Goal: Task Accomplishment & Management: Use online tool/utility

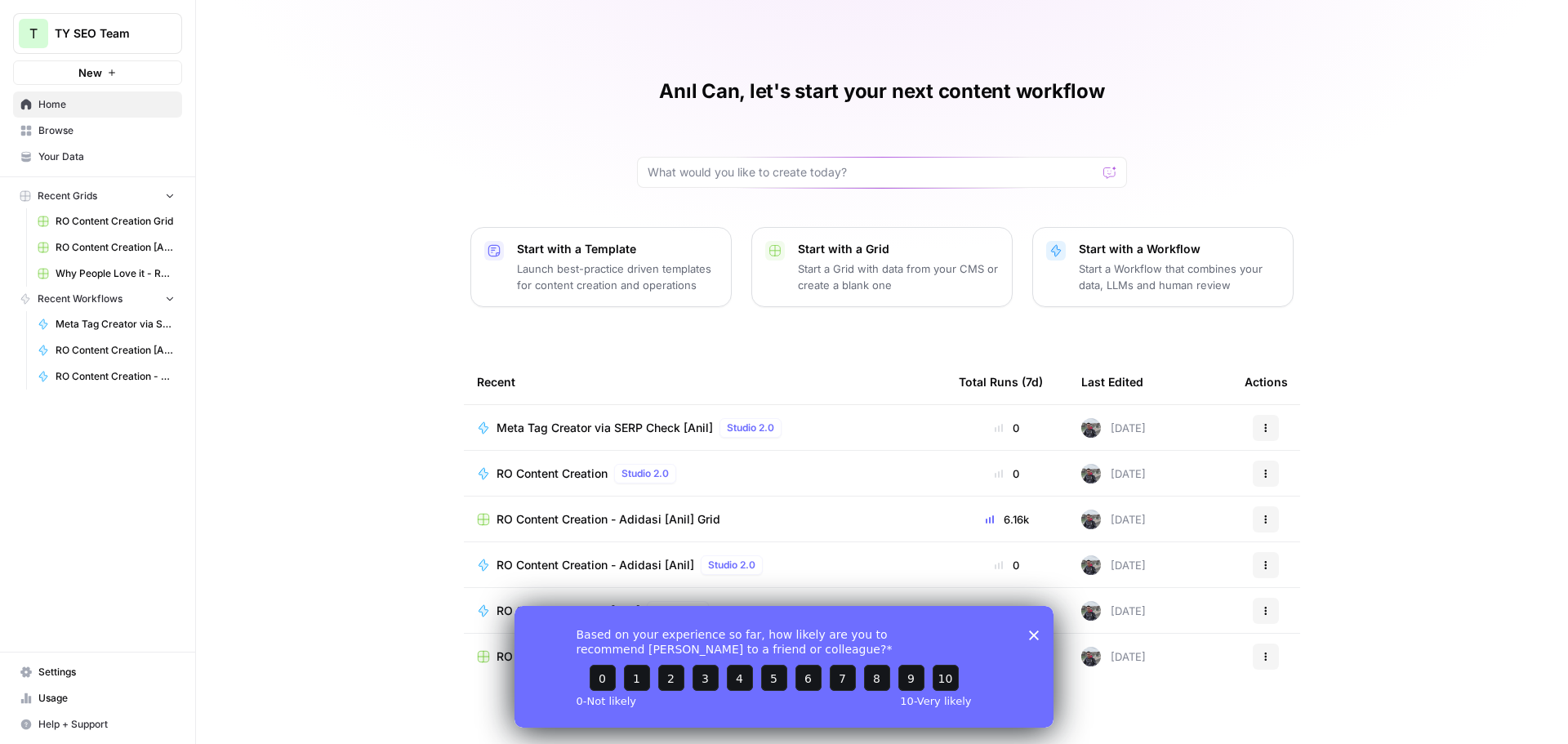
click at [672, 13] on div "Anıl Can, let's start your next content workflow Start with a Template Launch b…" at bounding box center [881, 376] width 1372 height 751
click at [108, 250] on span "RO Content Creation [Anil] Grid" at bounding box center [115, 247] width 120 height 14
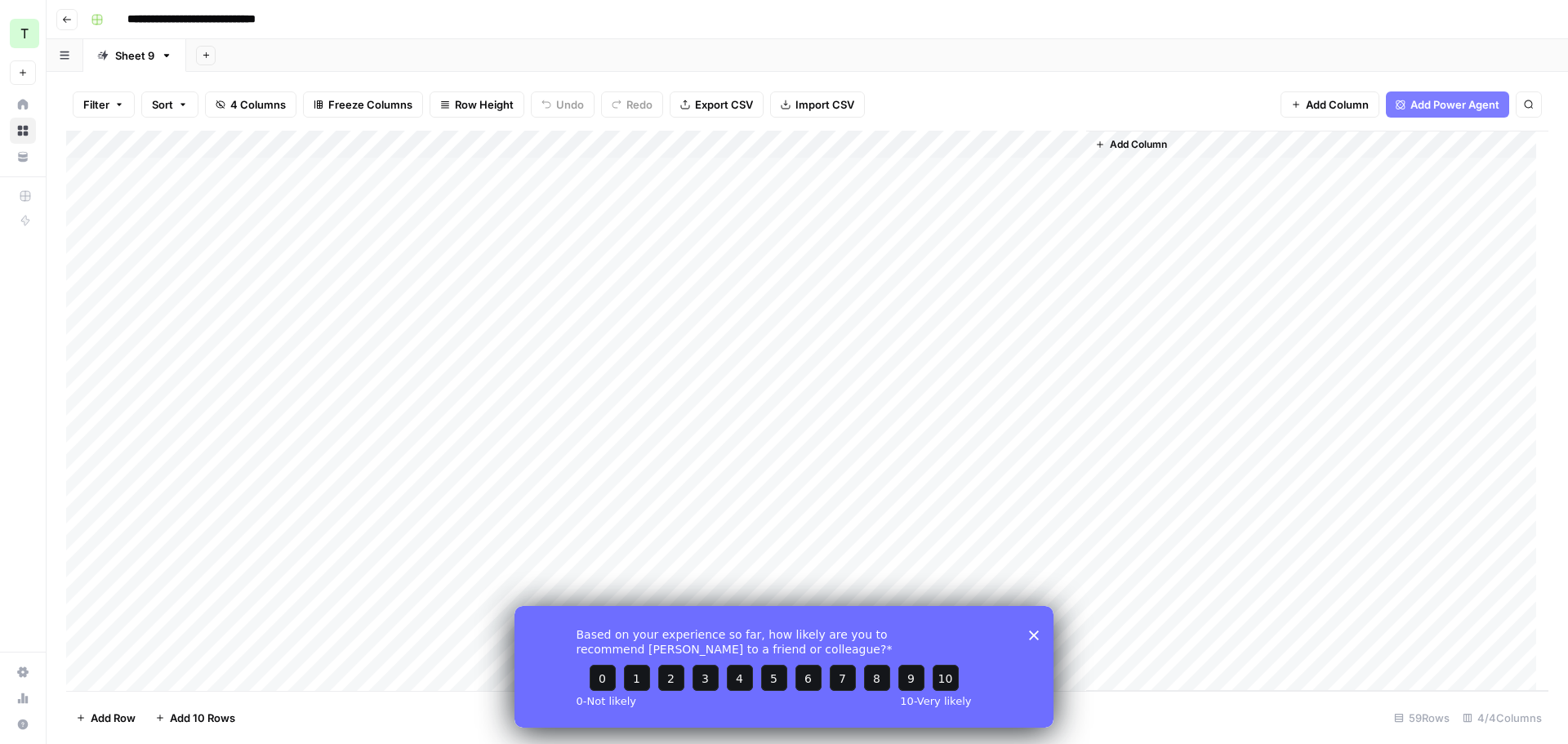
drag, startPoint x: 1030, startPoint y: 638, endPoint x: 1543, endPoint y: 1239, distance: 790.2
click at [1030, 638] on polygon "Close survey" at bounding box center [1033, 634] width 10 height 10
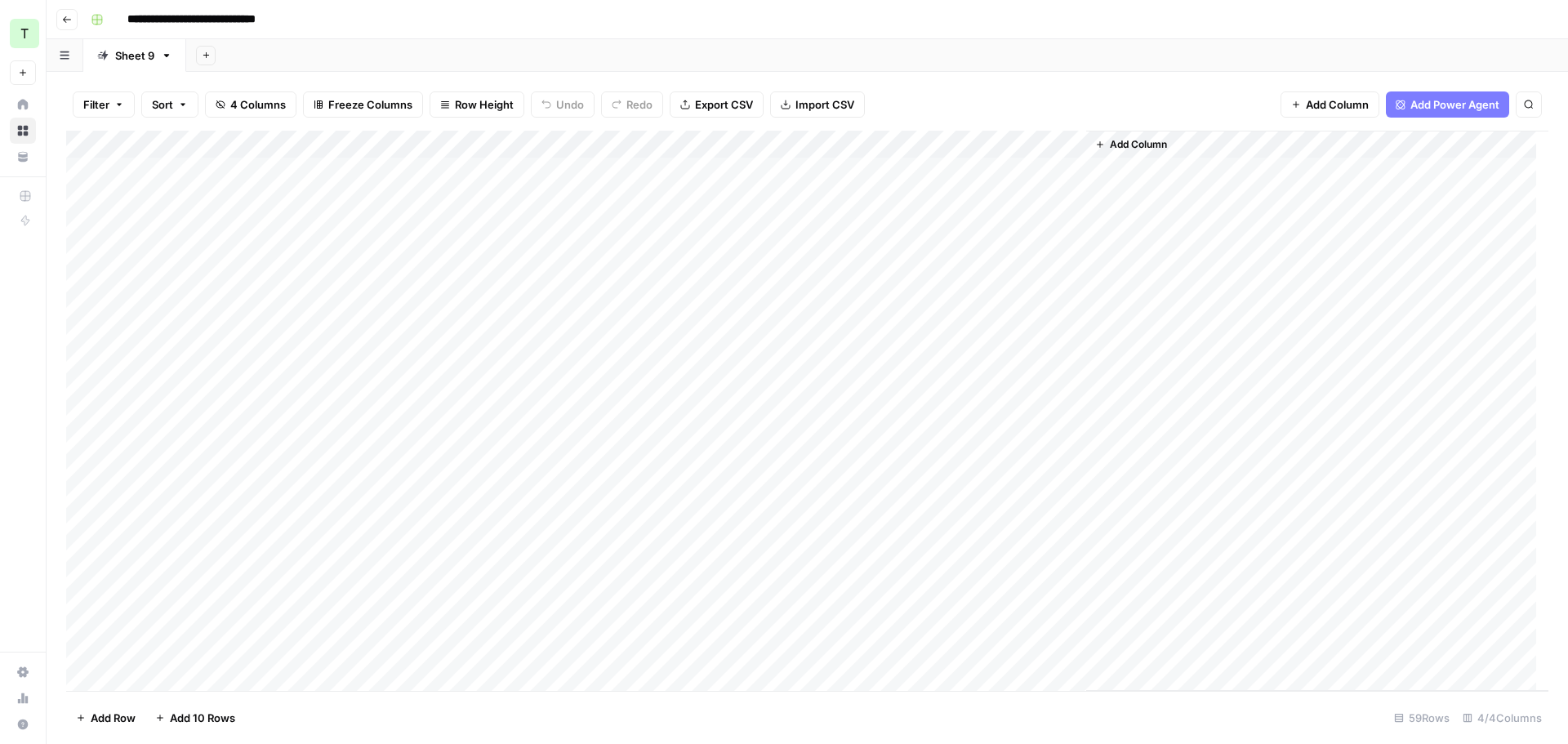
click at [902, 143] on div "Add Column" at bounding box center [807, 410] width 1482 height 560
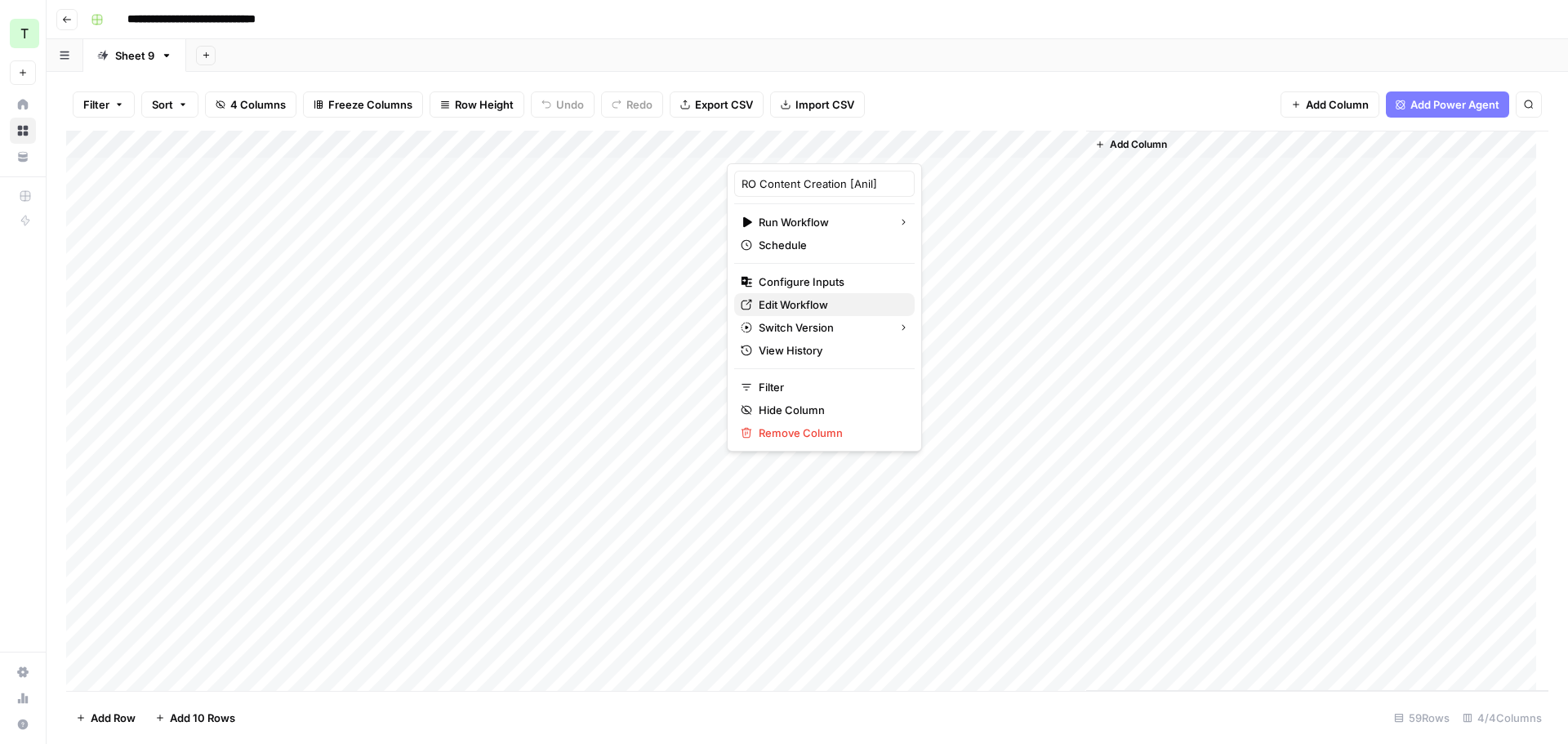
click at [801, 304] on span "Edit Workflow" at bounding box center [829, 305] width 143 height 16
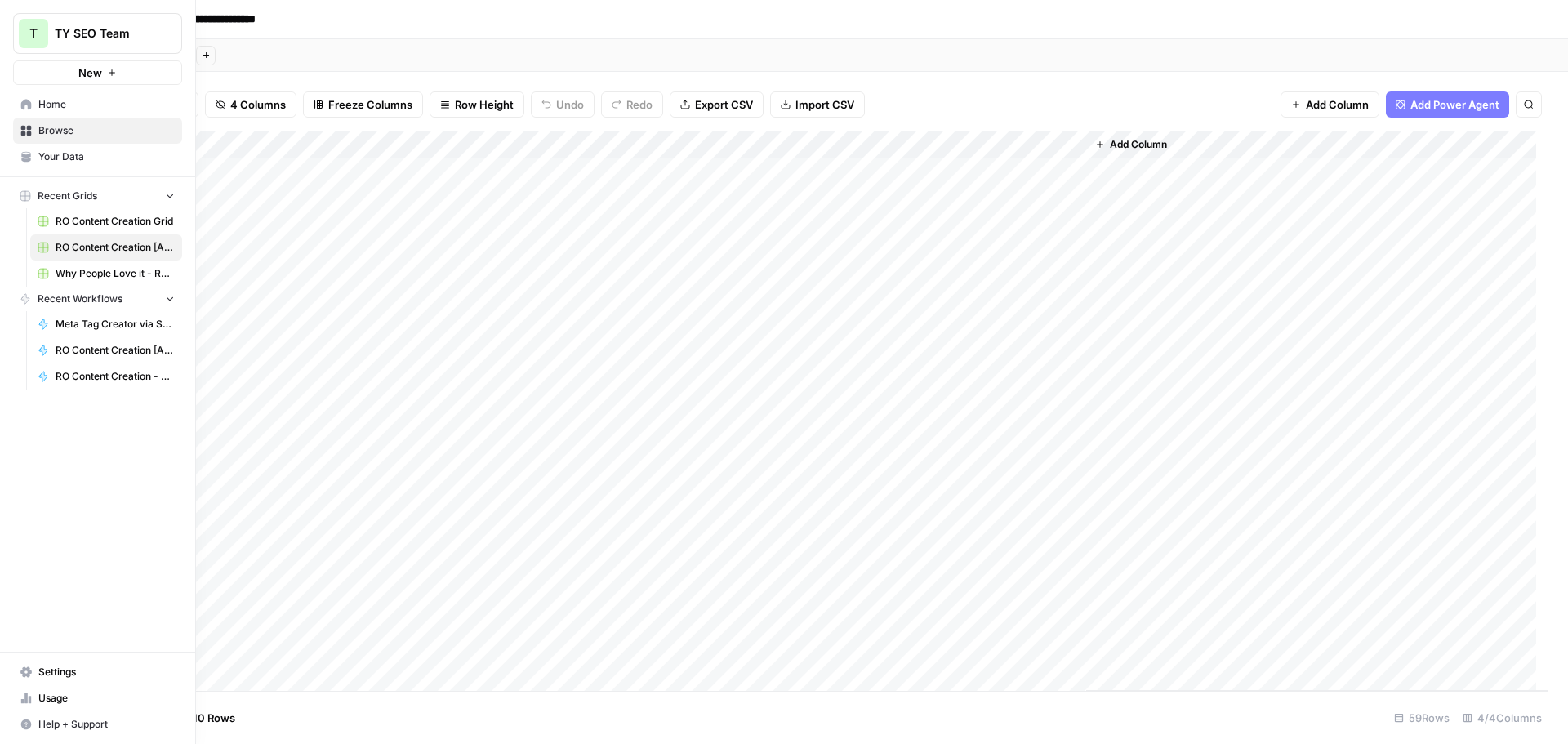
click at [62, 112] on link "Home" at bounding box center [98, 104] width 169 height 26
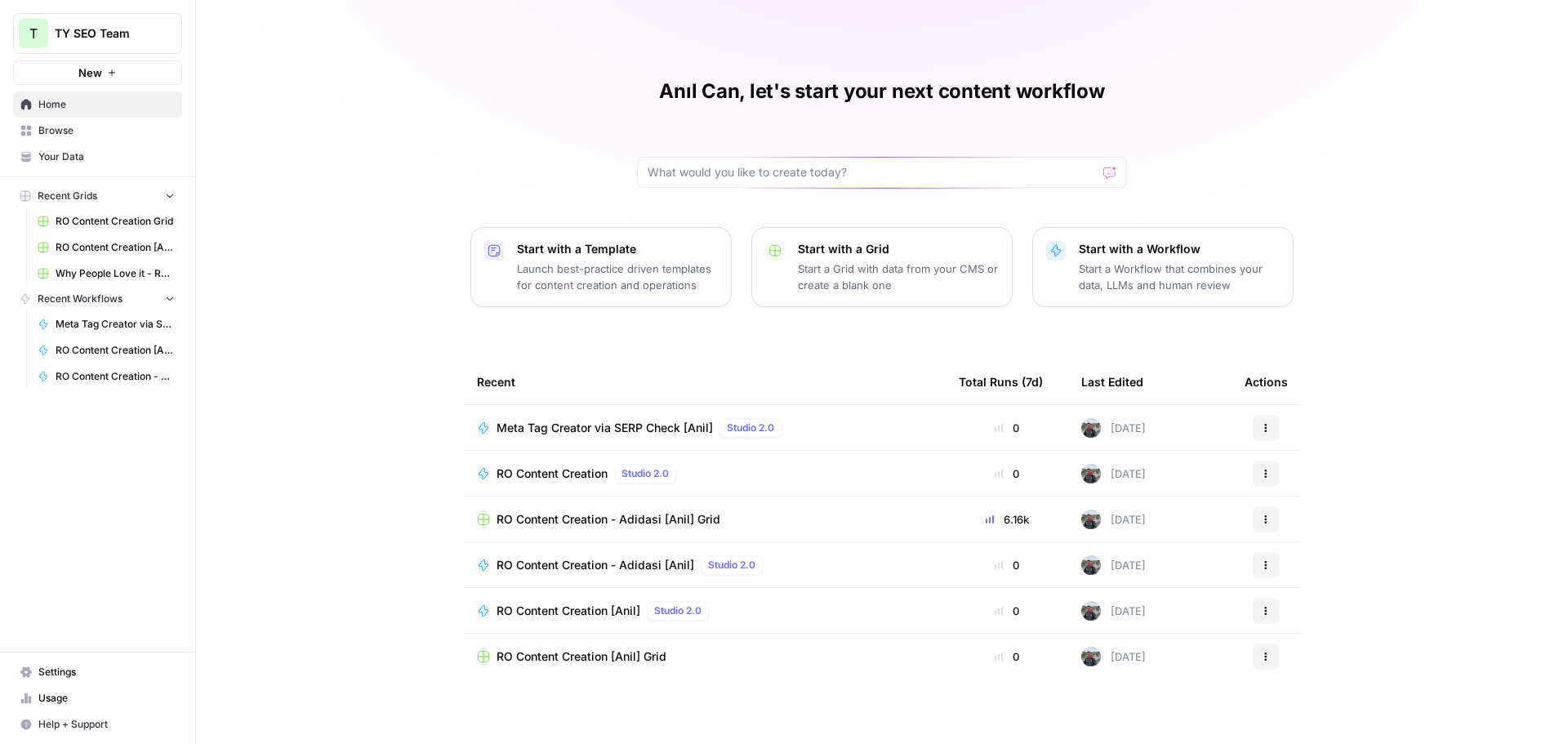
click at [102, 349] on span "RO Content Creation [Anil]" at bounding box center [115, 350] width 120 height 14
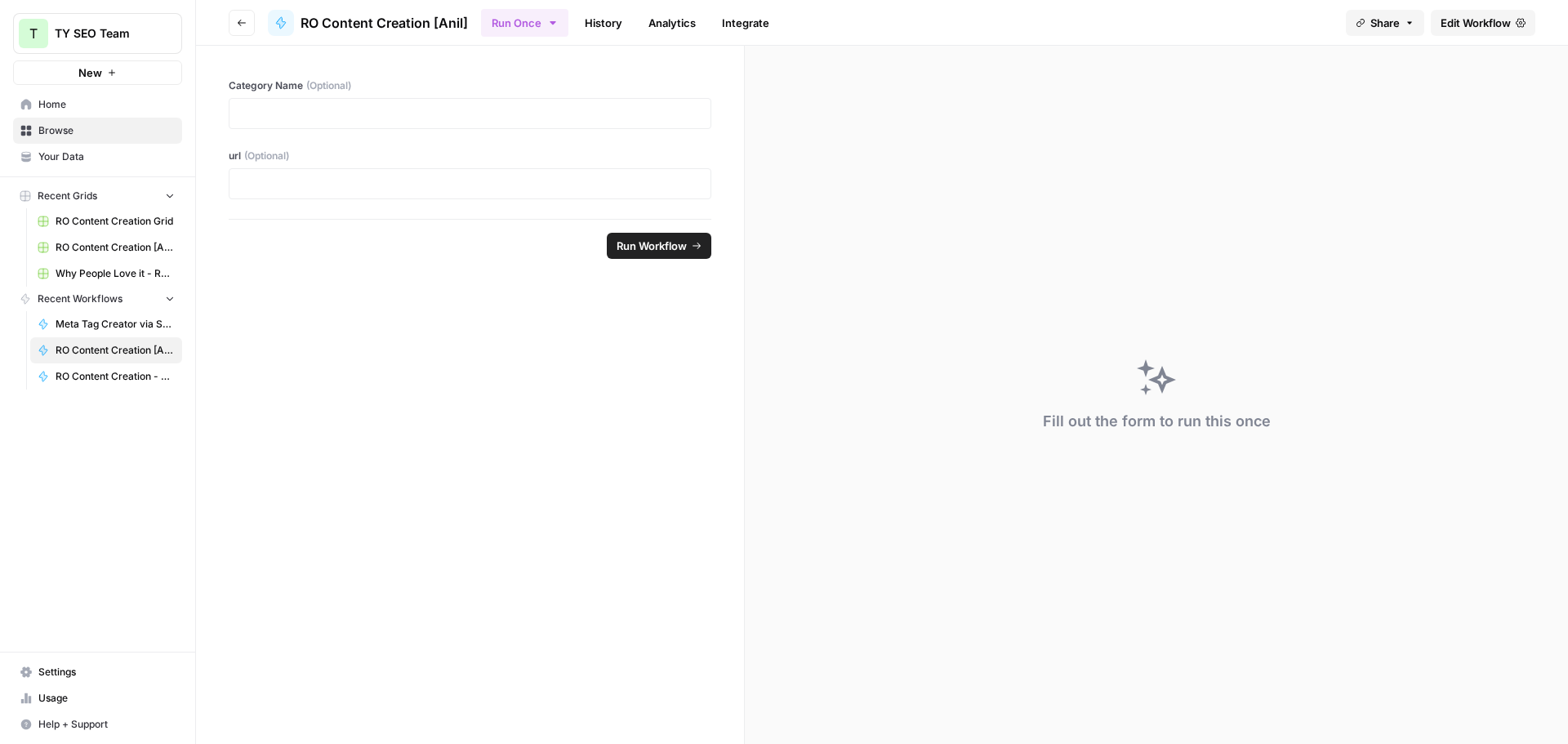
click at [1394, 22] on span "Share" at bounding box center [1385, 22] width 30 height 16
click at [1395, 22] on span "Share" at bounding box center [1385, 22] width 30 height 16
click at [58, 133] on span "Browse" at bounding box center [107, 130] width 137 height 14
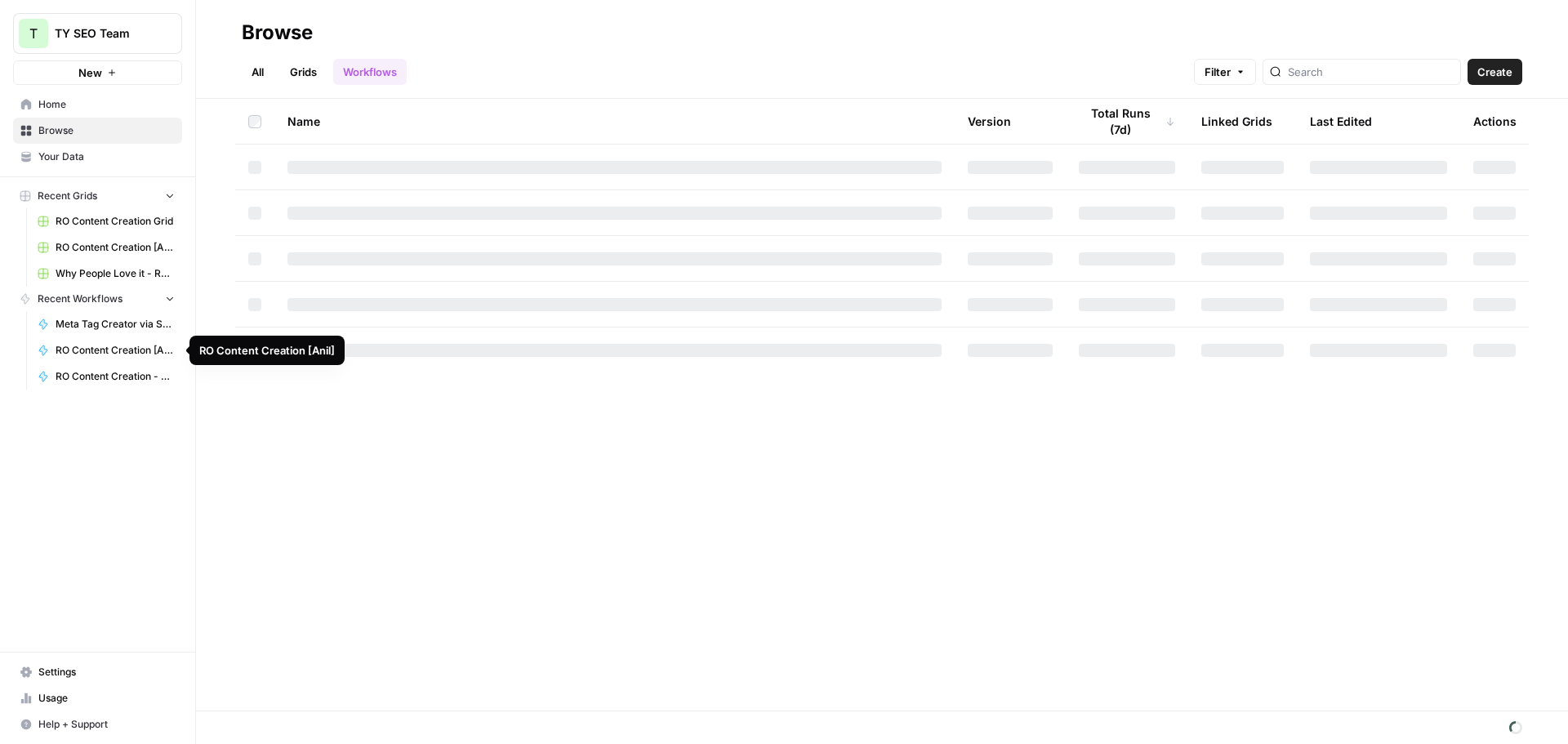
click at [72, 353] on span "RO Content Creation [Anil]" at bounding box center [115, 350] width 120 height 14
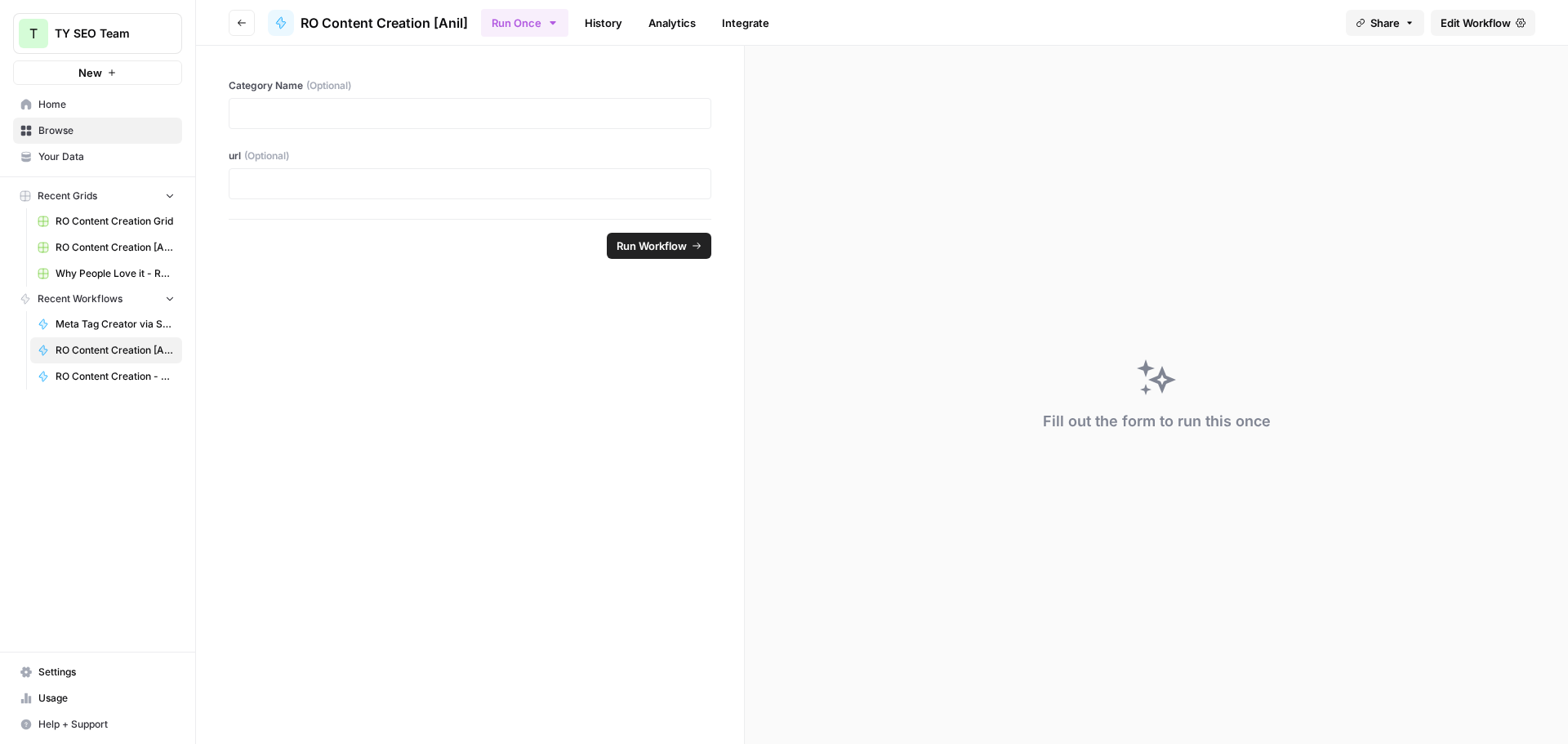
click at [1449, 19] on span "Edit Workflow" at bounding box center [1475, 22] width 70 height 16
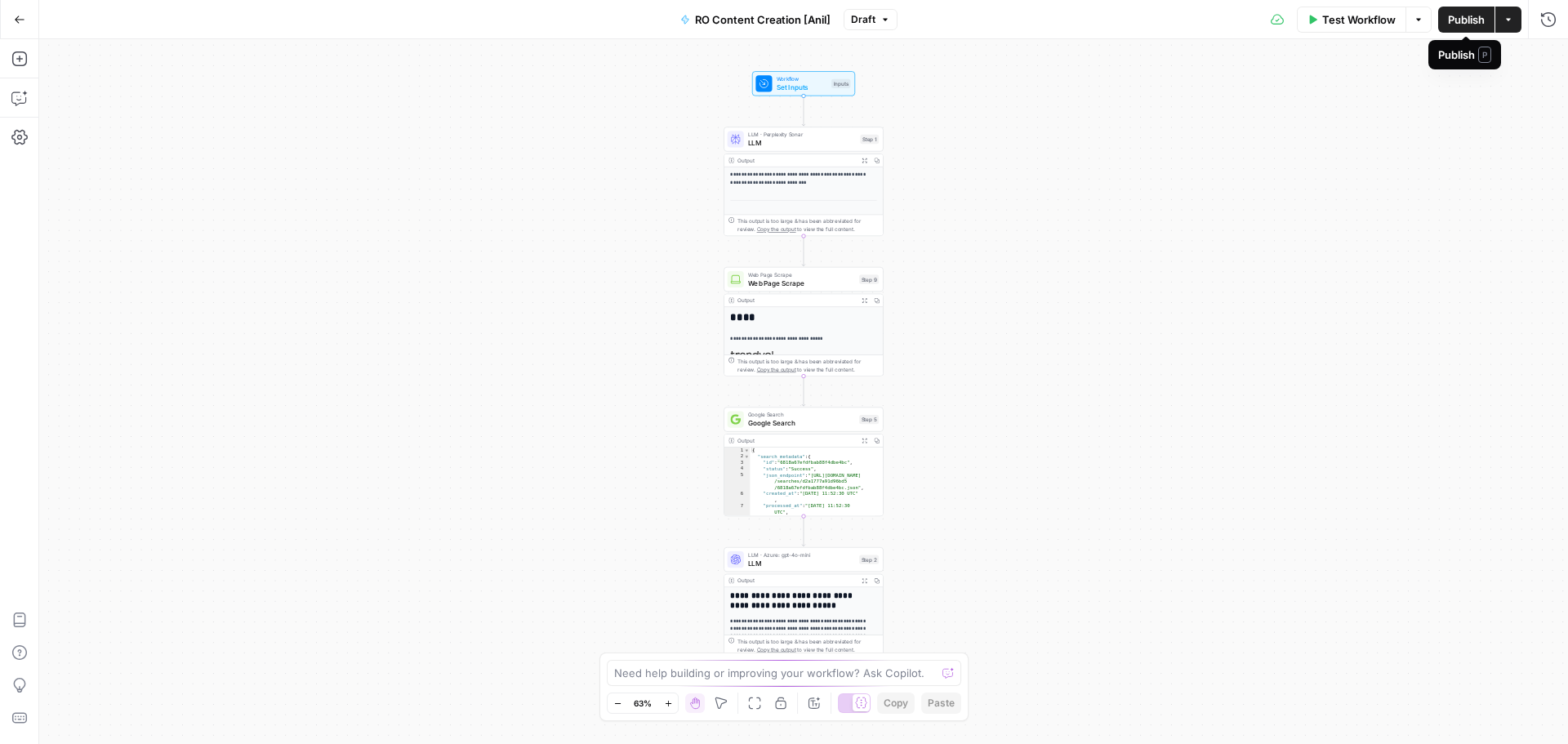
click at [1510, 18] on icon "button" at bounding box center [1508, 19] width 10 height 10
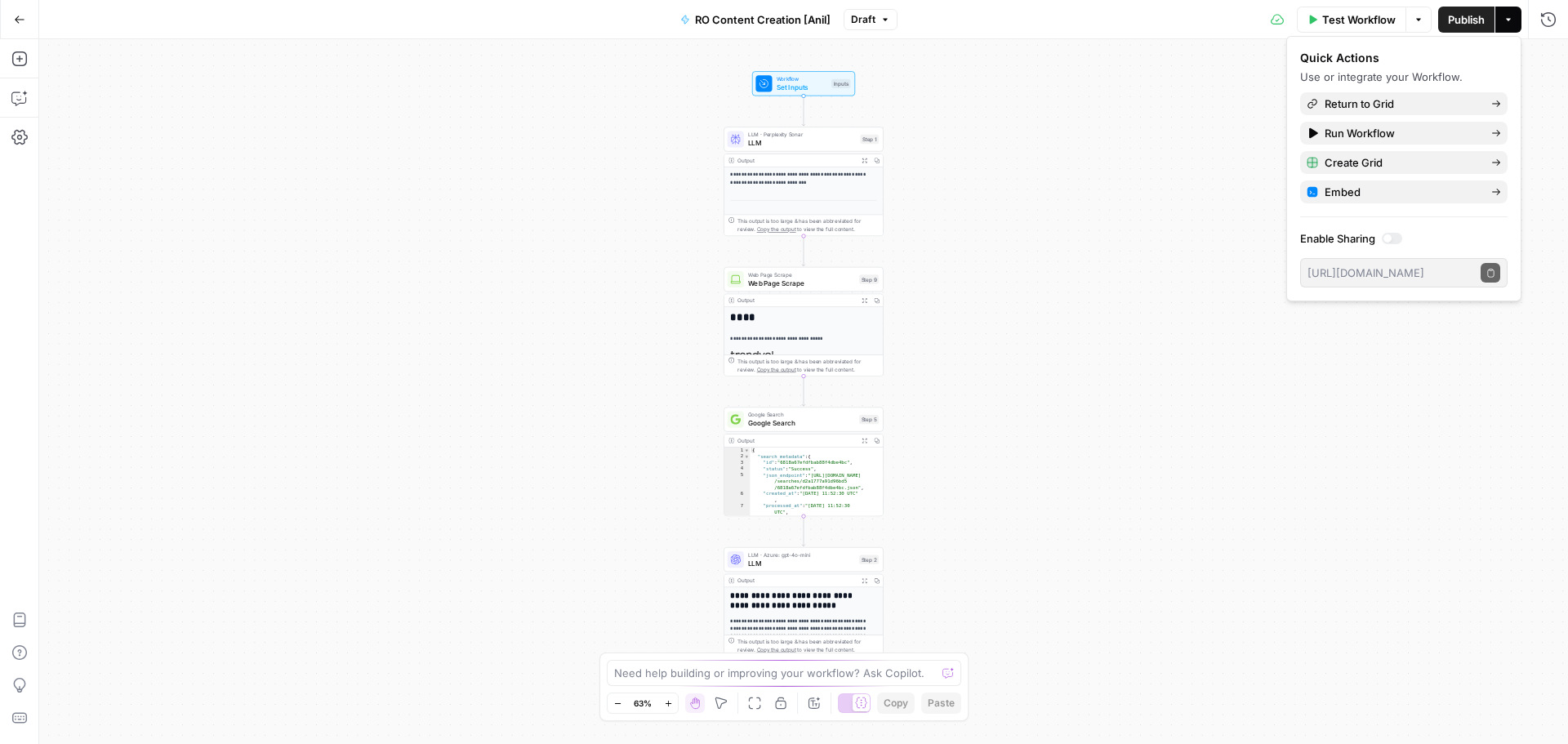
click at [1510, 18] on icon "button" at bounding box center [1508, 19] width 10 height 10
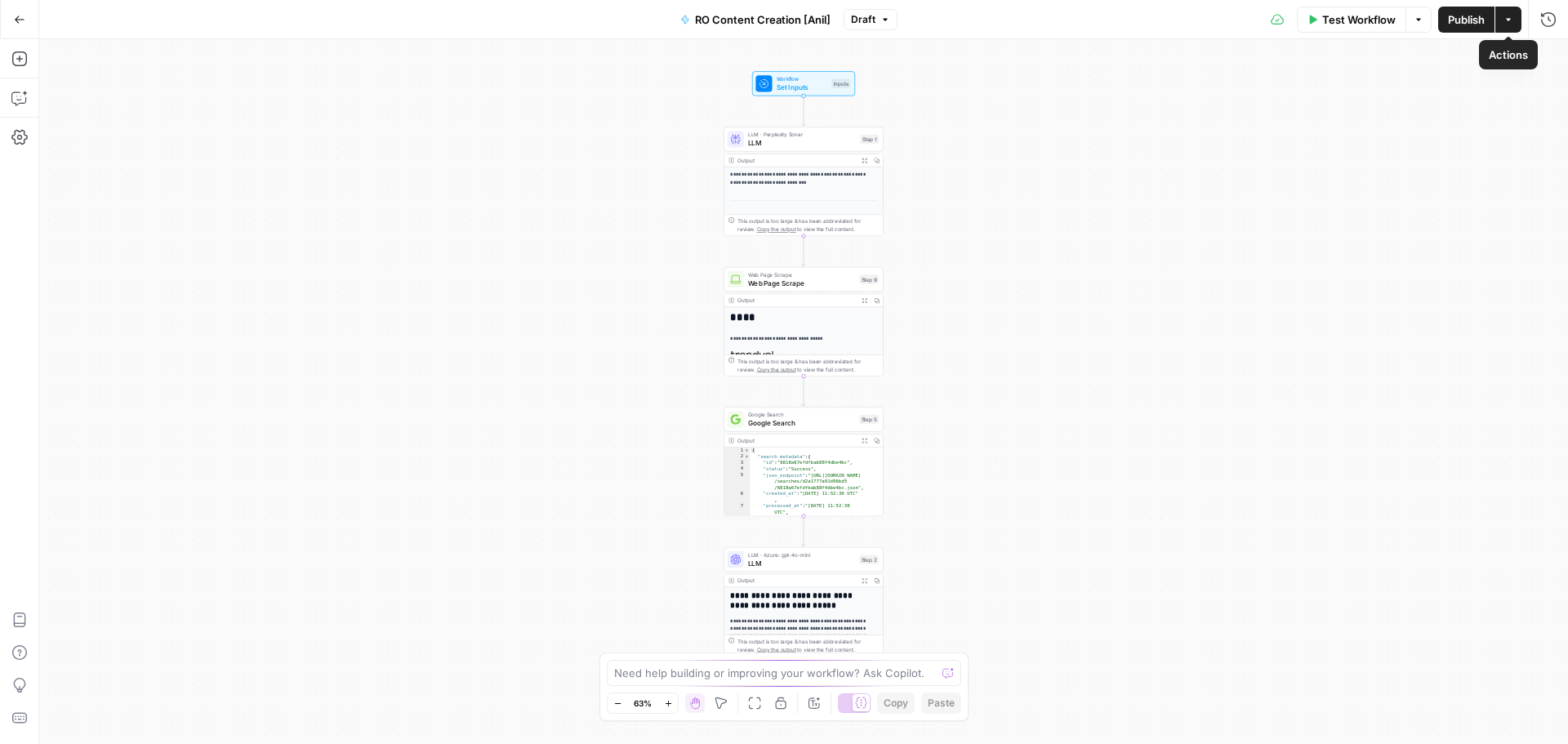
click at [1427, 23] on button "Options" at bounding box center [1418, 19] width 26 height 26
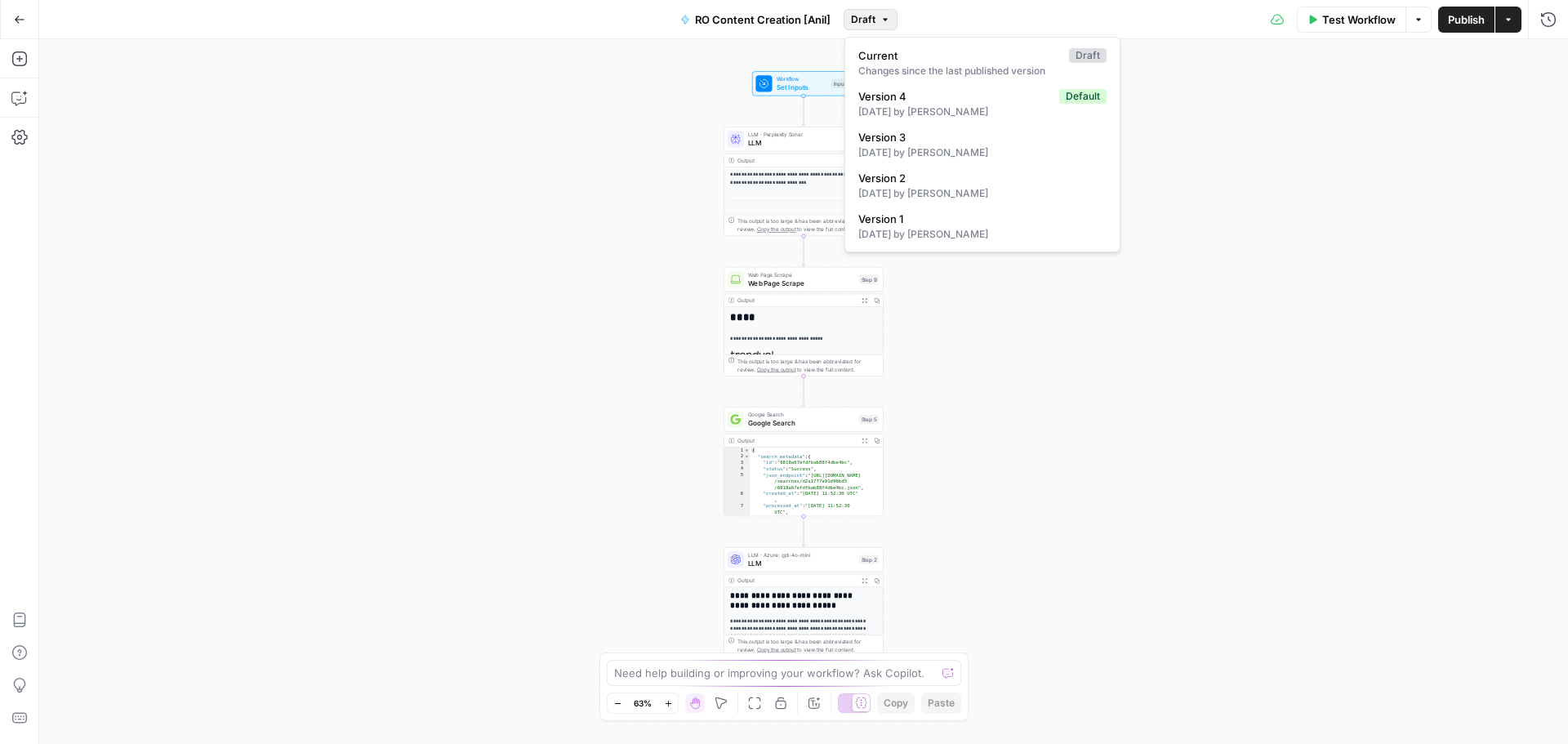
click at [873, 22] on span "Draft" at bounding box center [863, 20] width 24 height 14
click at [873, 21] on span "Draft" at bounding box center [863, 20] width 24 height 14
click at [809, 17] on span "RO Content Creation [Anil]" at bounding box center [762, 20] width 136 height 16
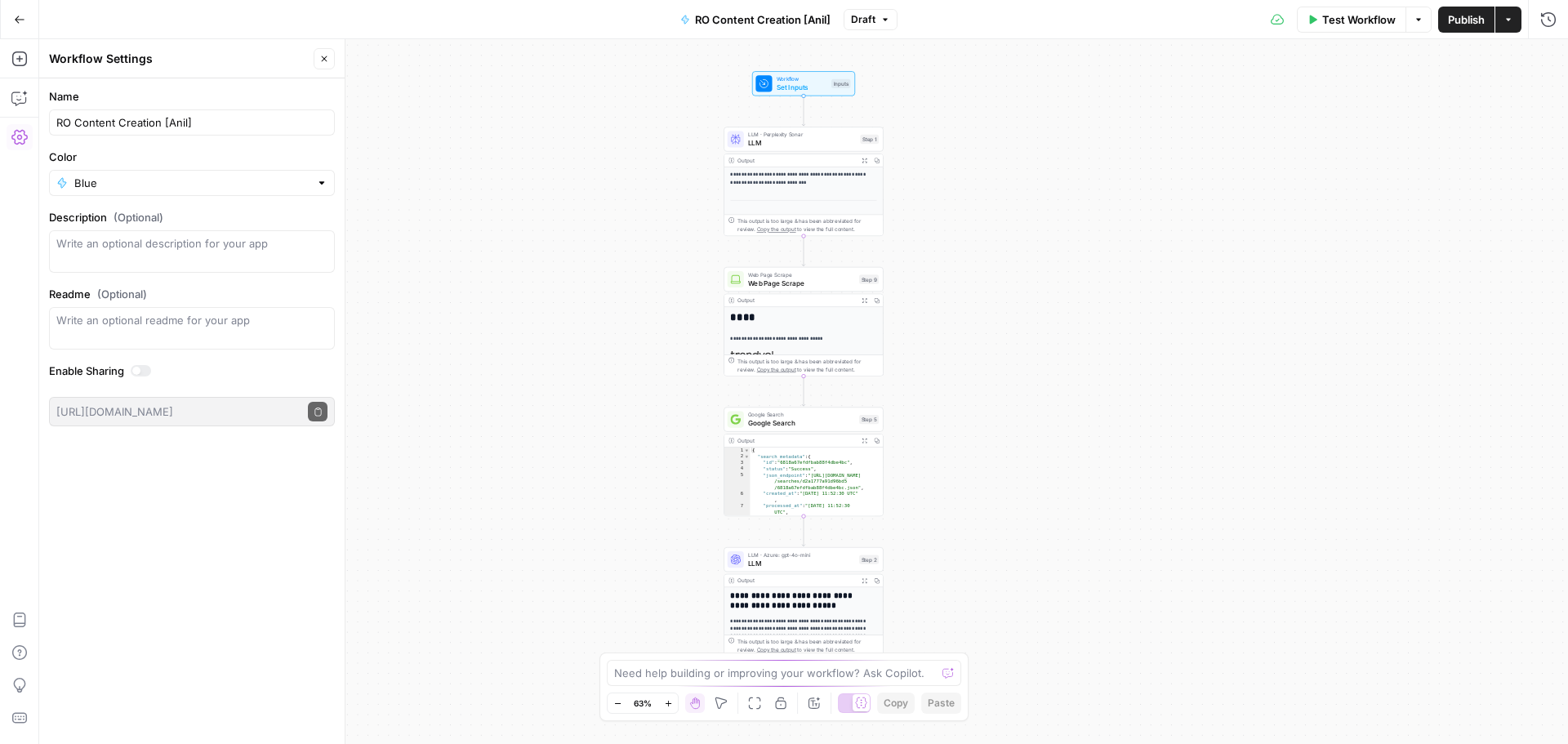
click at [1101, 166] on div "**********" at bounding box center [803, 392] width 1528 height 704
click at [1124, 190] on div "**********" at bounding box center [803, 392] width 1528 height 704
click at [326, 61] on icon "button" at bounding box center [323, 58] width 10 height 10
click at [22, 27] on button "Go Back" at bounding box center [19, 19] width 30 height 30
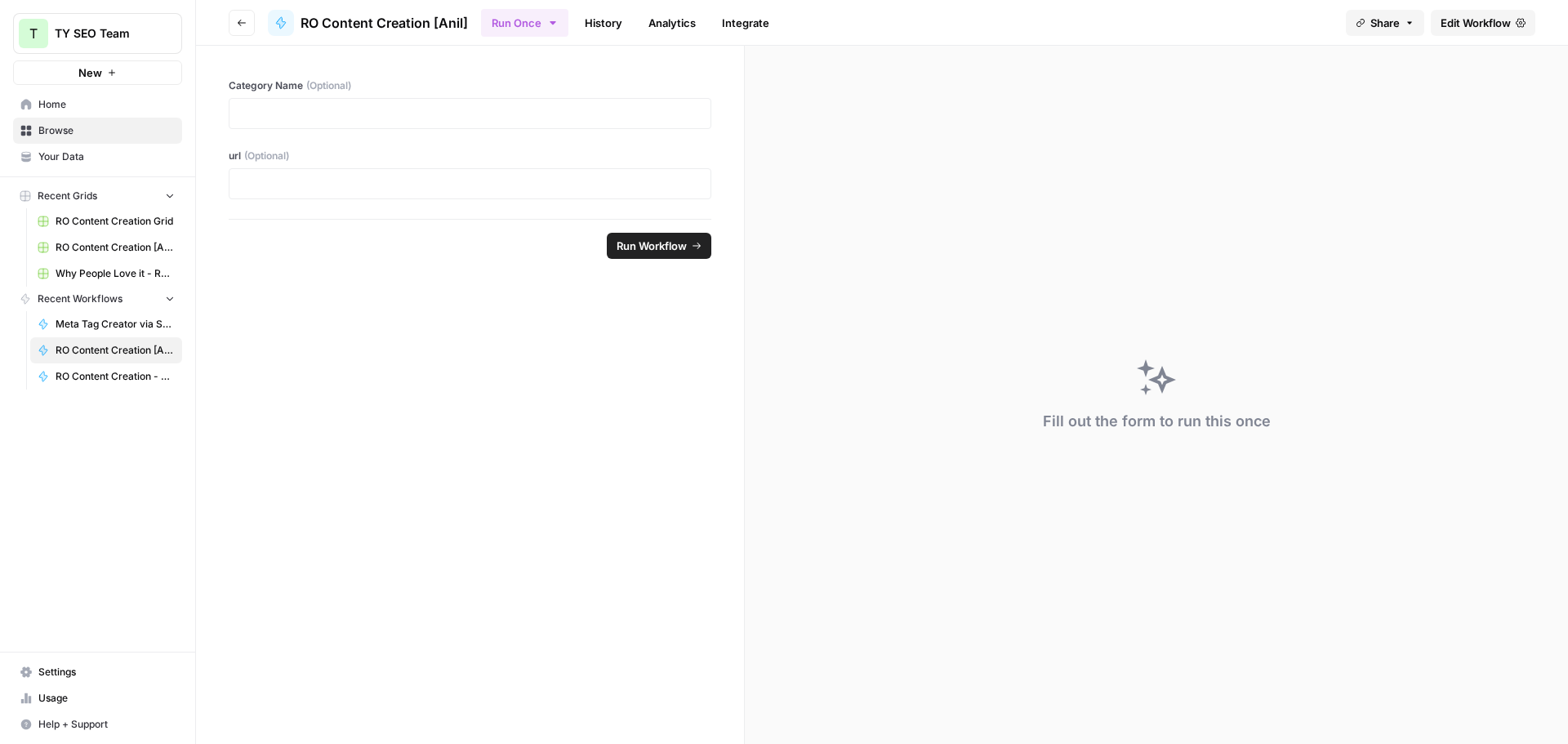
click at [76, 159] on span "Your Data" at bounding box center [107, 156] width 137 height 14
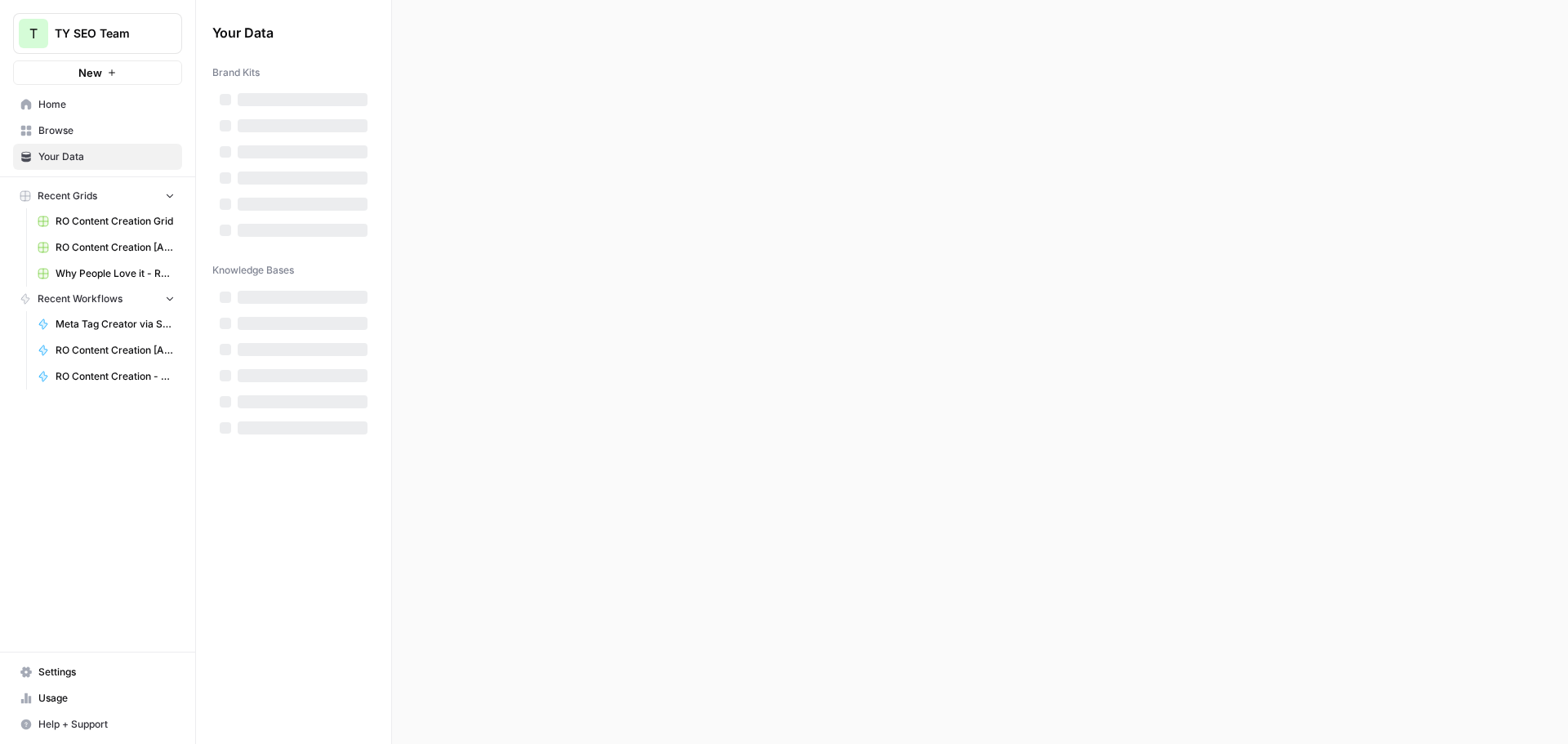
click at [62, 107] on span "Home" at bounding box center [107, 104] width 137 height 14
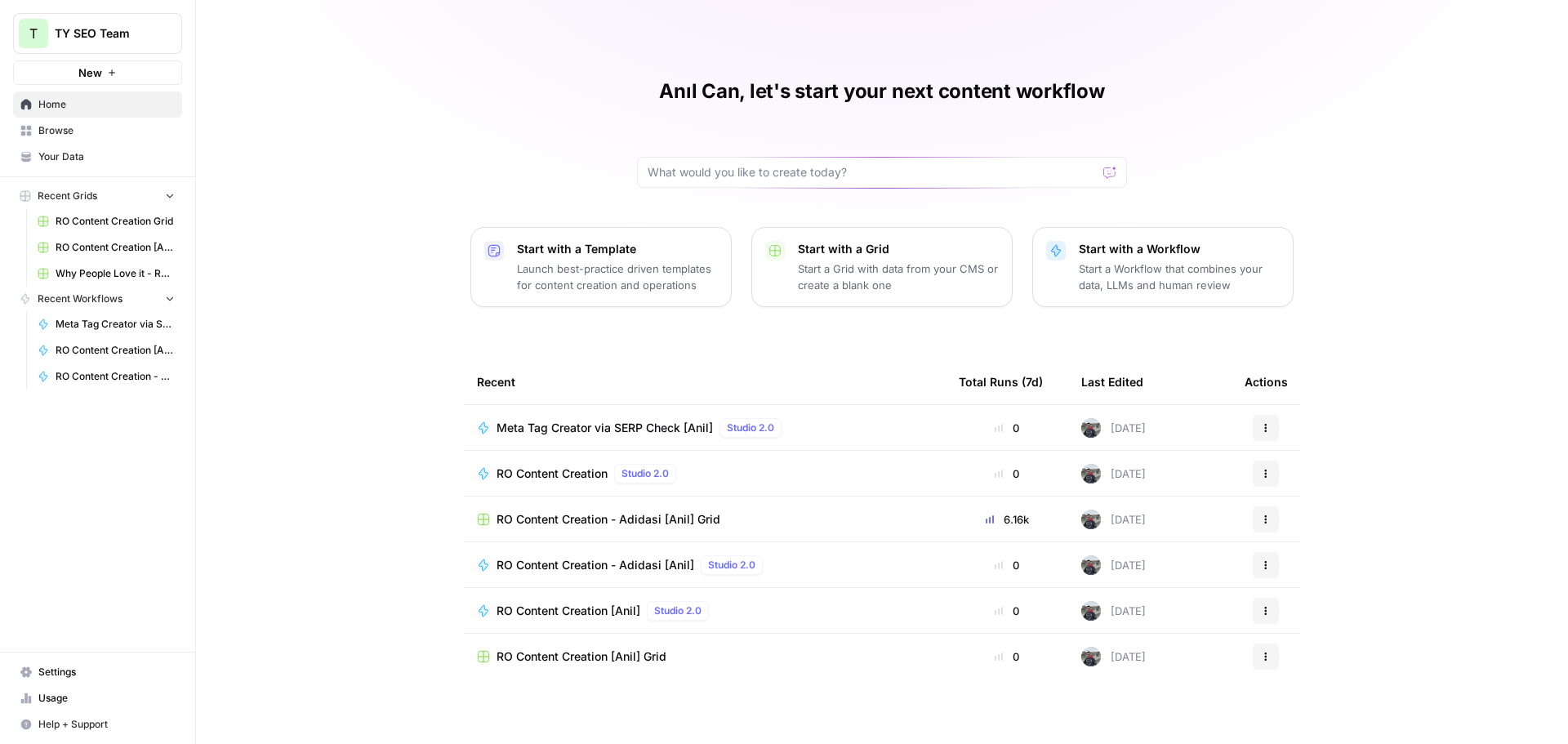
scroll to position [4, 0]
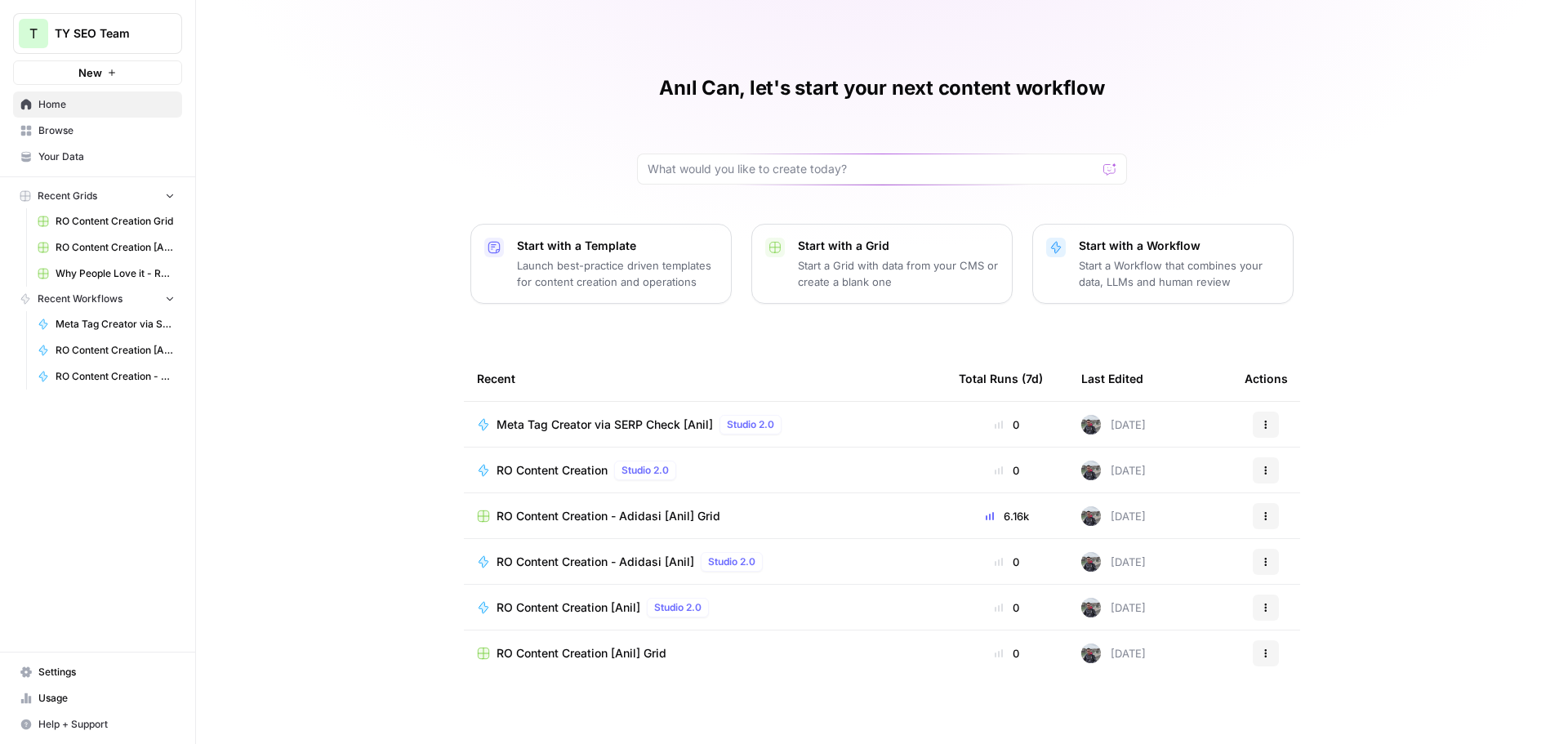
click at [1268, 610] on button "Actions" at bounding box center [1265, 607] width 26 height 26
click at [1302, 529] on span "Duplicate" at bounding box center [1343, 532] width 130 height 16
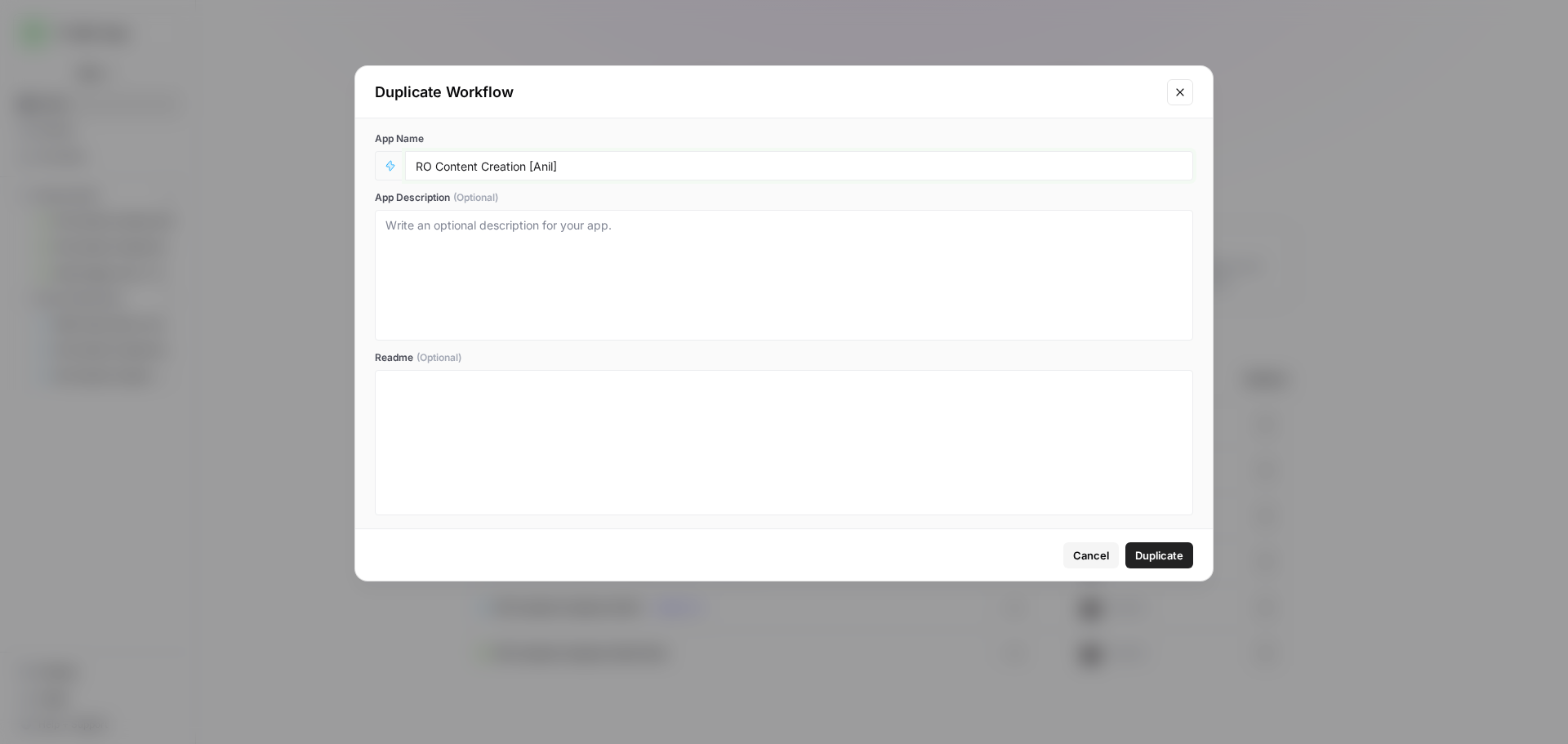
click at [573, 166] on input "RO Content Creation [Anil]" at bounding box center [799, 165] width 766 height 14
type input "RO Content Creation [Anil] w/o Google Scrape"
click at [1153, 554] on span "Duplicate" at bounding box center [1159, 555] width 49 height 16
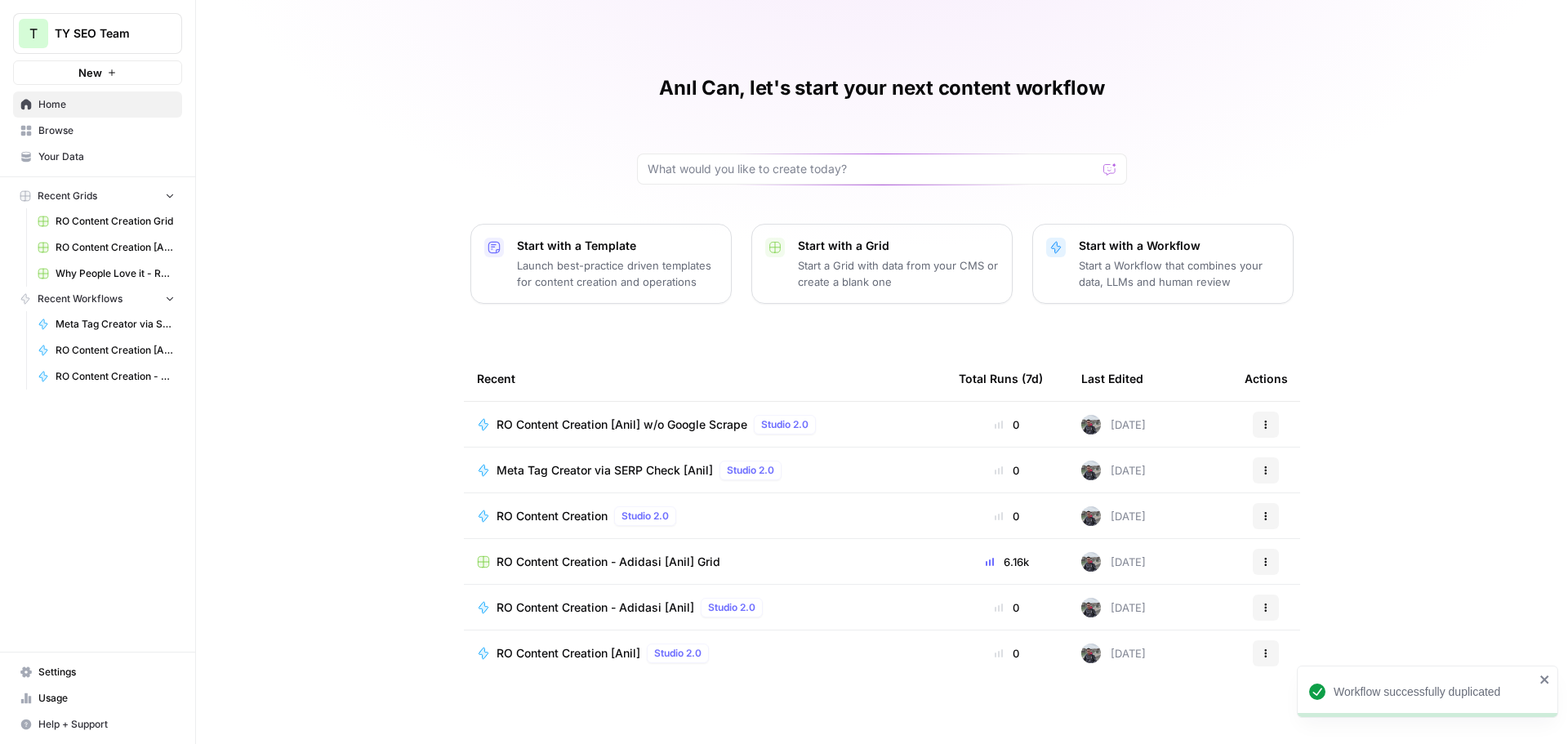
click at [678, 425] on span "RO Content Creation [Anil] w/o Google Scrape" at bounding box center [622, 424] width 251 height 16
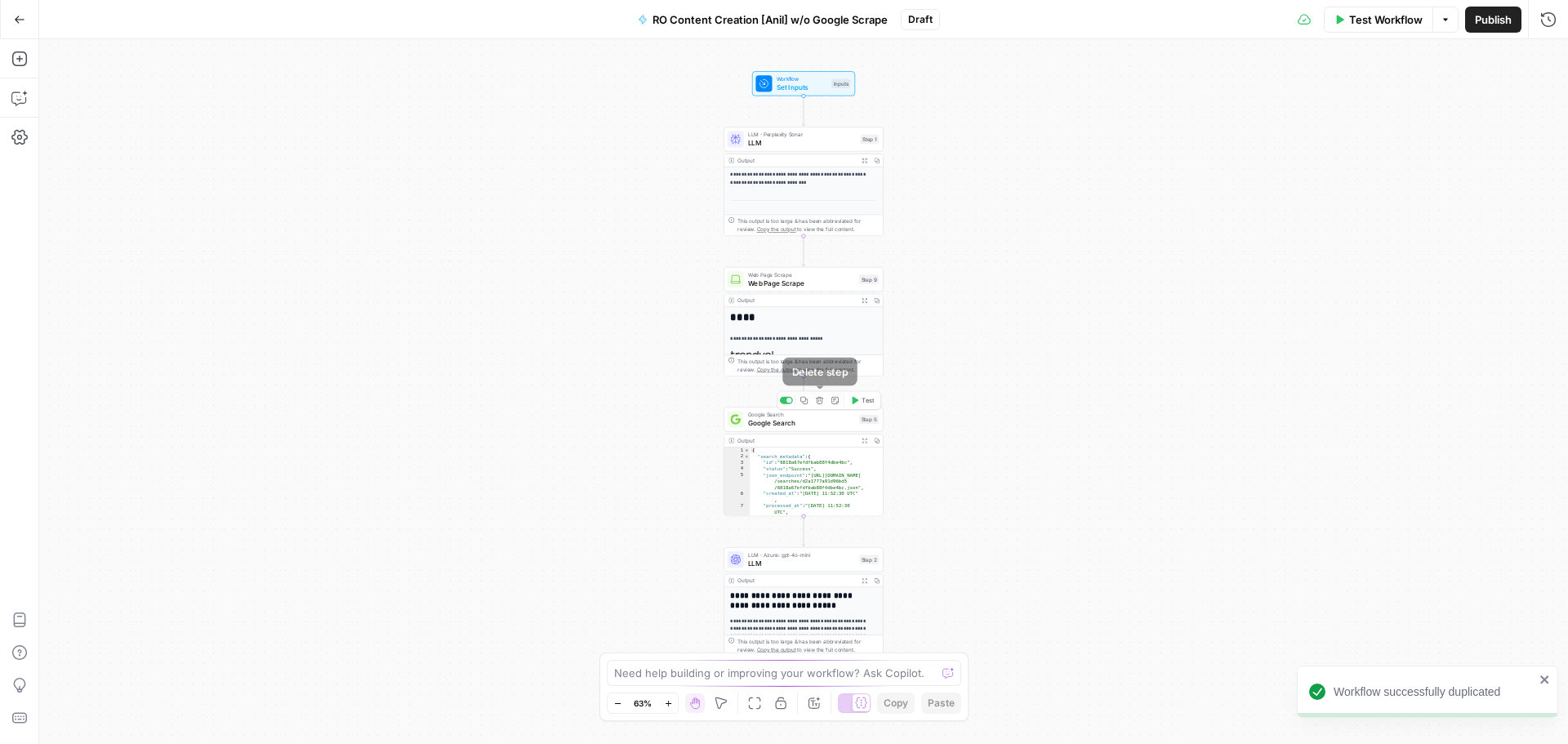
click at [815, 419] on span "Google Search" at bounding box center [801, 423] width 107 height 11
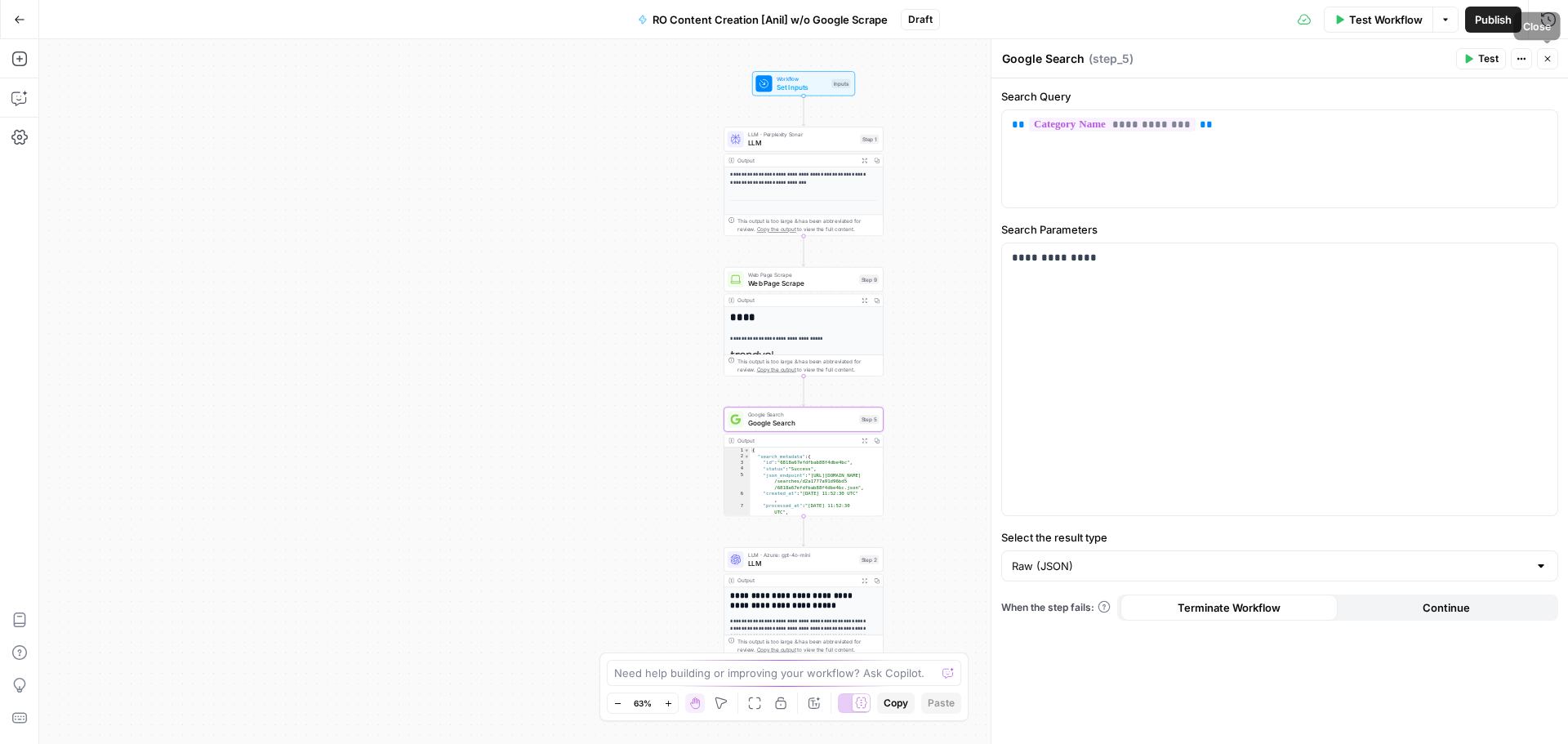
click at [1540, 59] on button "Close" at bounding box center [1547, 59] width 22 height 22
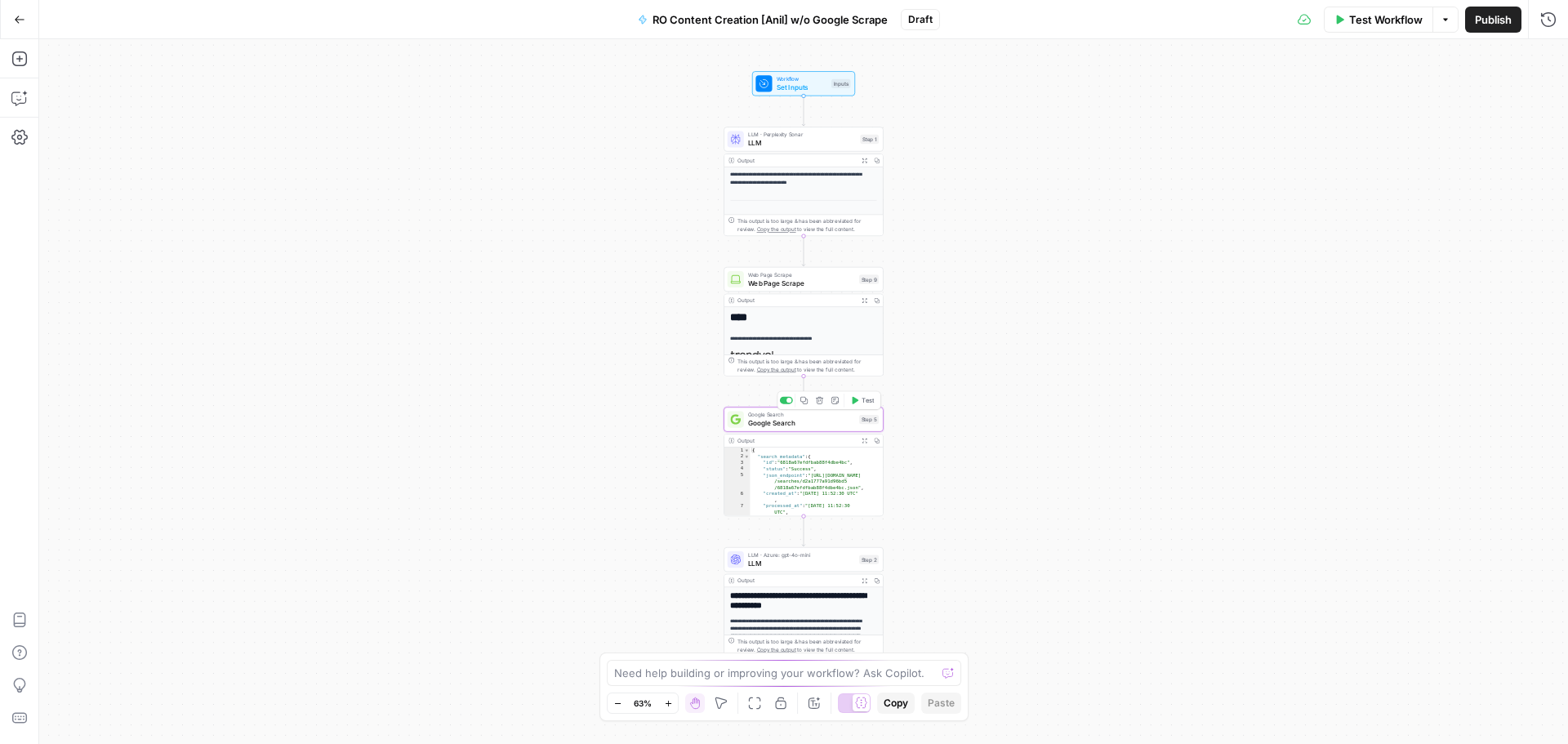
click at [819, 398] on icon "button" at bounding box center [819, 400] width 8 height 8
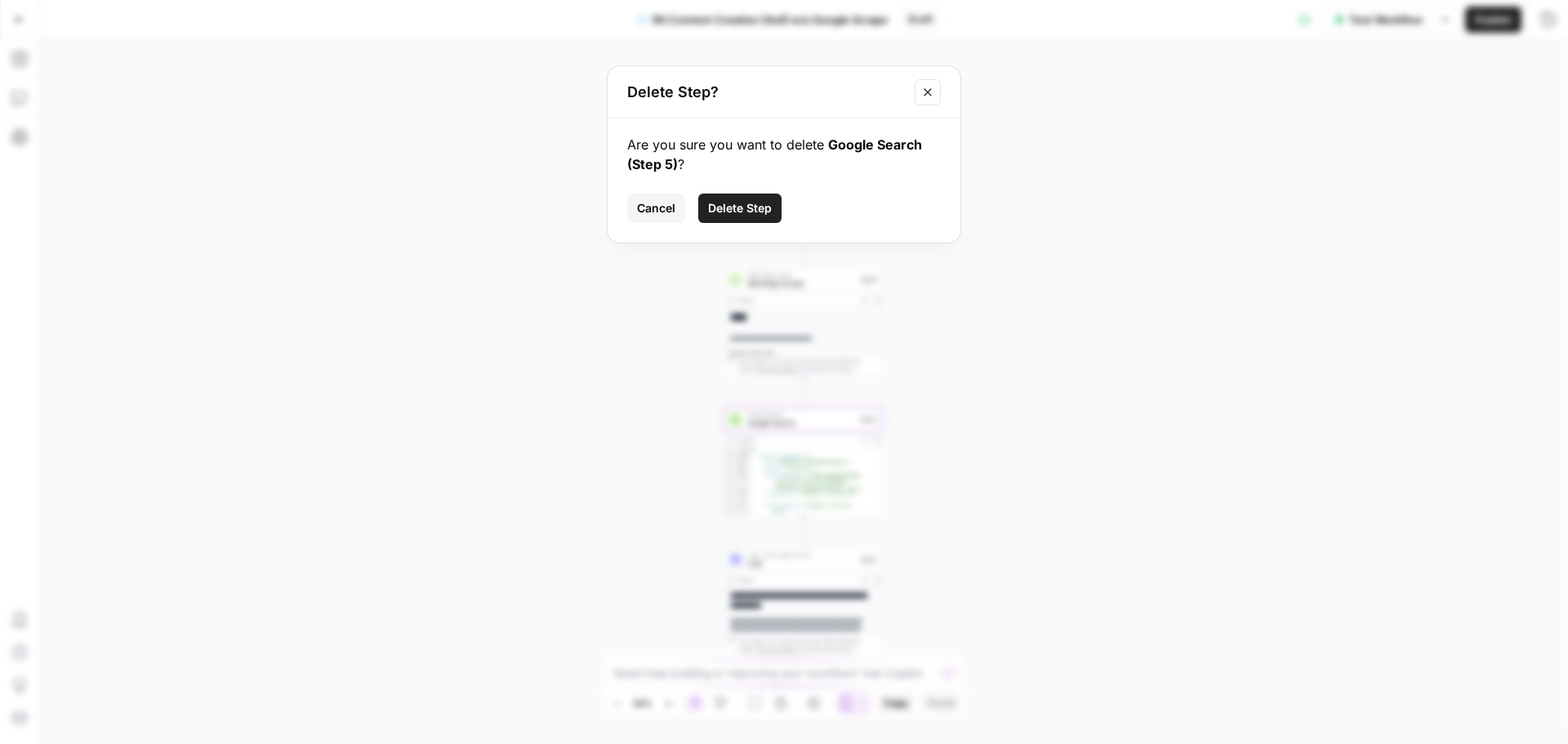
click at [763, 210] on span "Delete Step" at bounding box center [740, 208] width 64 height 16
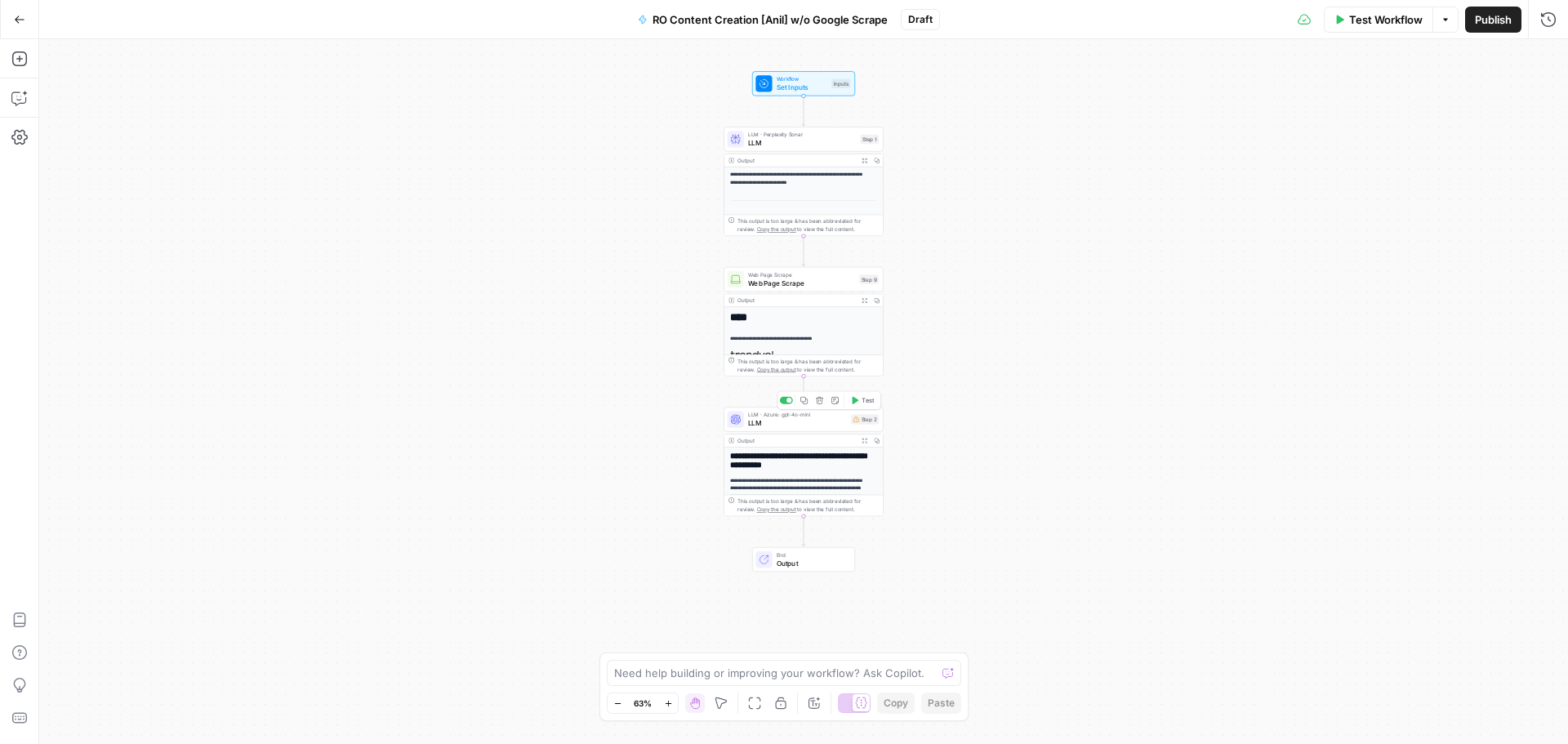
click at [784, 428] on div "LLM · Azure: gpt-4o-mini LLM Step 2 Copy step Delete step Add Note Test" at bounding box center [803, 419] width 160 height 24
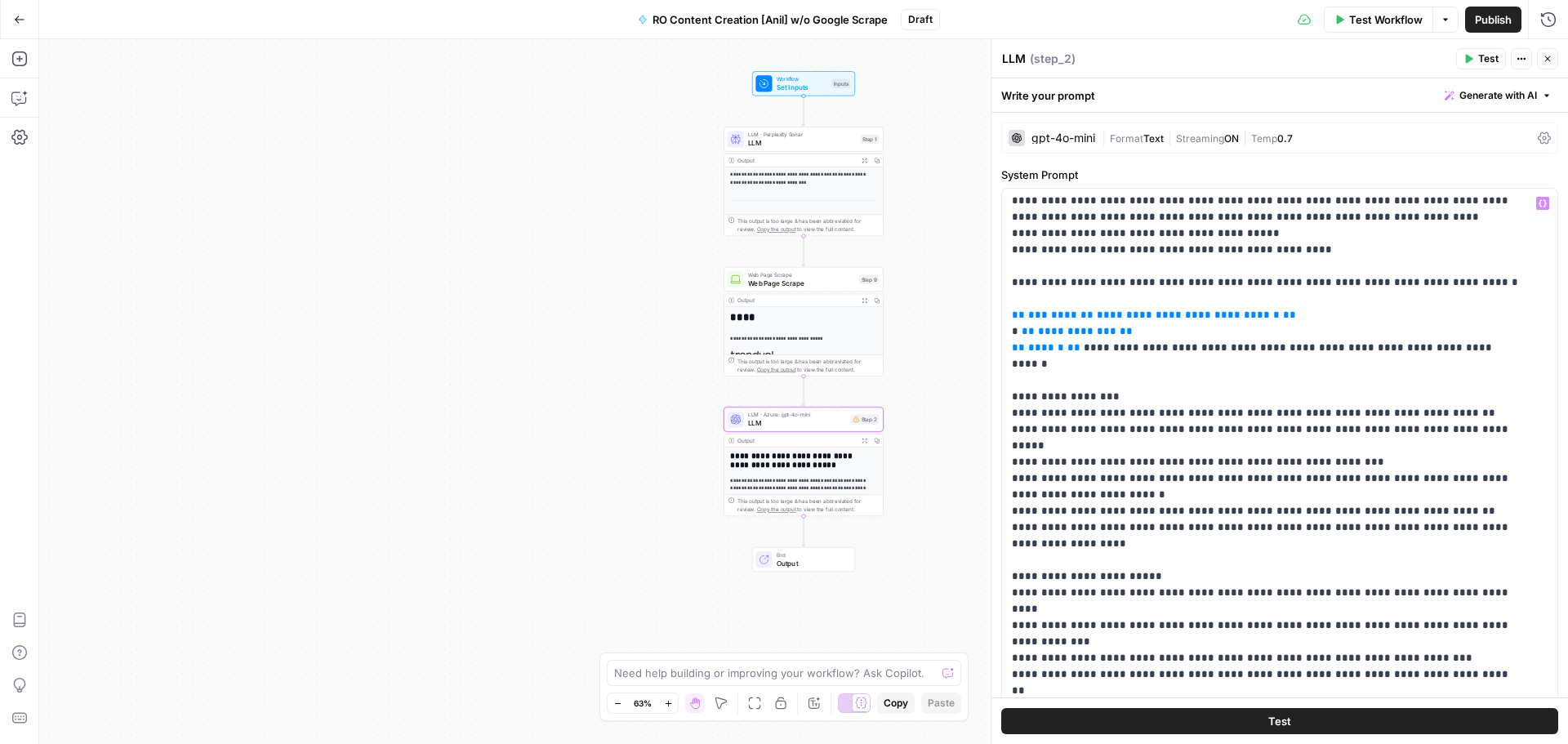
scroll to position [579, 0]
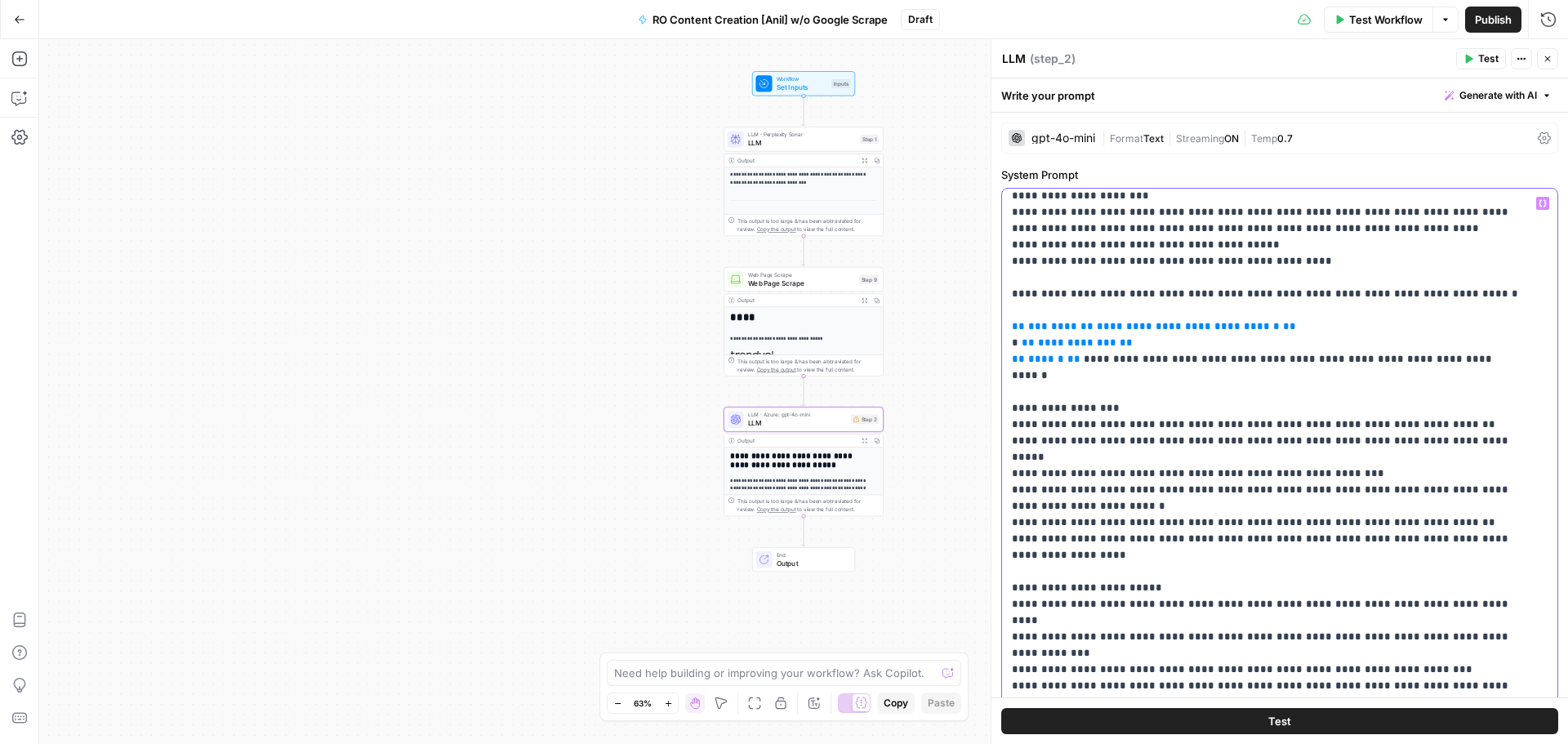
drag, startPoint x: 1484, startPoint y: 296, endPoint x: 1005, endPoint y: 260, distance: 480.4
click at [1005, 260] on div "**********" at bounding box center [1273, 521] width 543 height 666
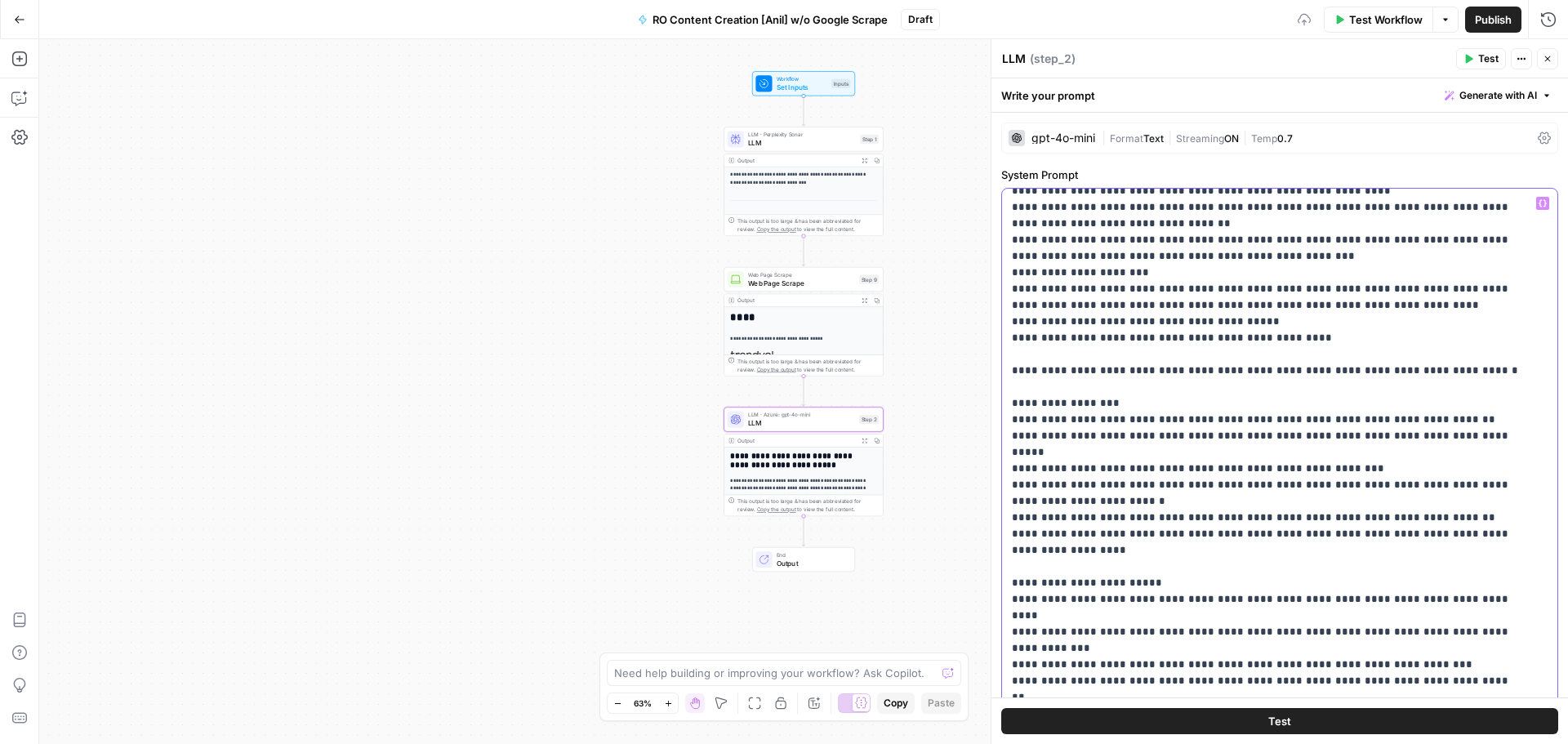
scroll to position [434, 0]
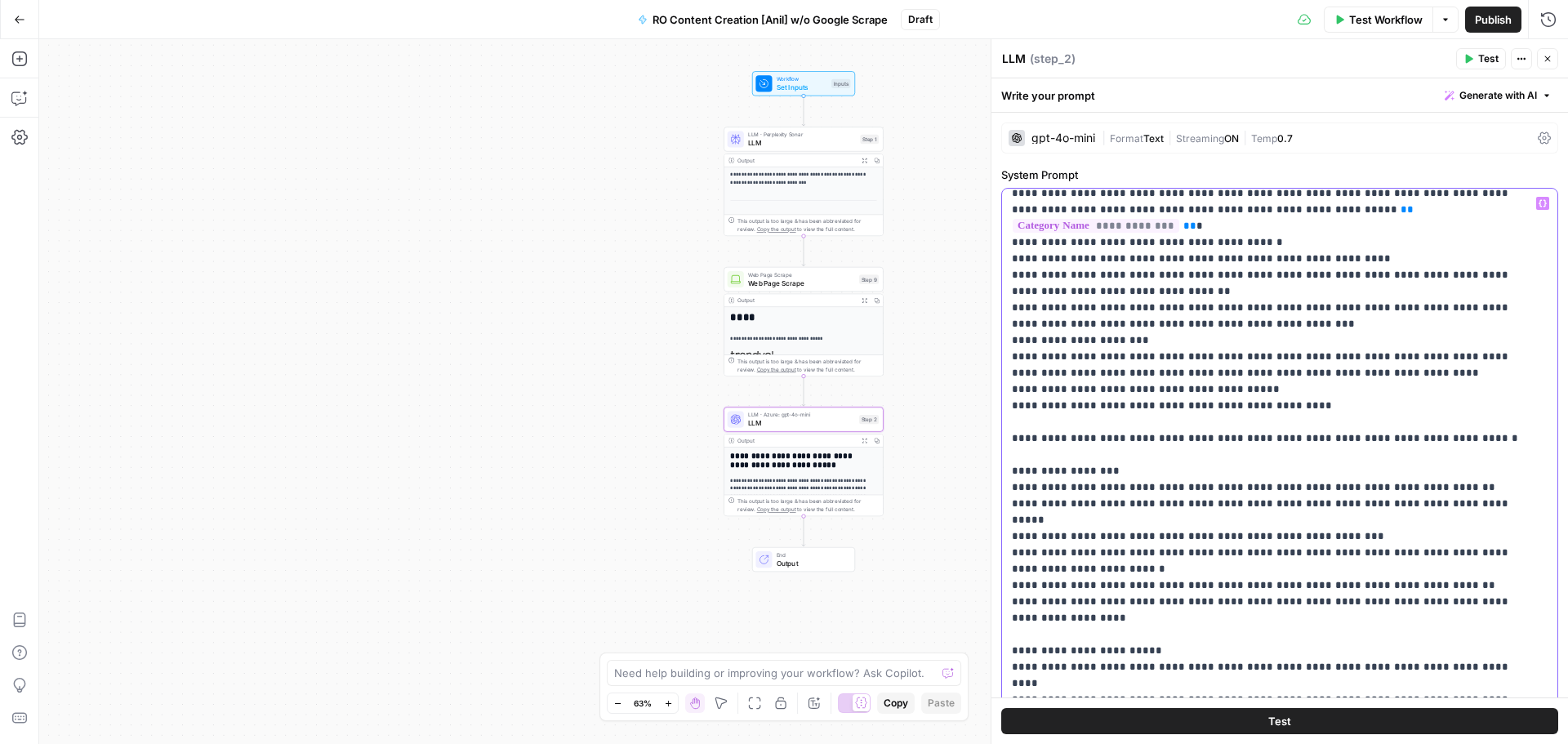
click at [1294, 371] on p "**********" at bounding box center [1267, 716] width 511 height 1911
click at [1291, 373] on p "**********" at bounding box center [1267, 716] width 511 height 1911
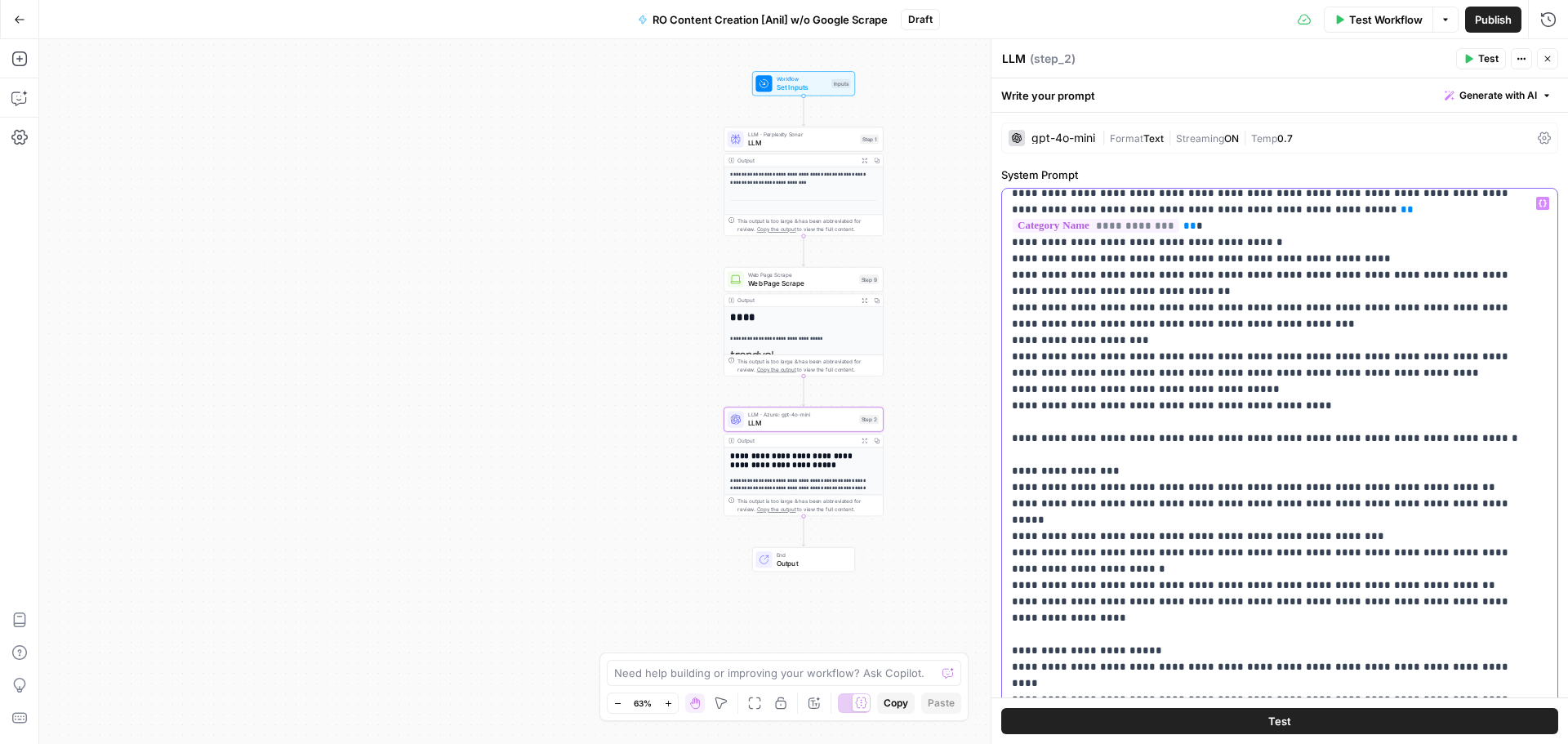
click at [1291, 373] on p "**********" at bounding box center [1267, 716] width 511 height 1911
click at [1350, 373] on p "**********" at bounding box center [1267, 716] width 511 height 1911
drag, startPoint x: 1453, startPoint y: 370, endPoint x: 1003, endPoint y: 374, distance: 450.0
click at [1003, 374] on div "**********" at bounding box center [1273, 521] width 543 height 666
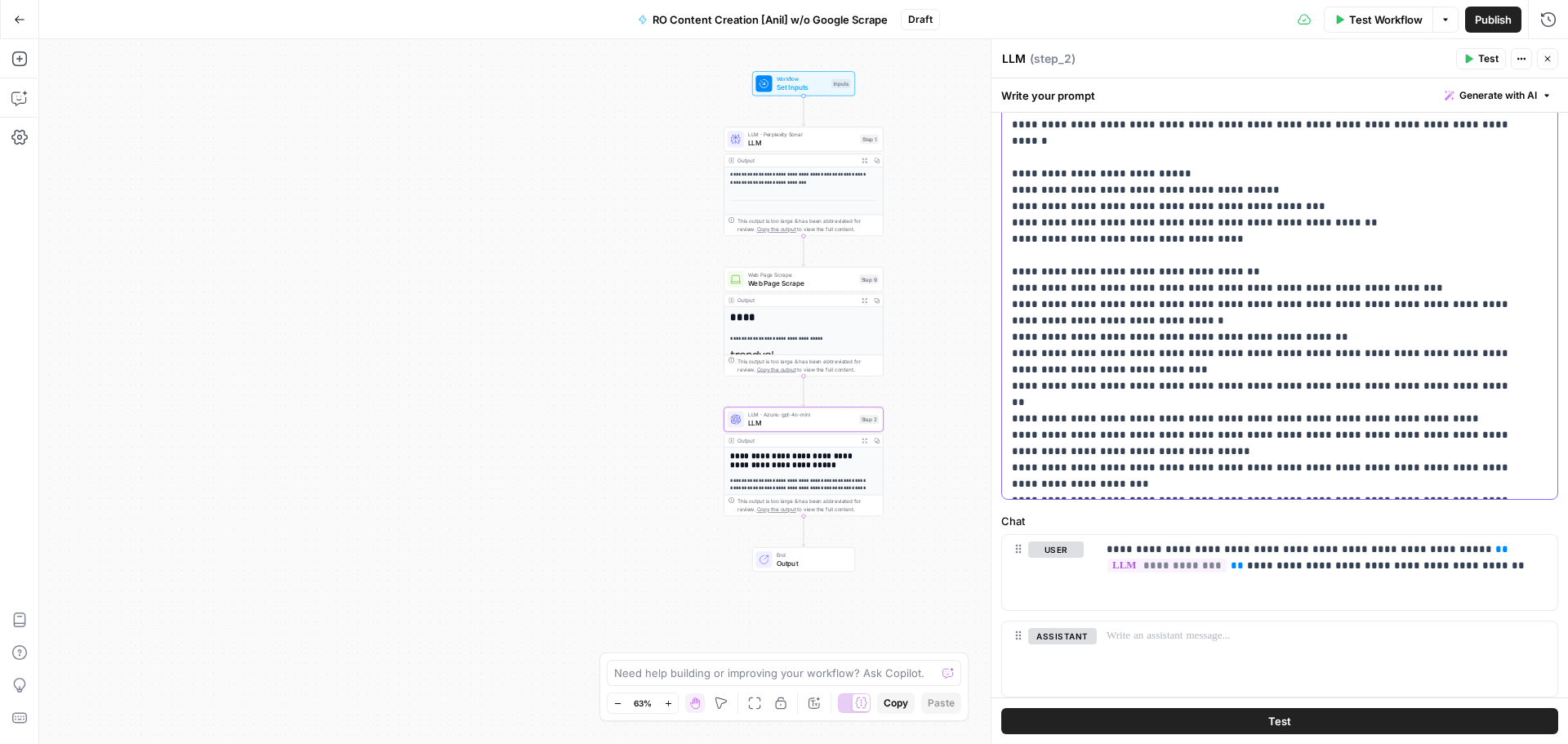
scroll to position [403, 0]
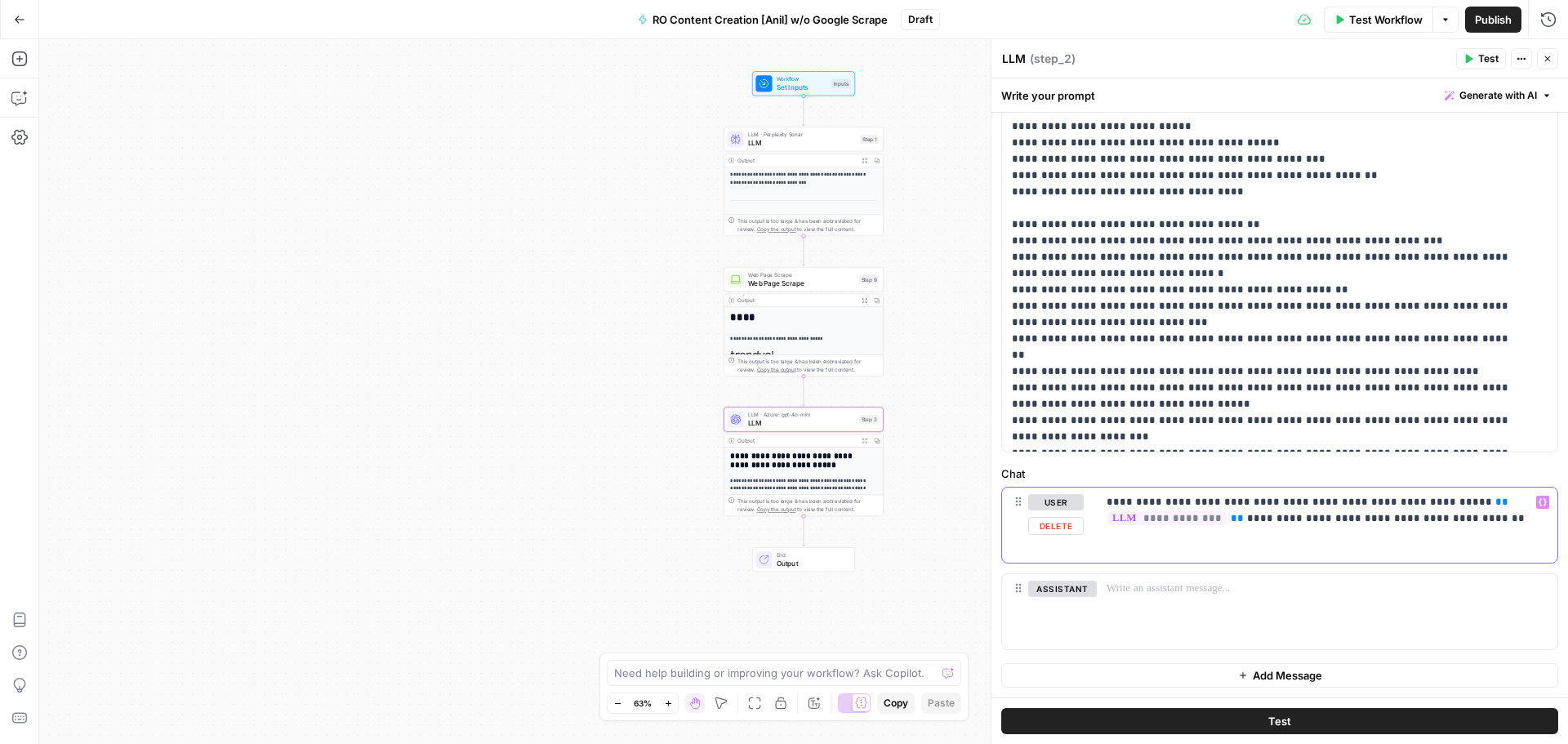
drag, startPoint x: 1294, startPoint y: 542, endPoint x: 1284, endPoint y: 524, distance: 20.6
click at [1281, 536] on div "**********" at bounding box center [1327, 526] width 461 height 75
click at [1285, 520] on p "**********" at bounding box center [1320, 510] width 429 height 32
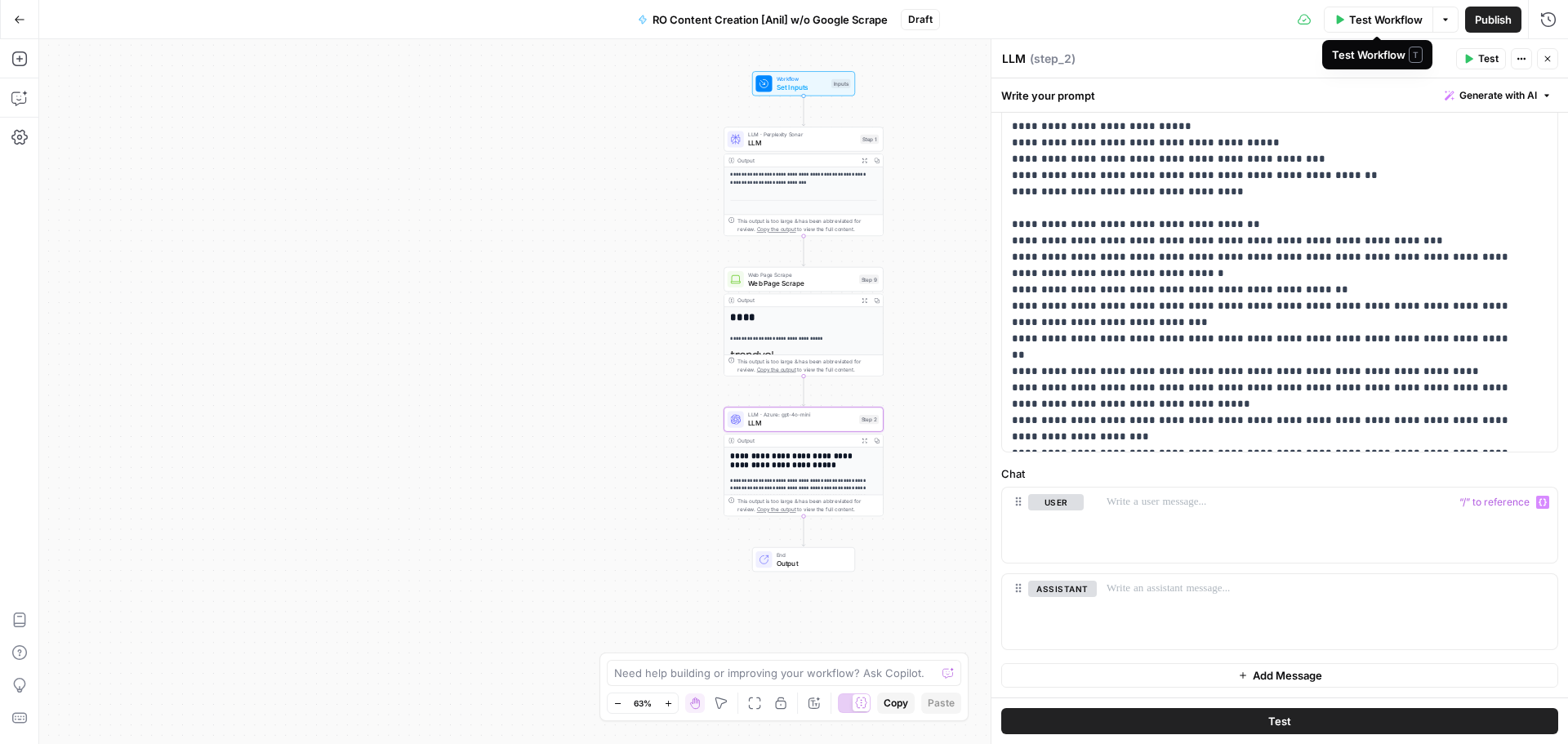
click at [1404, 21] on span "Test Workflow" at bounding box center [1386, 20] width 74 height 16
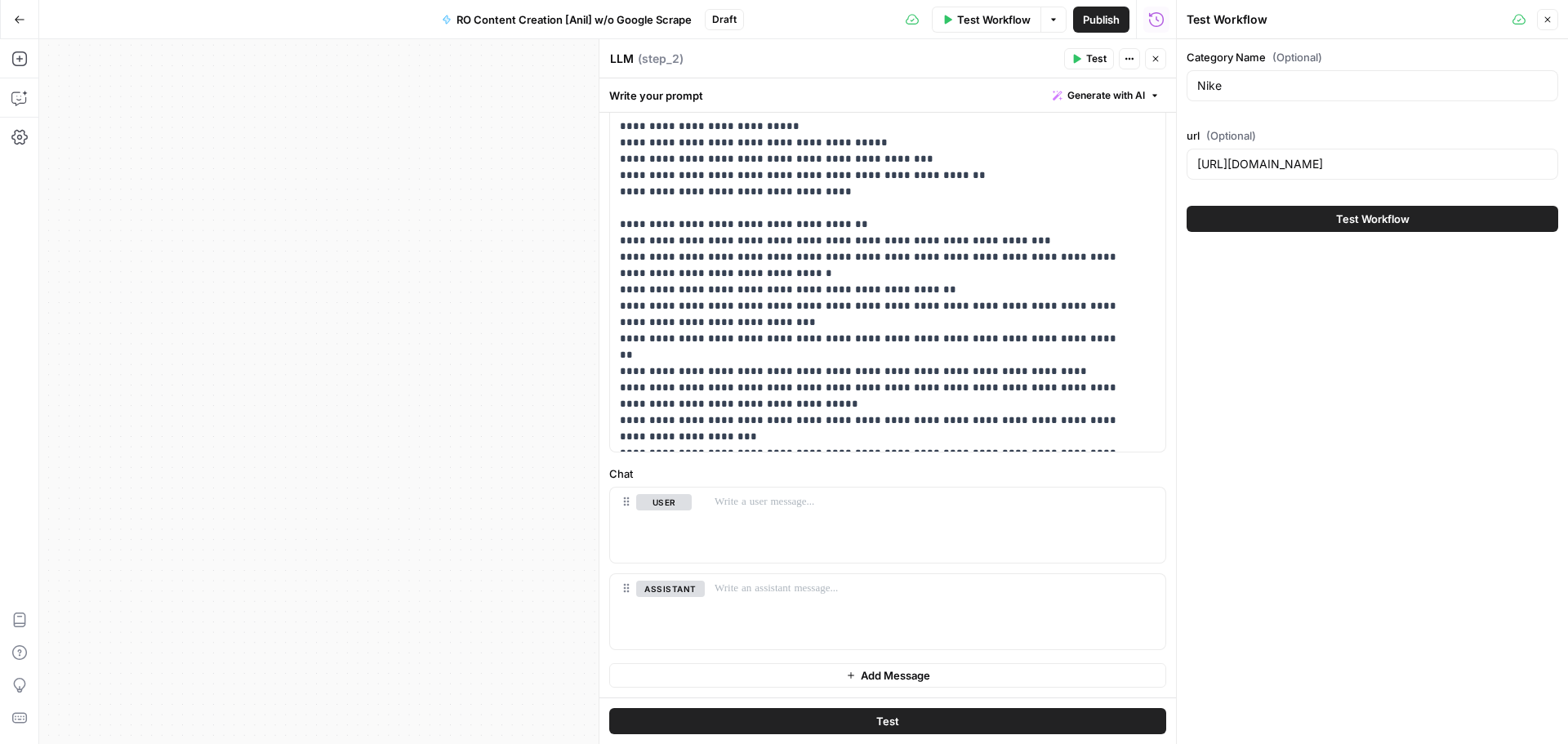
click at [1291, 173] on div "https://www.trendyol.com/ro/nike-x-b44" at bounding box center [1373, 164] width 372 height 31
paste input "pandora-cercei-x-b110147-c1106"
type input "https://www.trendyol.com/ro/pandora-cercei-x-b110147-c1106"
click at [1323, 93] on input "Nike" at bounding box center [1372, 85] width 350 height 16
paste input "Pandora Cercei"
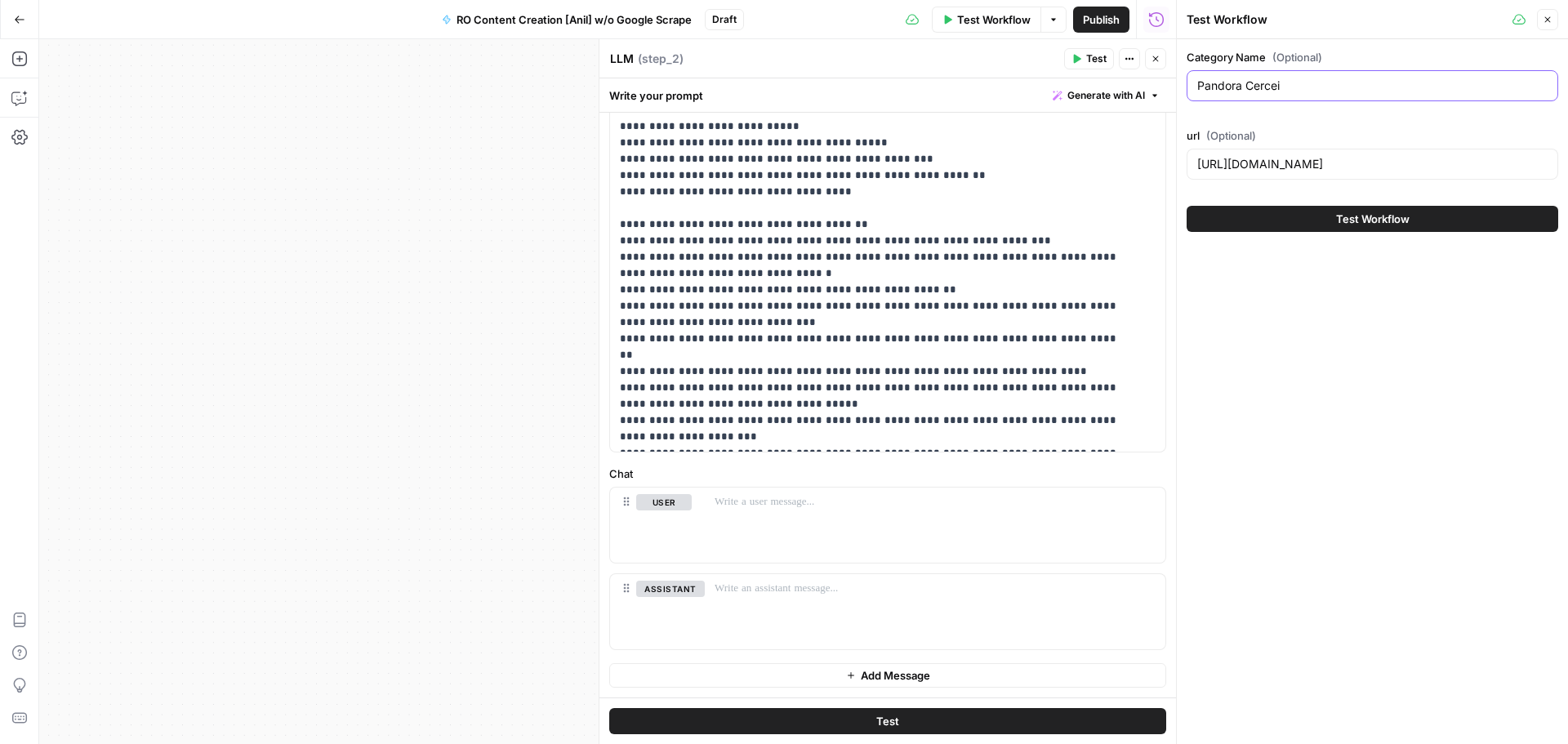
type input "Pandora Cercei"
click at [1394, 225] on span "Test Workflow" at bounding box center [1373, 218] width 74 height 16
click at [1413, 223] on button "Test Workflow" at bounding box center [1373, 218] width 372 height 26
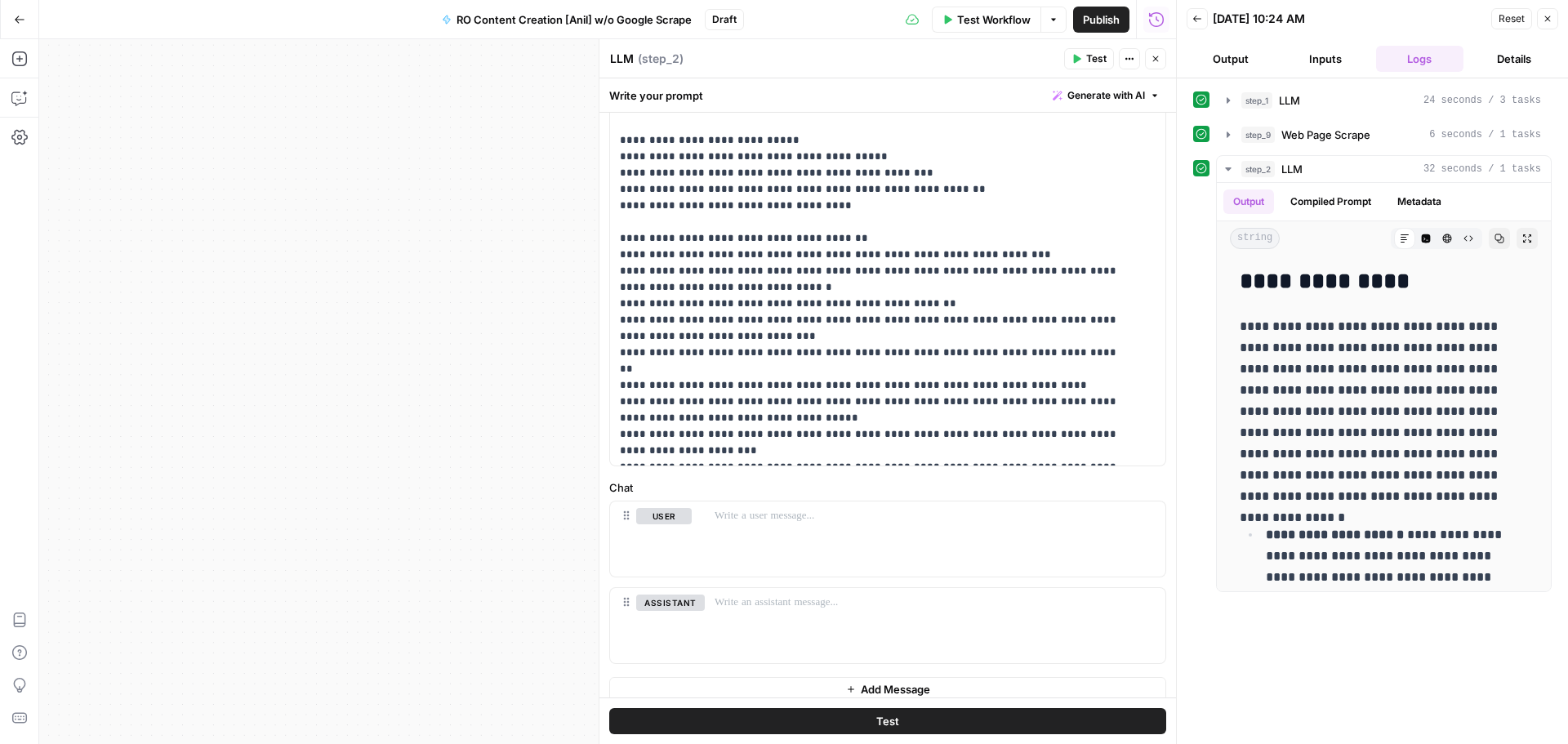
scroll to position [403, 0]
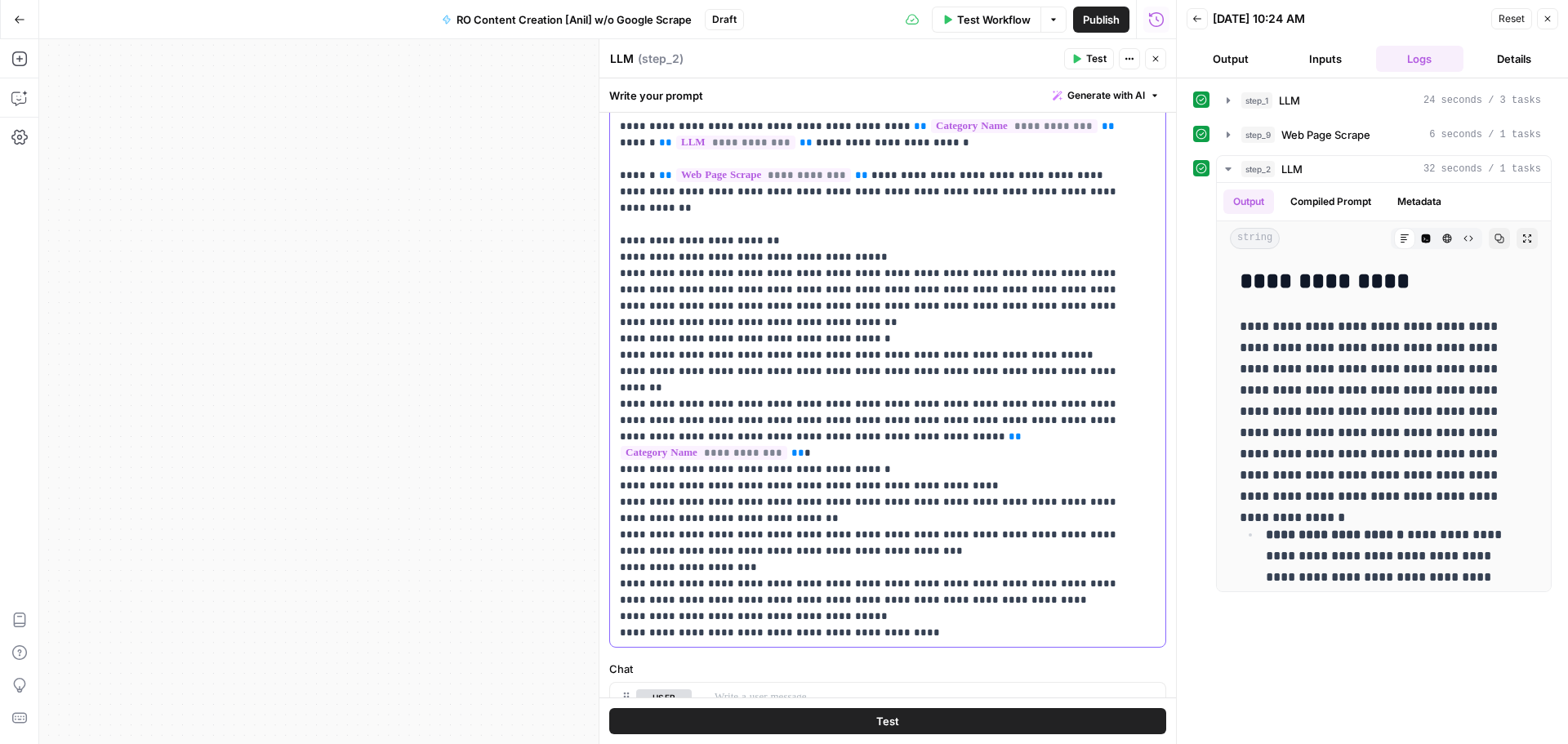
scroll to position [66, 0]
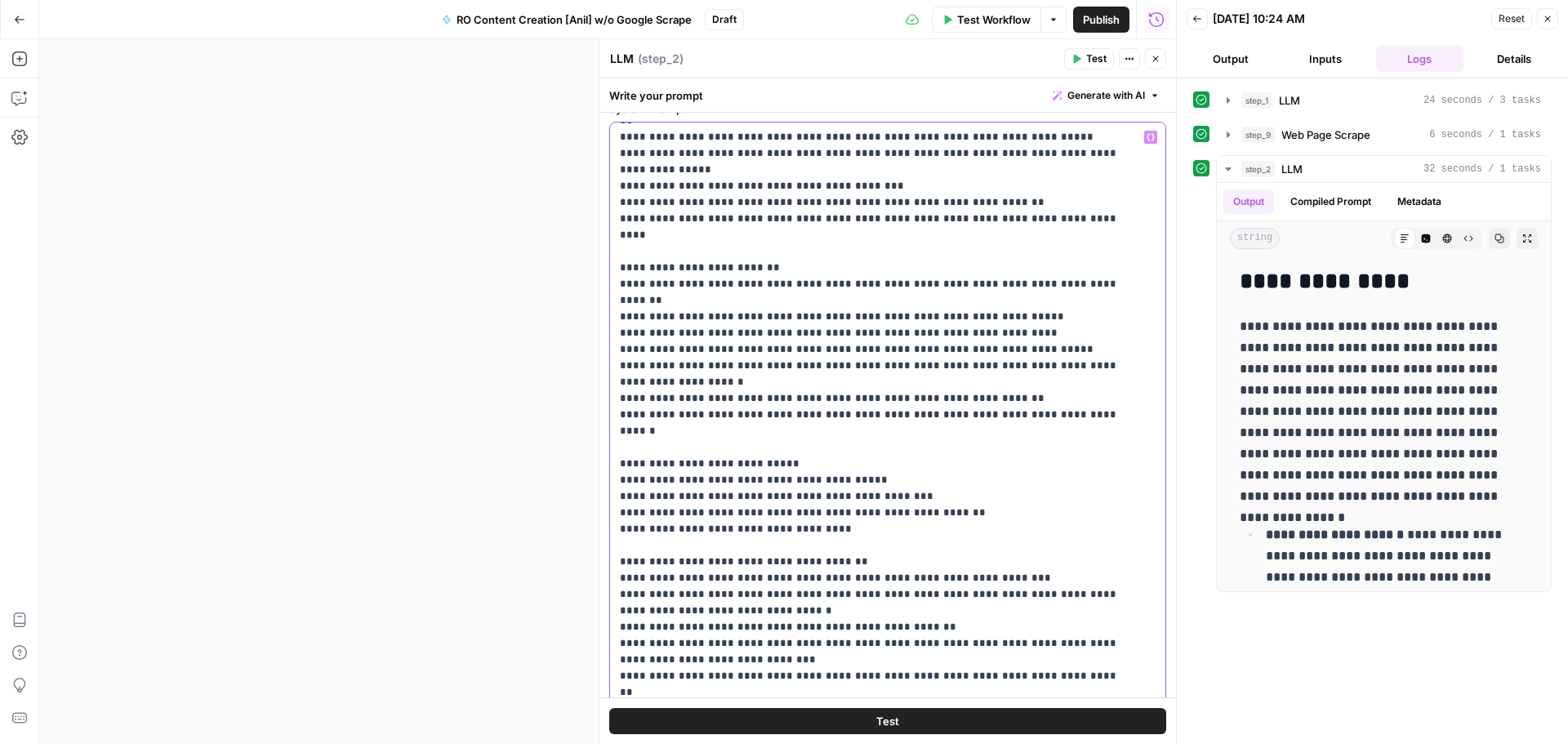
scroll to position [1226, 0]
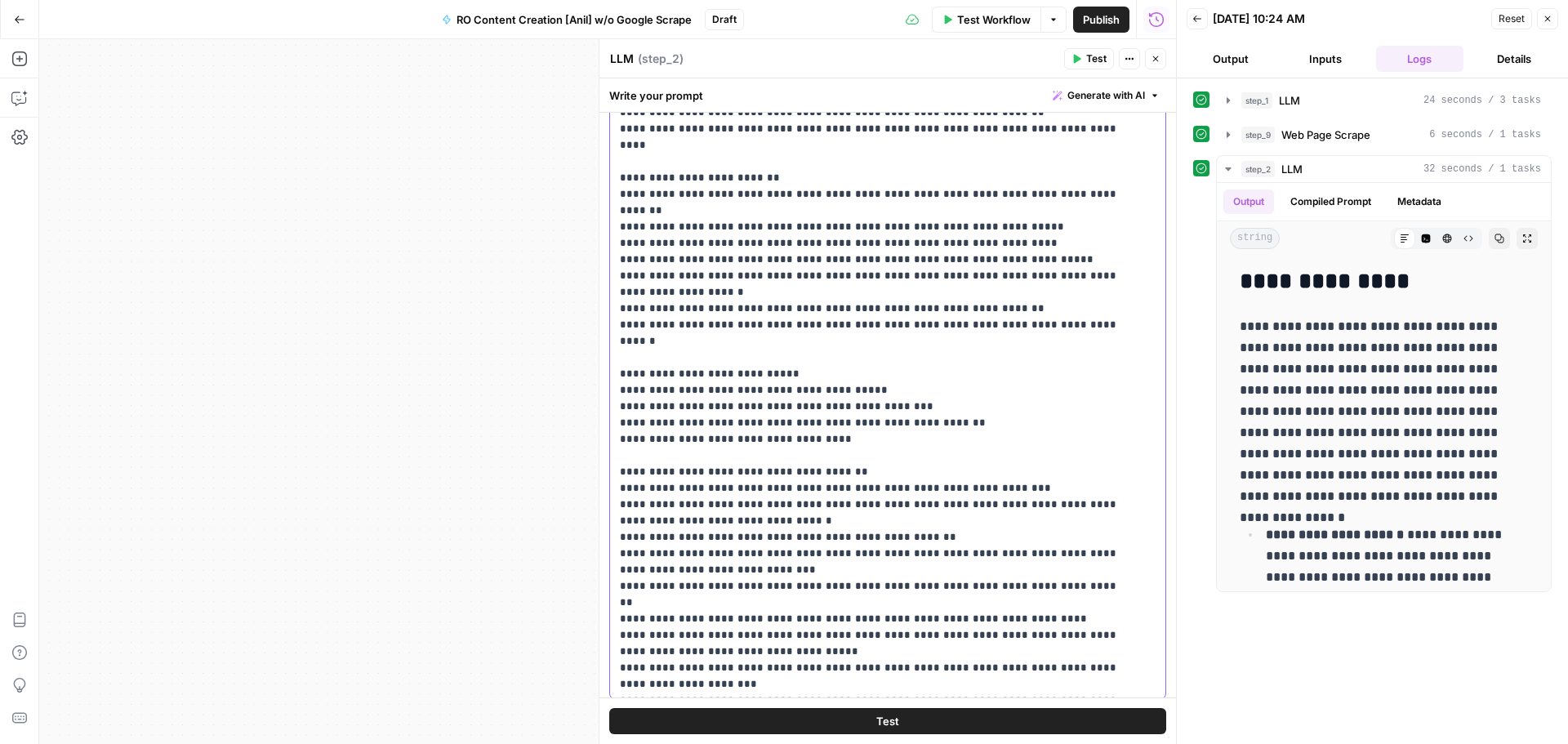
scroll to position [222, 0]
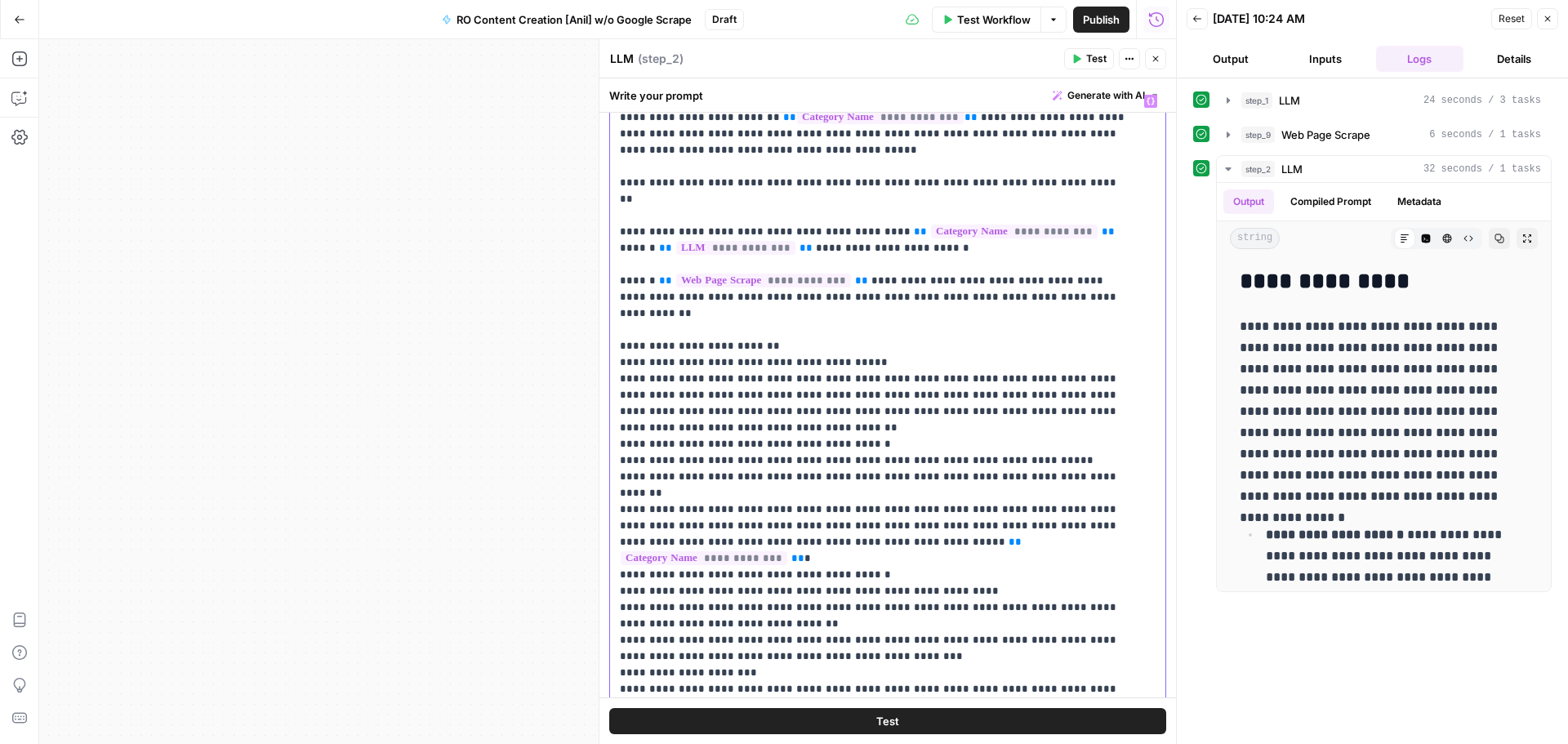
scroll to position [100, 0]
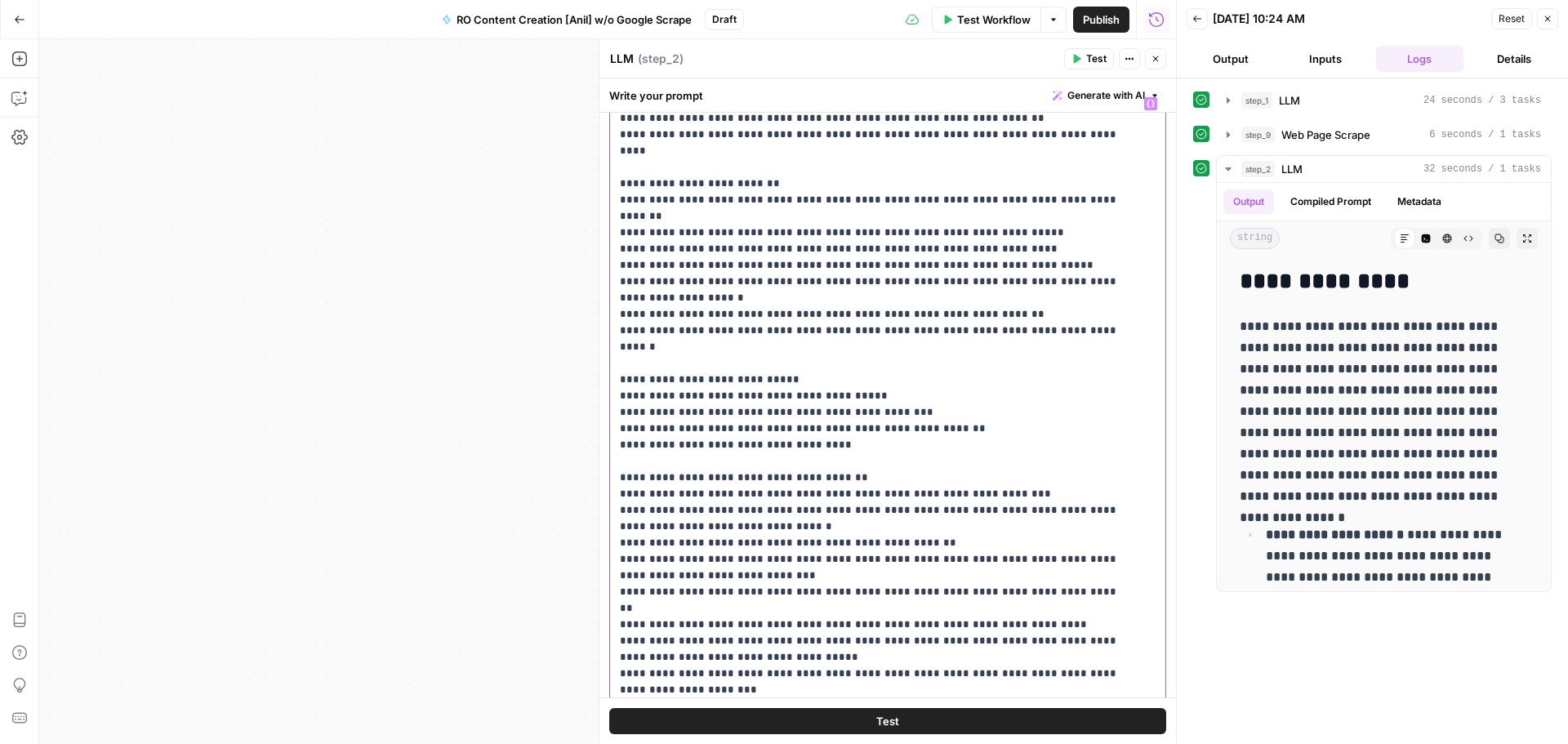
scroll to position [1373, 0]
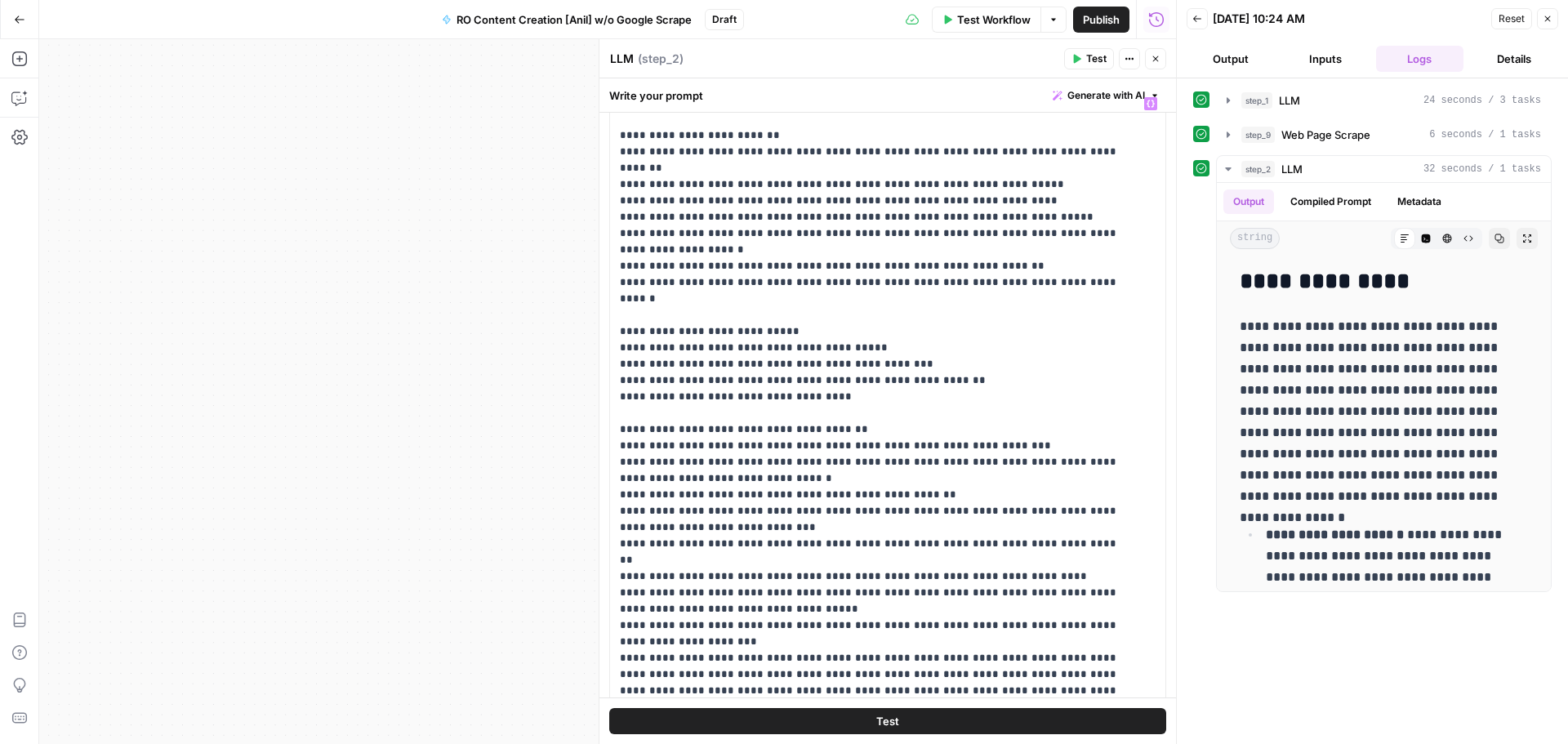
drag, startPoint x: 1545, startPoint y: 22, endPoint x: 1524, endPoint y: 19, distance: 21.2
click at [1545, 22] on icon "button" at bounding box center [1547, 18] width 10 height 10
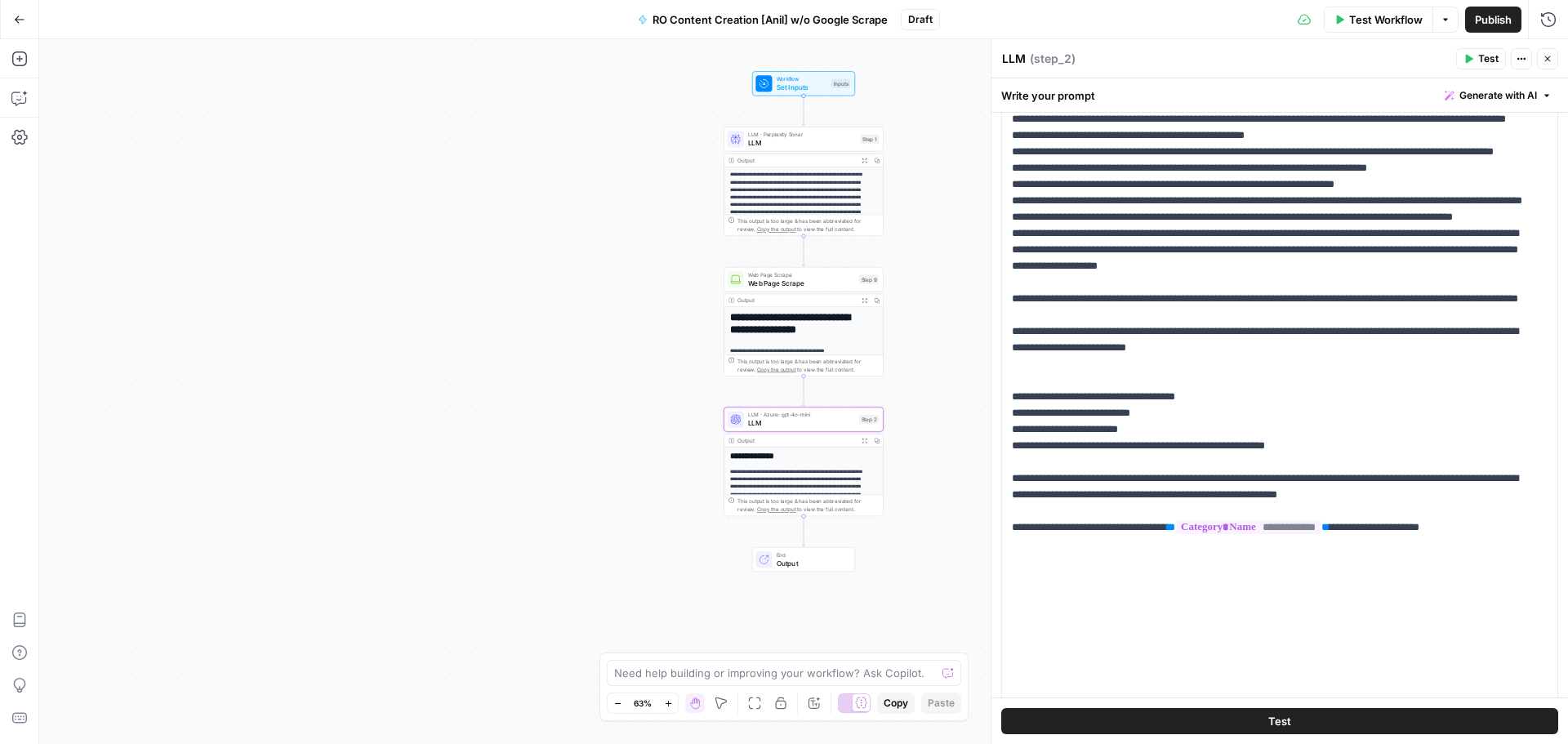
click at [1353, 21] on span "Test Workflow" at bounding box center [1386, 20] width 74 height 16
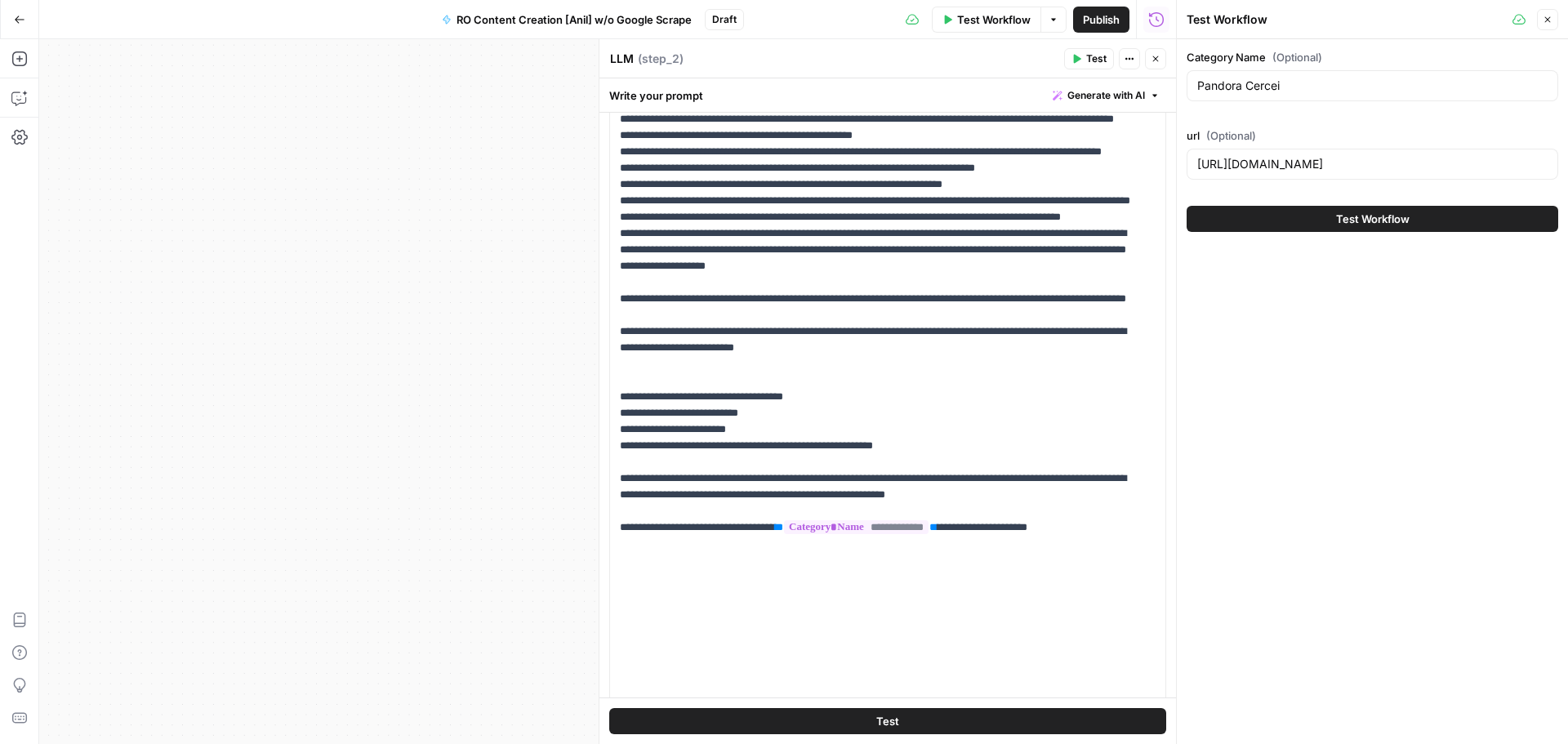
click at [1326, 220] on button "Test Workflow" at bounding box center [1373, 218] width 372 height 26
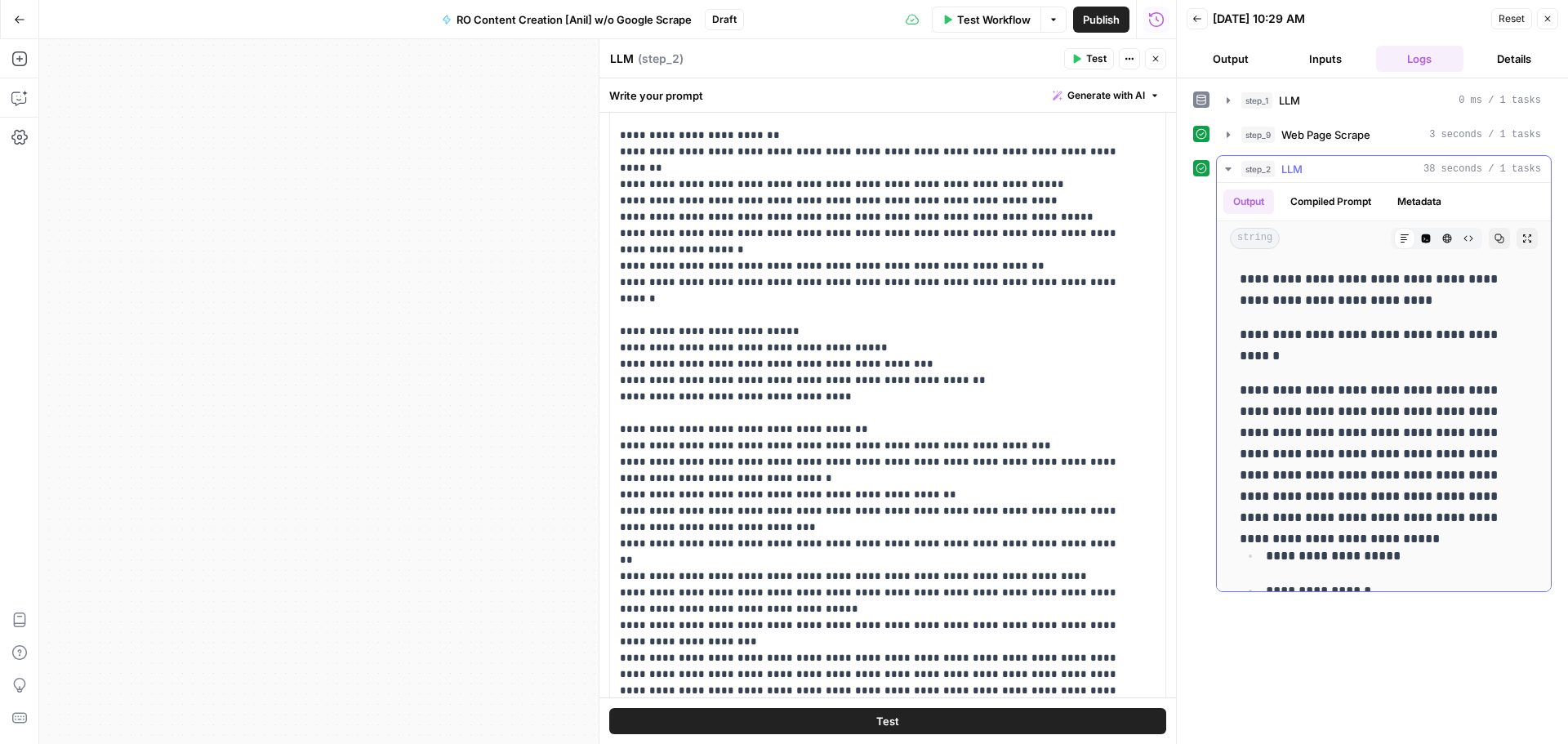
drag, startPoint x: 1335, startPoint y: 371, endPoint x: 1242, endPoint y: 339, distance: 98.4
click at [1242, 339] on p "**********" at bounding box center [1378, 345] width 276 height 42
drag, startPoint x: 1276, startPoint y: 347, endPoint x: 1321, endPoint y: 363, distance: 47.8
click at [1321, 363] on p "**********" at bounding box center [1378, 345] width 276 height 42
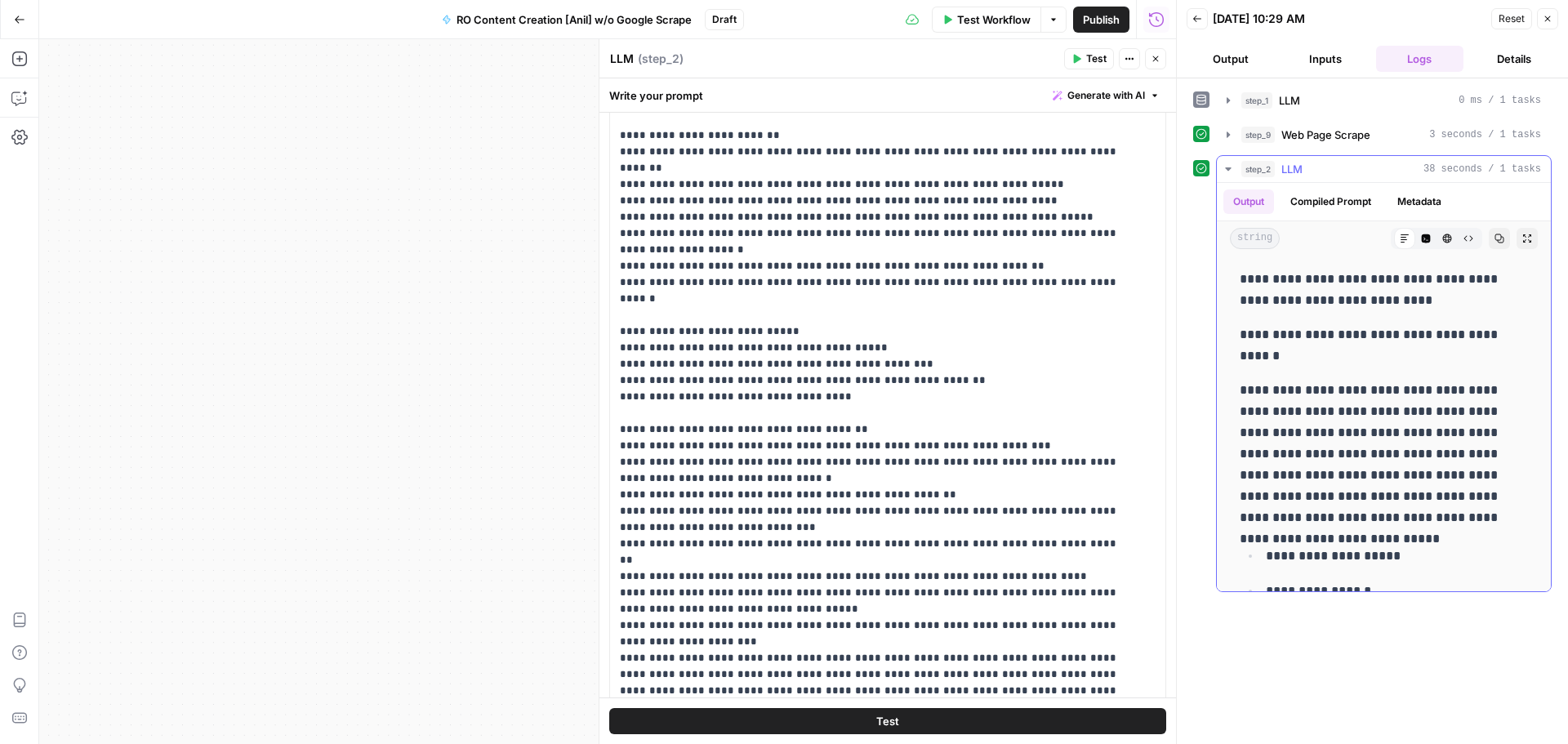
click at [1321, 363] on p "**********" at bounding box center [1378, 345] width 276 height 42
click at [1443, 237] on button "HTML Viewer" at bounding box center [1448, 239] width 22 height 22
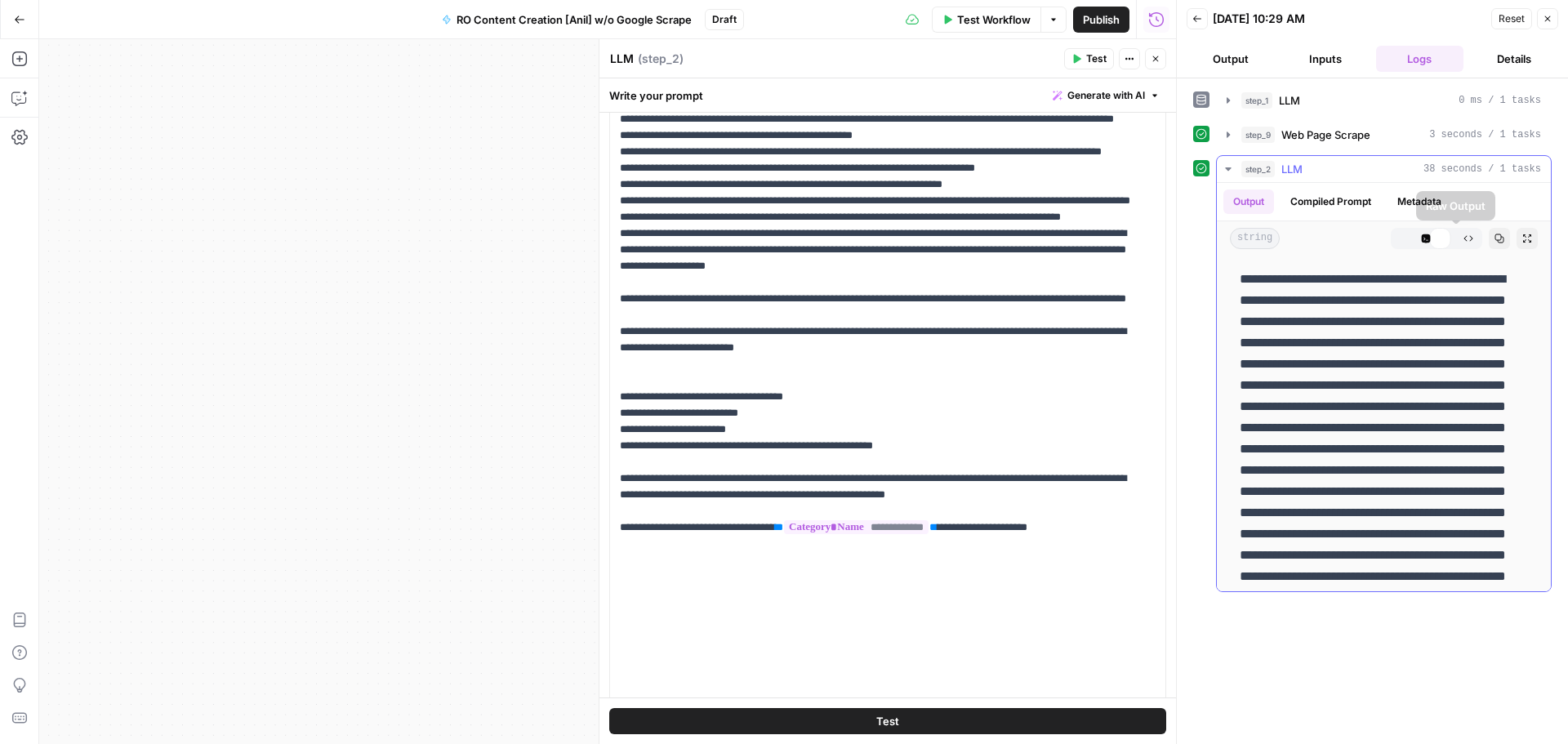
click at [1464, 237] on icon "button" at bounding box center [1468, 238] width 10 height 10
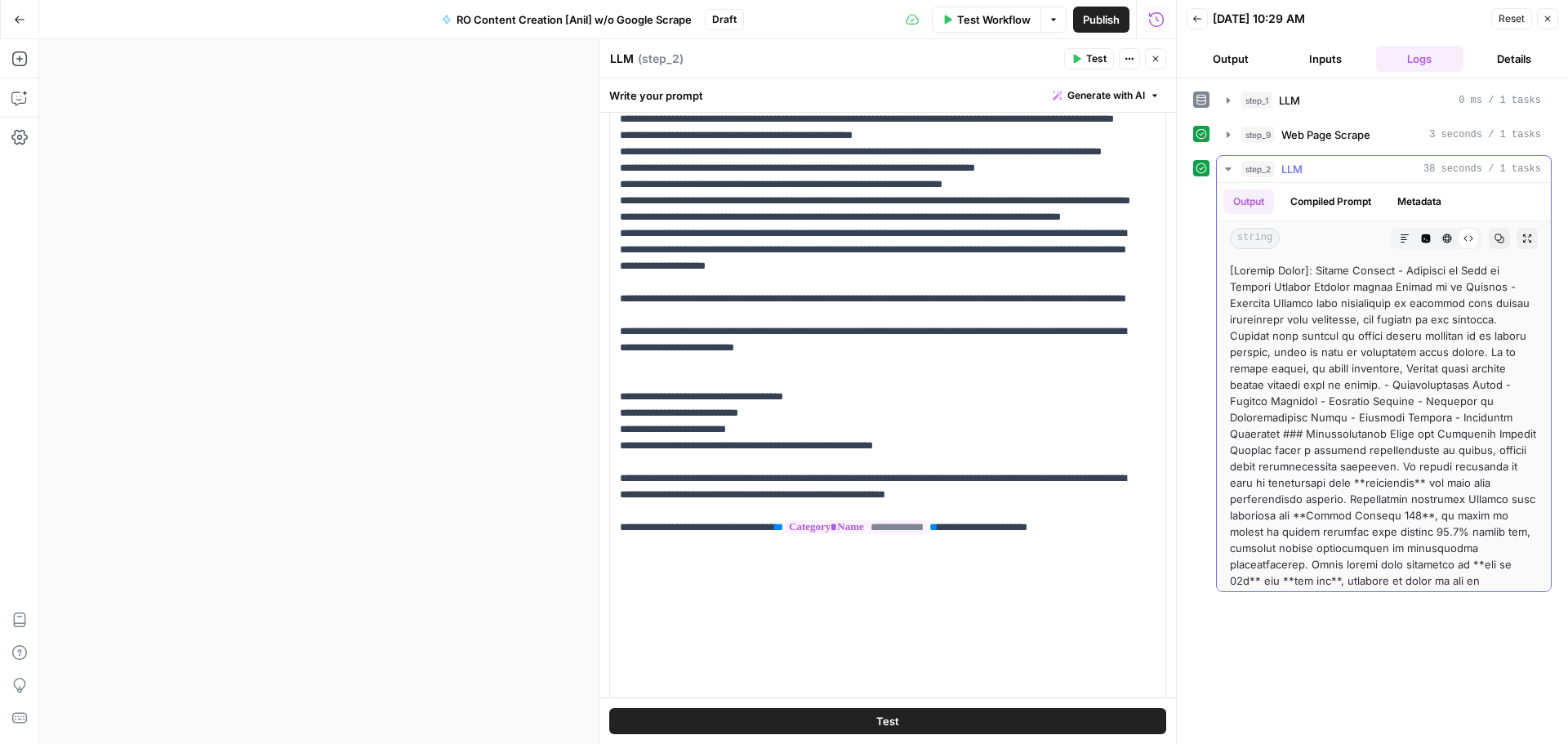
click at [1422, 238] on icon "button" at bounding box center [1426, 239] width 9 height 9
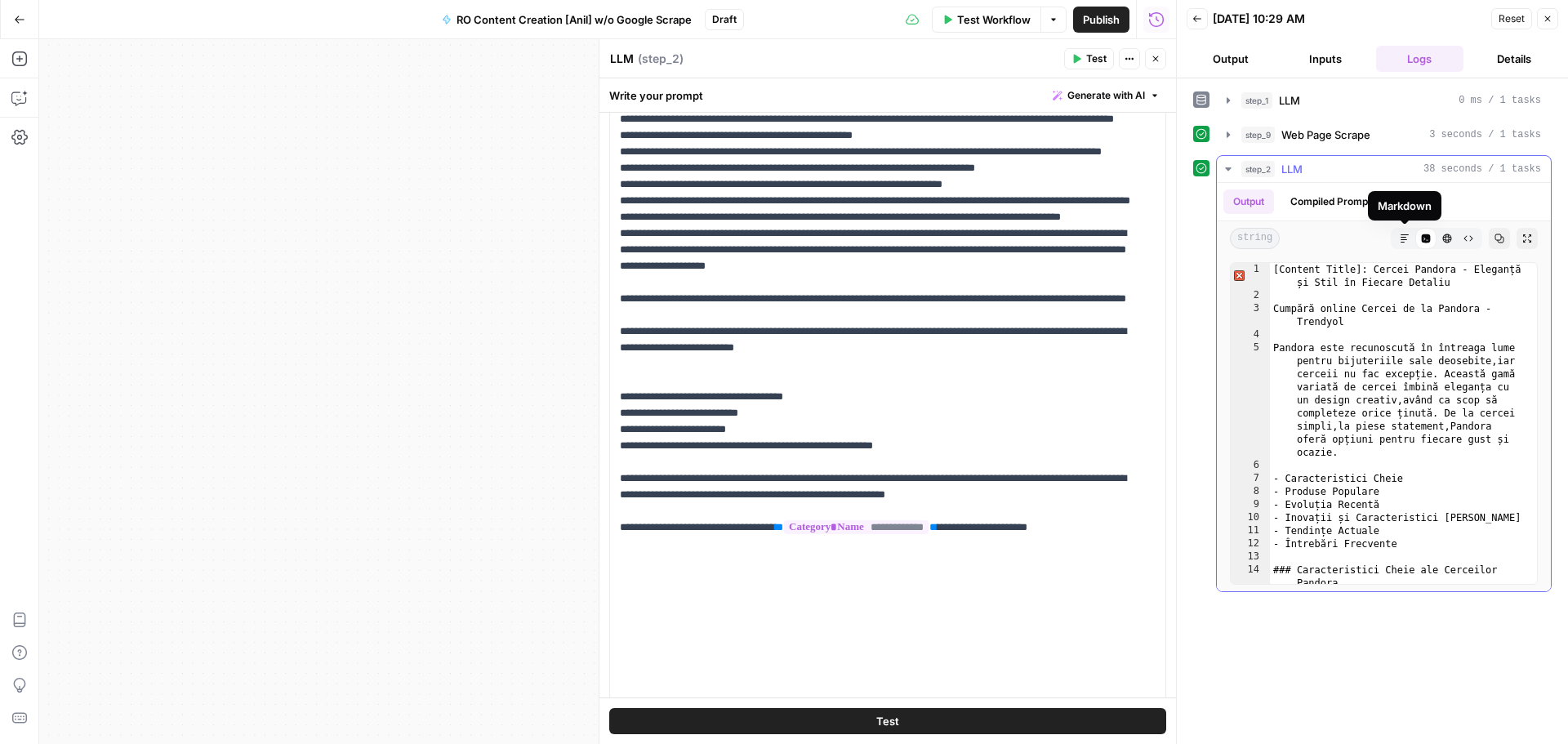
click at [1400, 239] on icon "button" at bounding box center [1404, 238] width 10 height 10
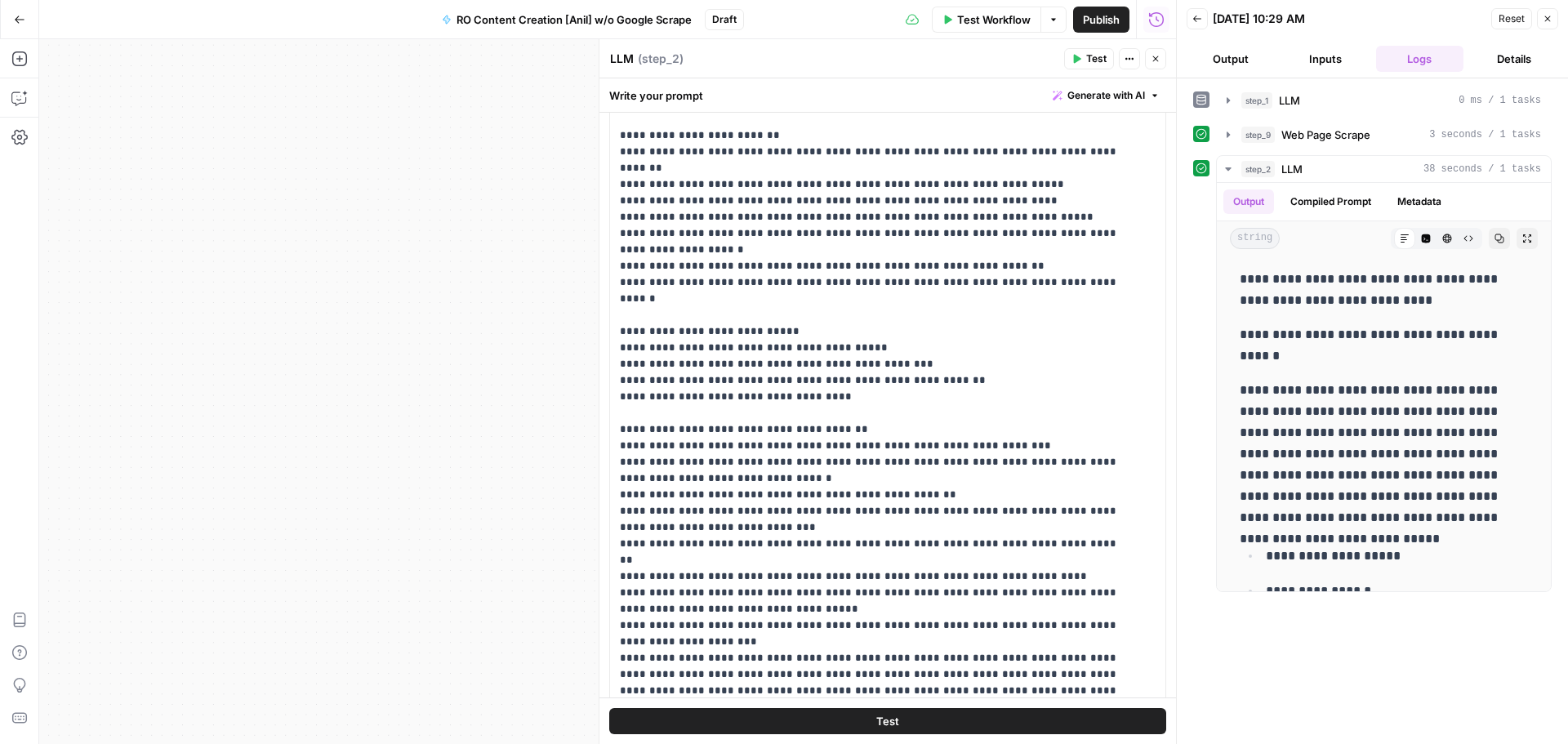
click at [1546, 17] on icon "button" at bounding box center [1547, 19] width 5 height 5
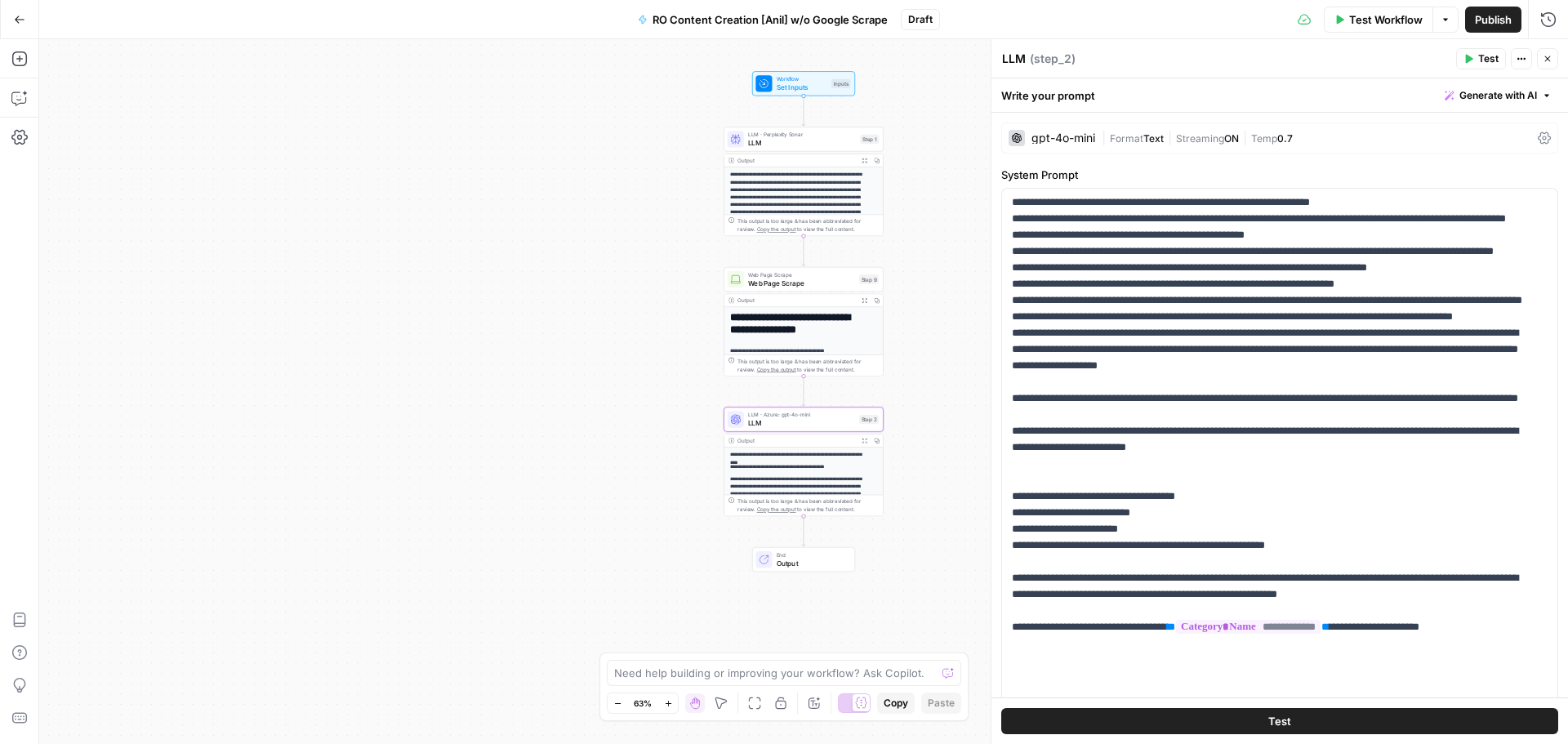
click at [1480, 23] on span "Publish" at bounding box center [1493, 20] width 37 height 16
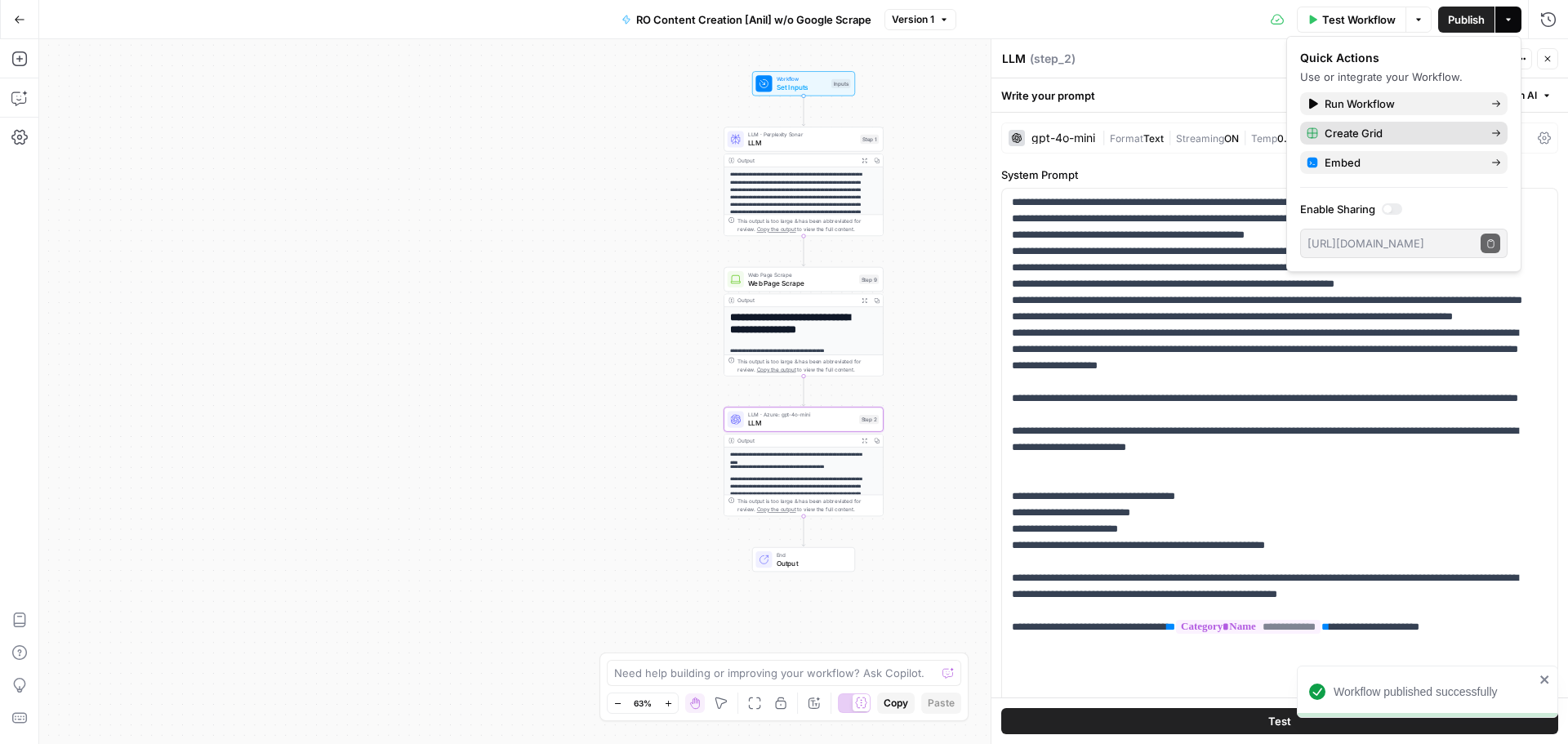
click at [1376, 134] on span "Create Grid" at bounding box center [1401, 133] width 154 height 16
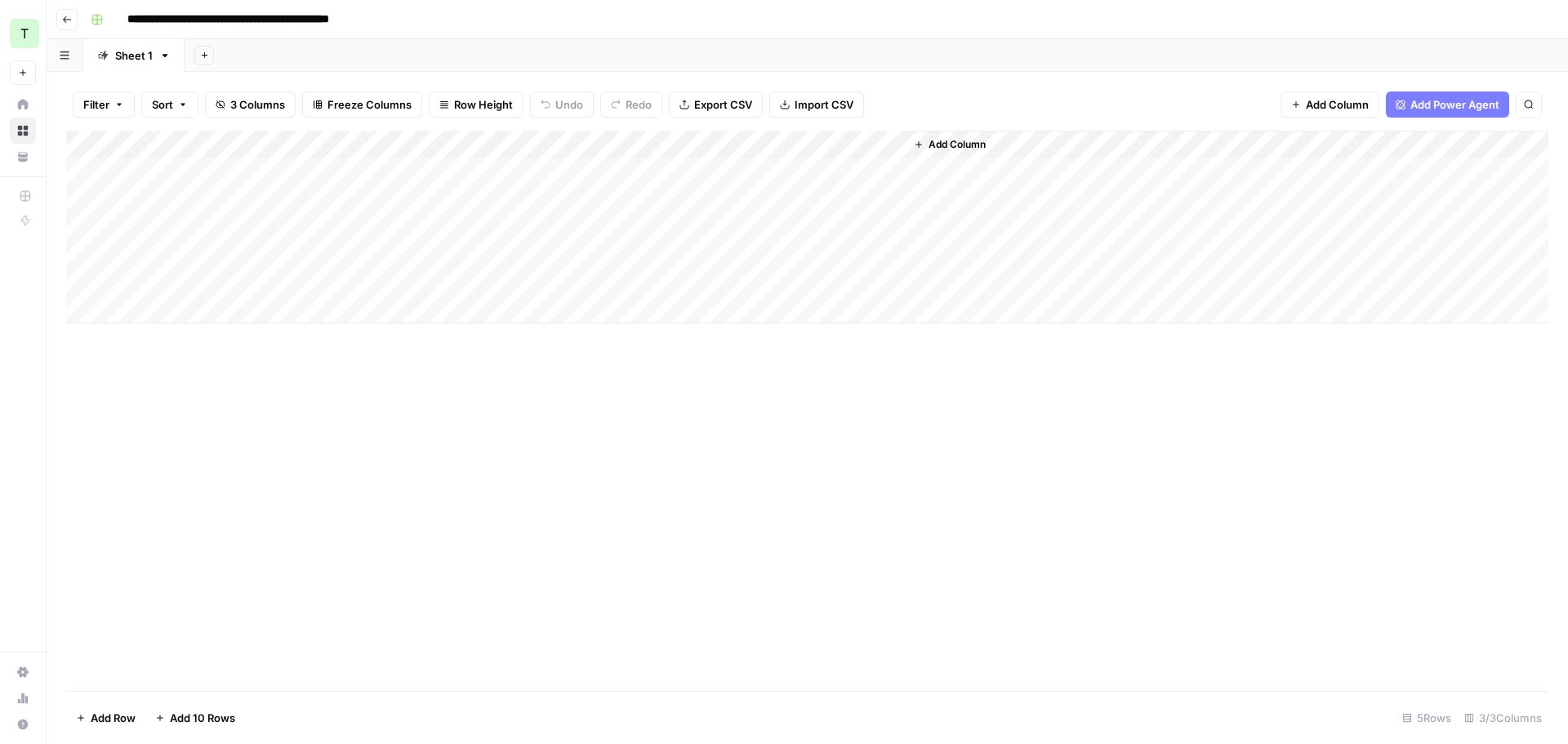
click at [289, 169] on div "Add Column" at bounding box center [807, 226] width 1482 height 192
click at [300, 189] on div "Add Column" at bounding box center [807, 226] width 1482 height 192
click at [297, 178] on div "Add Column" at bounding box center [807, 226] width 1482 height 192
click at [501, 174] on div "Add Column" at bounding box center [807, 226] width 1482 height 192
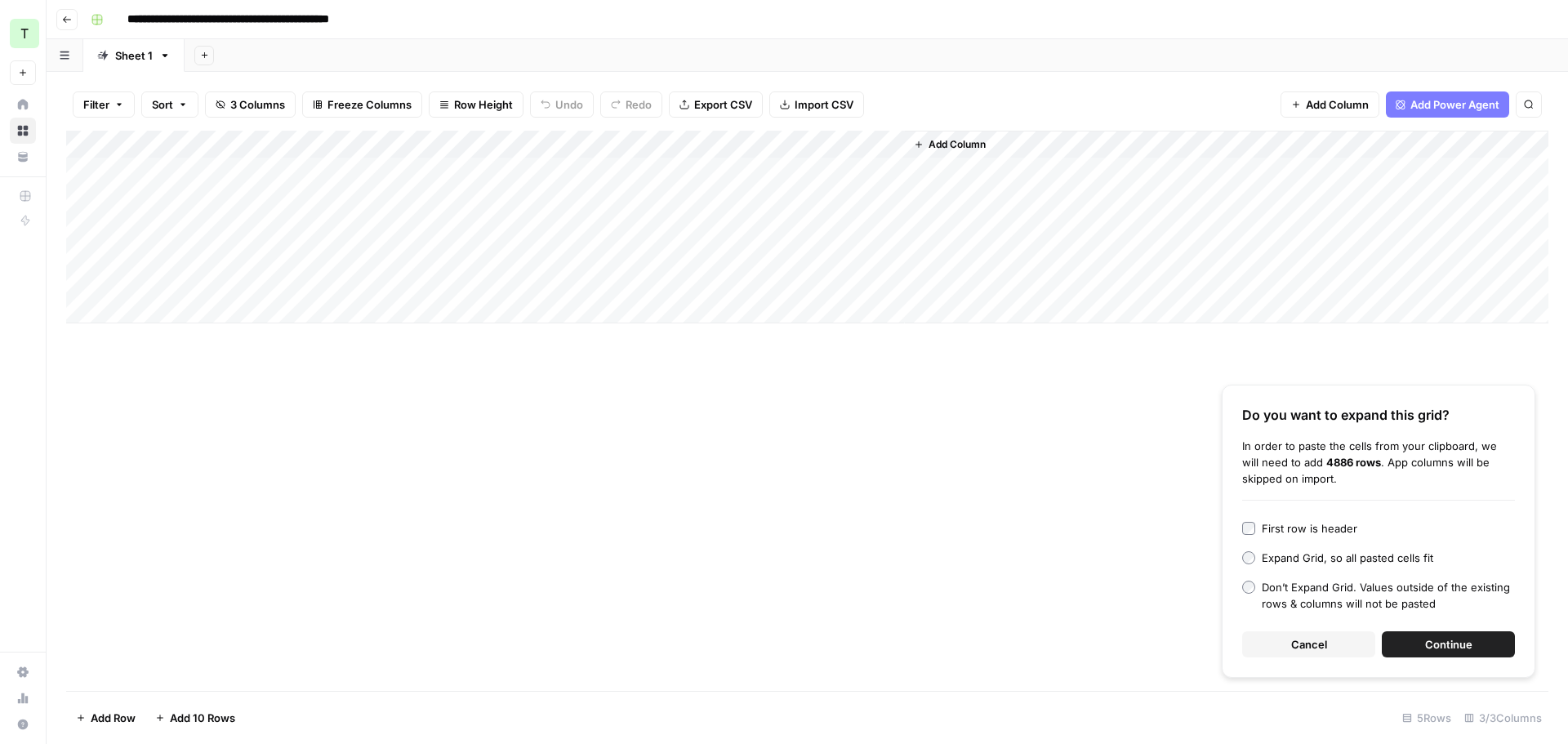
click at [1442, 648] on span "Continue" at bounding box center [1448, 644] width 48 height 16
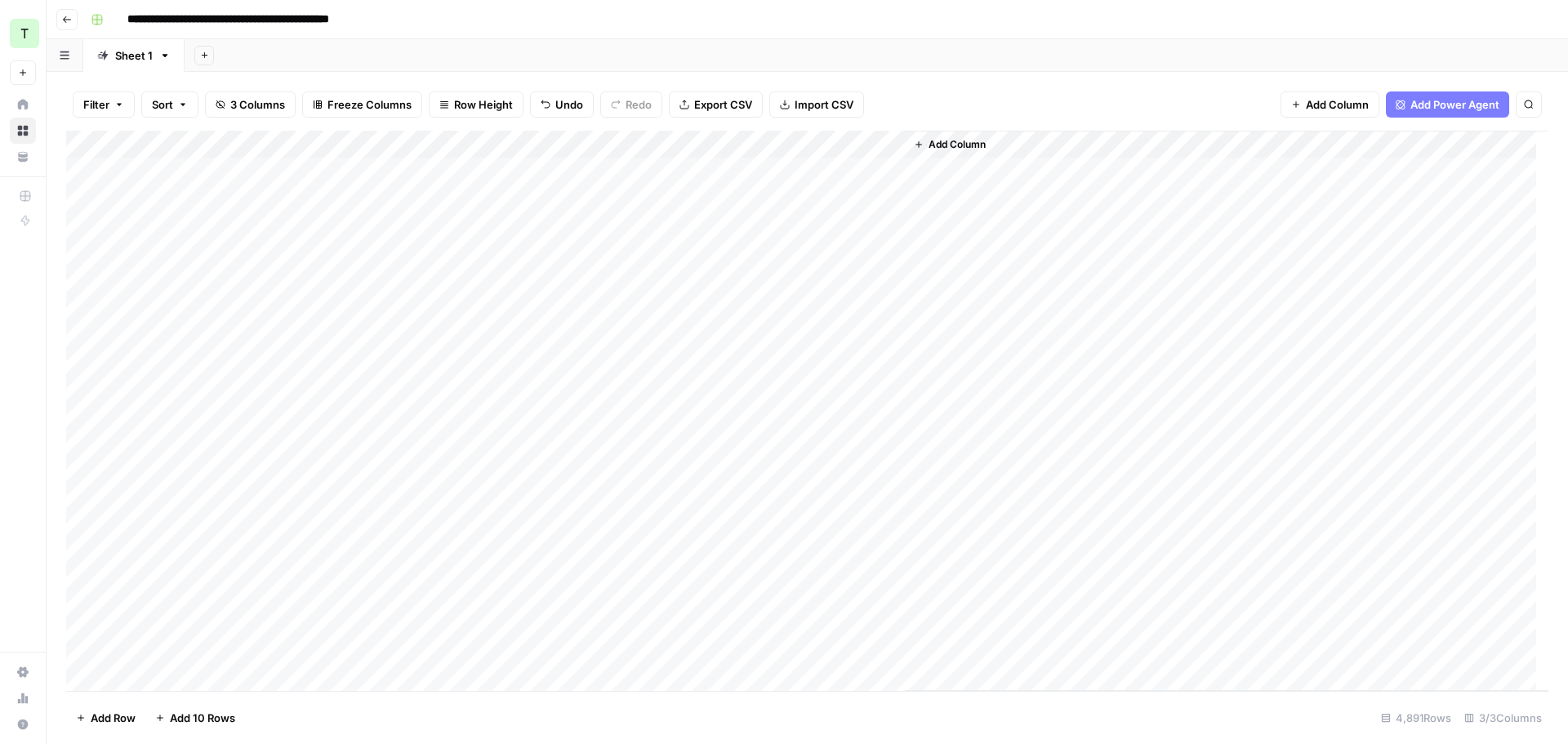
click at [302, 164] on div "Add Column" at bounding box center [807, 410] width 1482 height 560
click at [476, 504] on div "Add Column" at bounding box center [807, 410] width 1482 height 560
click at [476, 505] on div "Add Column" at bounding box center [807, 410] width 1482 height 560
click at [485, 541] on div "Add Column" at bounding box center [807, 410] width 1482 height 560
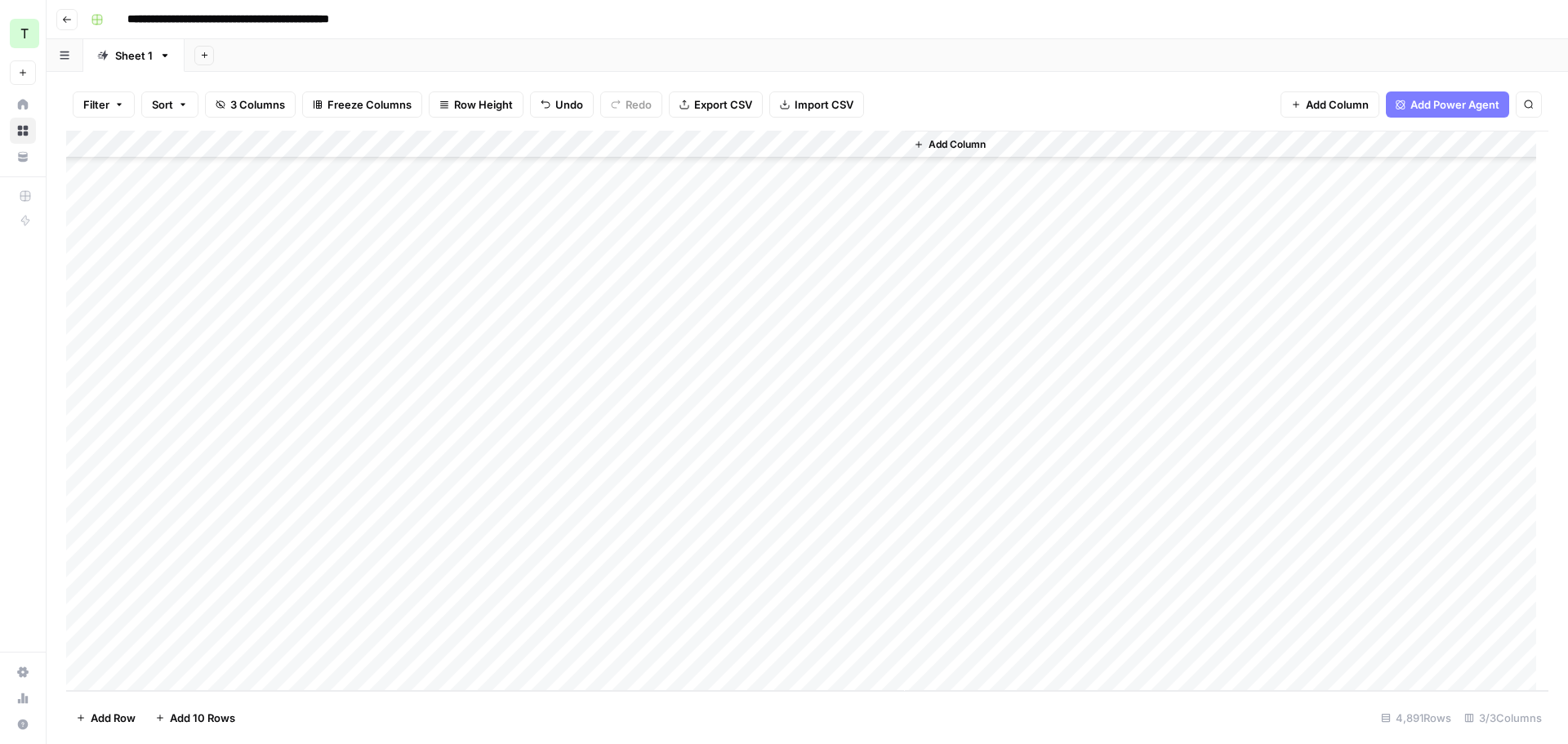
click at [485, 541] on div "Add Column" at bounding box center [807, 410] width 1482 height 560
click at [497, 347] on div "Add Column" at bounding box center [807, 410] width 1482 height 560
click at [497, 381] on div "Add Column" at bounding box center [807, 410] width 1482 height 560
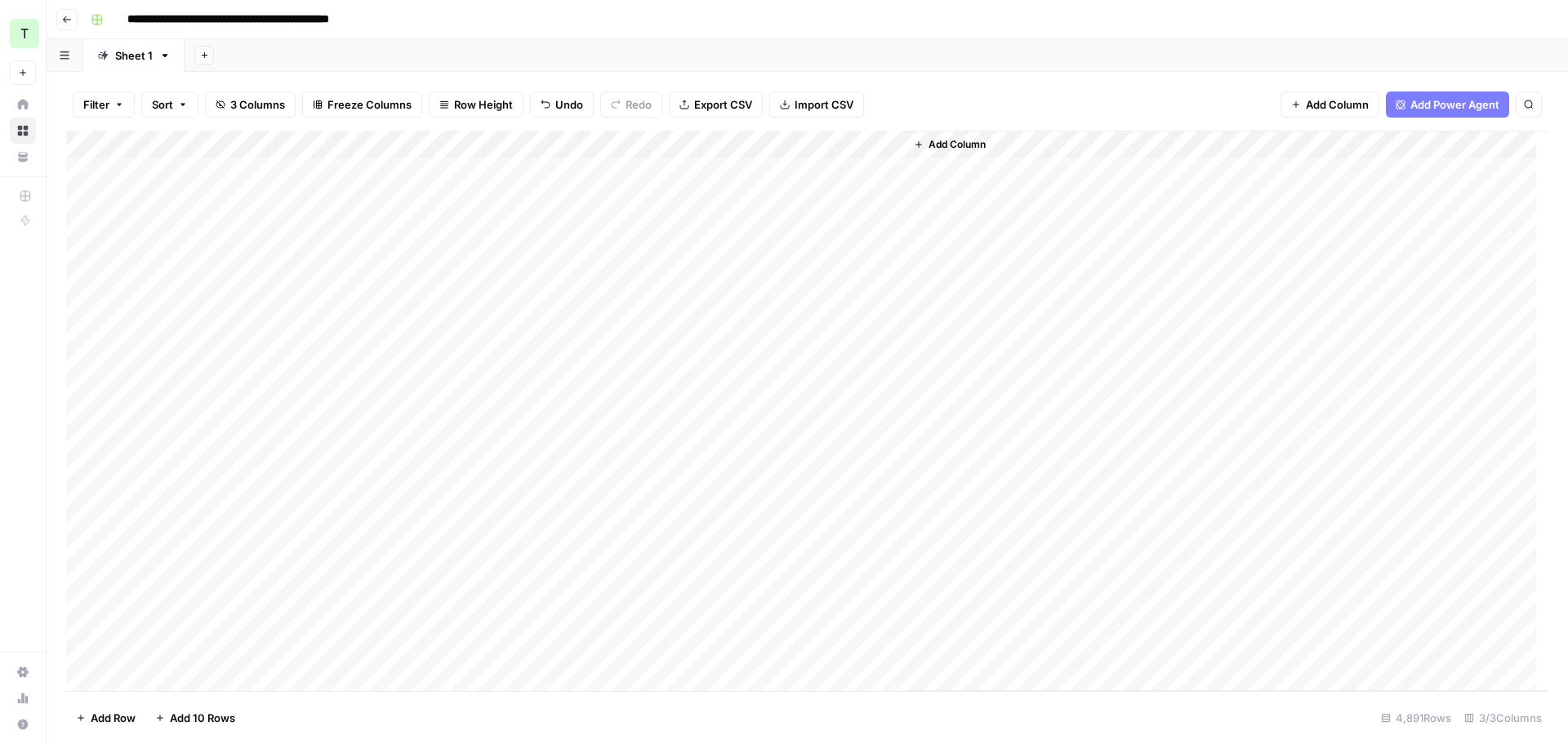
click at [991, 20] on div "**********" at bounding box center [818, 19] width 1467 height 26
click at [209, 56] on button "Add Sheet" at bounding box center [204, 56] width 20 height 20
click at [246, 141] on span "From Workflow" at bounding box center [286, 135] width 120 height 16
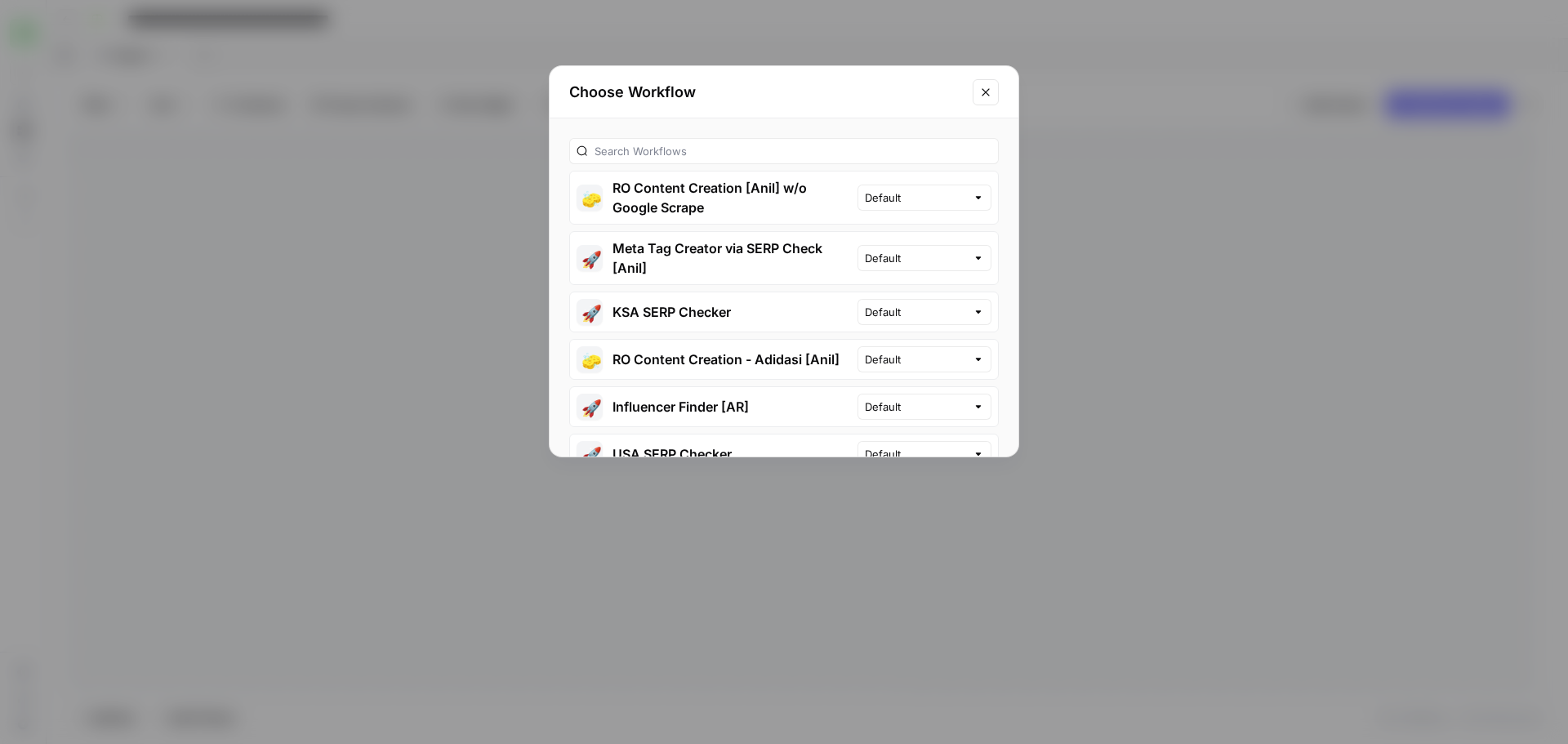
click at [766, 190] on button "🧽 RO Content Creation [Anil] w/o Google Scrape" at bounding box center [713, 198] width 288 height 52
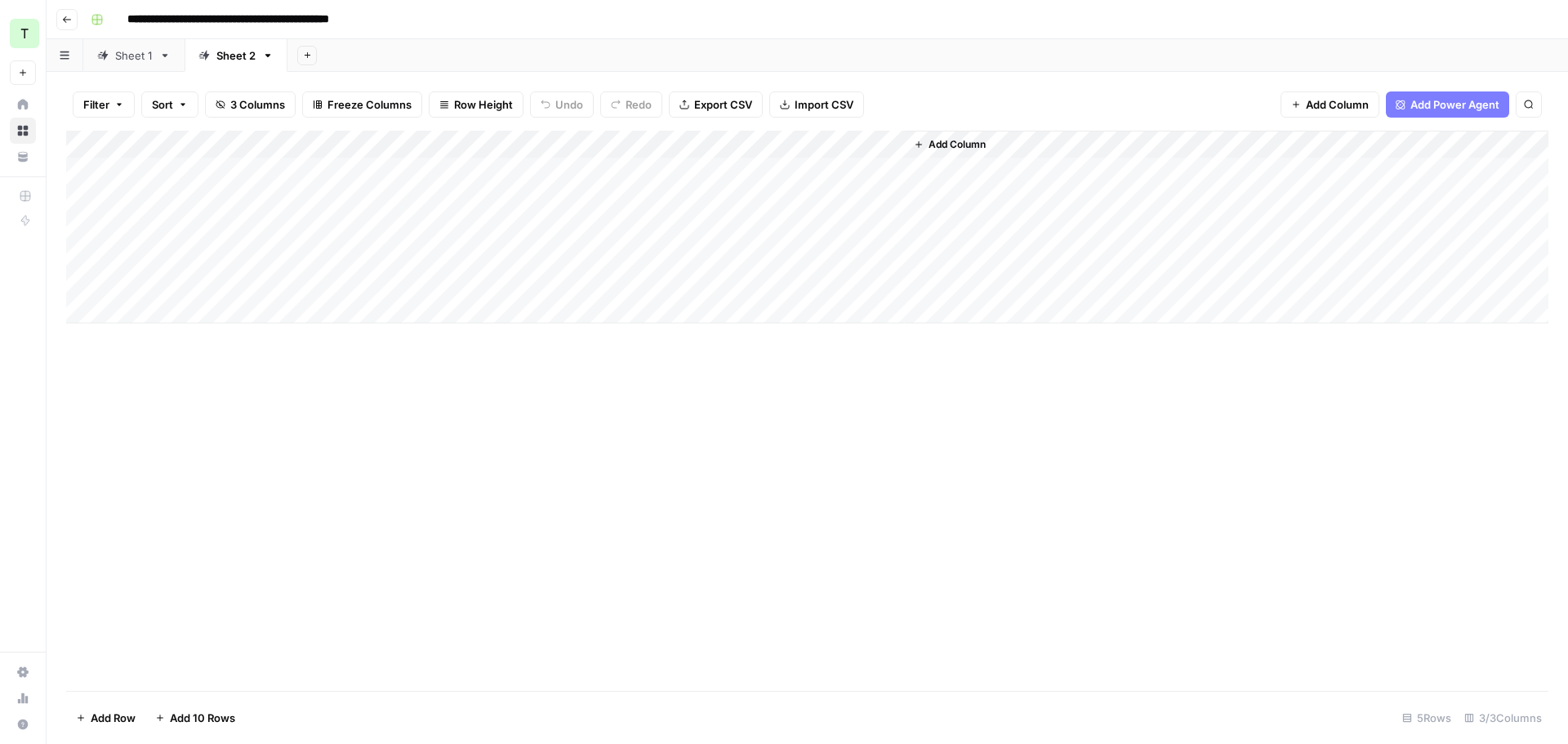
click at [243, 166] on div "Add Column" at bounding box center [807, 226] width 1482 height 192
click at [244, 185] on div "Add Column" at bounding box center [807, 226] width 1482 height 192
click at [244, 173] on div "Add Column" at bounding box center [807, 226] width 1482 height 192
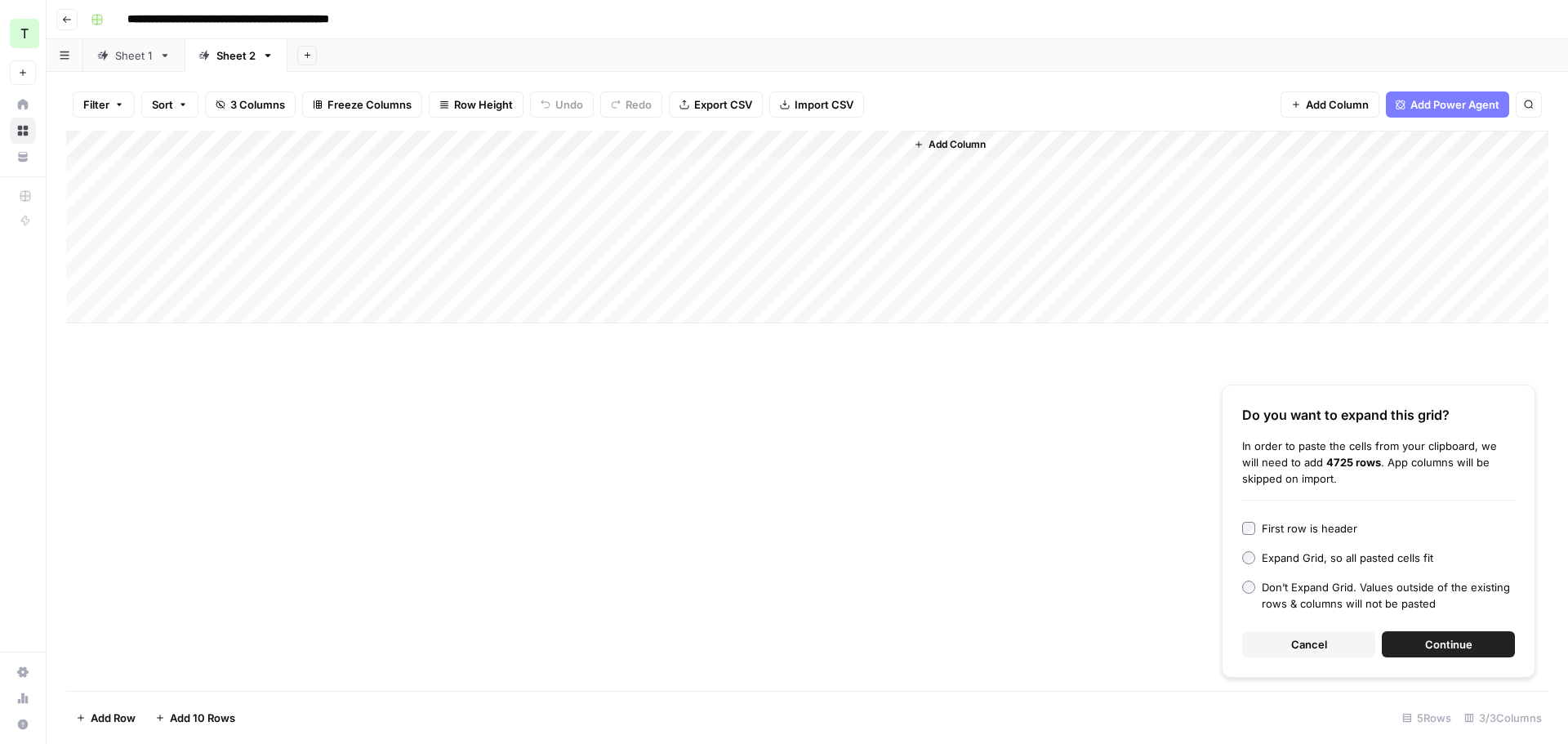
click at [1440, 645] on span "Continue" at bounding box center [1448, 644] width 48 height 16
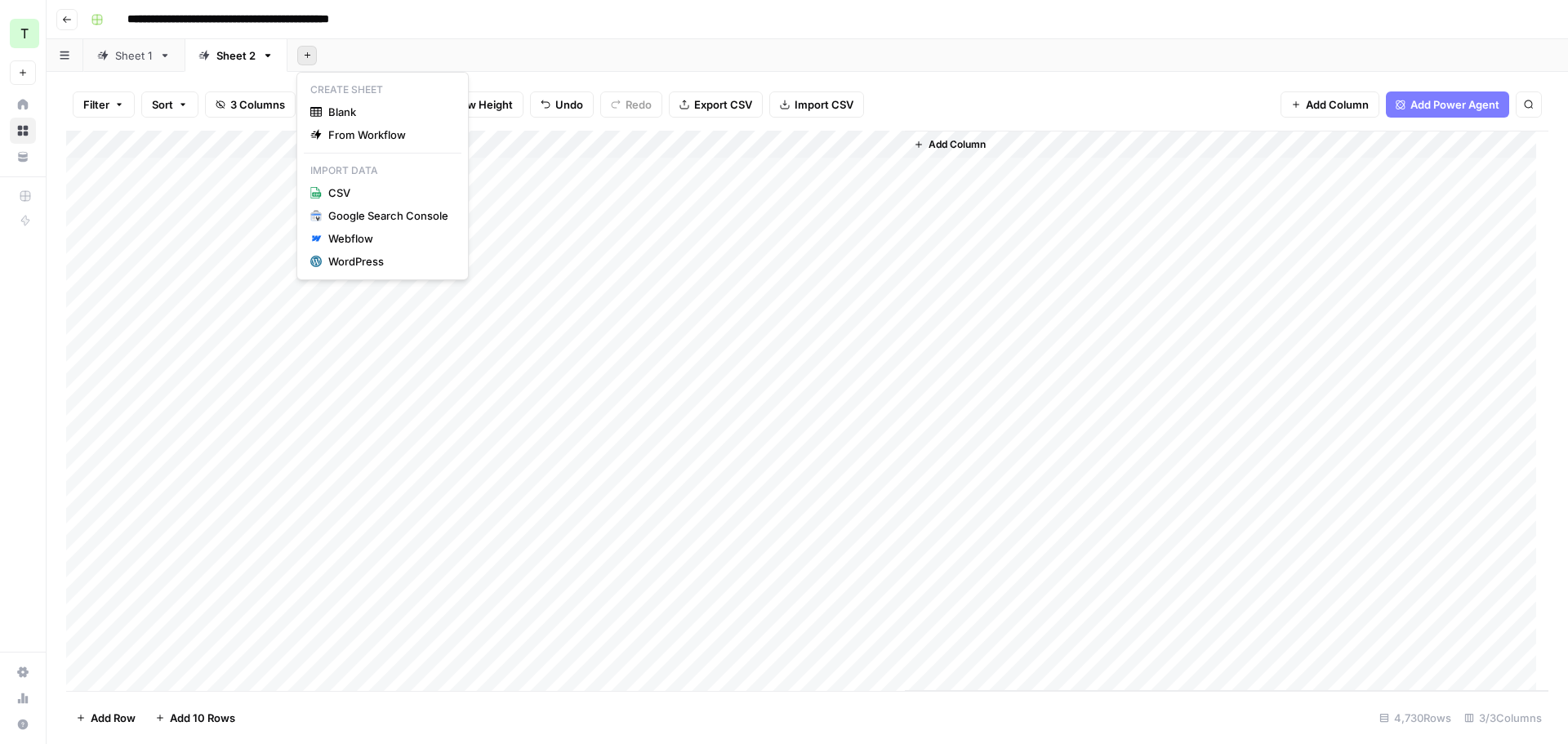
click at [303, 54] on icon "button" at bounding box center [307, 55] width 9 height 9
click at [383, 137] on span "From Workflow" at bounding box center [388, 135] width 120 height 16
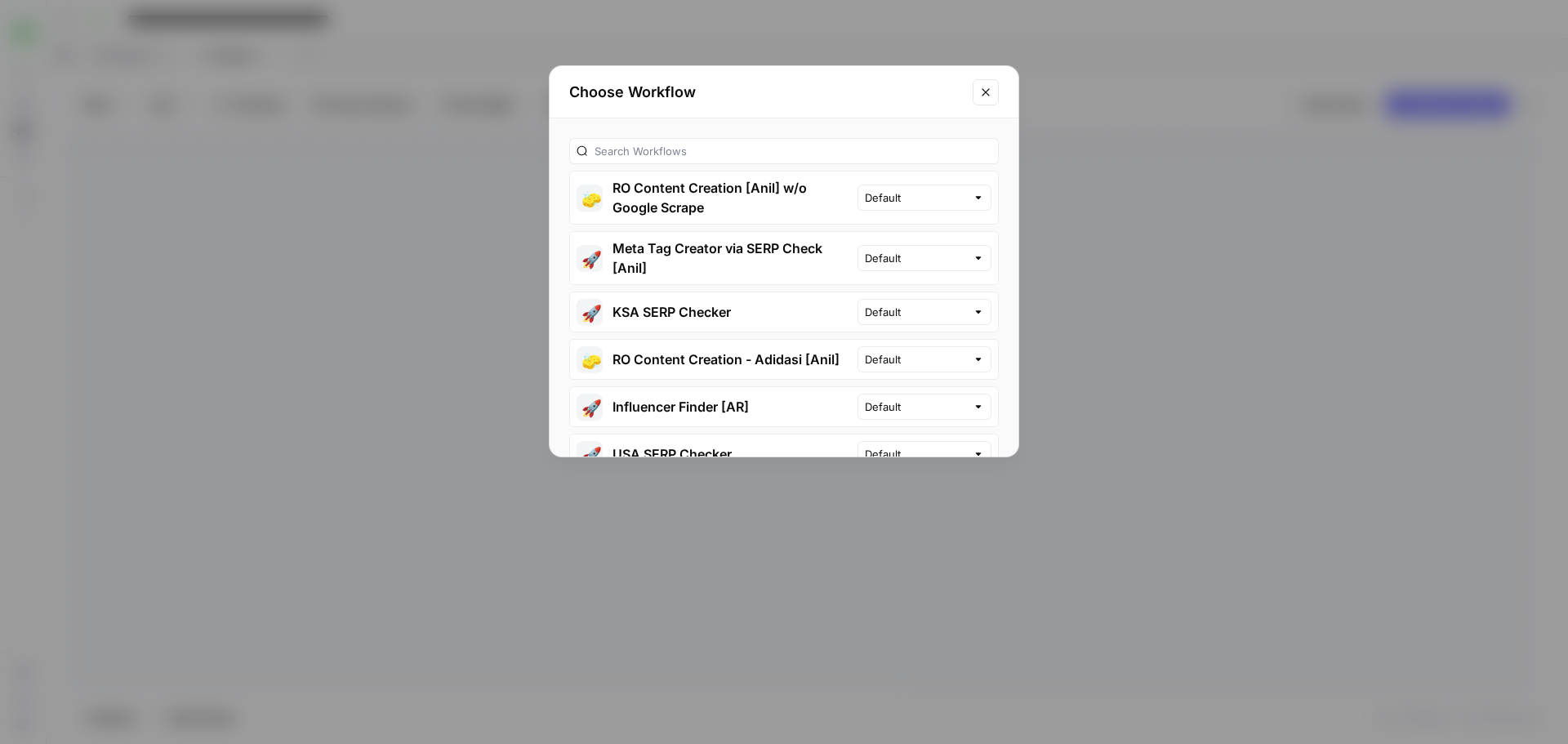
click at [685, 206] on button "🧽 RO Content Creation [Anil] w/o Google Scrape" at bounding box center [713, 198] width 288 height 52
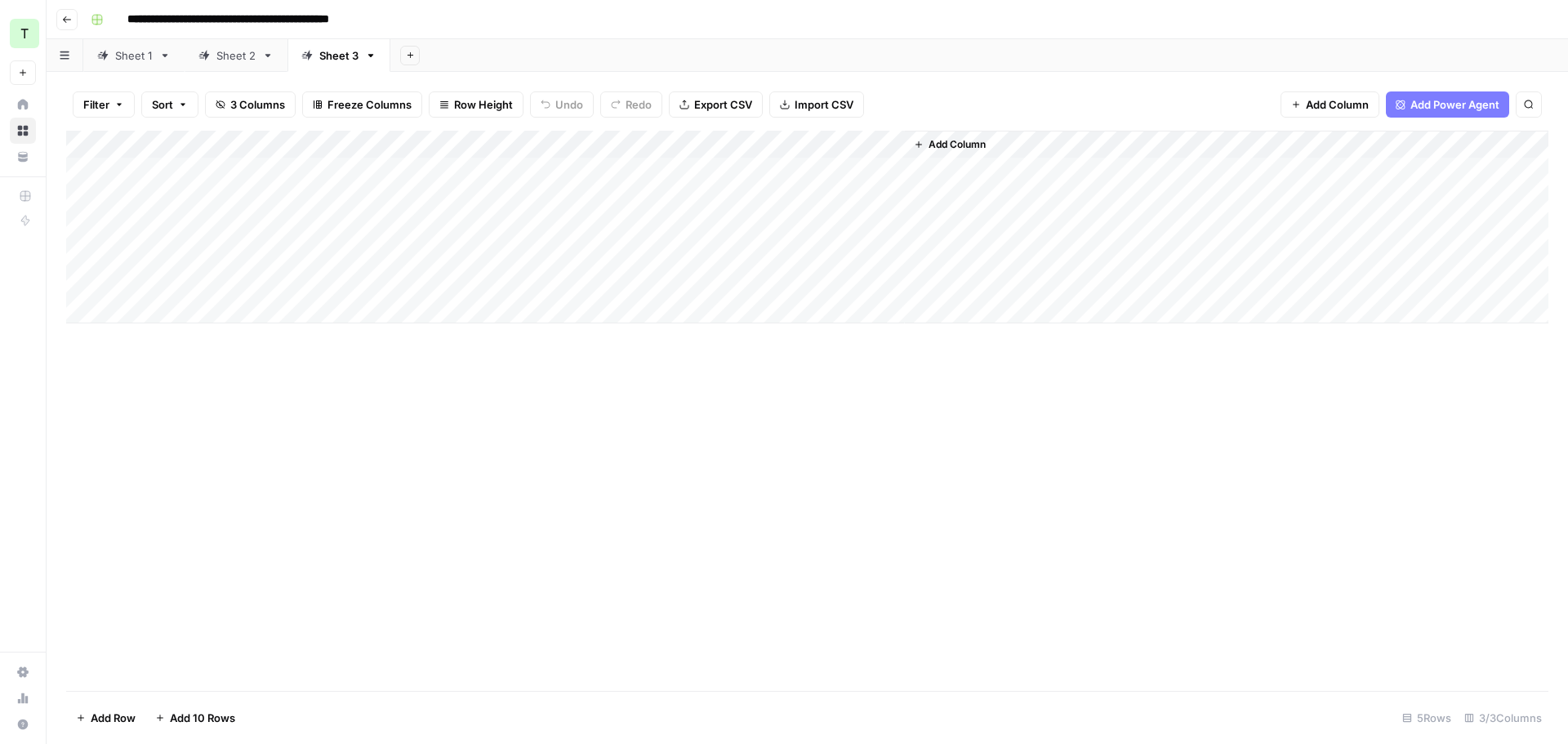
click at [272, 172] on div "Add Column" at bounding box center [807, 226] width 1482 height 192
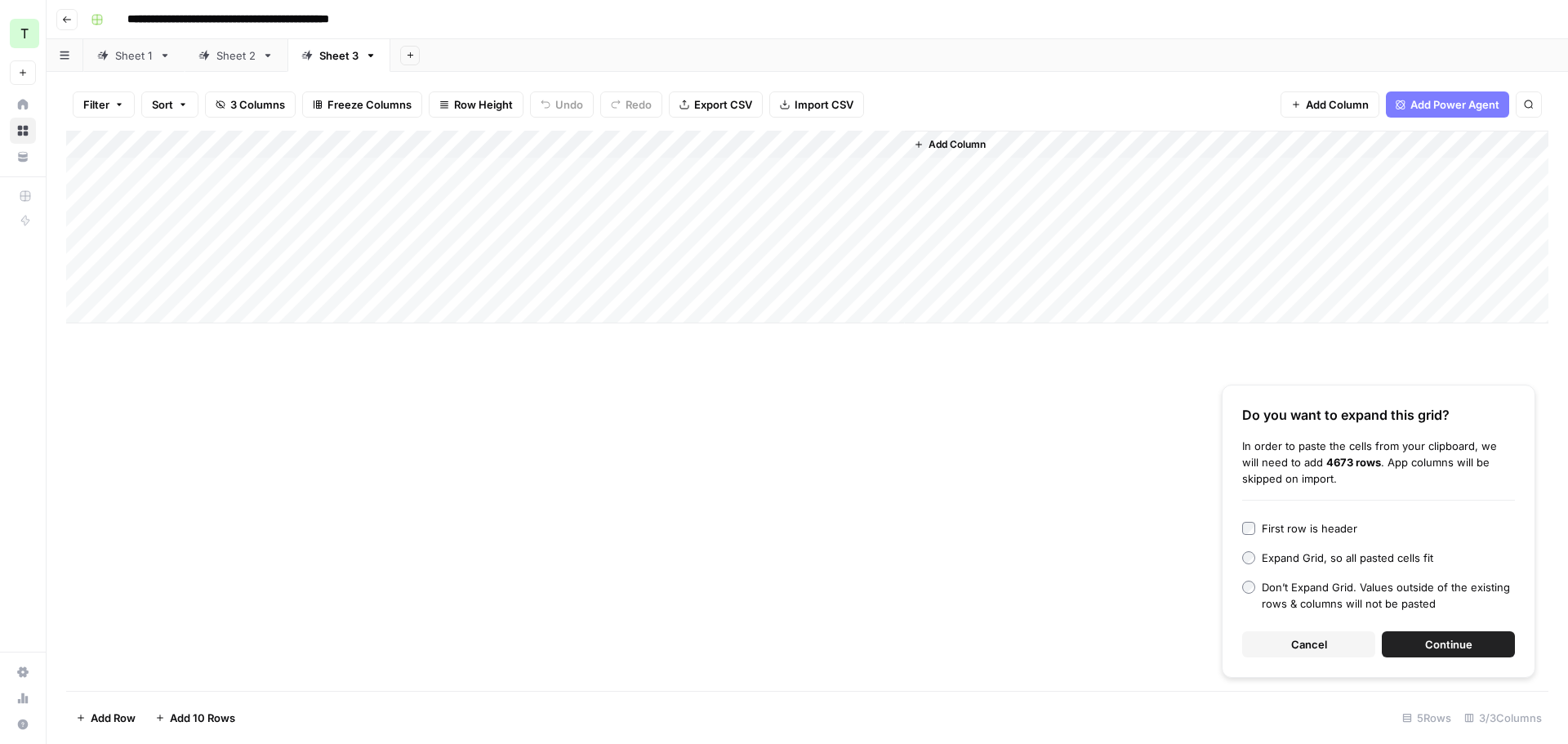
click at [1422, 636] on button "Continue" at bounding box center [1448, 644] width 133 height 26
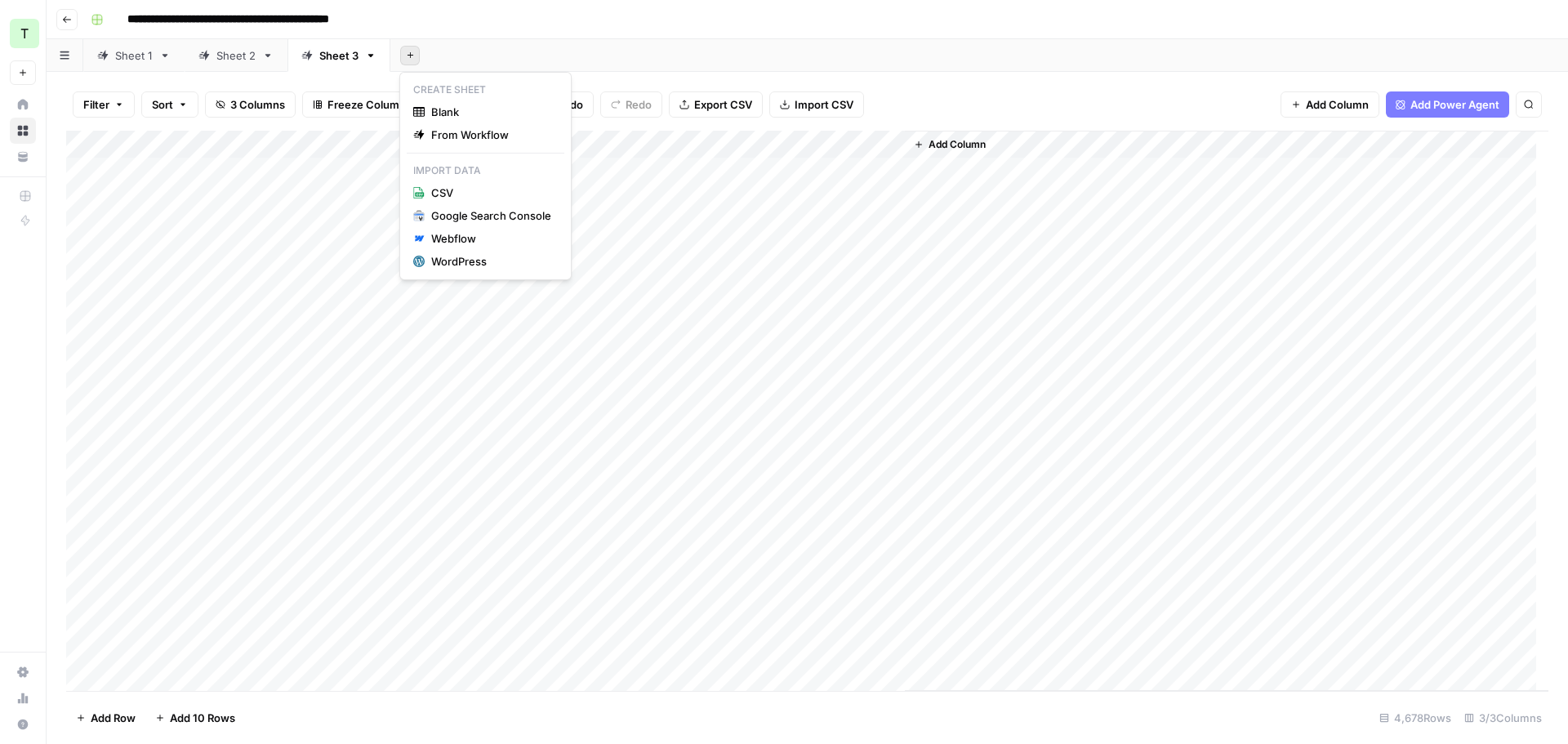
click at [400, 49] on button "Add Sheet" at bounding box center [410, 56] width 20 height 20
click at [474, 138] on span "From Workflow" at bounding box center [492, 135] width 120 height 16
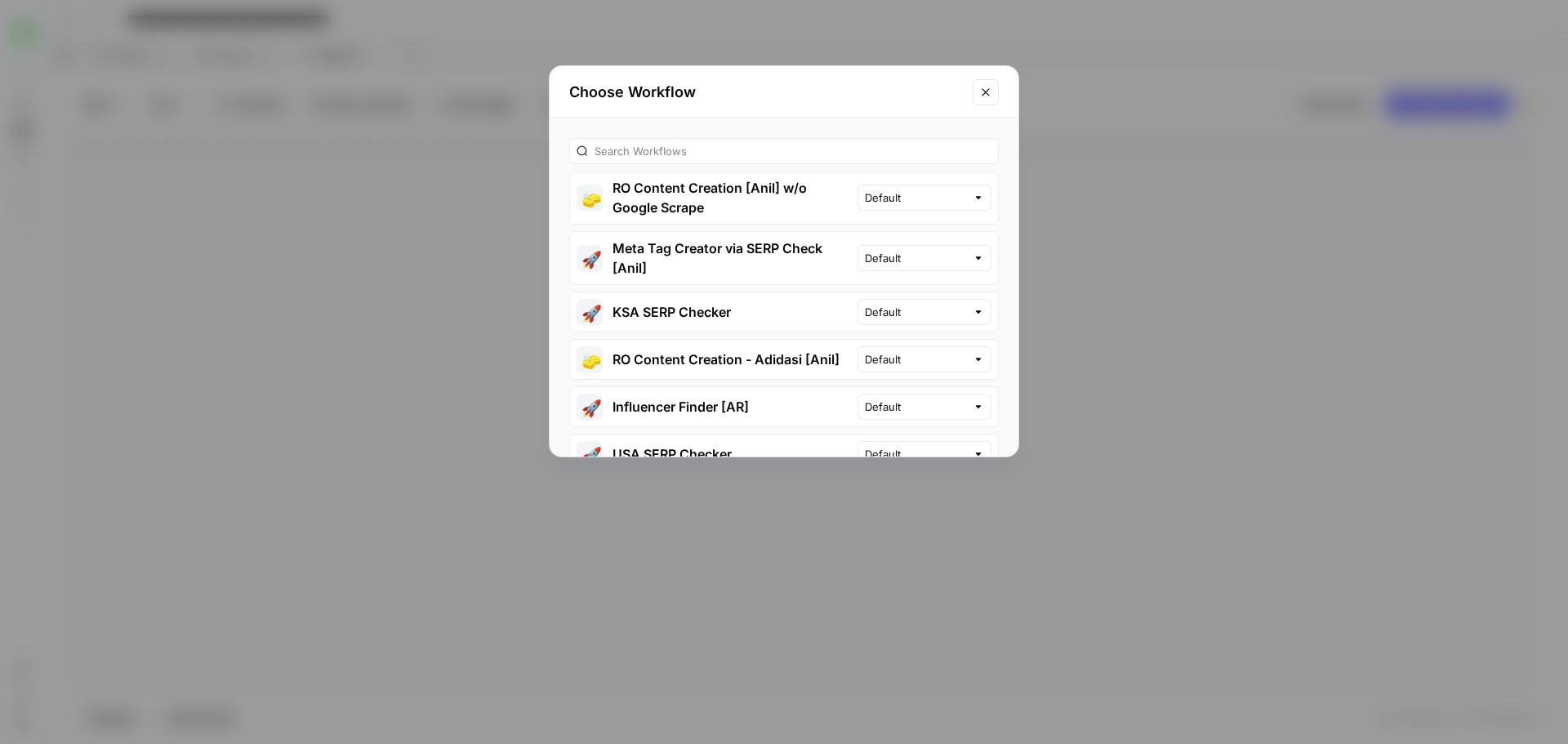
click at [775, 187] on button "🧽 RO Content Creation [Anil] w/o Google Scrape" at bounding box center [713, 198] width 288 height 52
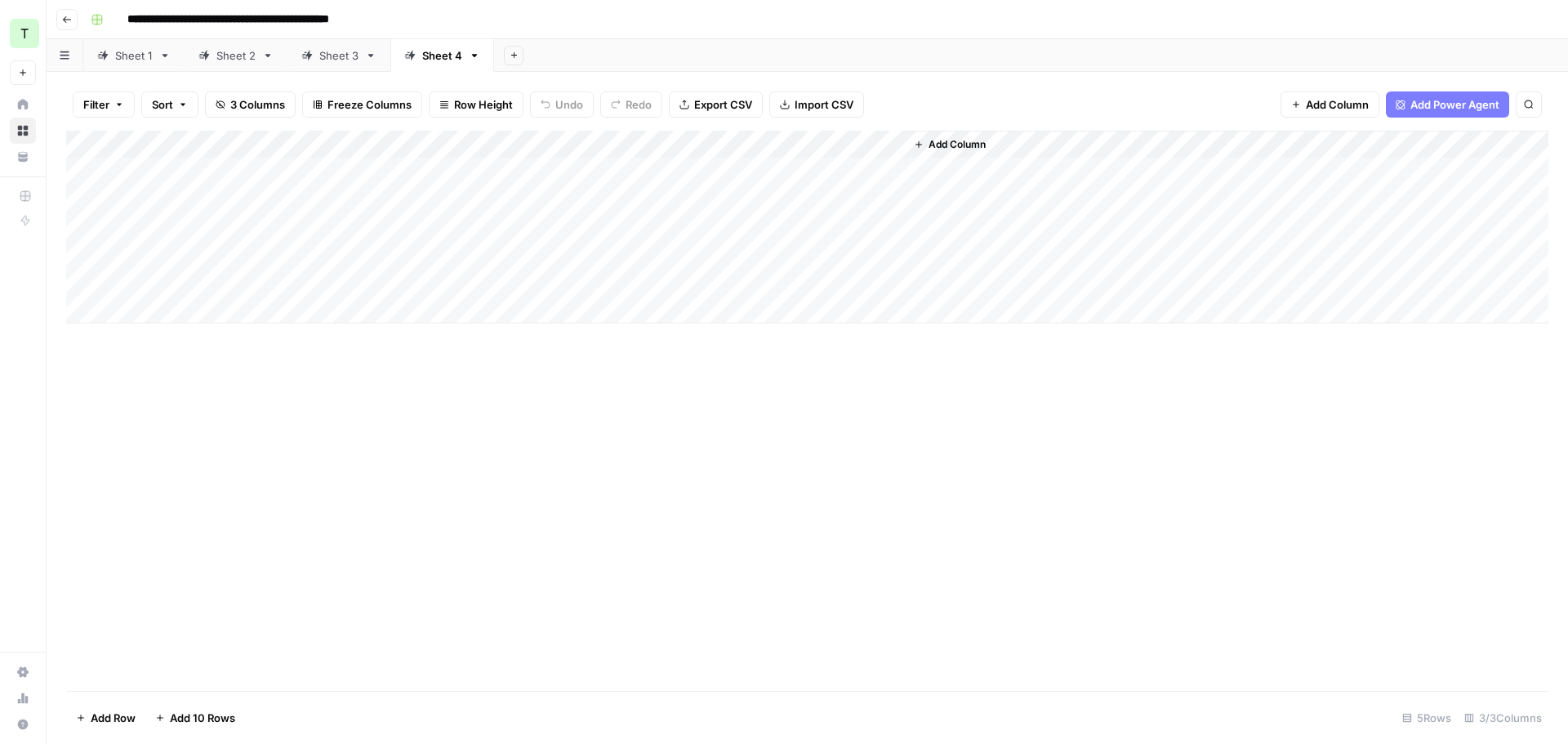
click at [246, 161] on div "Add Column" at bounding box center [807, 226] width 1482 height 192
click at [282, 197] on div "Add Column" at bounding box center [807, 226] width 1482 height 192
click at [279, 175] on div "Add Column" at bounding box center [807, 226] width 1482 height 192
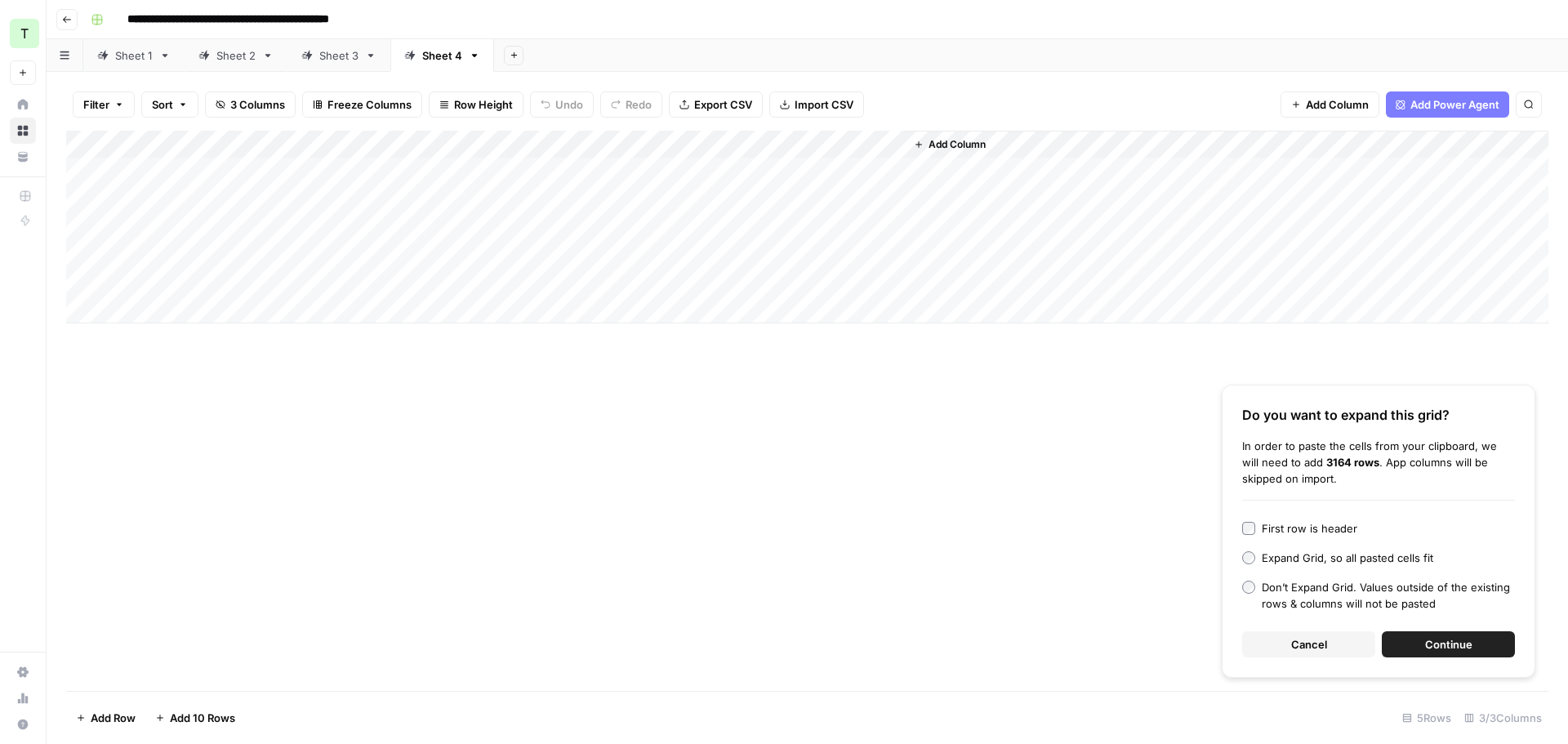
click at [1480, 644] on button "Continue" at bounding box center [1448, 644] width 133 height 26
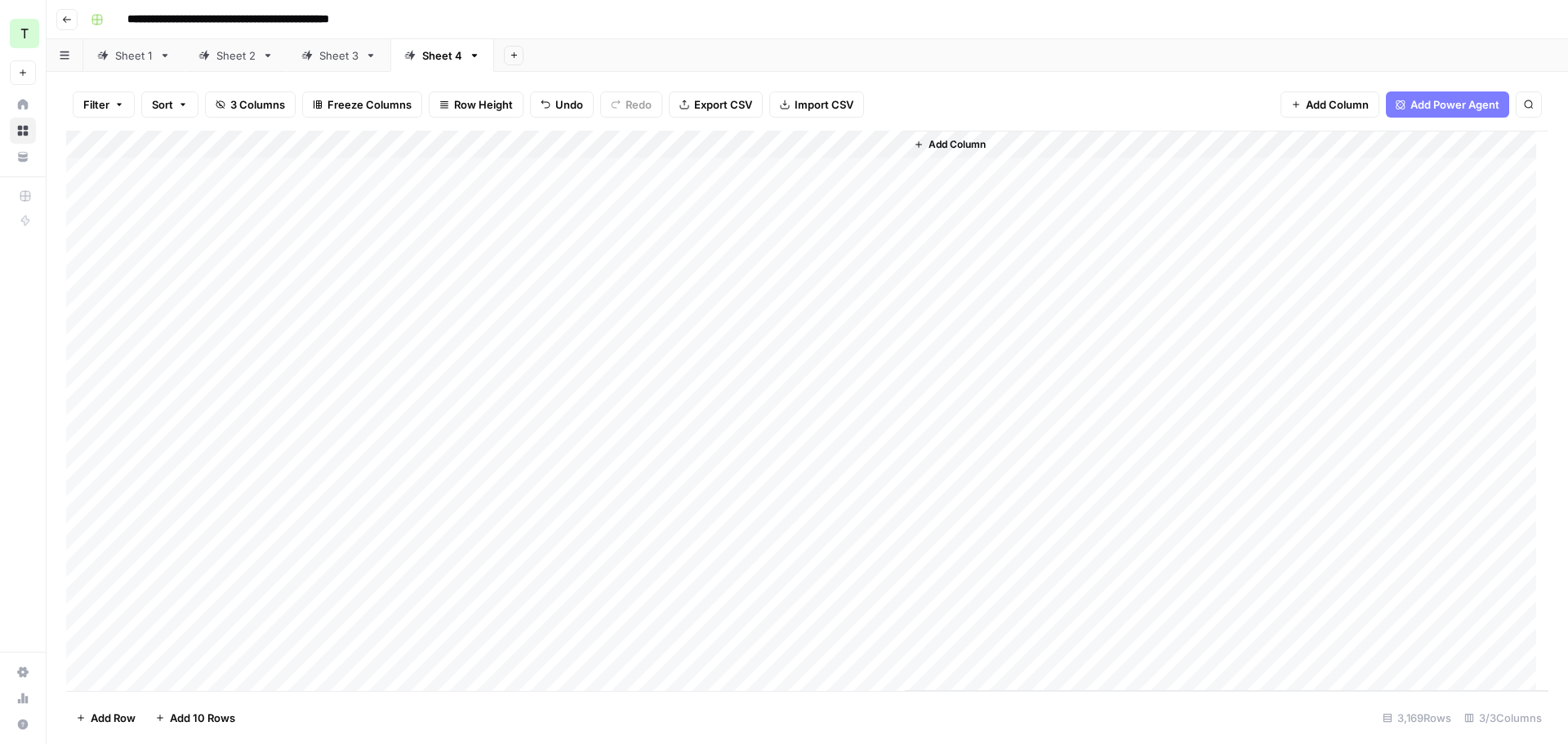
click at [146, 61] on div "Sheet 1" at bounding box center [134, 56] width 38 height 16
click at [747, 172] on div "Add Column" at bounding box center [807, 410] width 1482 height 560
click at [748, 202] on div "Add Column" at bounding box center [807, 410] width 1482 height 560
click at [754, 226] on div "Add Column" at bounding box center [807, 410] width 1482 height 560
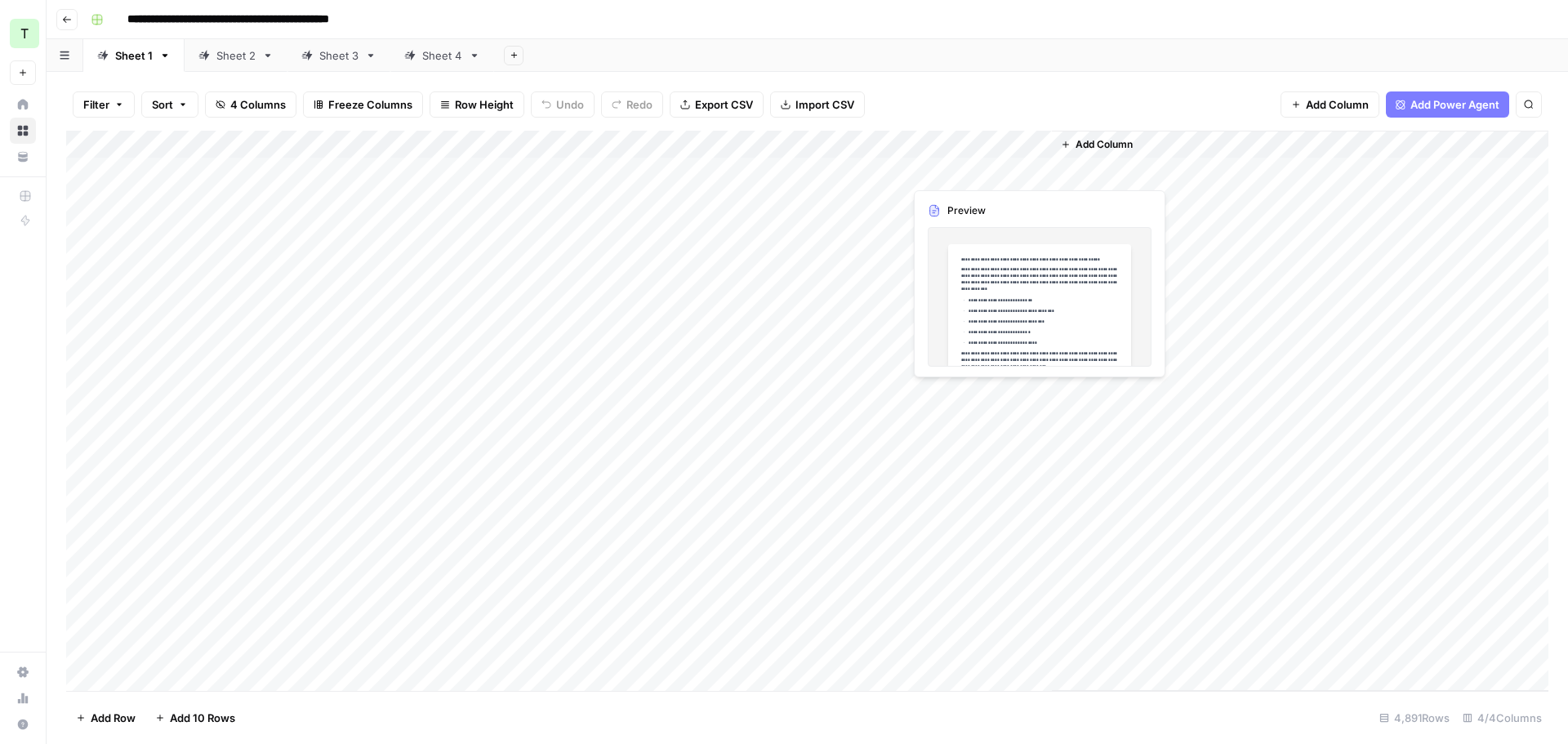
click at [984, 164] on div "Add Column" at bounding box center [807, 410] width 1482 height 560
click at [985, 164] on div "Add Column" at bounding box center [807, 410] width 1482 height 560
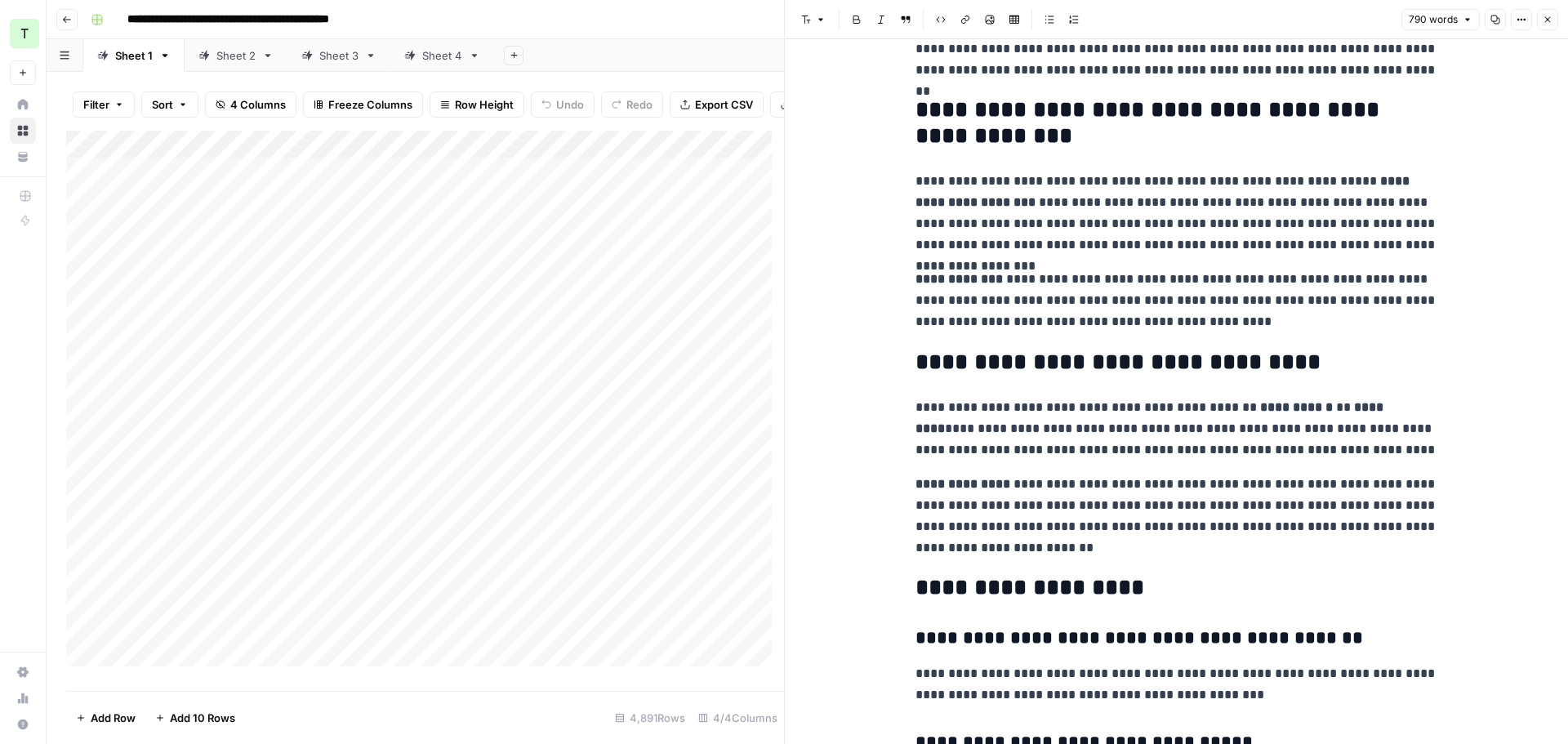
scroll to position [1724, 0]
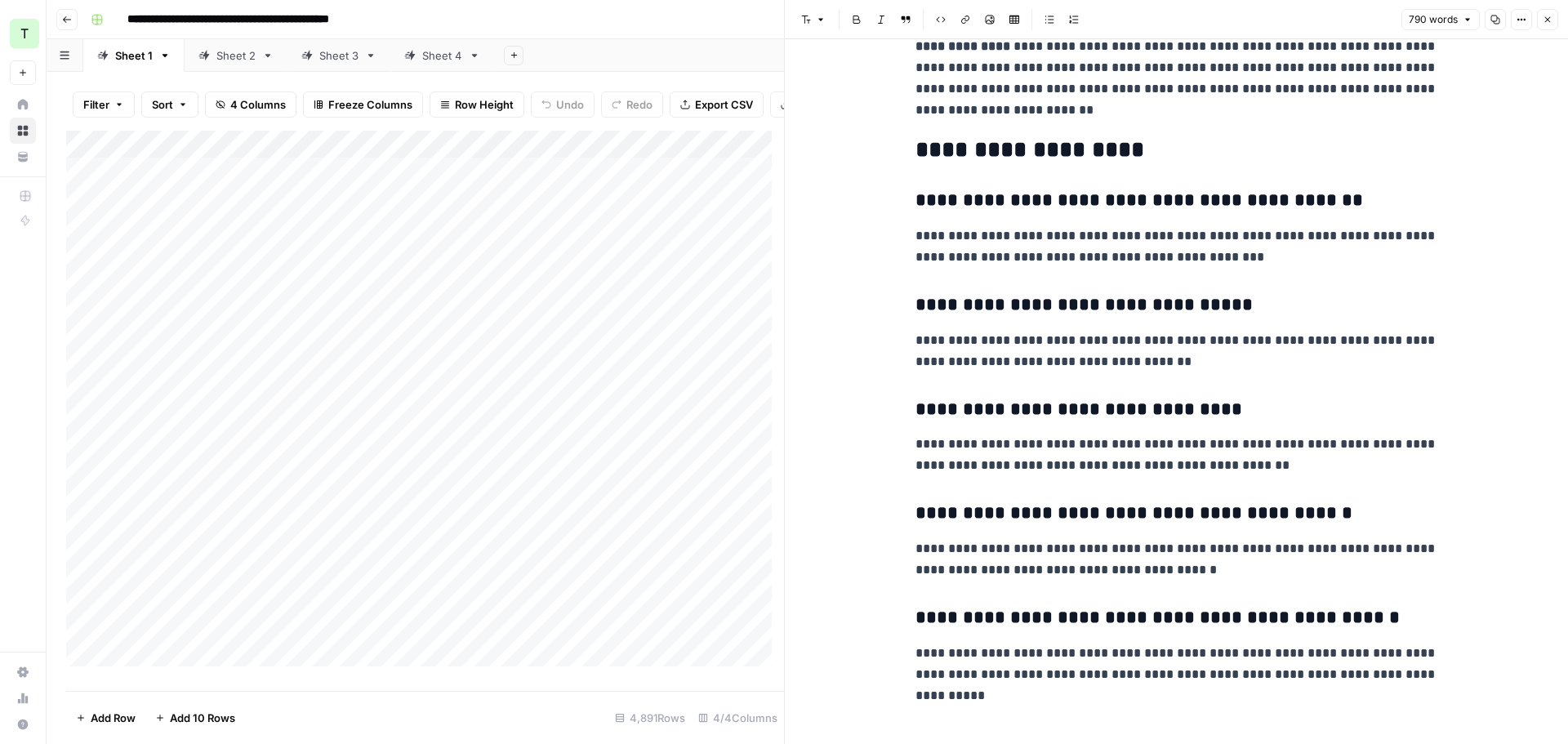
click at [1543, 25] on button "Close" at bounding box center [1547, 20] width 22 height 22
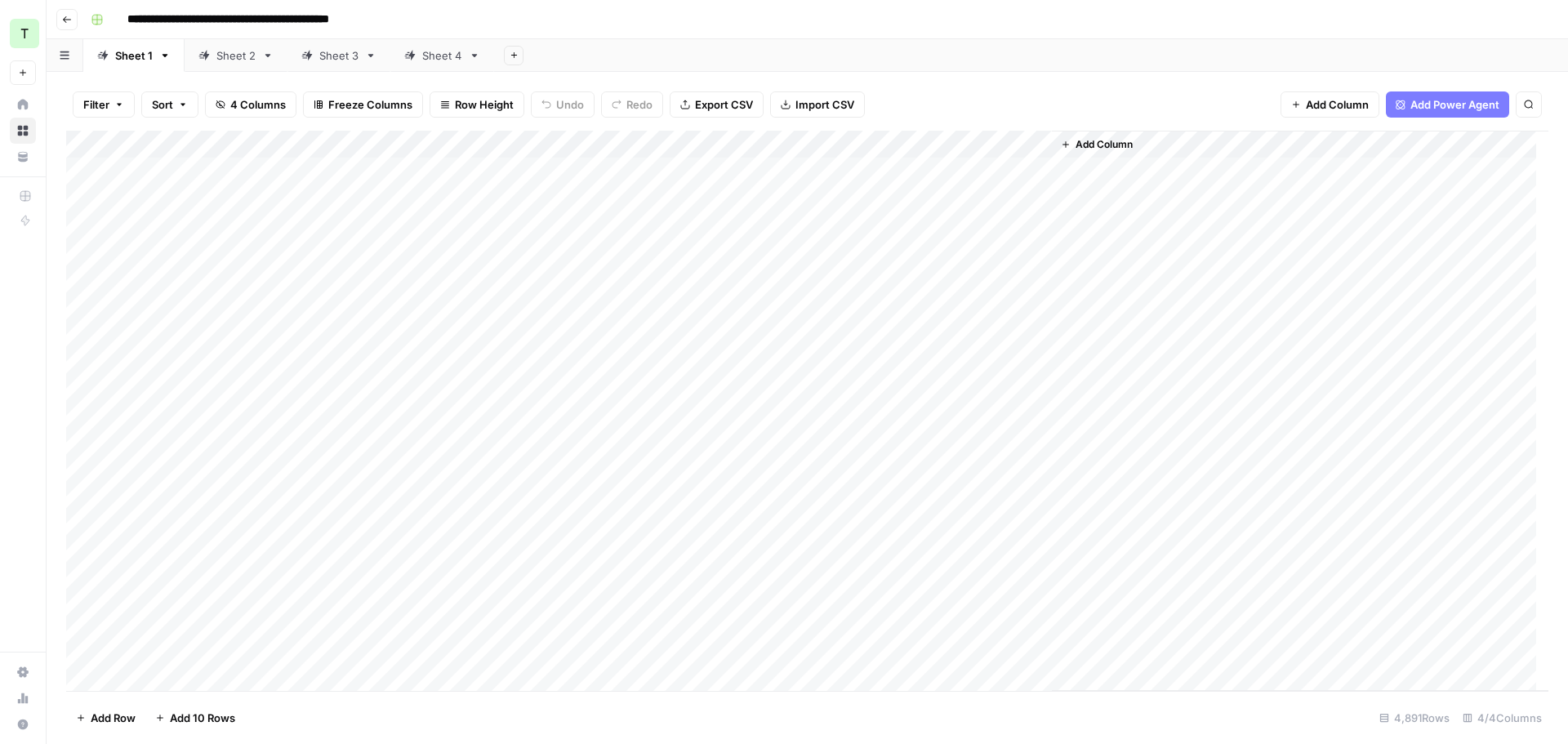
click at [995, 228] on div "Add Column" at bounding box center [807, 410] width 1482 height 560
click at [993, 227] on div "Add Column" at bounding box center [807, 410] width 1482 height 560
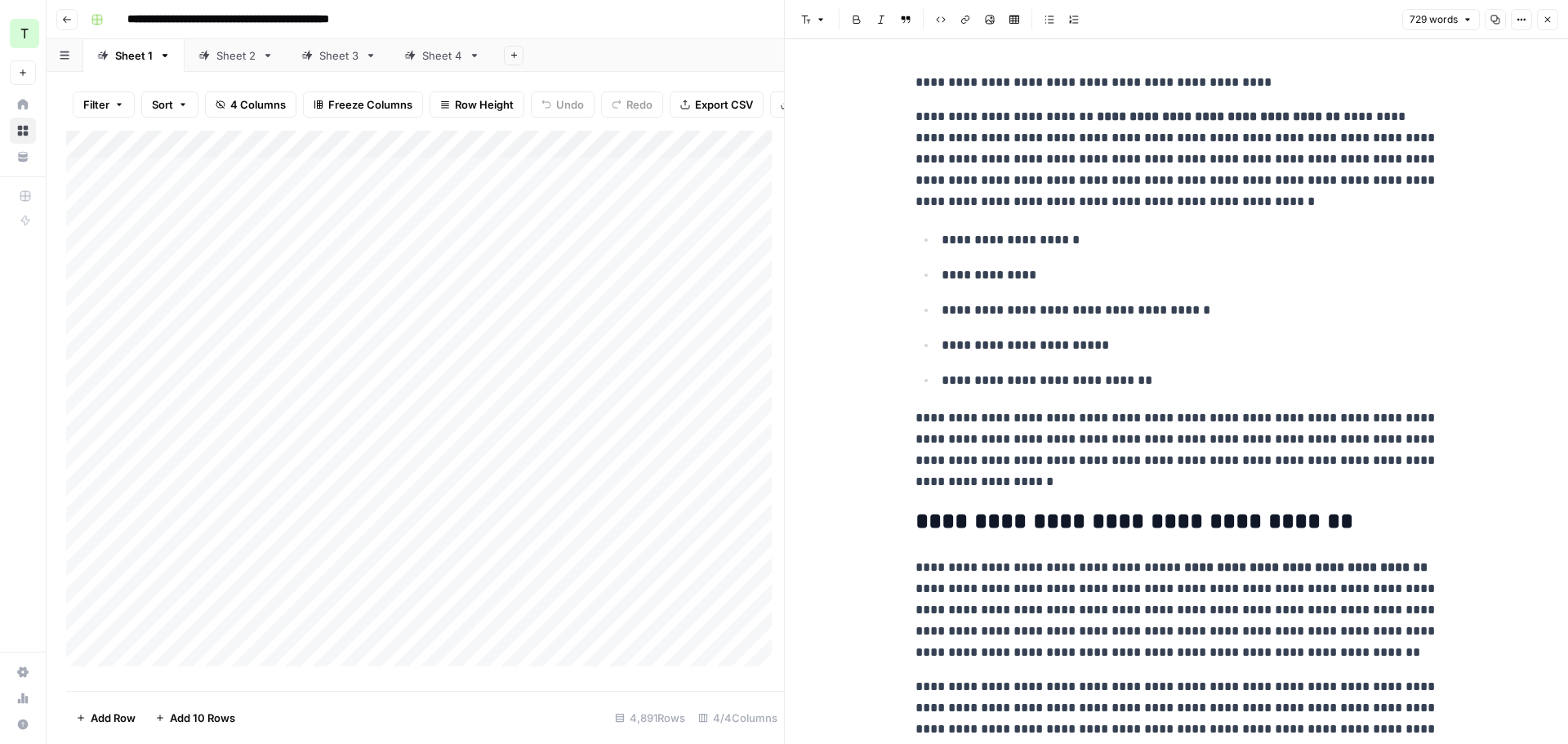
click at [1548, 13] on button "Close" at bounding box center [1547, 20] width 22 height 22
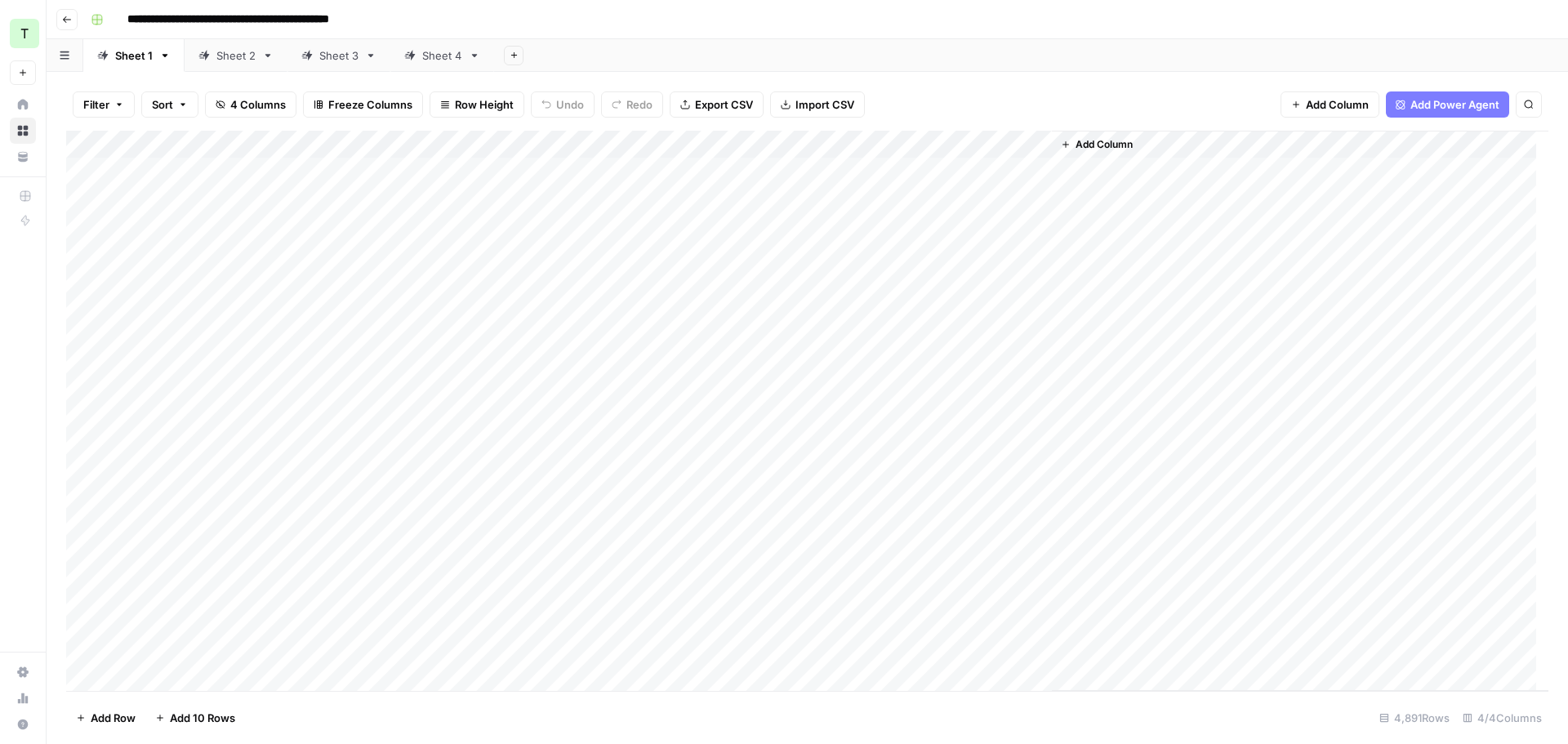
click at [890, 145] on div "Add Column" at bounding box center [807, 410] width 1482 height 560
click at [924, 237] on span "Remaining Rows" at bounding box center [948, 240] width 103 height 16
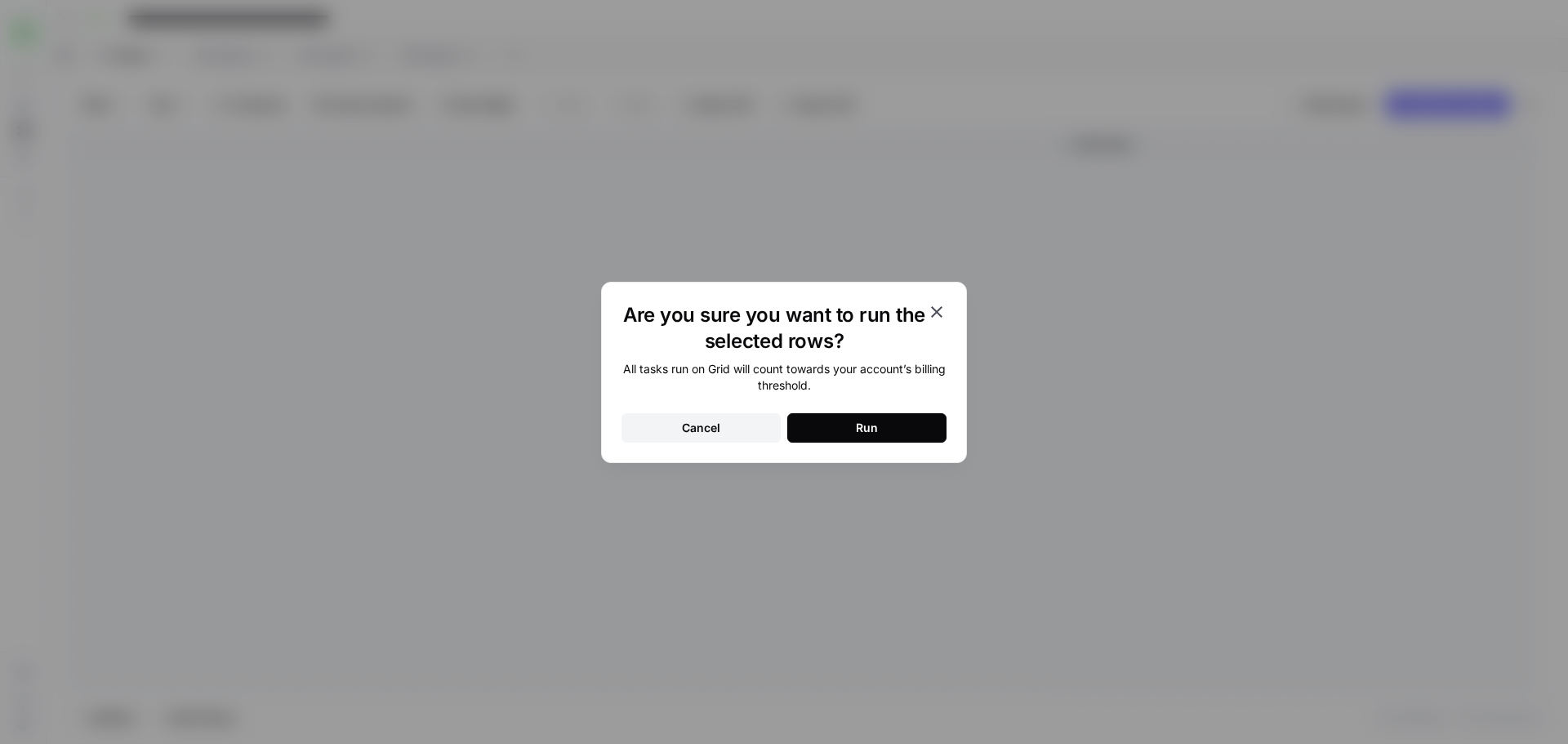
click at [873, 420] on div "Run" at bounding box center [866, 428] width 22 height 16
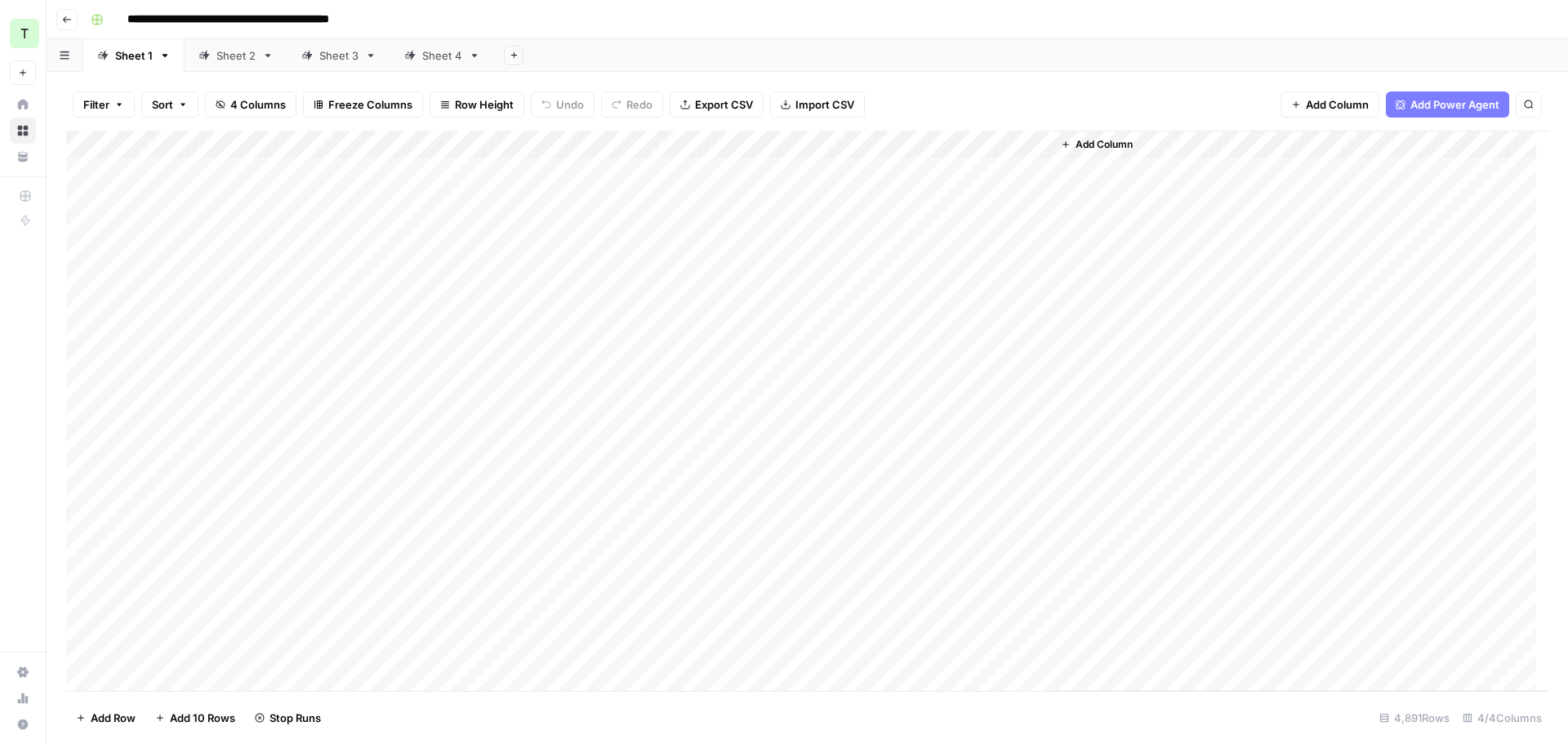
click at [226, 59] on div "Sheet 2" at bounding box center [236, 56] width 40 height 16
click at [890, 147] on div "Add Column" at bounding box center [807, 410] width 1482 height 560
click at [922, 189] on span "All Rows" at bounding box center [948, 182] width 103 height 16
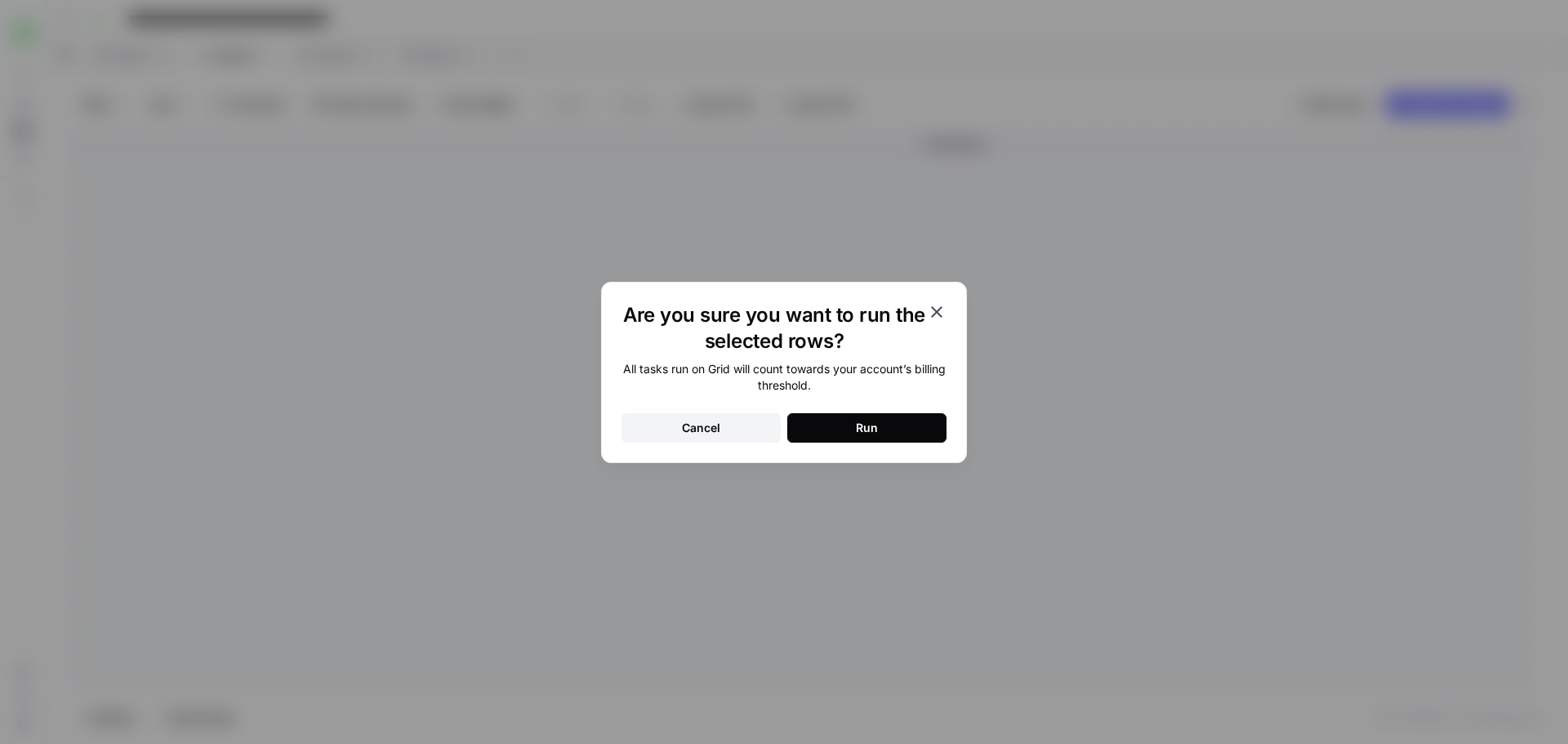
click at [854, 418] on button "Run" at bounding box center [866, 428] width 159 height 30
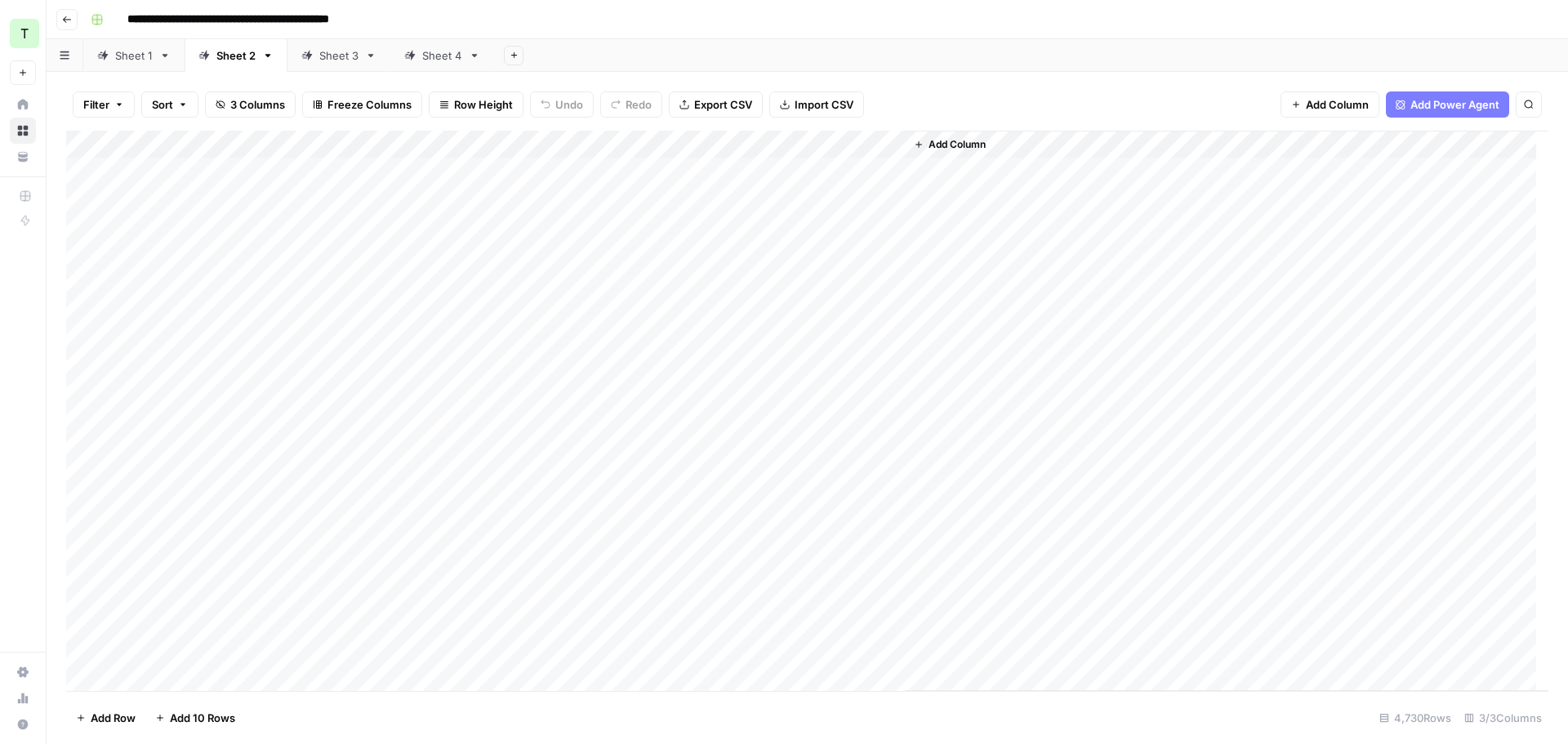
click at [338, 55] on div "Sheet 3" at bounding box center [339, 56] width 40 height 16
click at [889, 145] on div "Add Column" at bounding box center [807, 410] width 1482 height 560
click at [916, 185] on span "All Rows" at bounding box center [948, 182] width 103 height 16
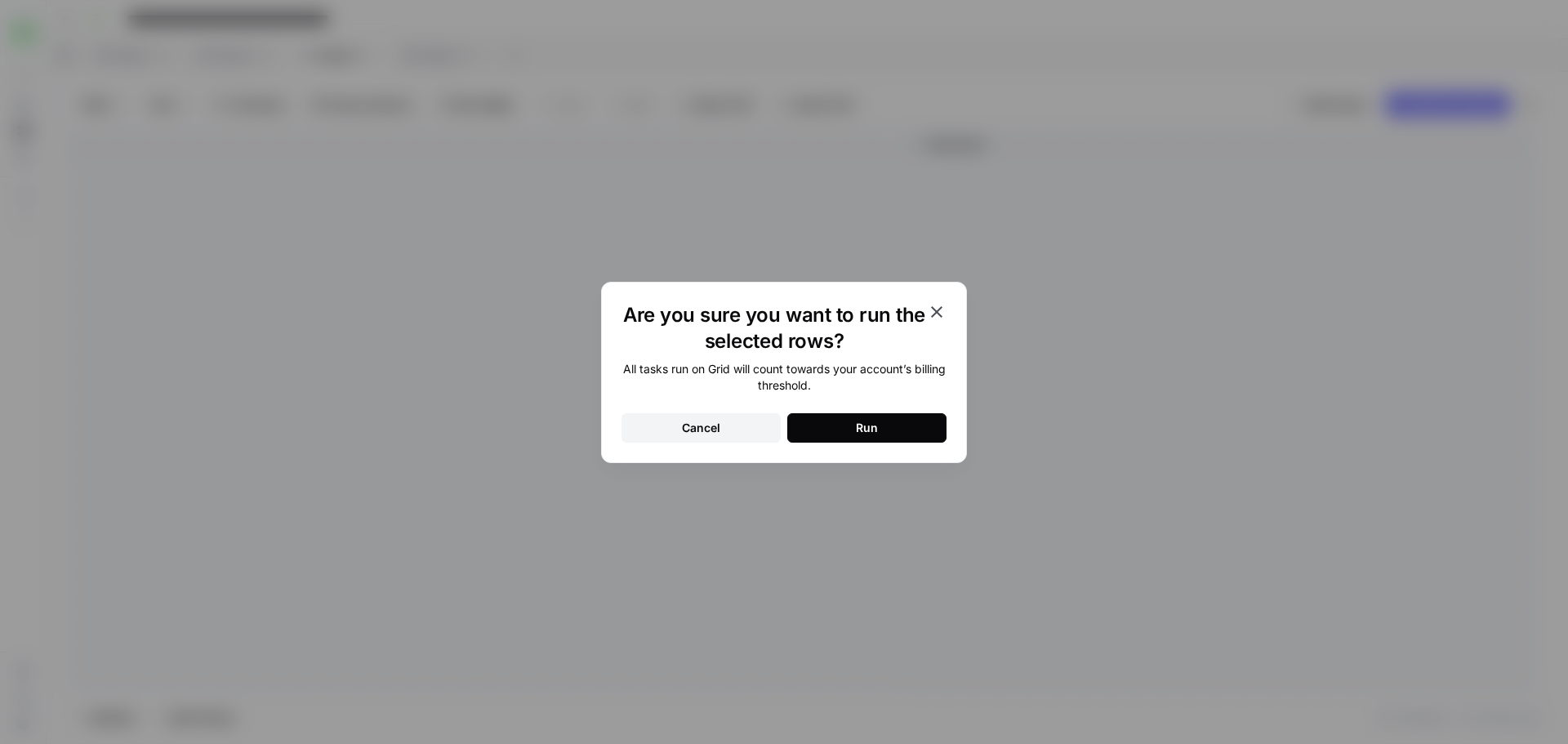
click at [869, 434] on div "Run" at bounding box center [866, 428] width 22 height 16
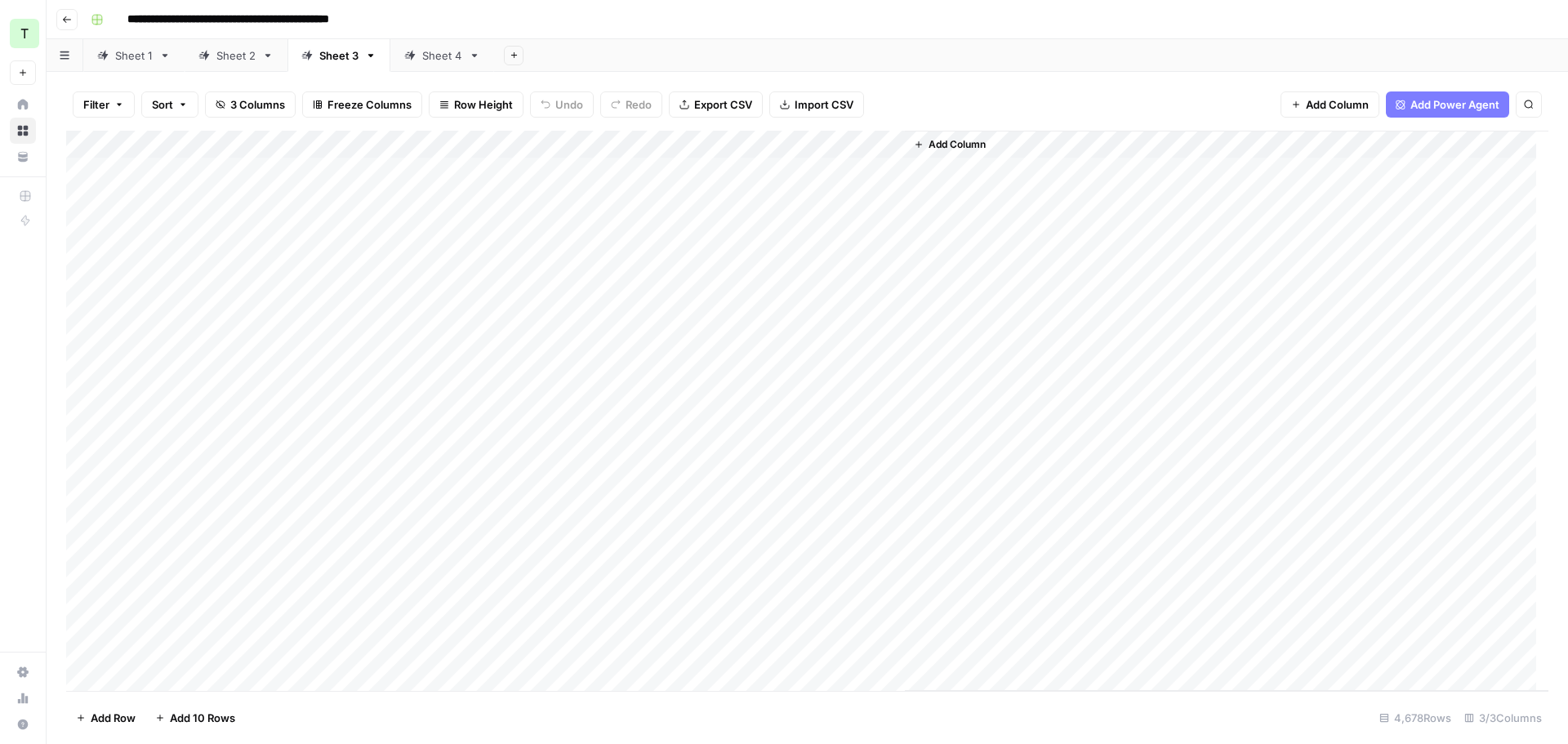
click at [448, 58] on div "Sheet 4" at bounding box center [442, 56] width 40 height 16
click at [890, 147] on div "Add Column" at bounding box center [807, 410] width 1482 height 560
click at [893, 181] on button "All Rows" at bounding box center [952, 182] width 122 height 22
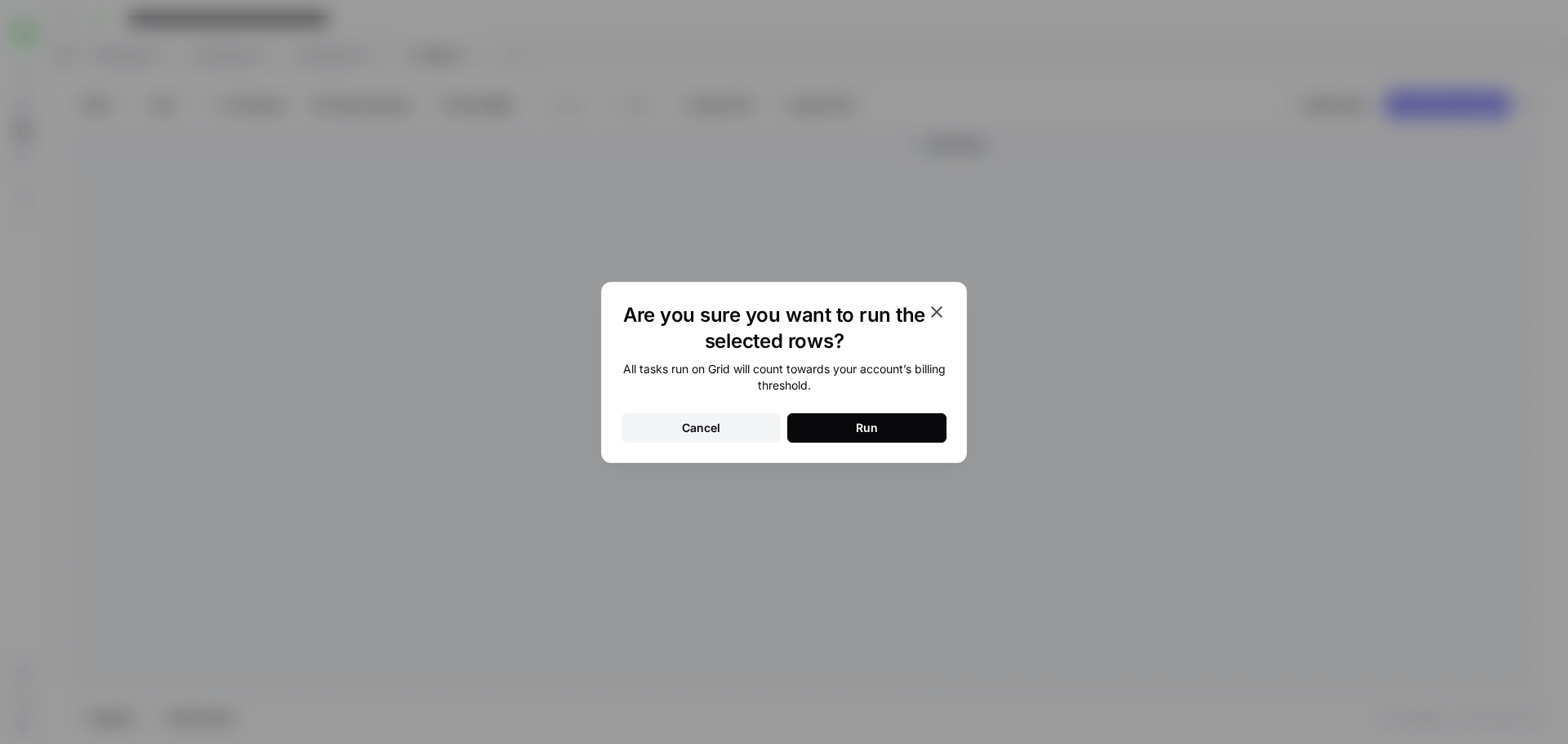
click at [894, 414] on button "Run" at bounding box center [866, 428] width 159 height 30
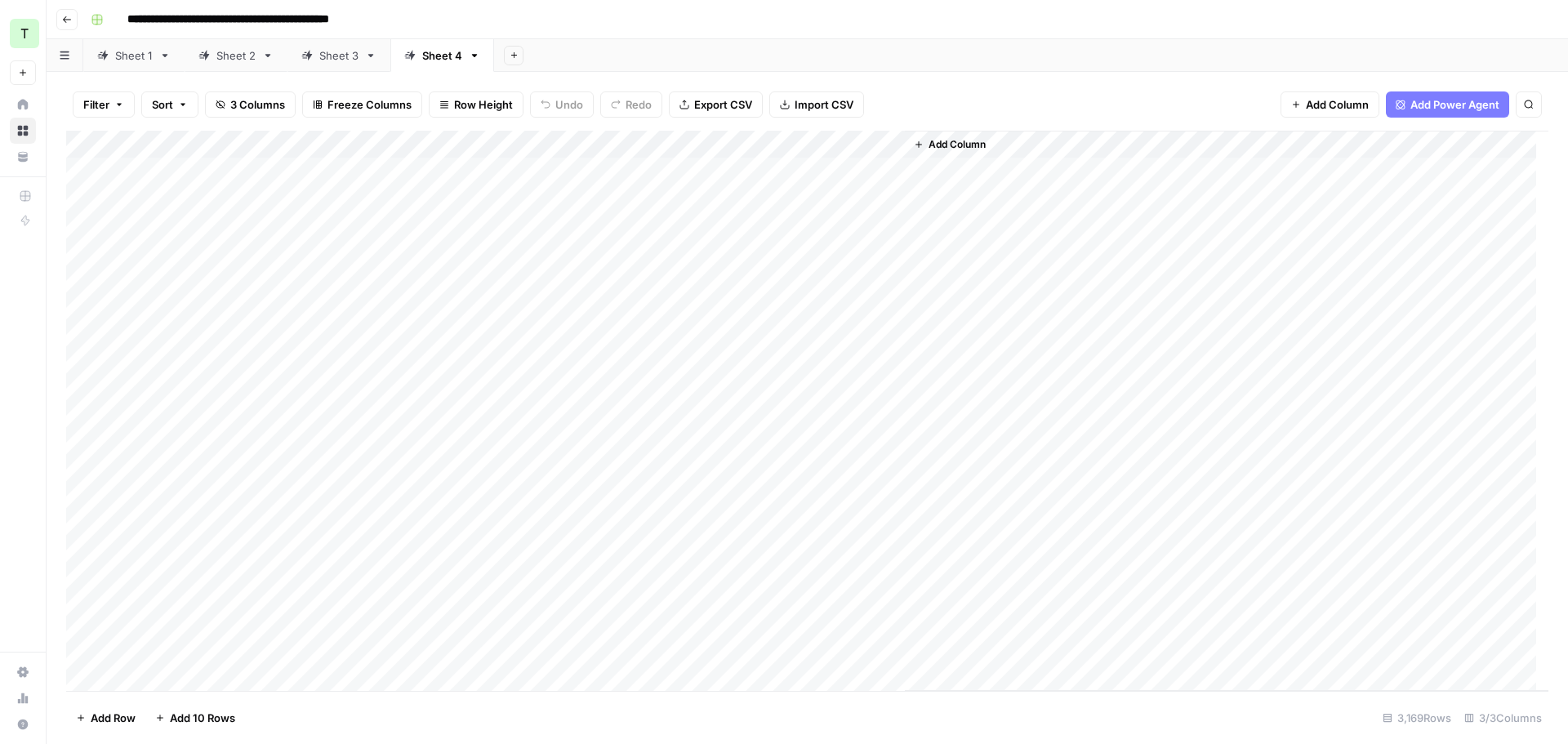
click at [129, 58] on div "Sheet 1" at bounding box center [134, 56] width 38 height 16
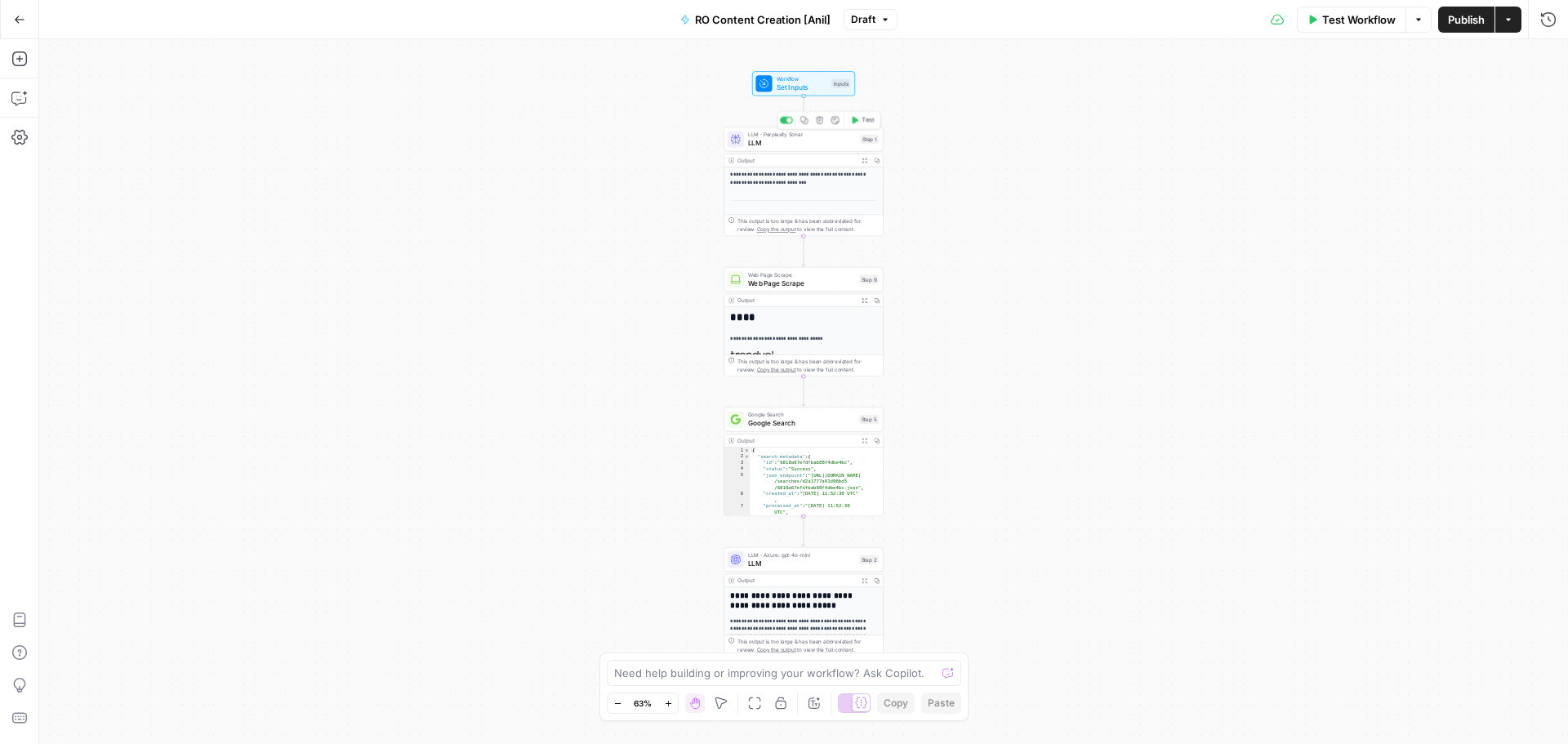
click at [790, 140] on span "LLM" at bounding box center [802, 144] width 108 height 11
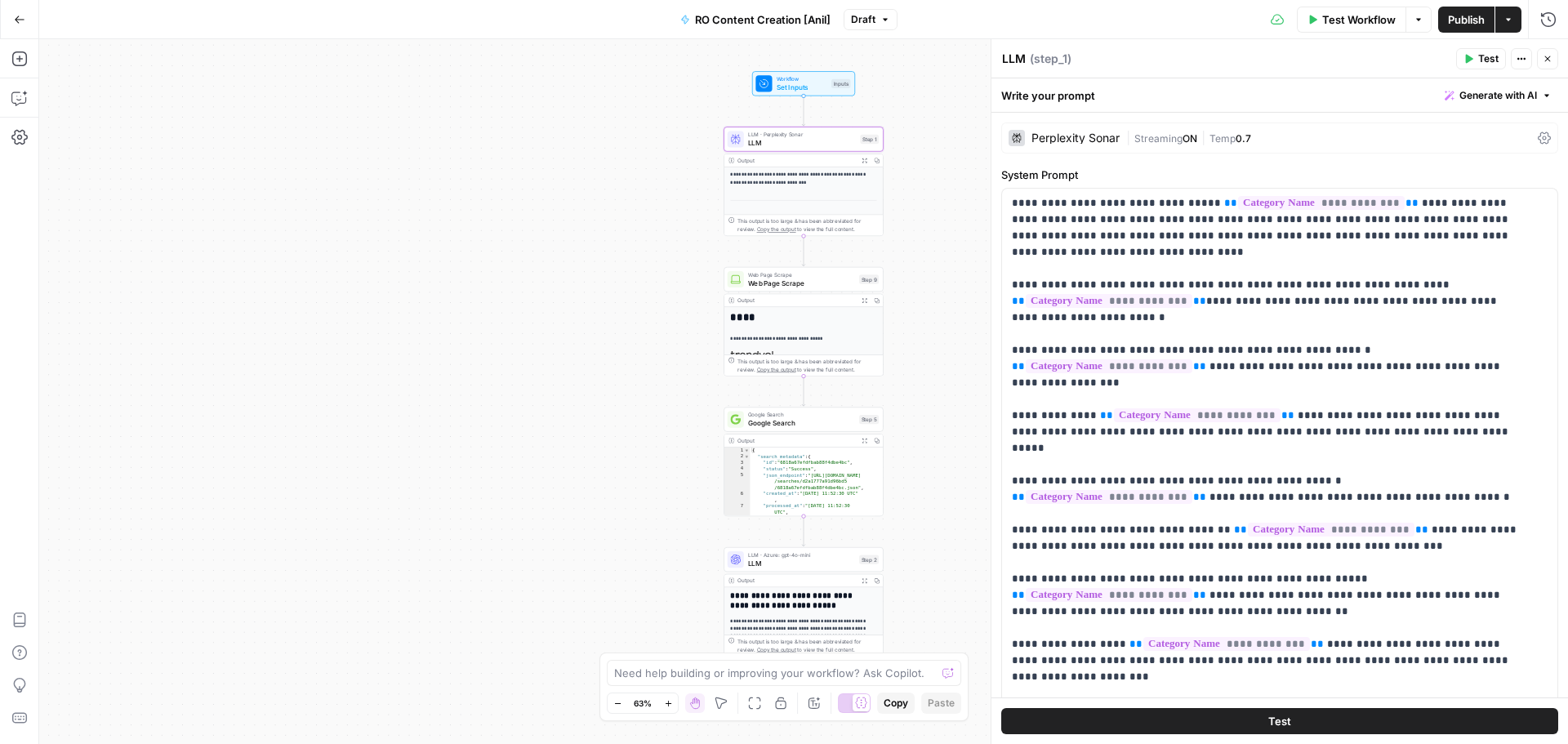
click at [1085, 137] on div "Perplexity Sonar" at bounding box center [1076, 137] width 88 height 12
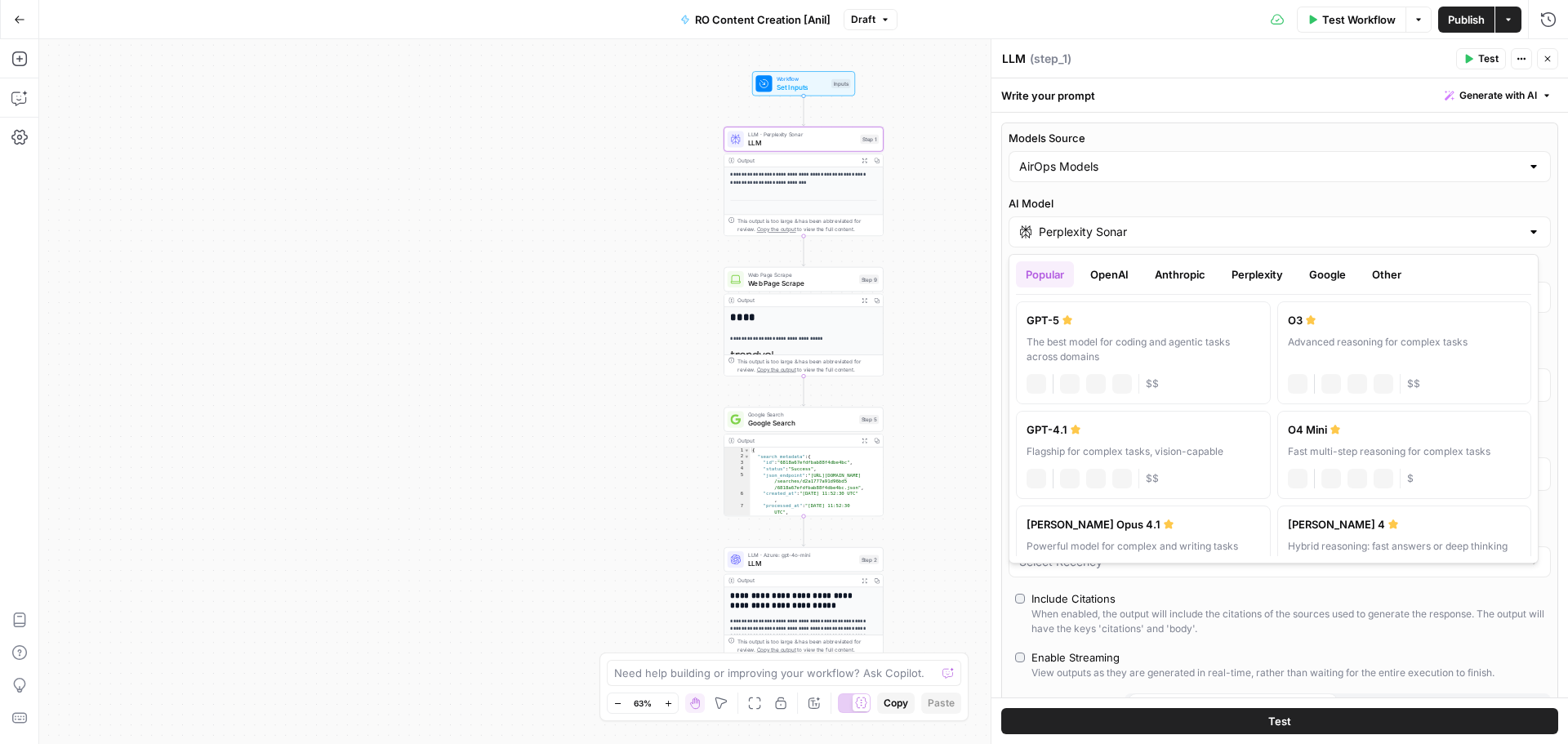
click at [1171, 224] on input "Perplexity Sonar" at bounding box center [1280, 232] width 482 height 16
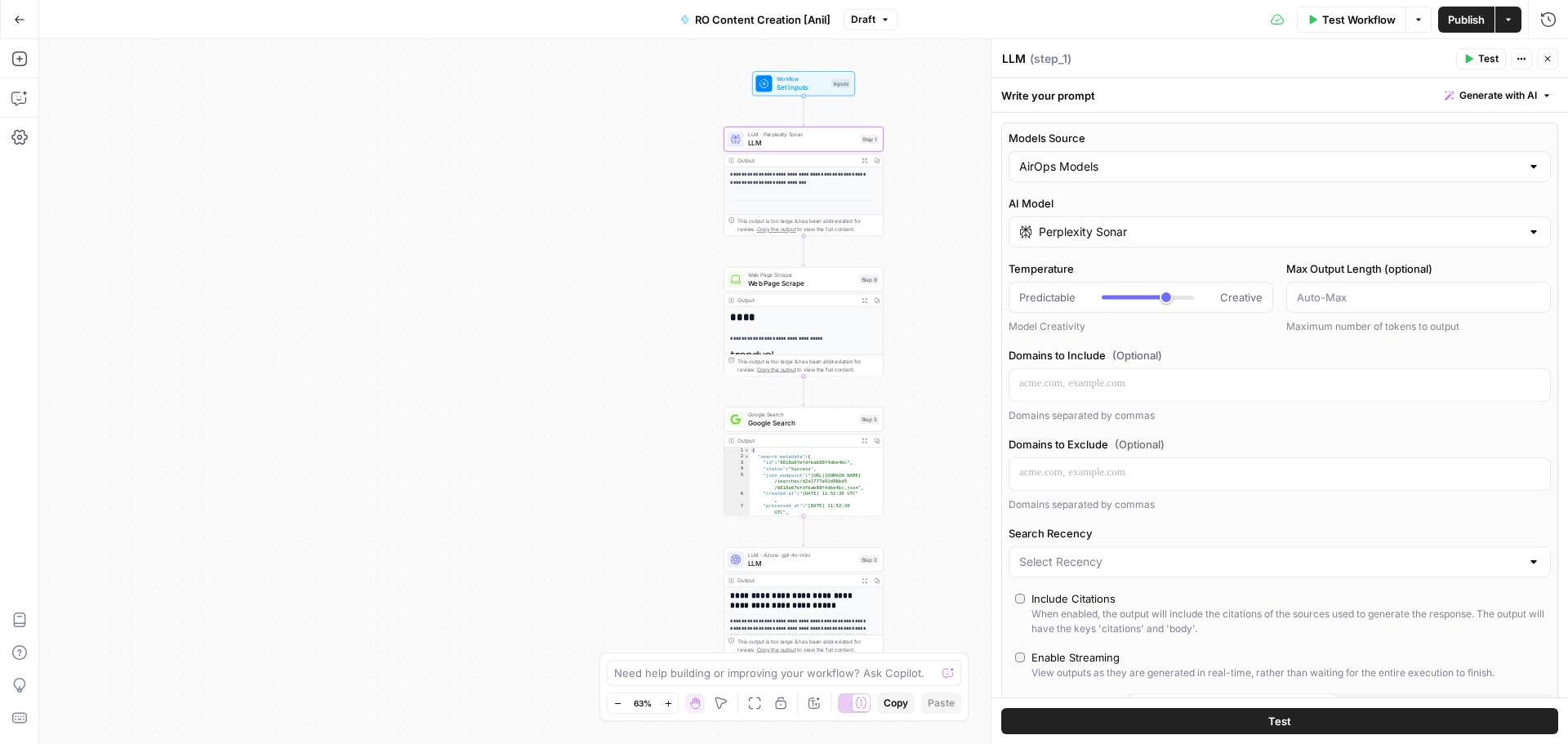
click at [1549, 67] on button "Close" at bounding box center [1547, 59] width 22 height 22
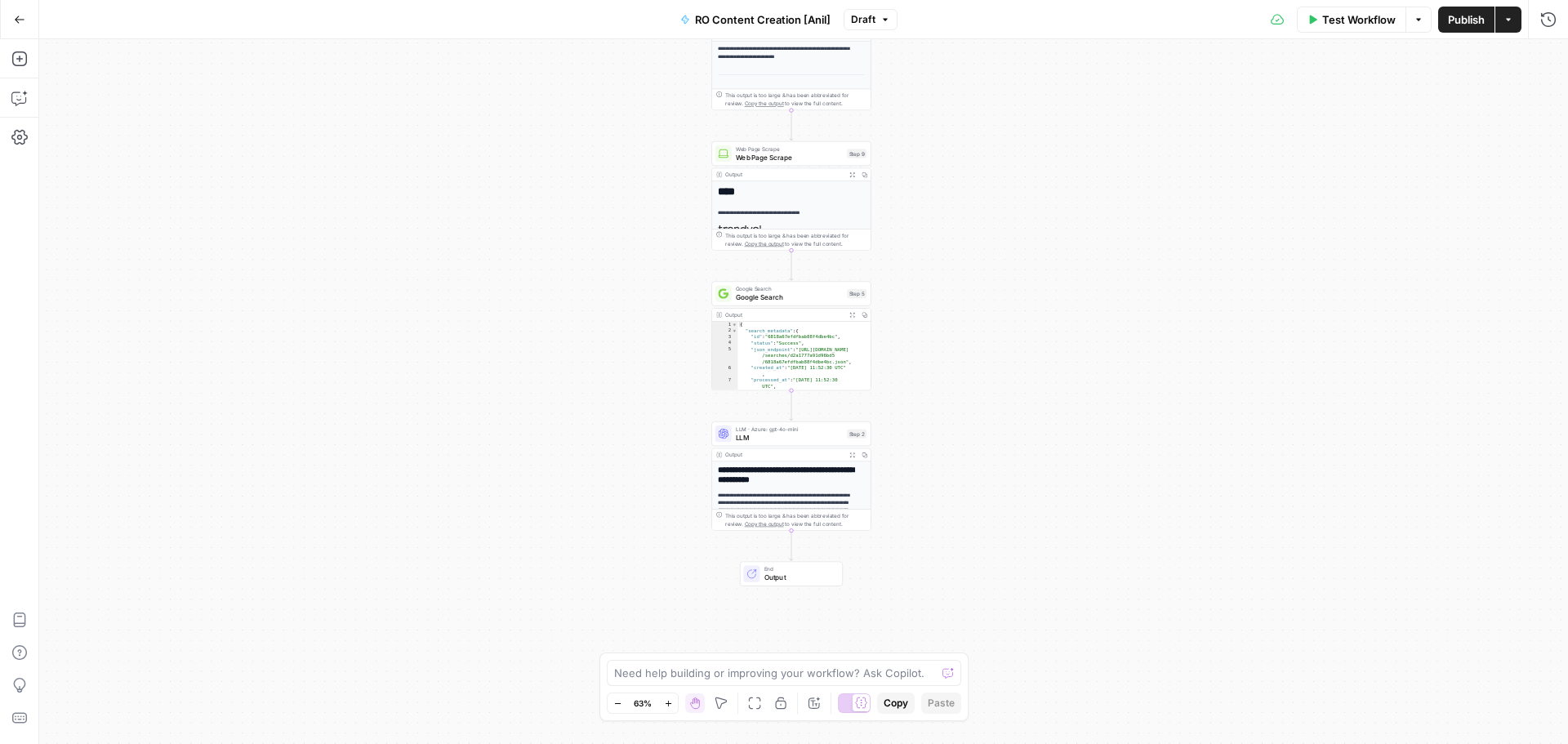
drag, startPoint x: 1029, startPoint y: 340, endPoint x: 1010, endPoint y: 301, distance: 43.4
click at [1010, 301] on div "**********" at bounding box center [803, 392] width 1528 height 704
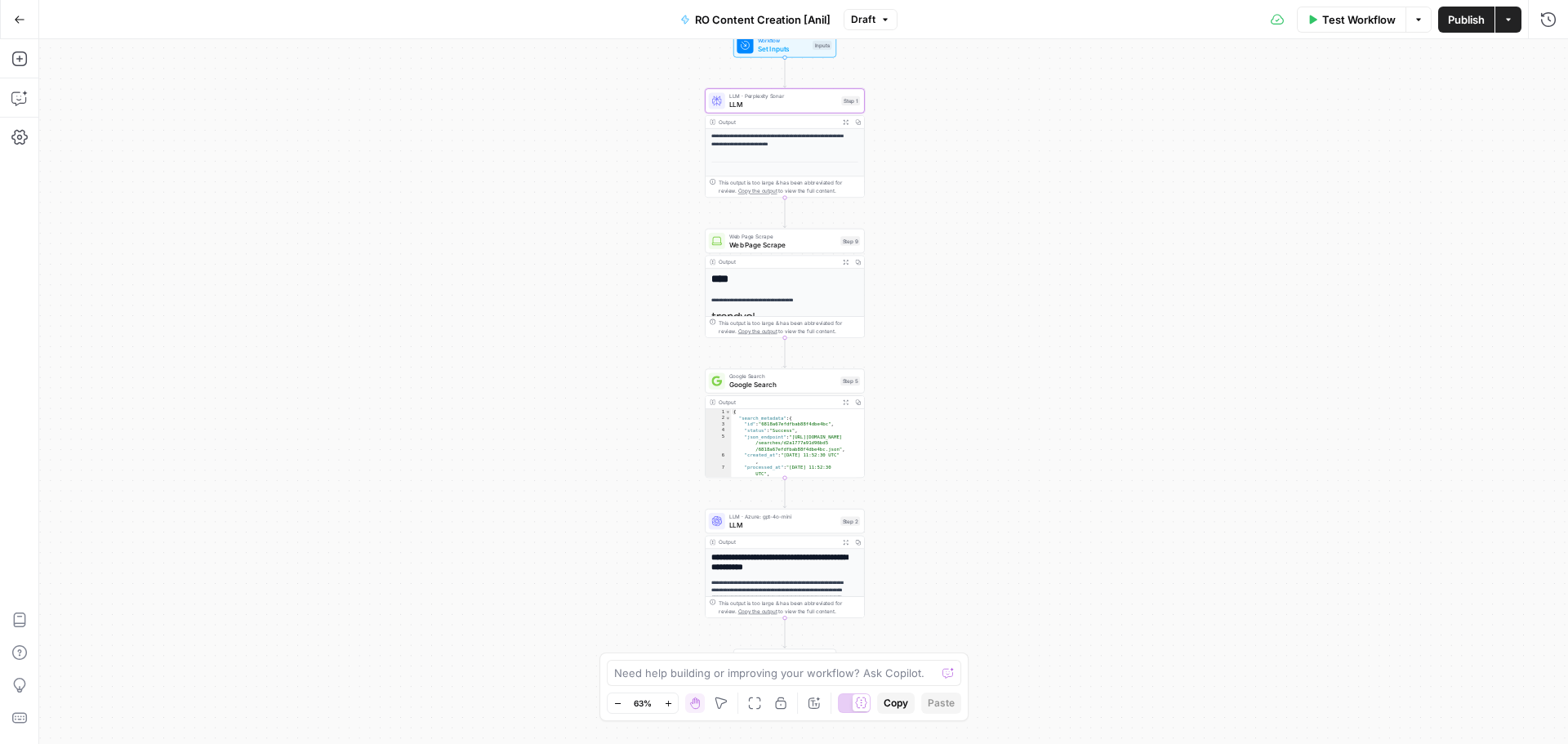
click at [790, 243] on span "Web Page Scrape" at bounding box center [783, 244] width 107 height 11
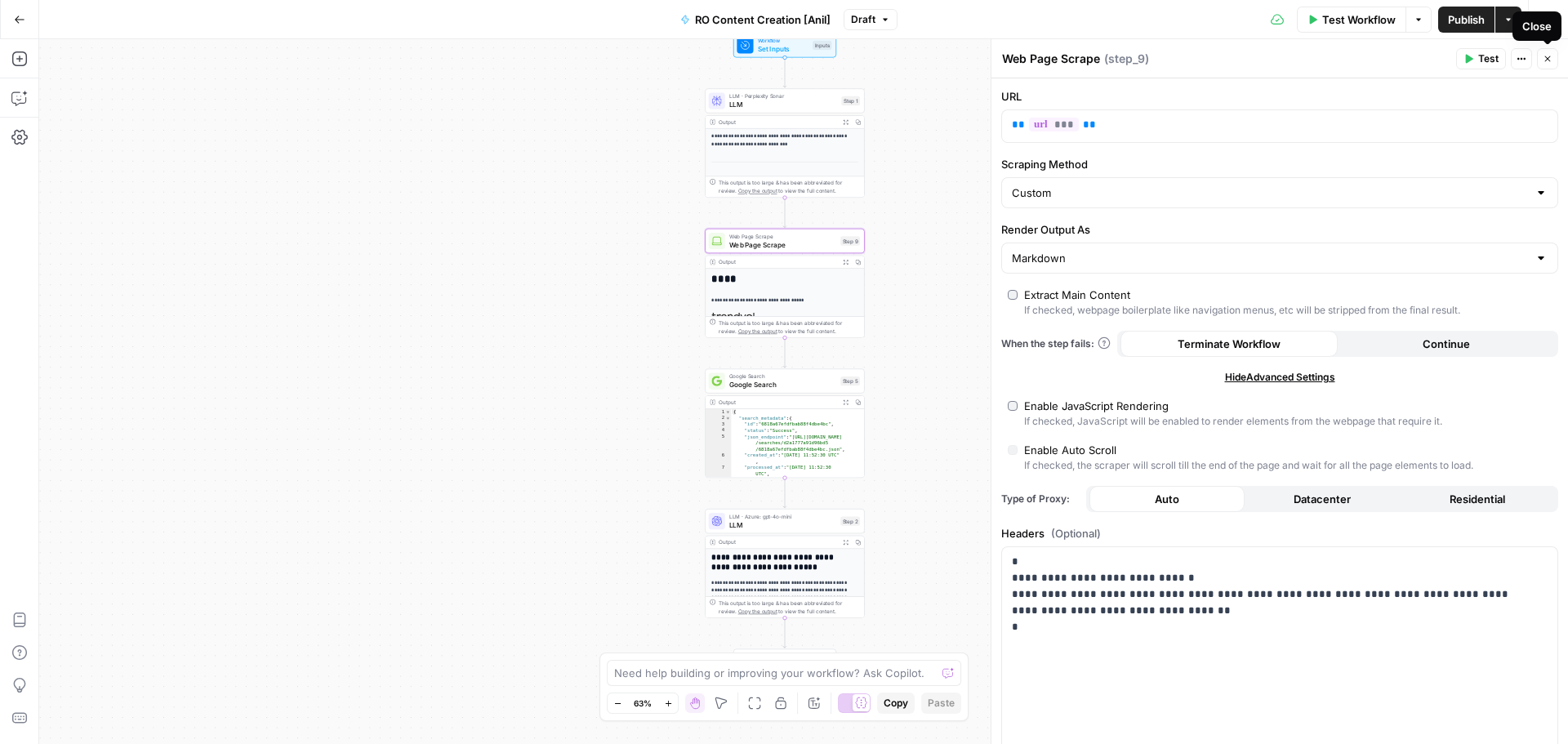
click at [1550, 59] on icon "button" at bounding box center [1547, 58] width 10 height 10
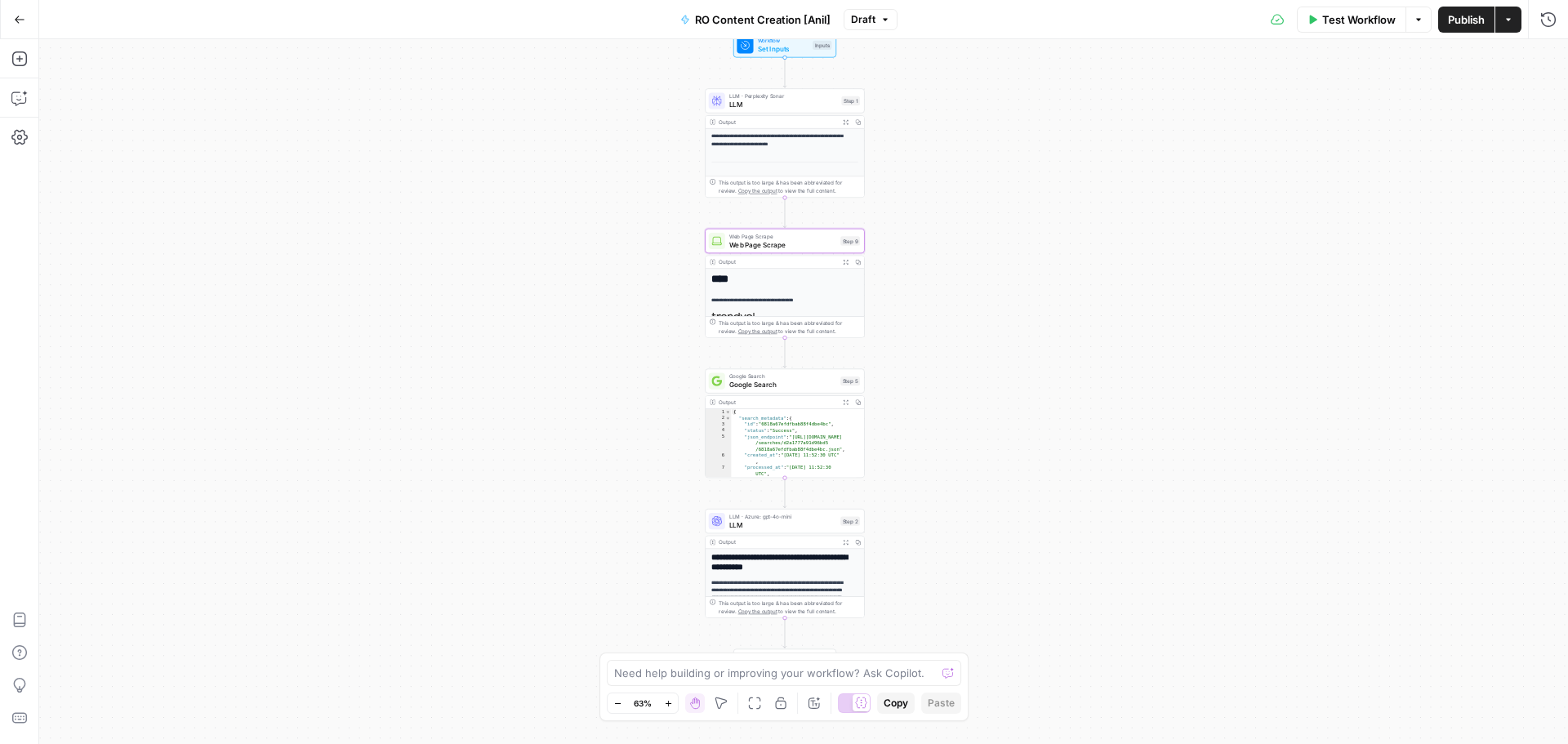
click at [792, 239] on span "Web Page Scrape" at bounding box center [783, 244] width 107 height 11
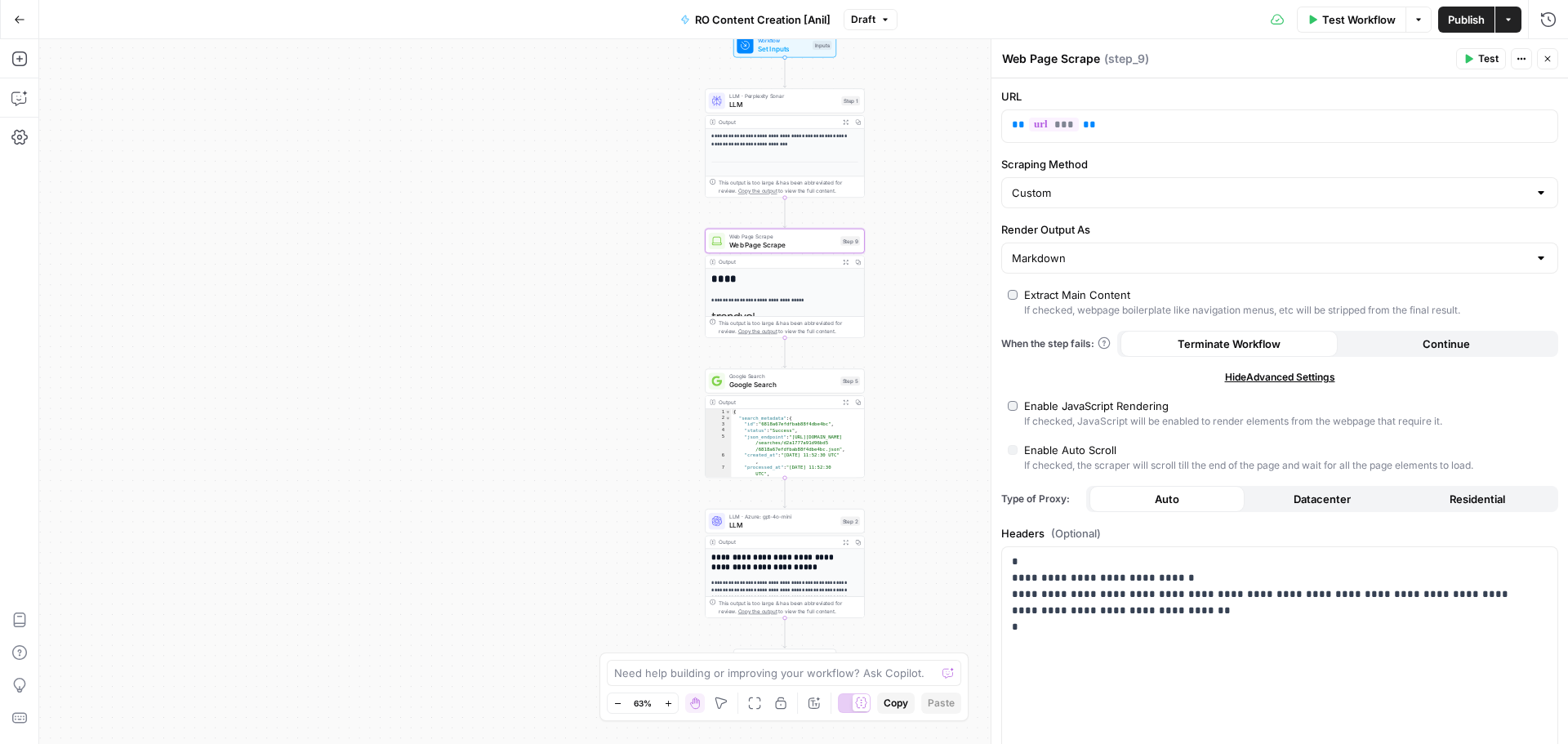
click at [1543, 58] on icon "button" at bounding box center [1547, 58] width 10 height 10
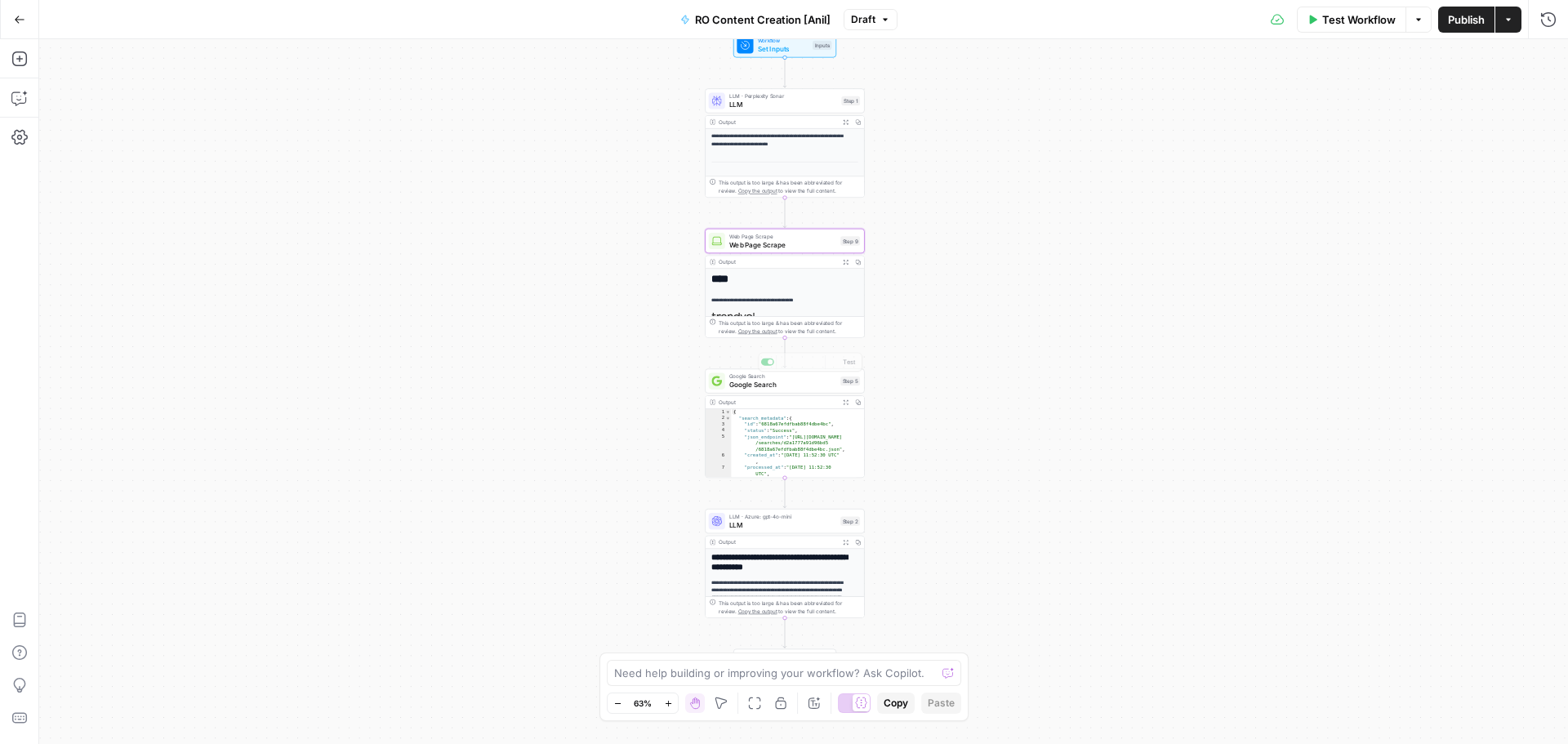
click at [799, 402] on div "Output" at bounding box center [777, 402] width 118 height 8
click at [807, 389] on span "Google Search" at bounding box center [783, 385] width 107 height 11
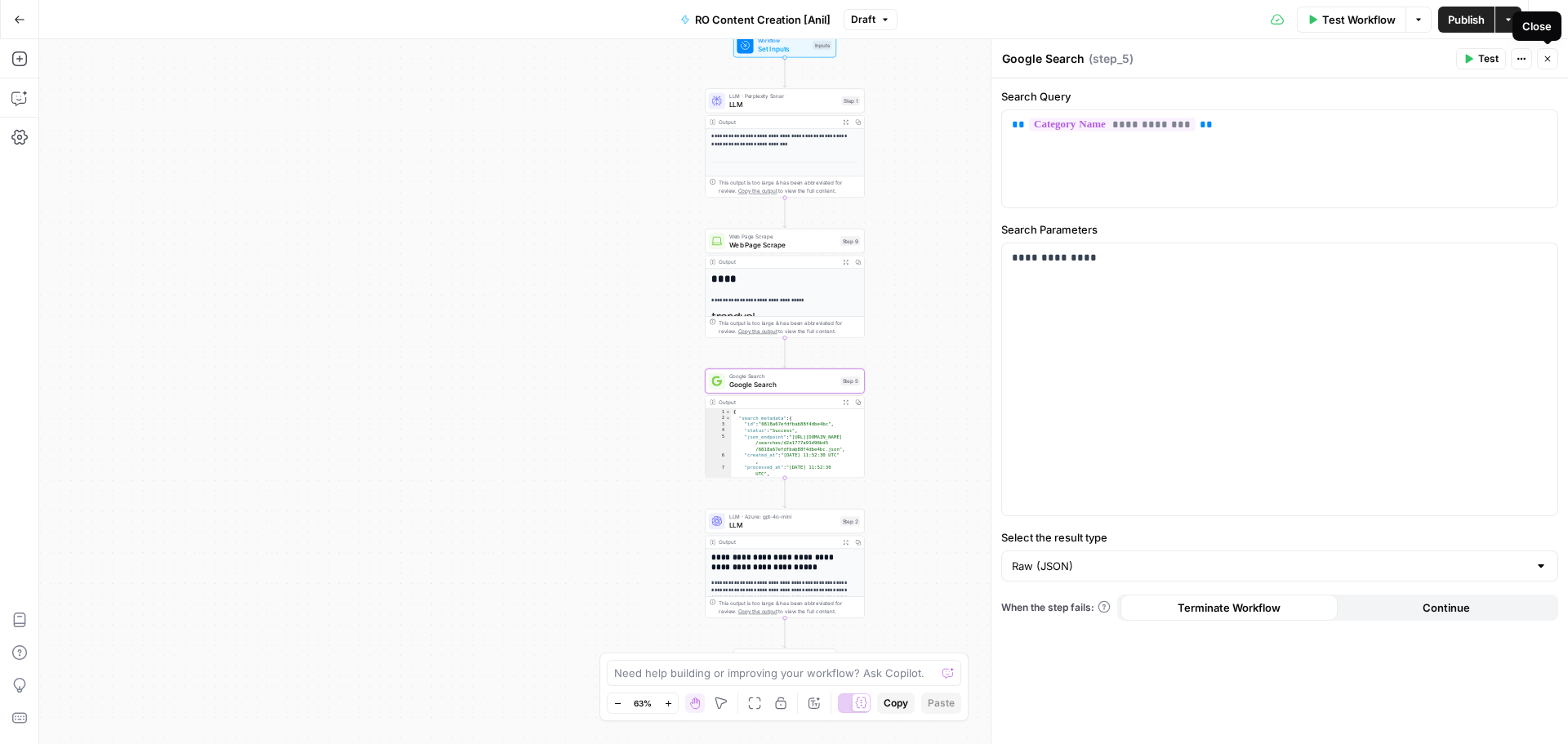
click at [1548, 61] on icon "button" at bounding box center [1547, 58] width 10 height 10
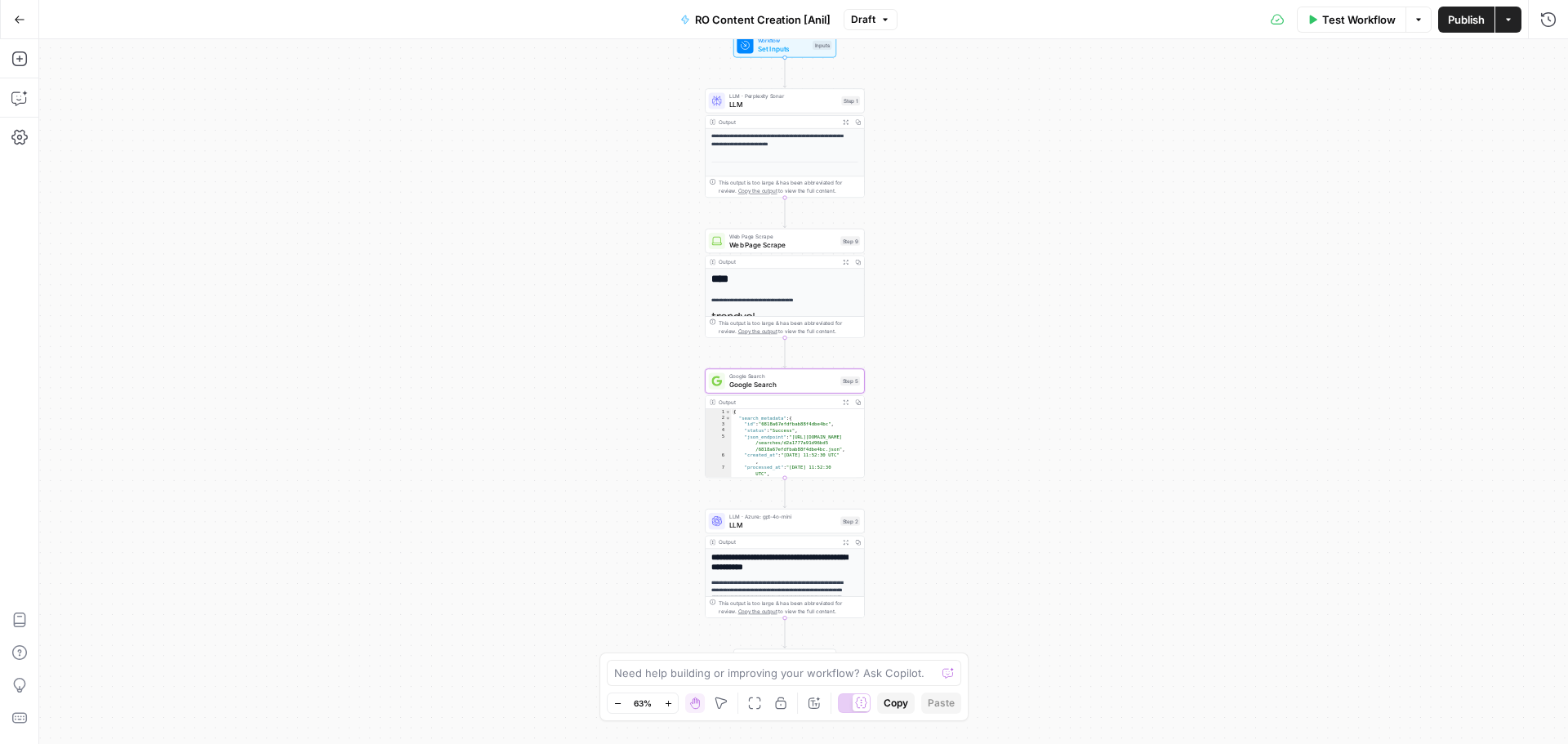
click at [802, 526] on span "LLM" at bounding box center [783, 525] width 107 height 11
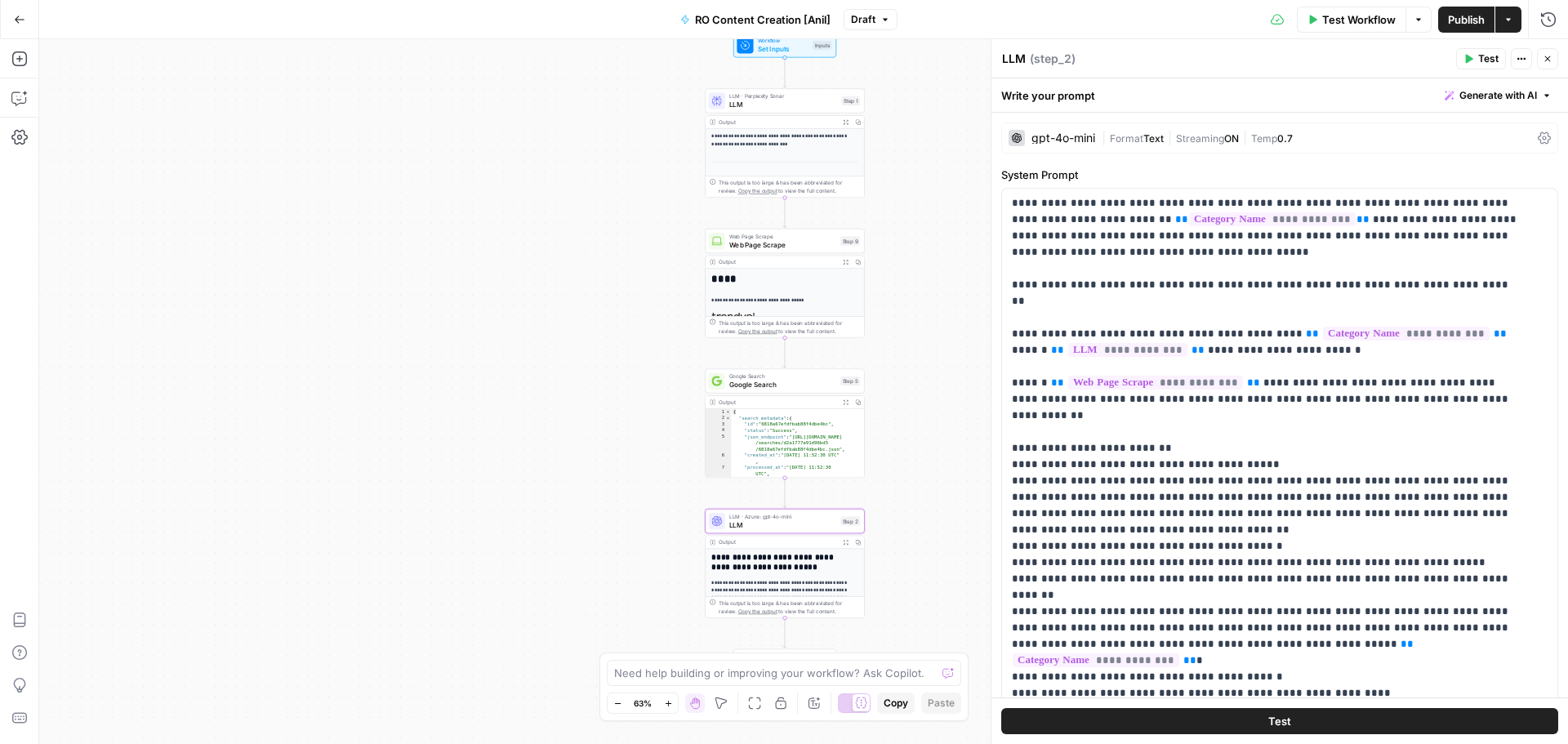
click at [1554, 57] on button "Close" at bounding box center [1547, 59] width 22 height 22
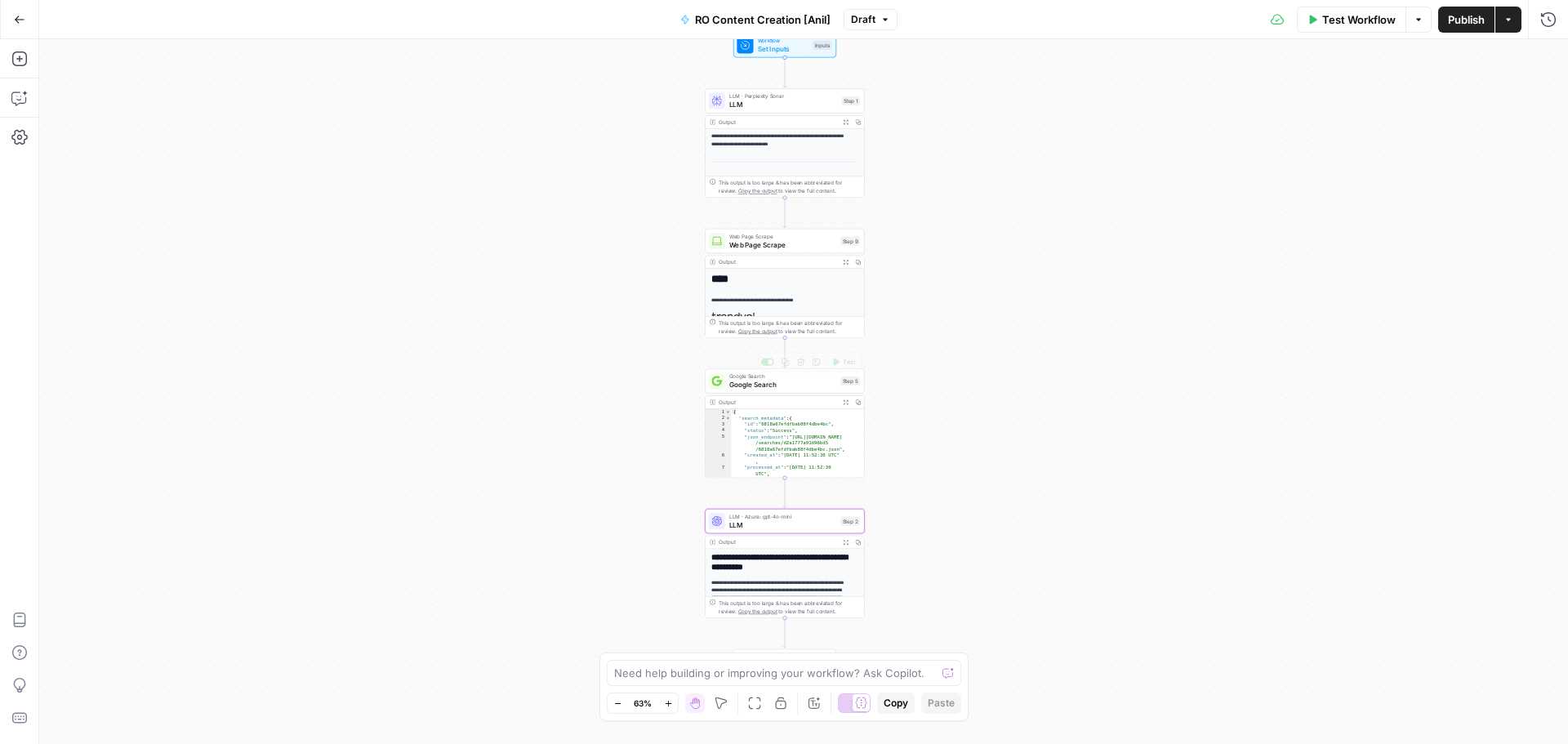
click at [782, 385] on span "Google Search" at bounding box center [783, 385] width 107 height 11
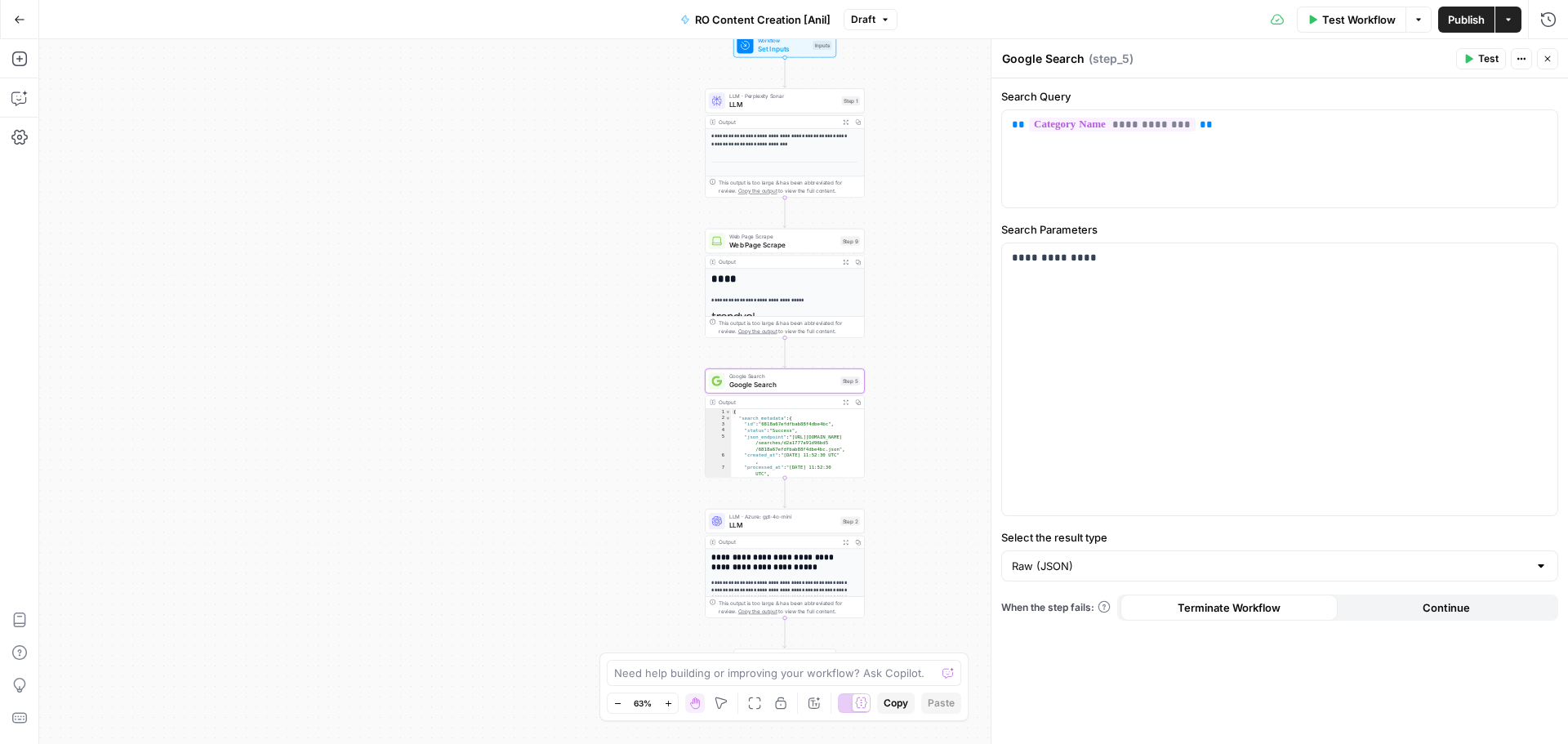
click at [1543, 55] on icon "button" at bounding box center [1547, 58] width 10 height 10
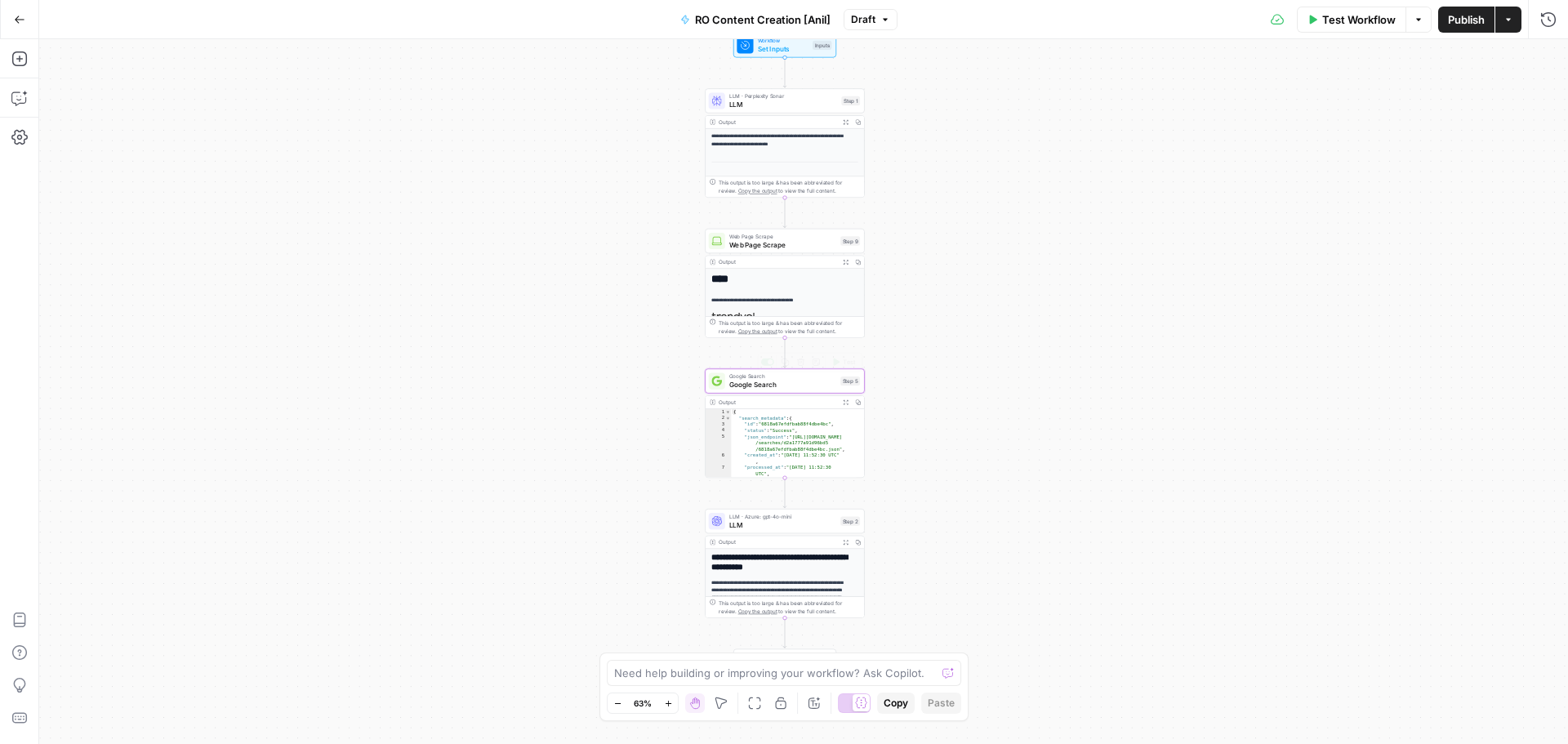
click at [766, 386] on span "Google Search" at bounding box center [783, 385] width 107 height 11
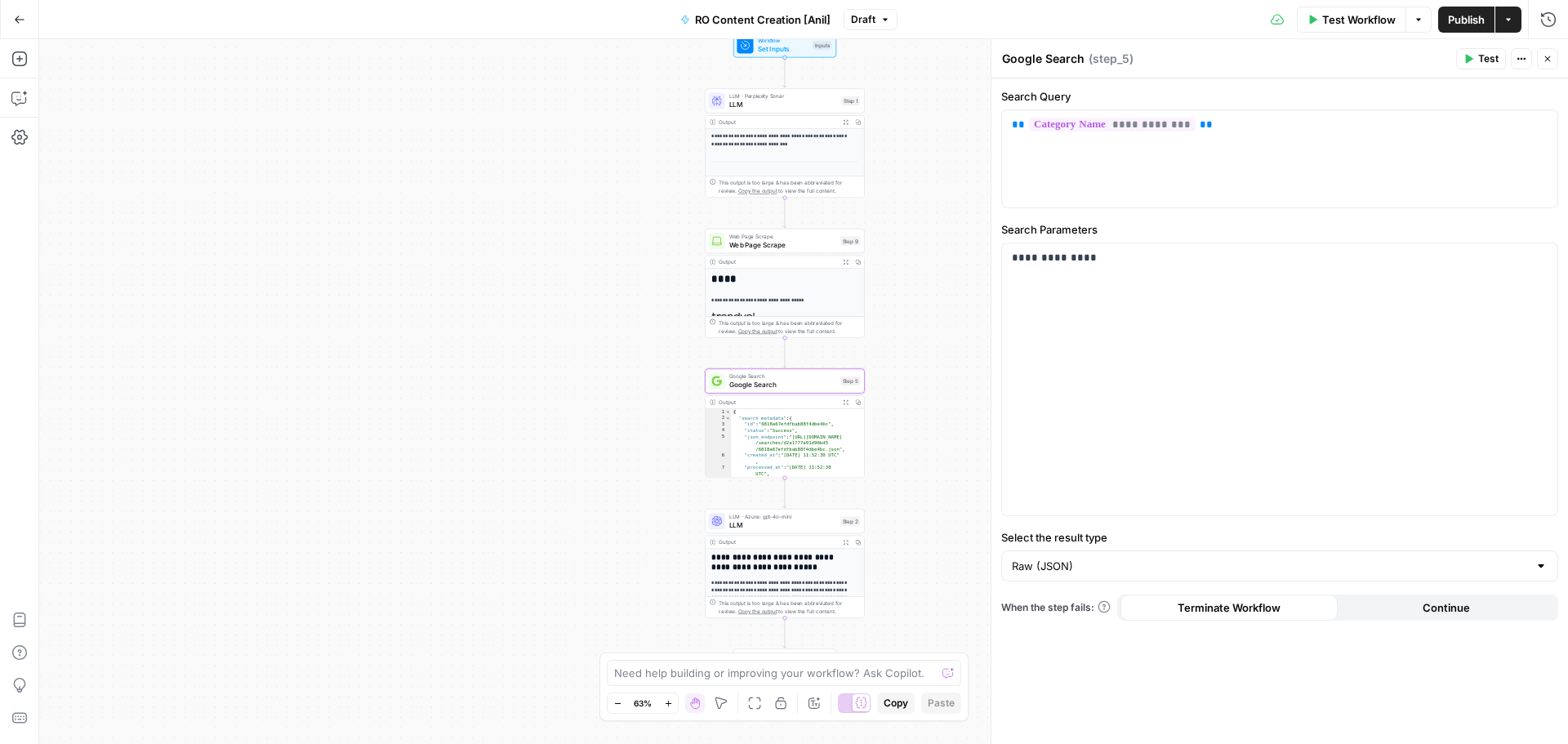
click at [1545, 58] on icon "button" at bounding box center [1547, 58] width 10 height 10
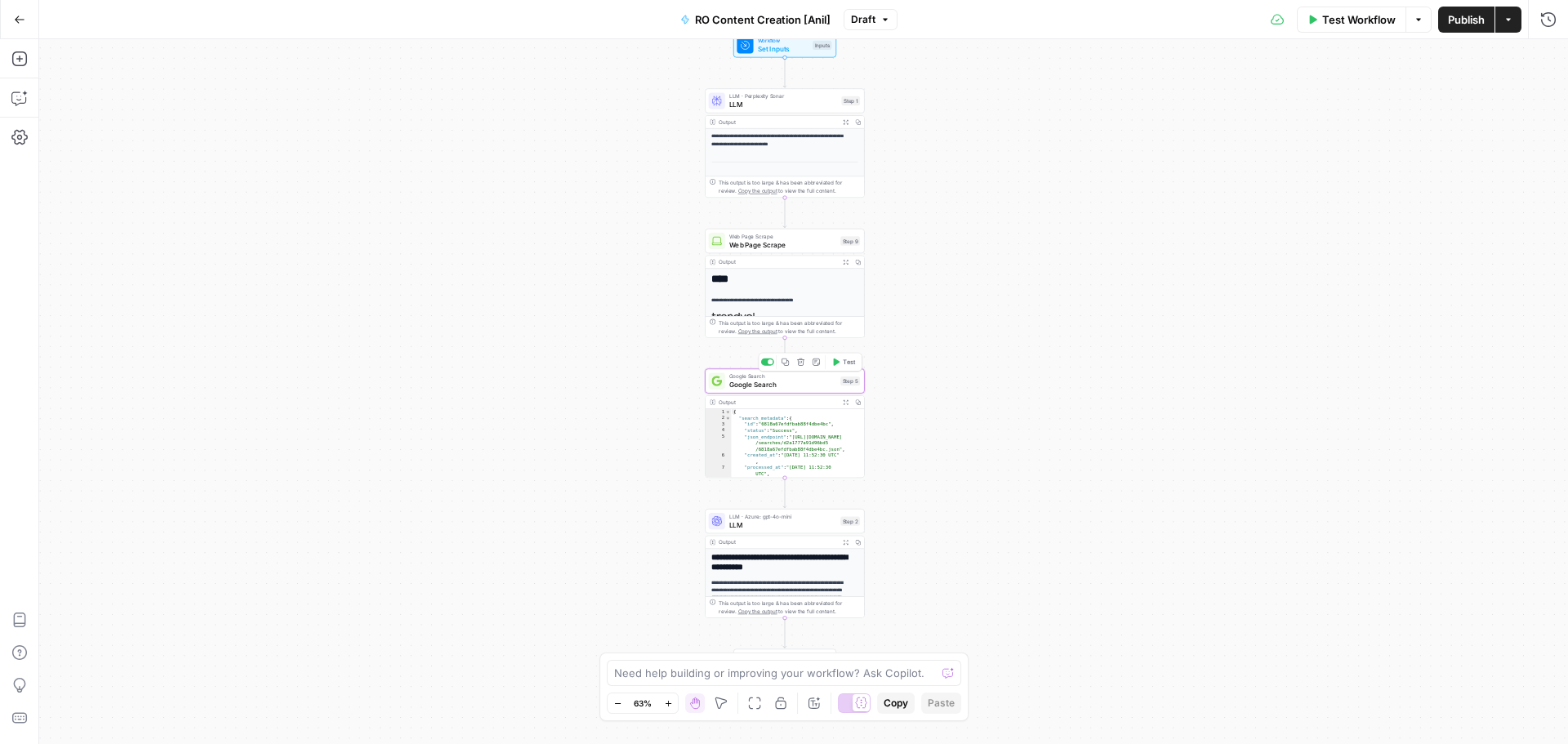
click at [788, 382] on span "Google Search" at bounding box center [783, 385] width 107 height 11
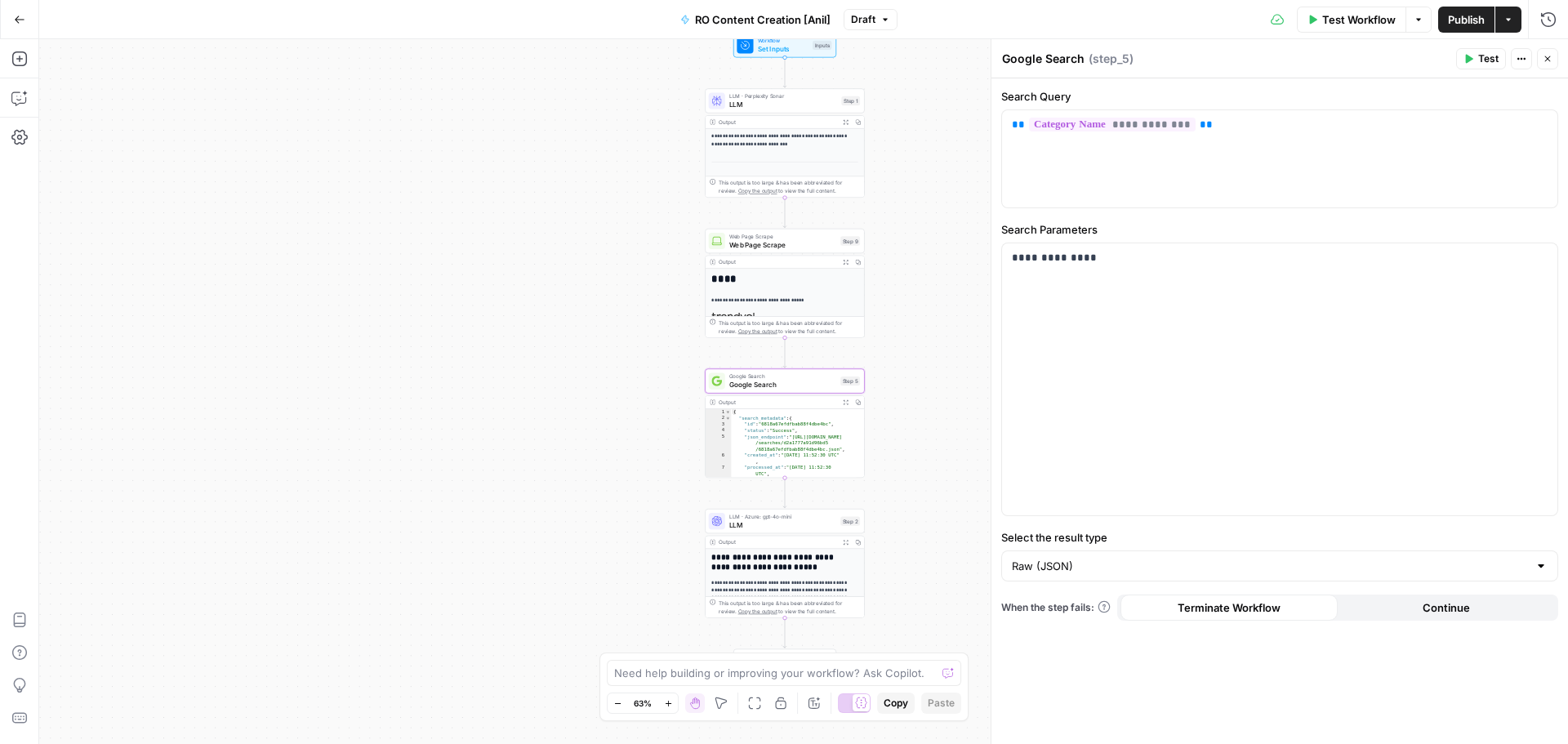
click at [1546, 58] on icon "button" at bounding box center [1547, 59] width 5 height 5
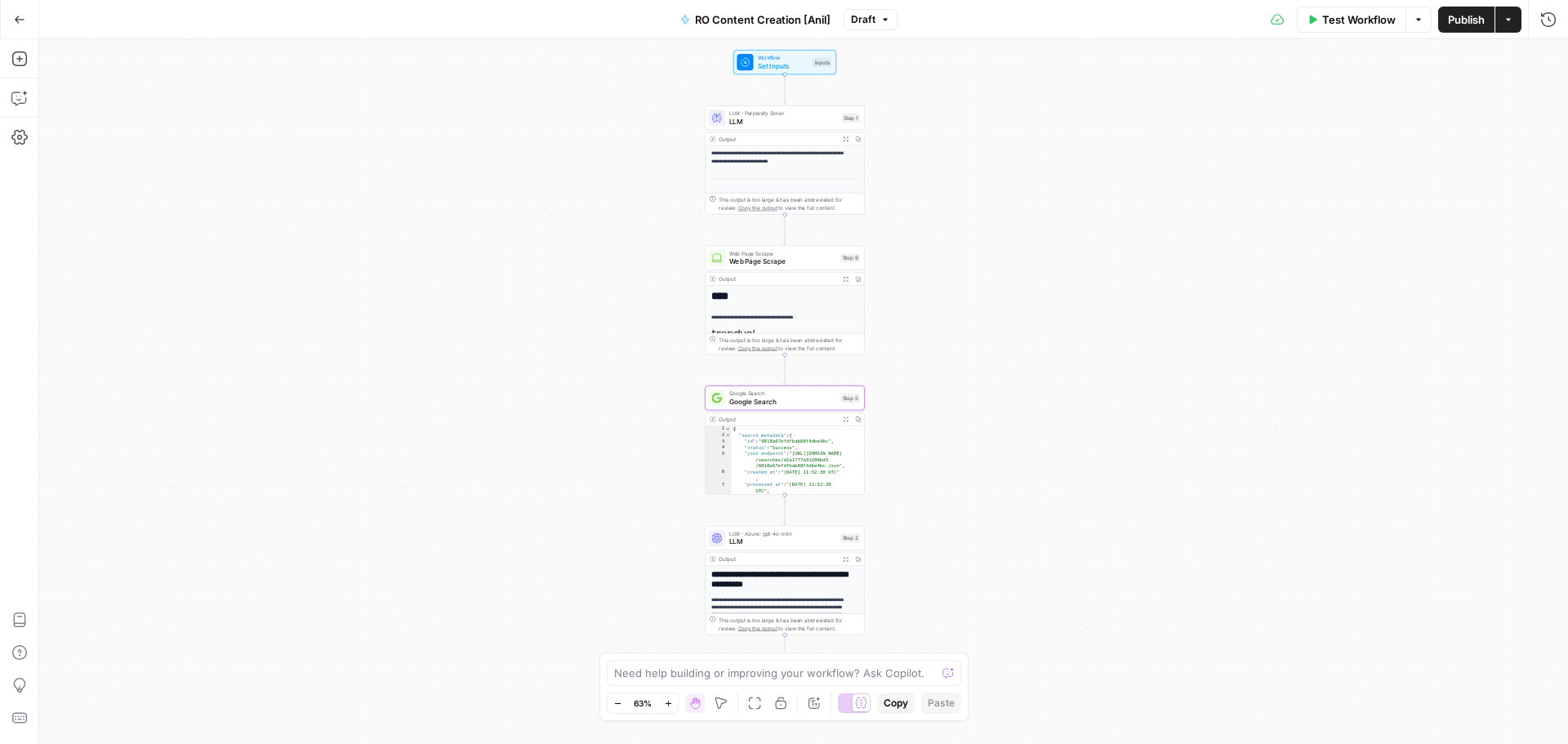
click at [795, 19] on span "RO Content Creation [Anil]" at bounding box center [762, 20] width 136 height 16
click at [929, 111] on div "**********" at bounding box center [803, 392] width 1528 height 704
click at [1275, 205] on div "**********" at bounding box center [803, 392] width 1528 height 704
click at [322, 64] on button "Close" at bounding box center [324, 59] width 22 height 22
click at [1506, 15] on icon "button" at bounding box center [1508, 19] width 10 height 10
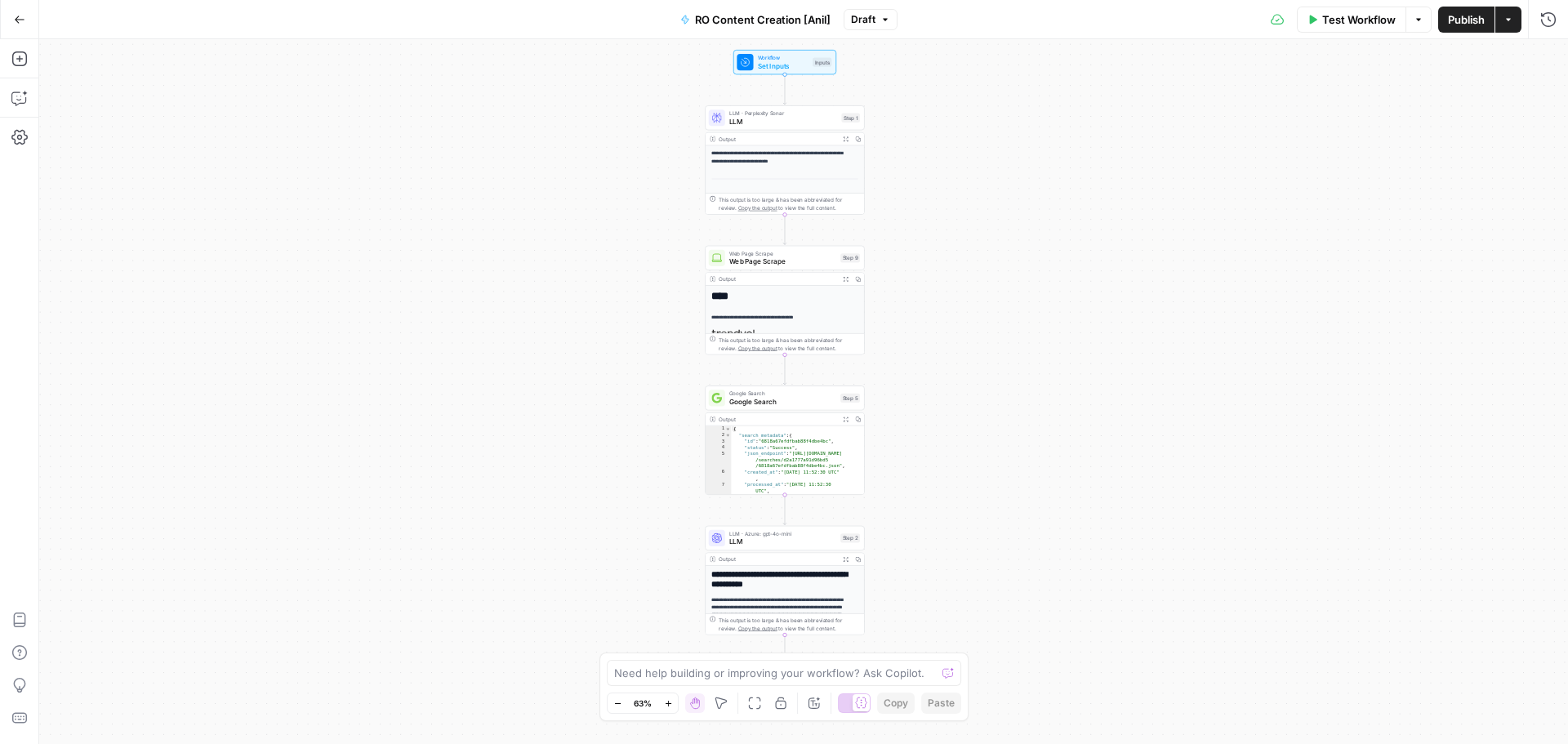
click at [1138, 116] on div "**********" at bounding box center [803, 392] width 1528 height 704
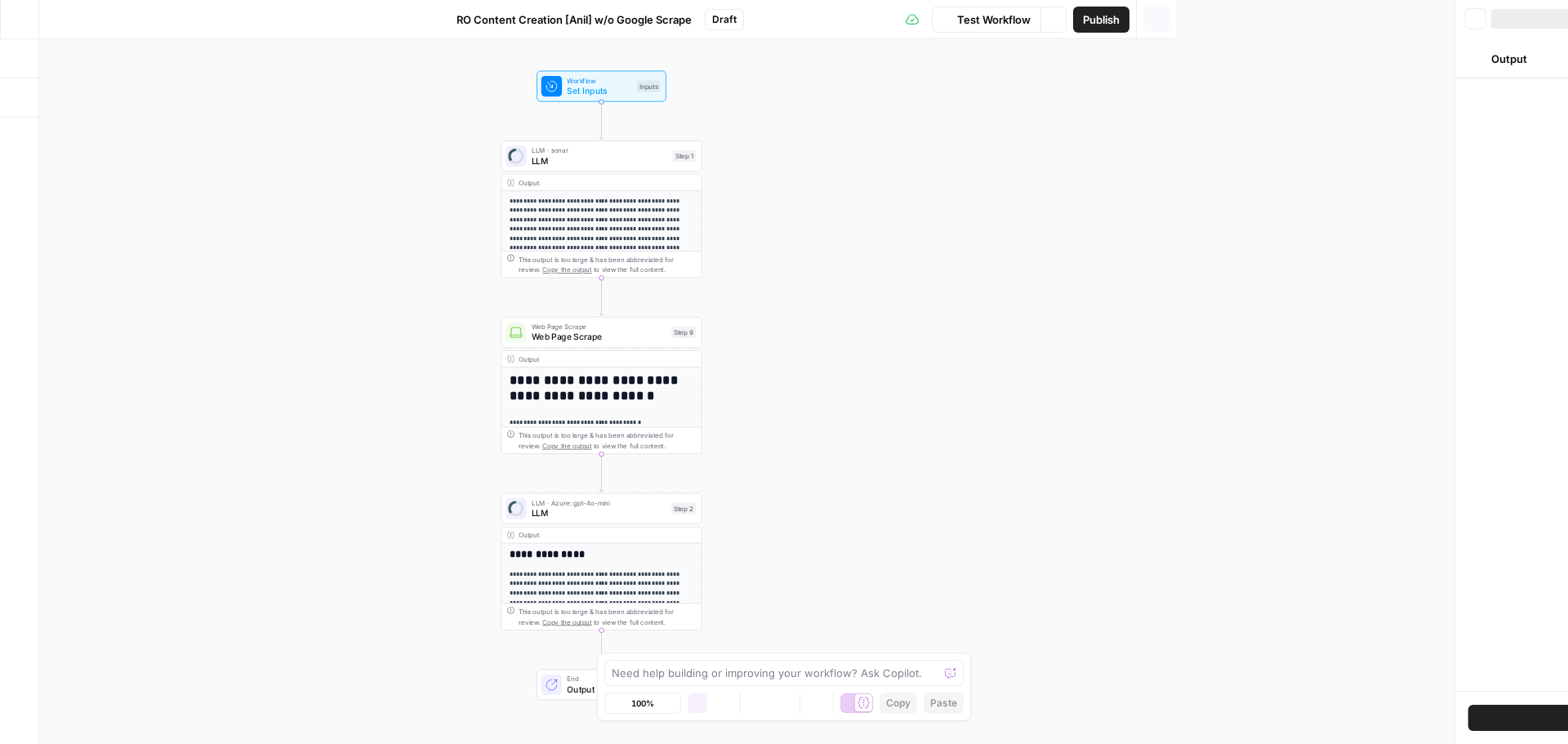
click at [22, 8] on button "Go Back" at bounding box center [19, 19] width 30 height 30
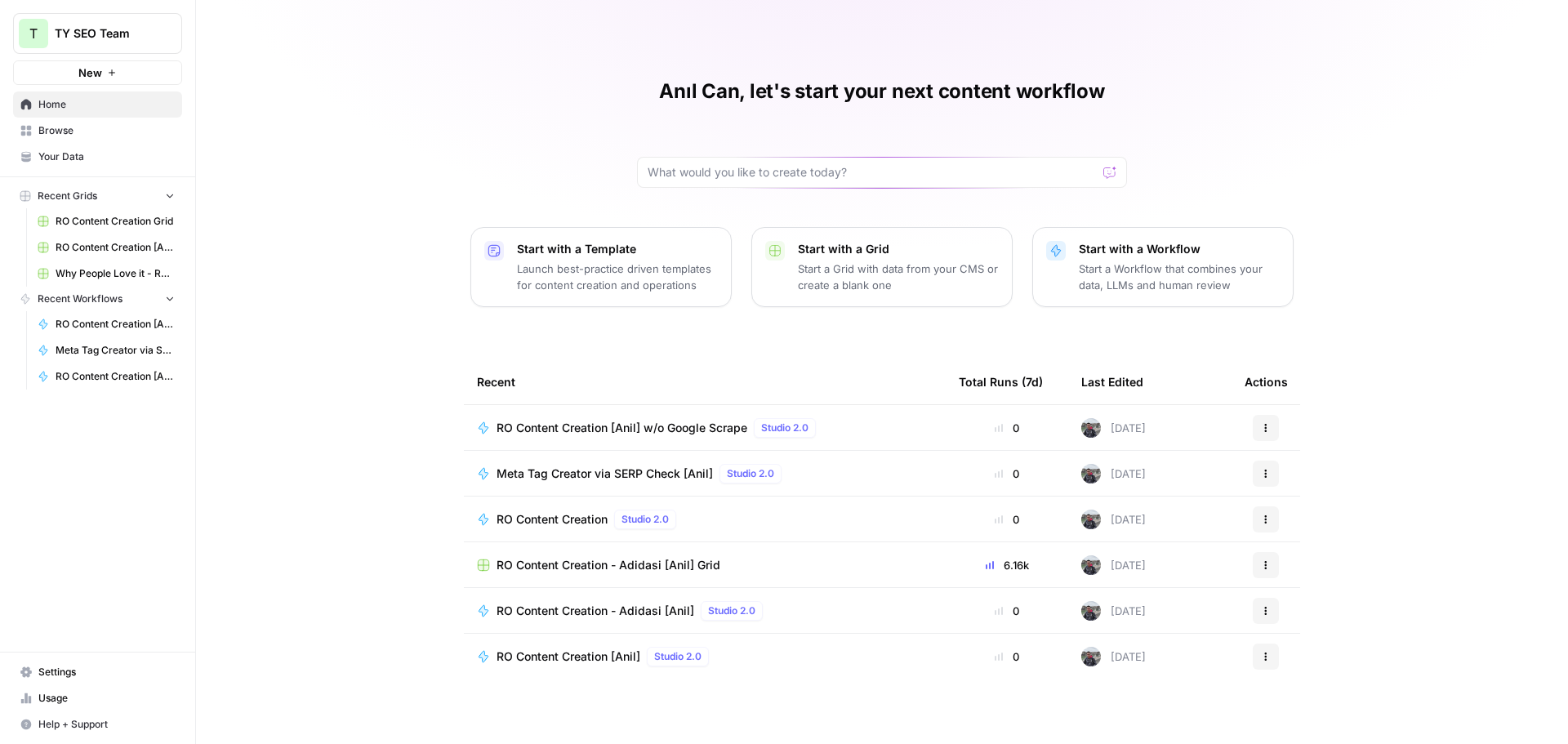
click at [75, 153] on span "Your Data" at bounding box center [107, 156] width 137 height 14
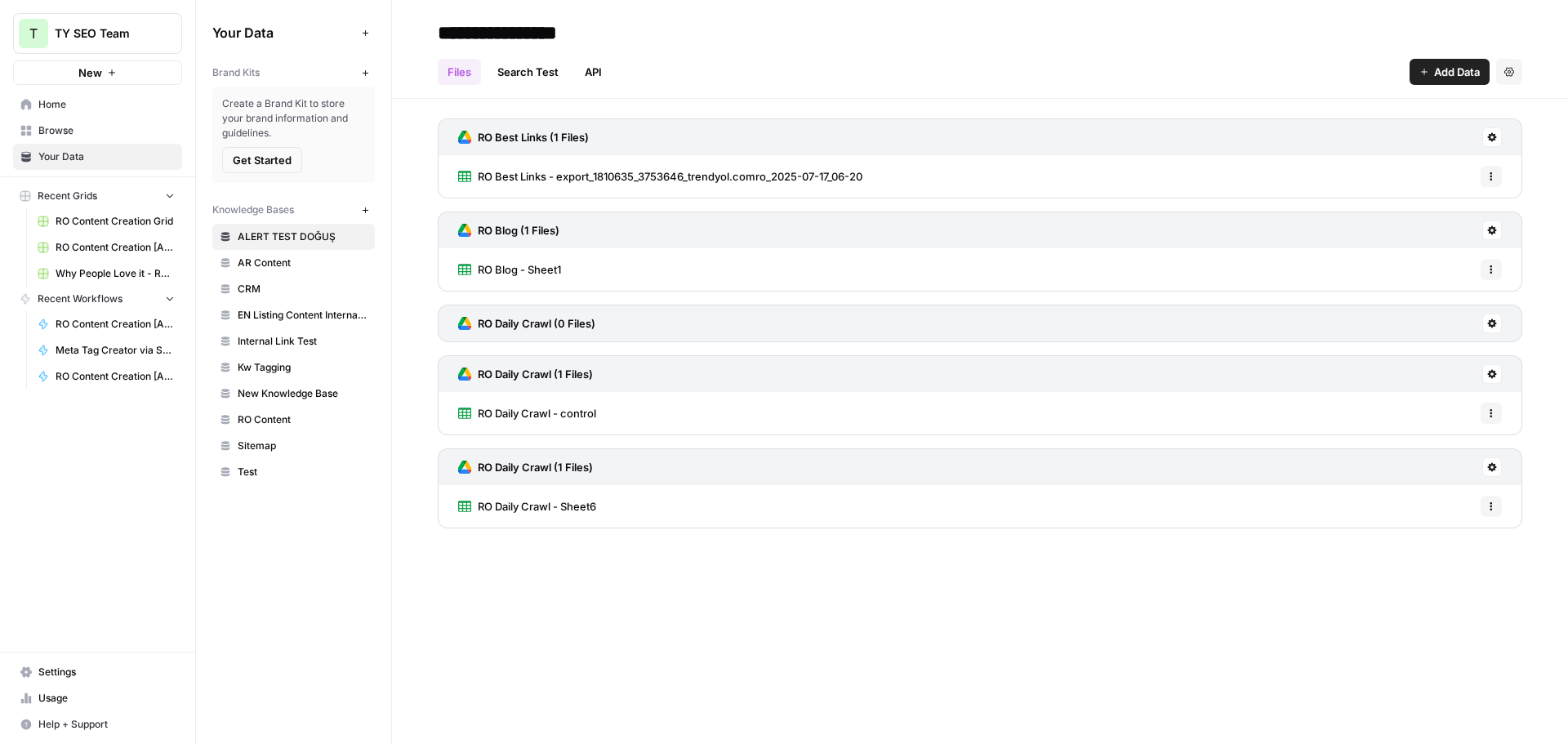
click at [74, 133] on span "Browse" at bounding box center [107, 130] width 137 height 14
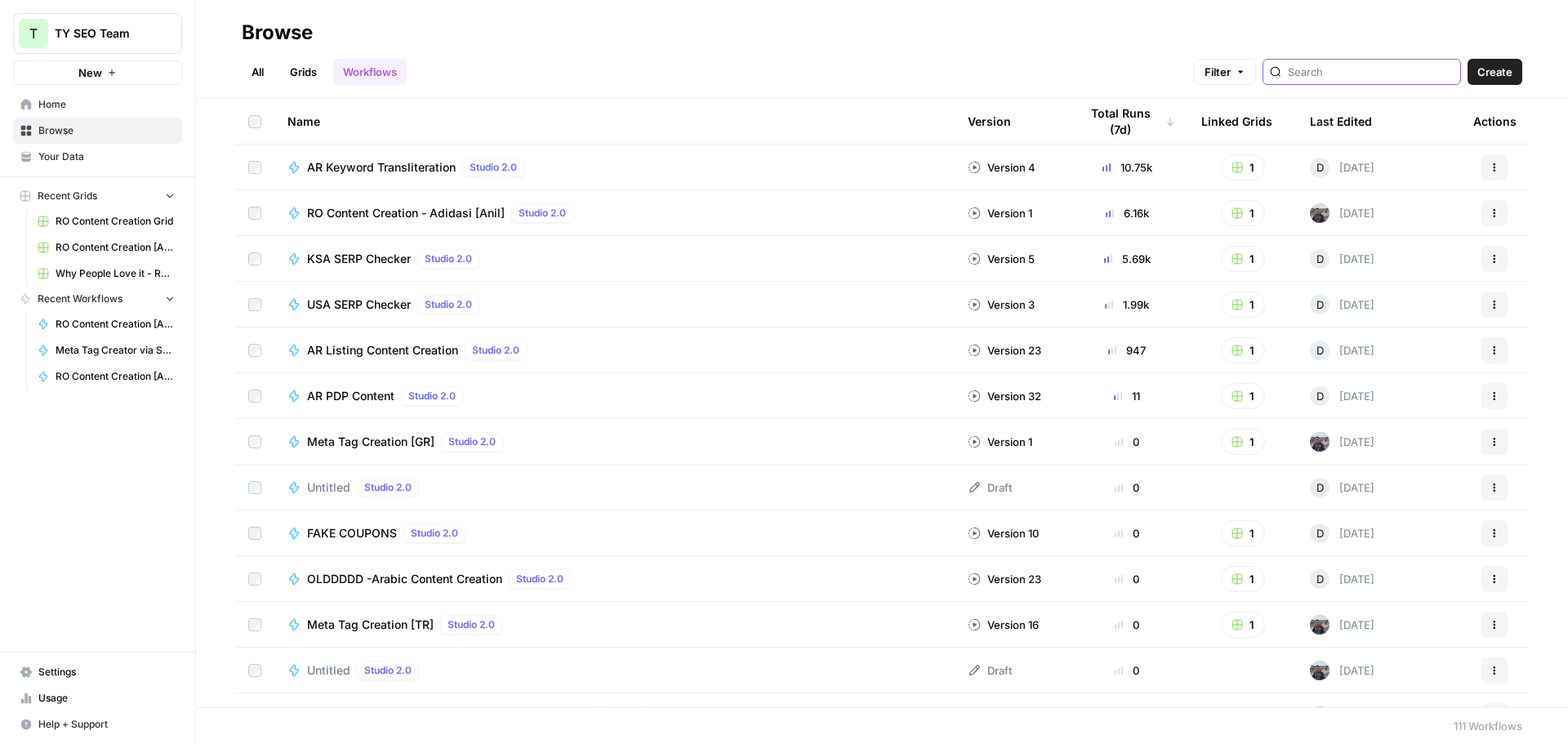
click at [1361, 71] on input "search" at bounding box center [1370, 72] width 165 height 16
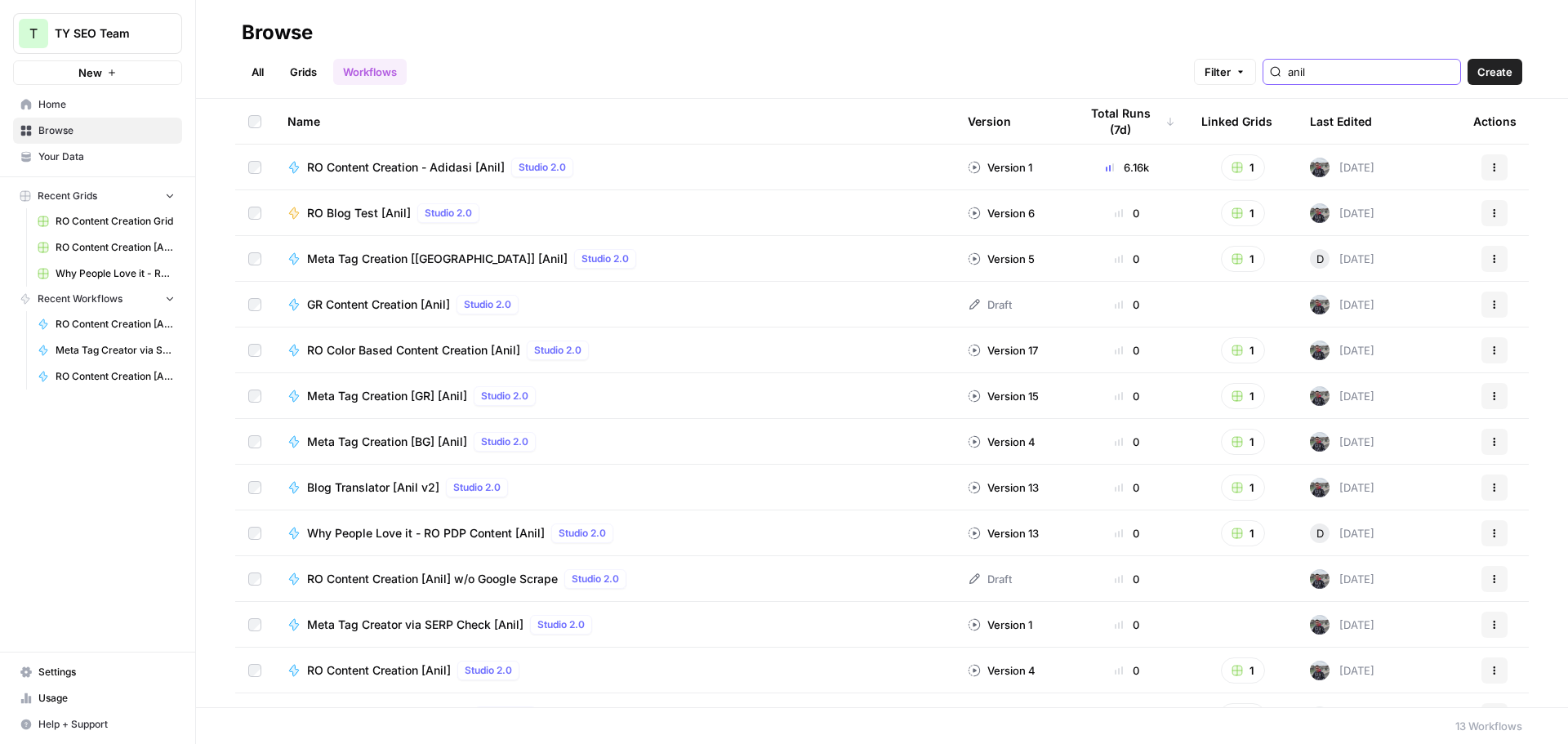
type input "anil"
click at [493, 347] on span "RO Color Based Content Creation [Anil]" at bounding box center [413, 350] width 213 height 16
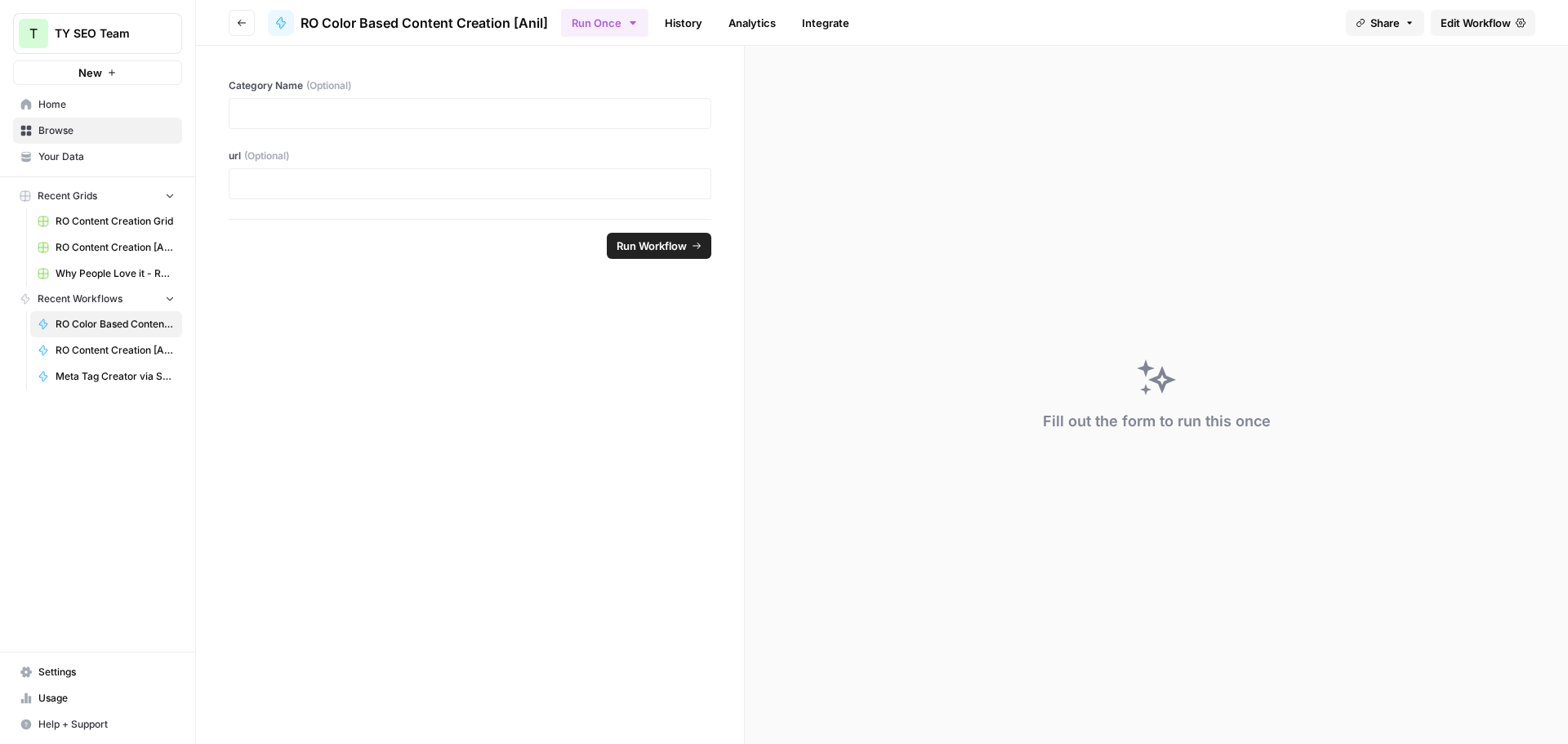
click at [252, 16] on button "Go back" at bounding box center [241, 22] width 26 height 26
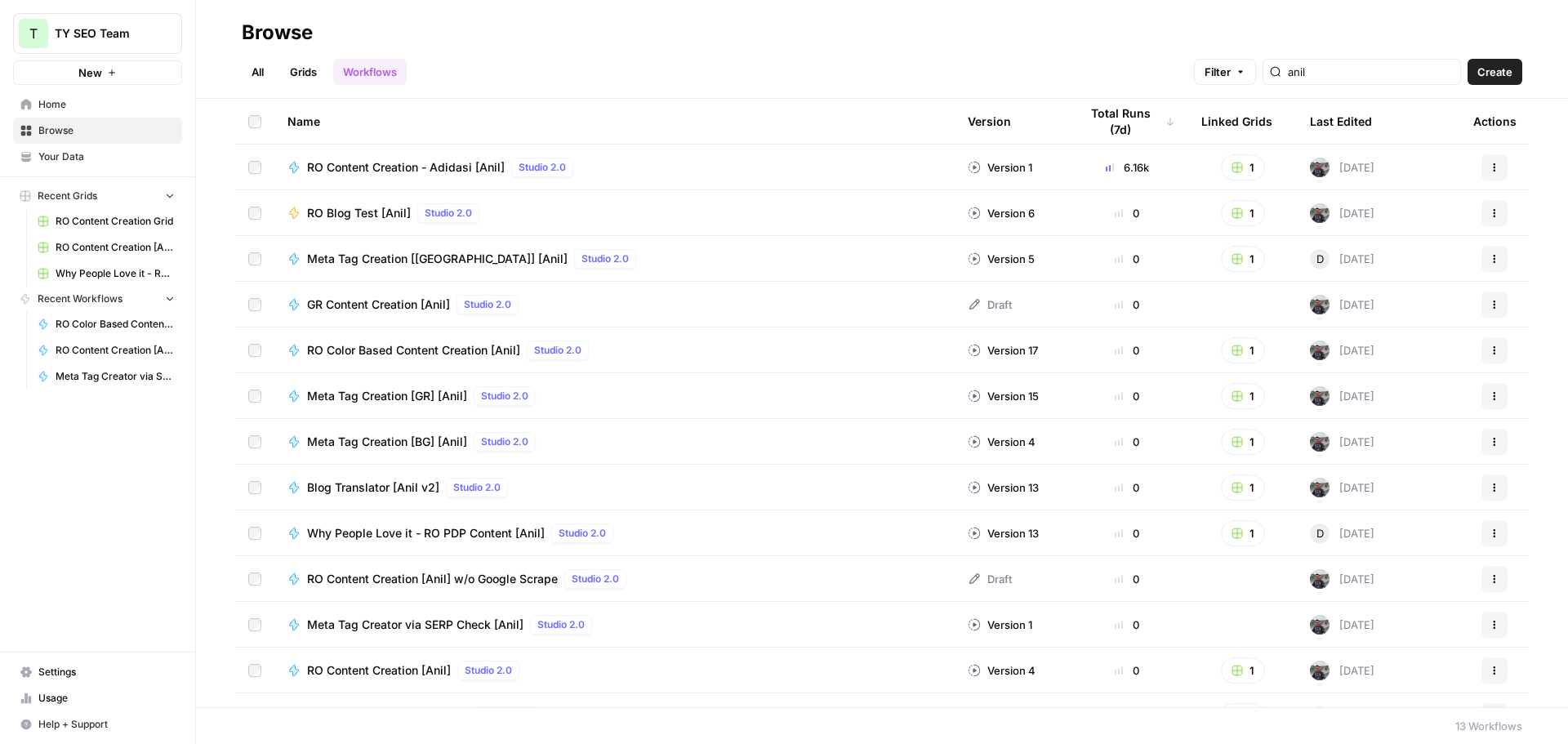
click at [1488, 352] on button "Actions" at bounding box center [1494, 350] width 26 height 26
click at [1376, 411] on span "Edit in Studio" at bounding box center [1409, 412] width 130 height 16
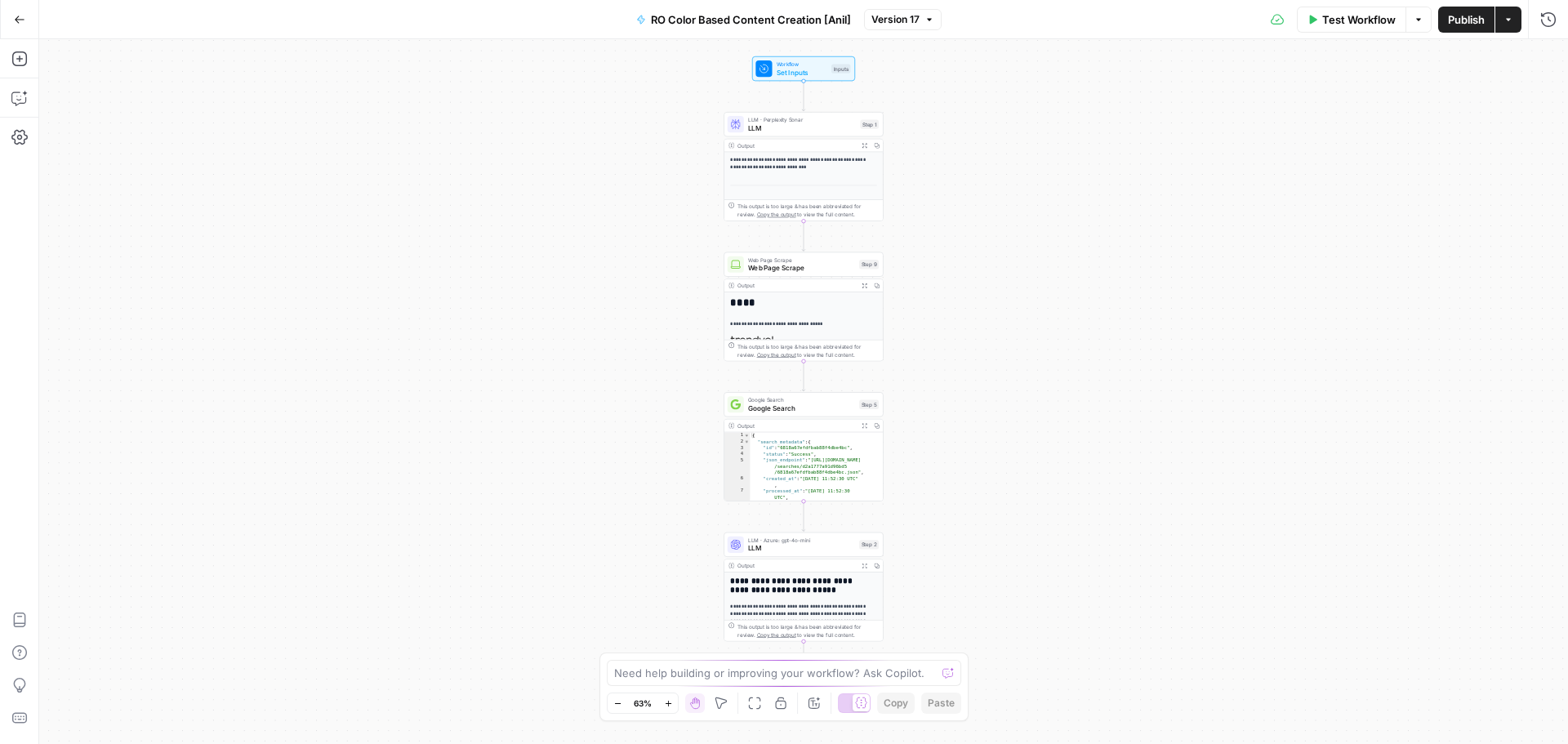
click at [804, 553] on div "LLM · Azure: gpt-4o-mini LLM Step 2 Copy step Delete step Add Note Test" at bounding box center [803, 545] width 160 height 24
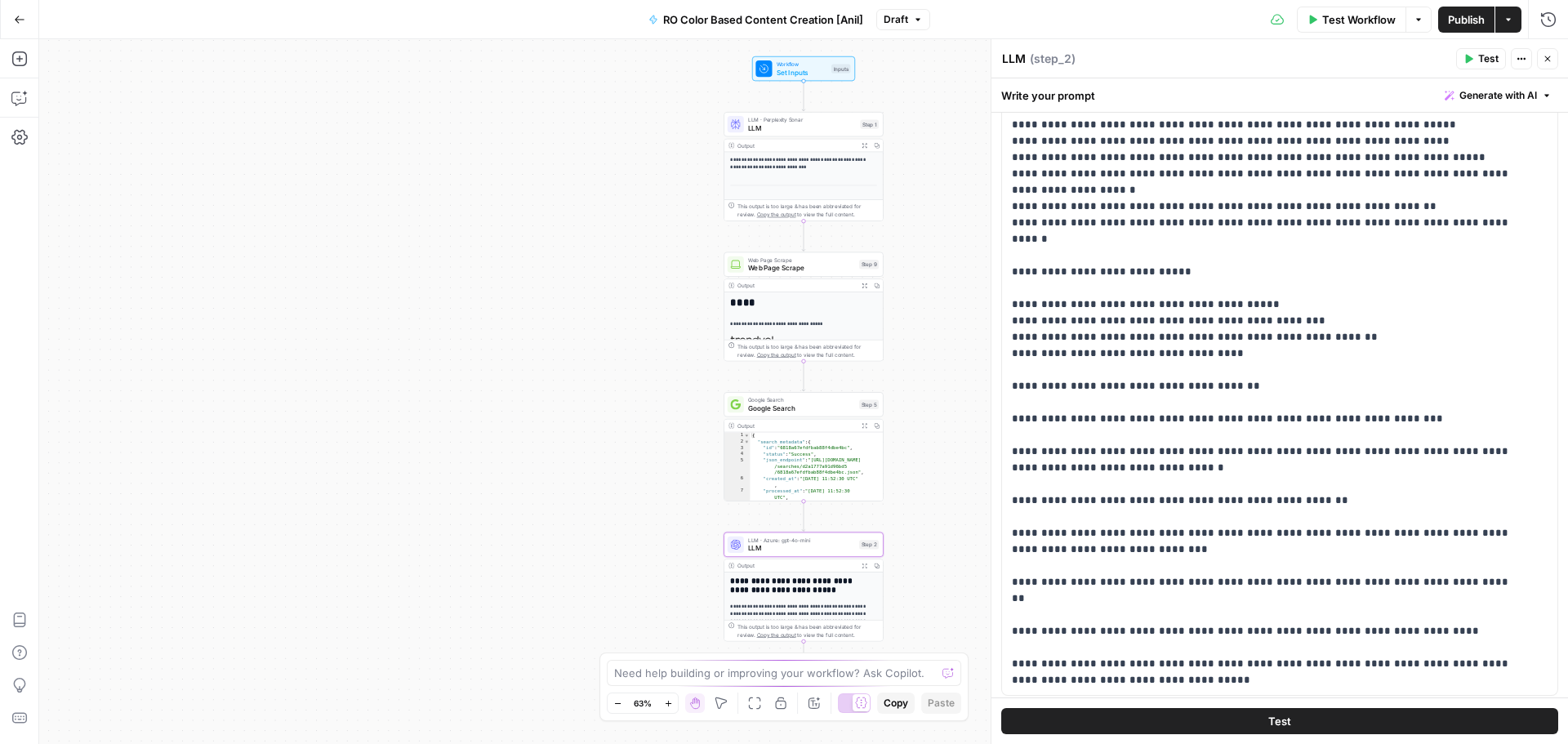
scroll to position [347, 0]
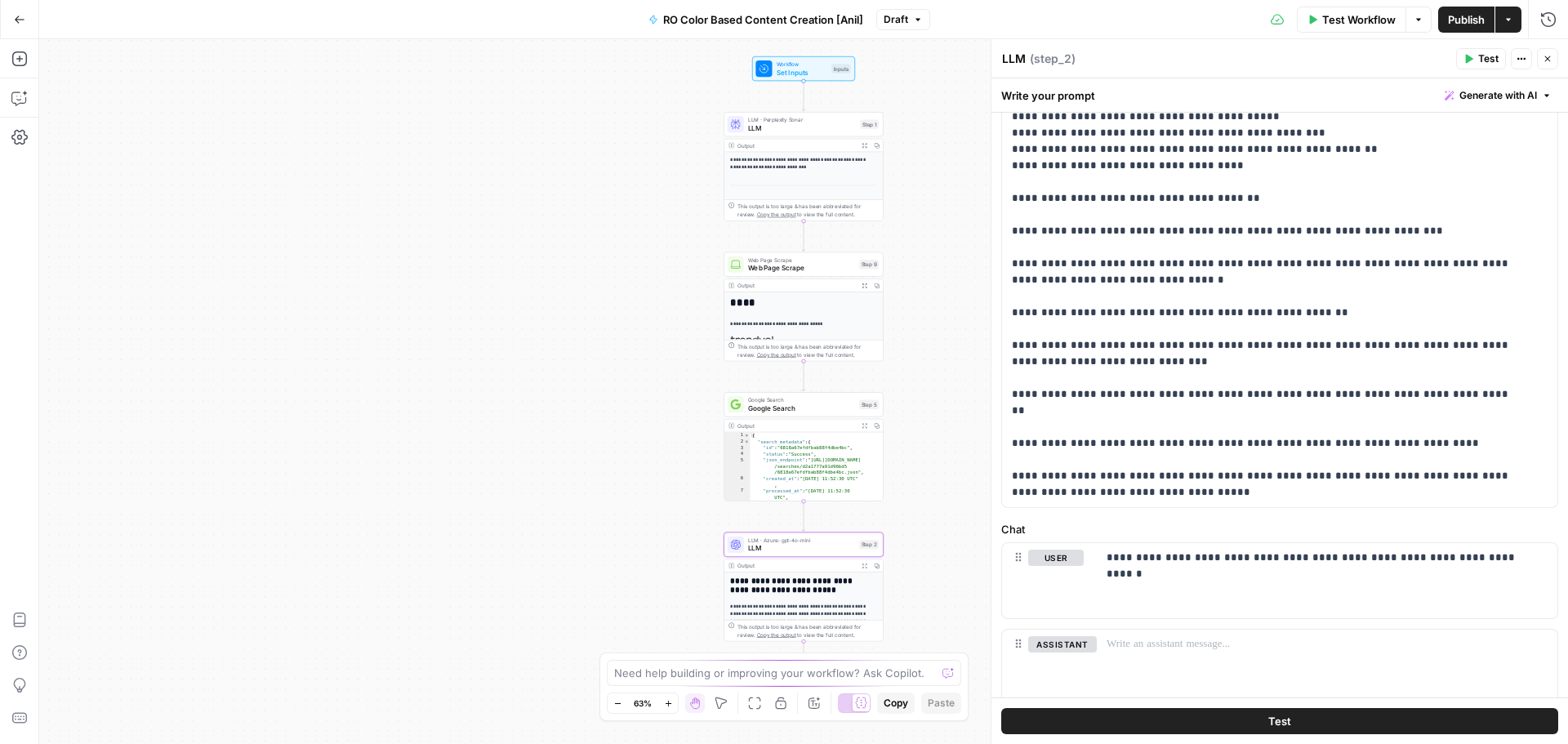
click at [1554, 57] on button "Close" at bounding box center [1547, 59] width 22 height 22
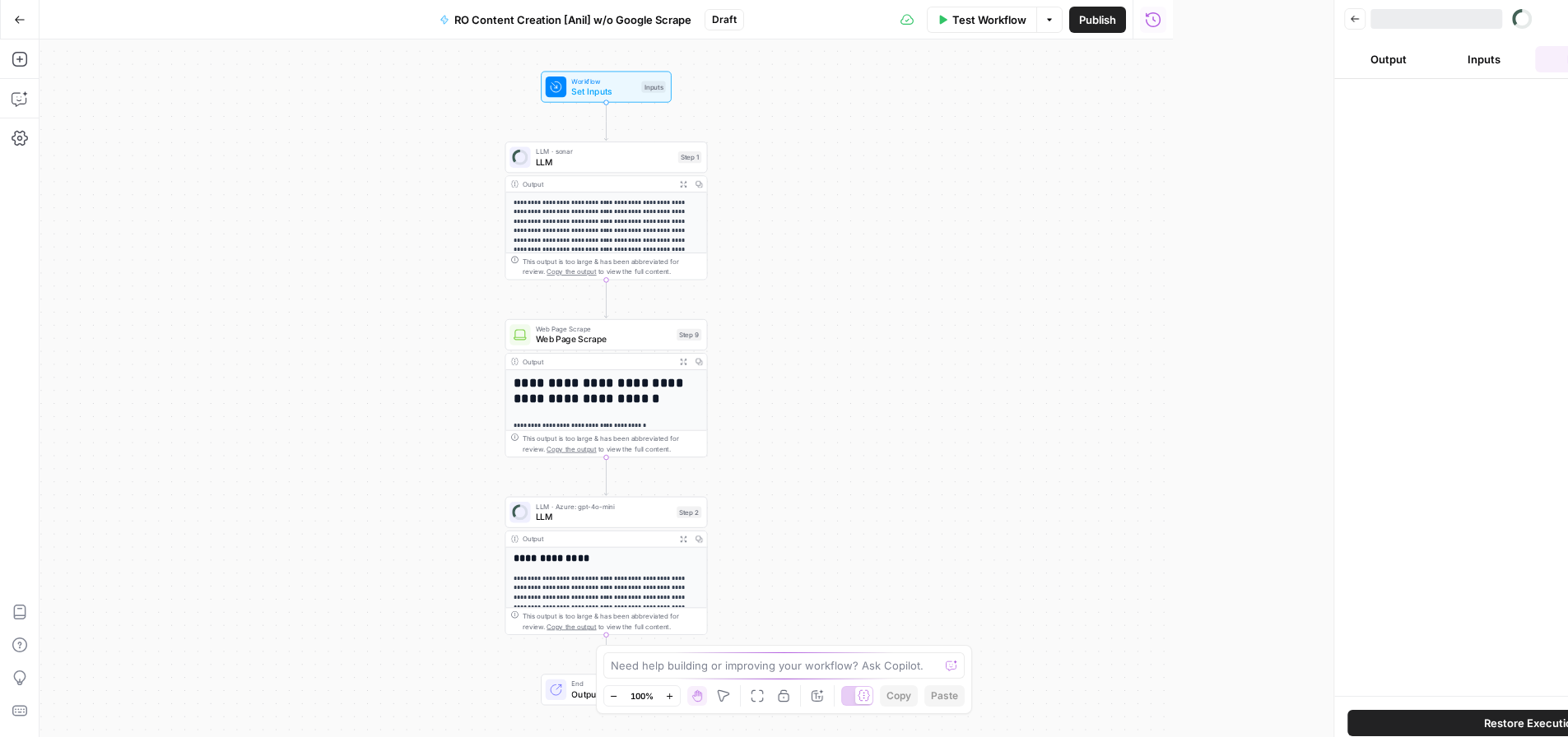
click at [17, 27] on button "Go Back" at bounding box center [19, 19] width 30 height 30
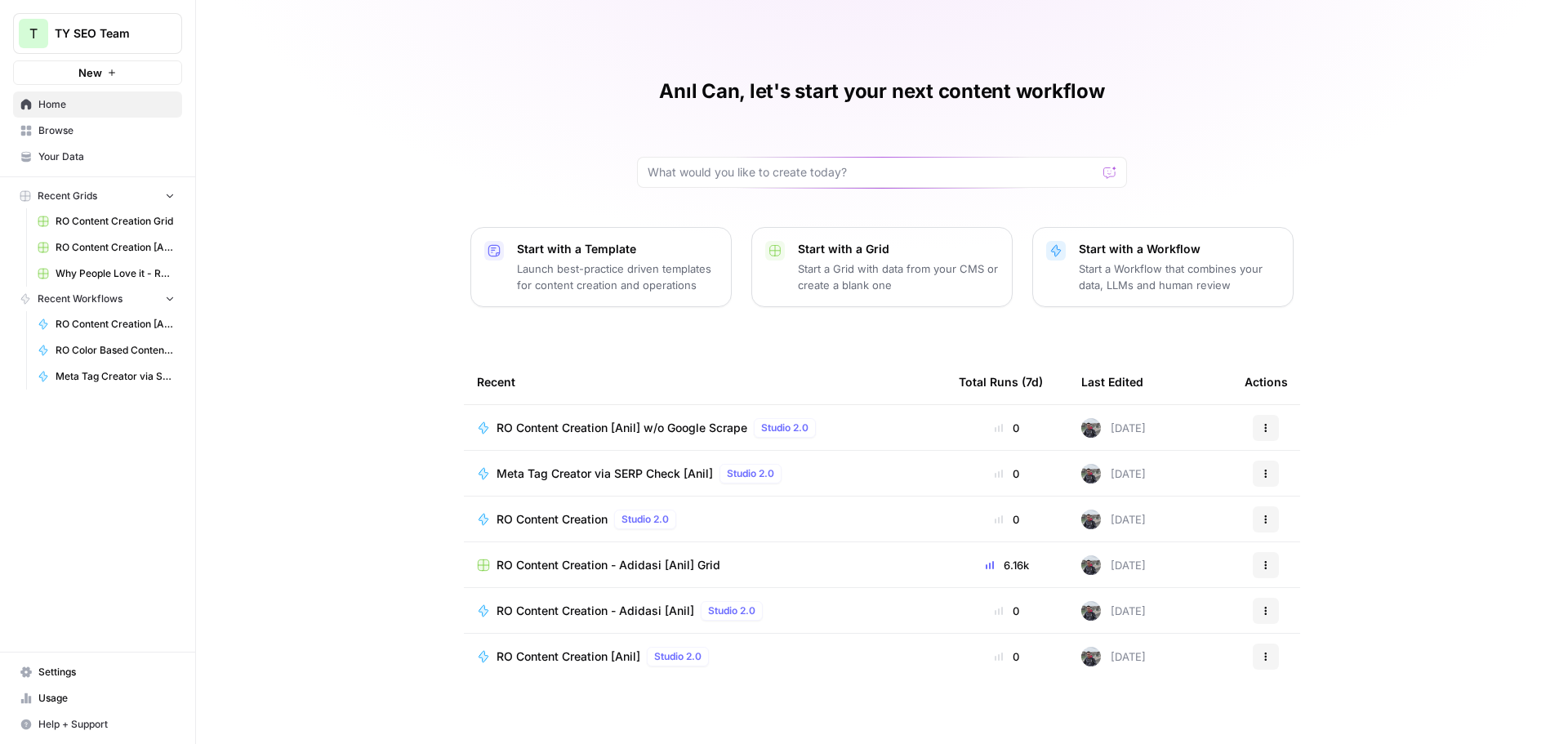
click at [100, 151] on span "Your Data" at bounding box center [107, 156] width 137 height 14
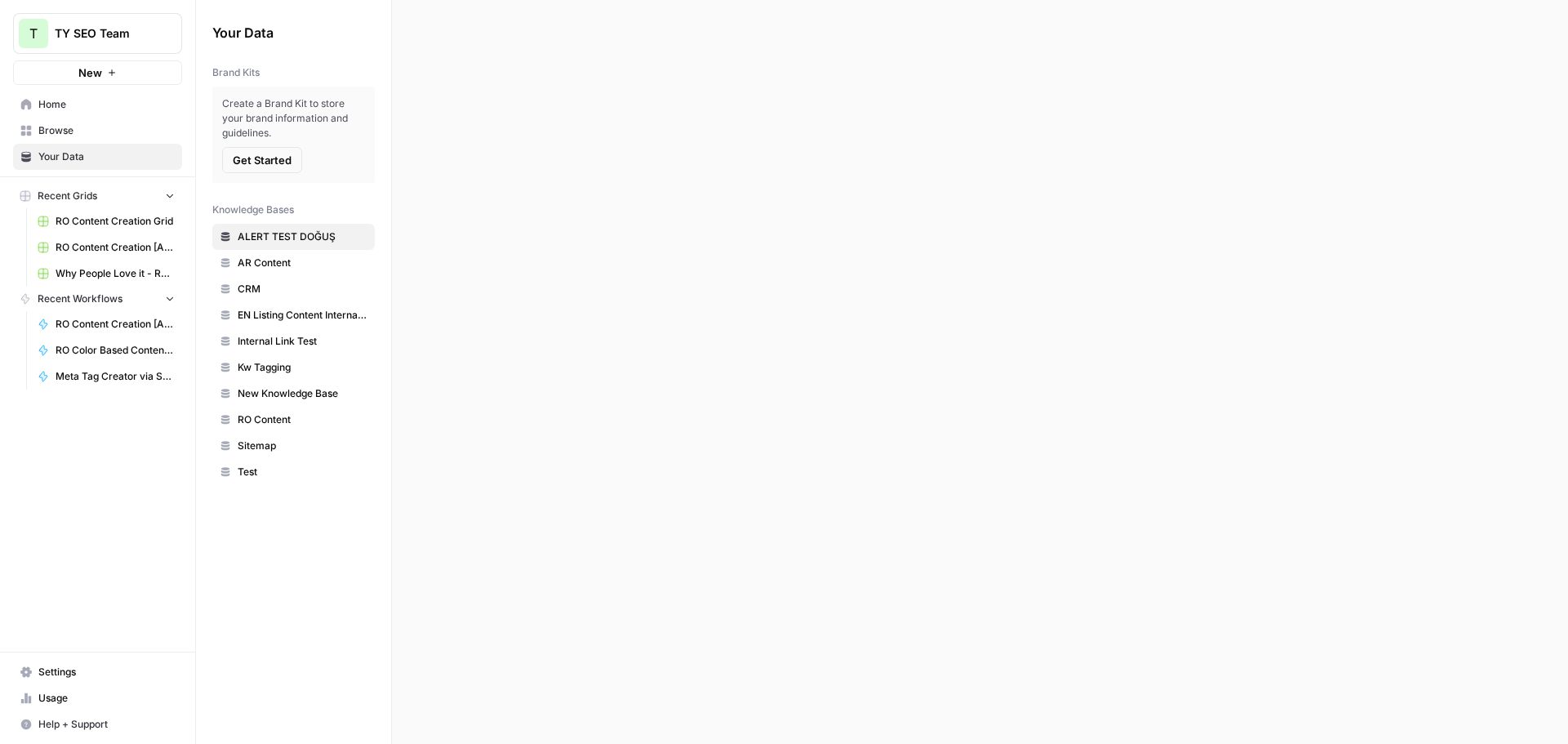
click at [99, 135] on span "Browse" at bounding box center [107, 130] width 137 height 14
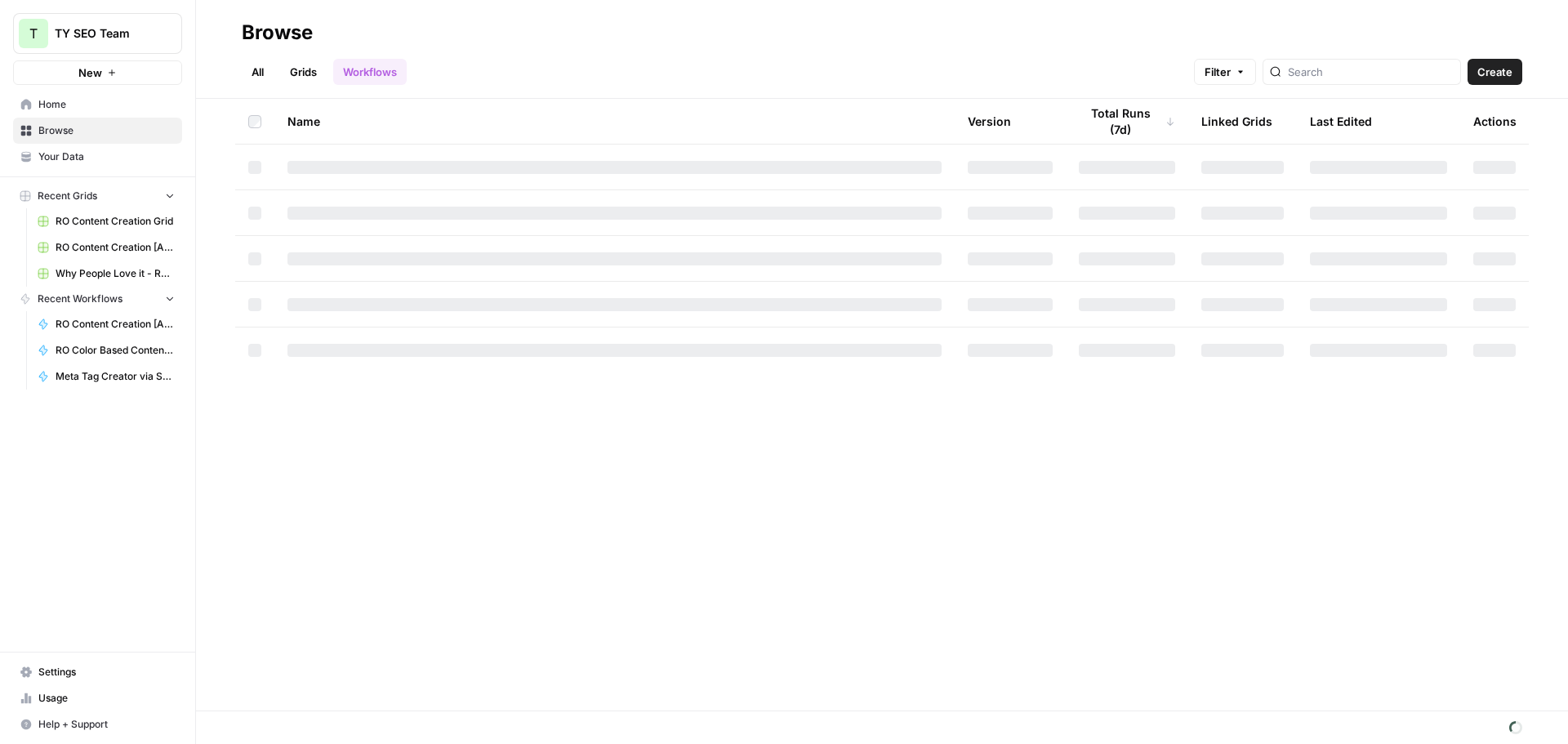
click at [294, 68] on link "Grids" at bounding box center [304, 71] width 47 height 26
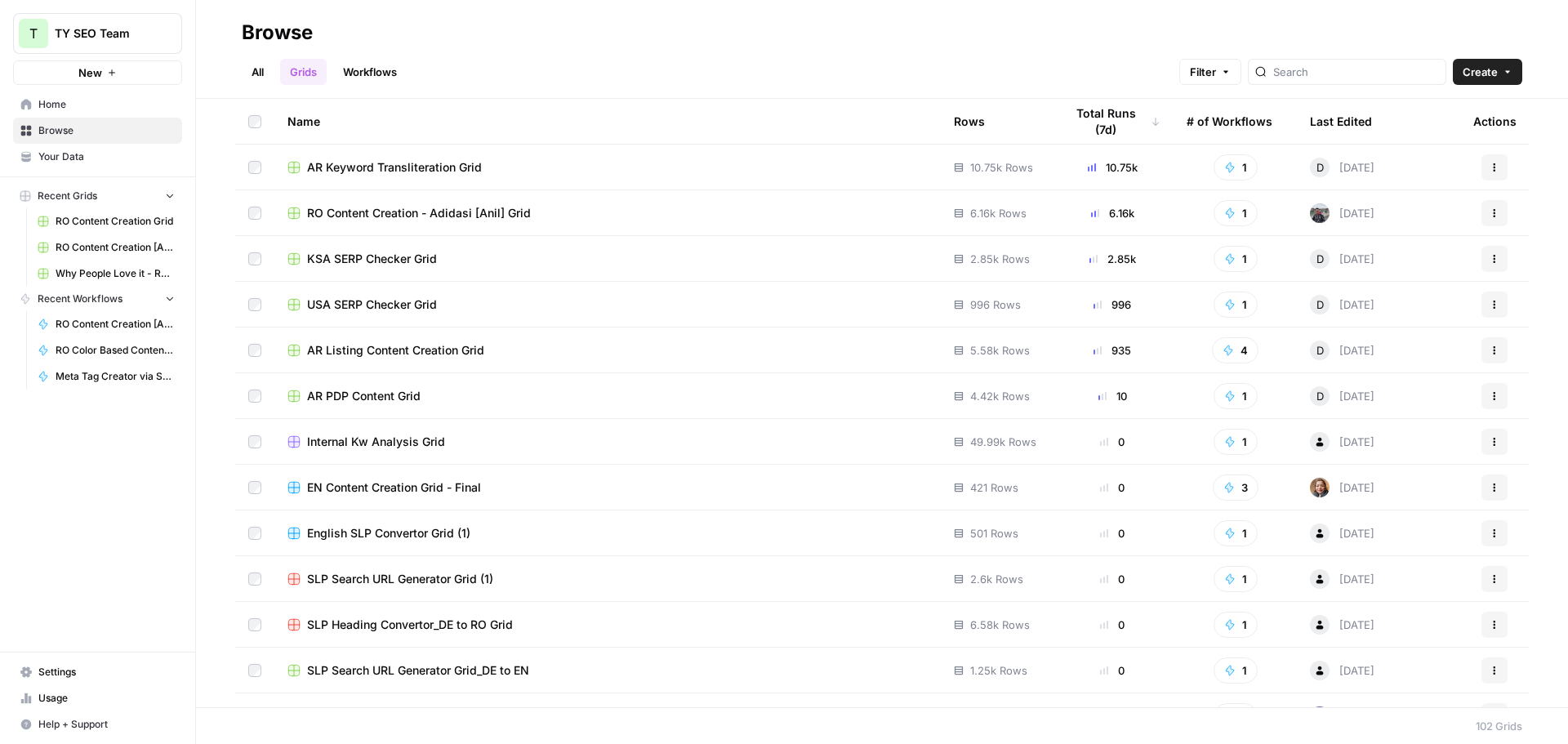
click at [449, 215] on span "RO Content Creation - Adidasi [Anil] Grid" at bounding box center [419, 213] width 224 height 16
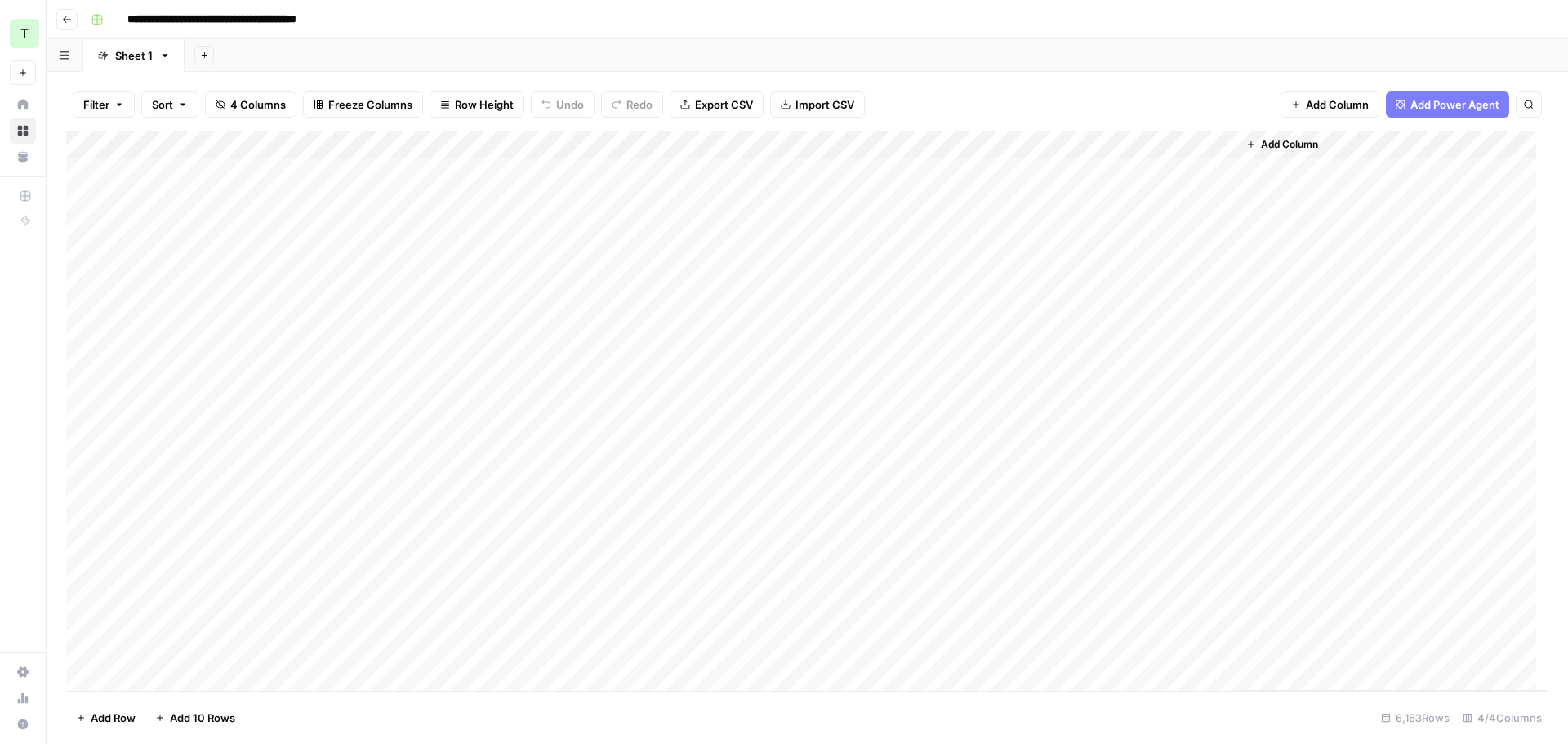
click at [967, 176] on div "Add Column" at bounding box center [807, 410] width 1482 height 560
click at [820, 144] on div "Add Column" at bounding box center [807, 410] width 1482 height 560
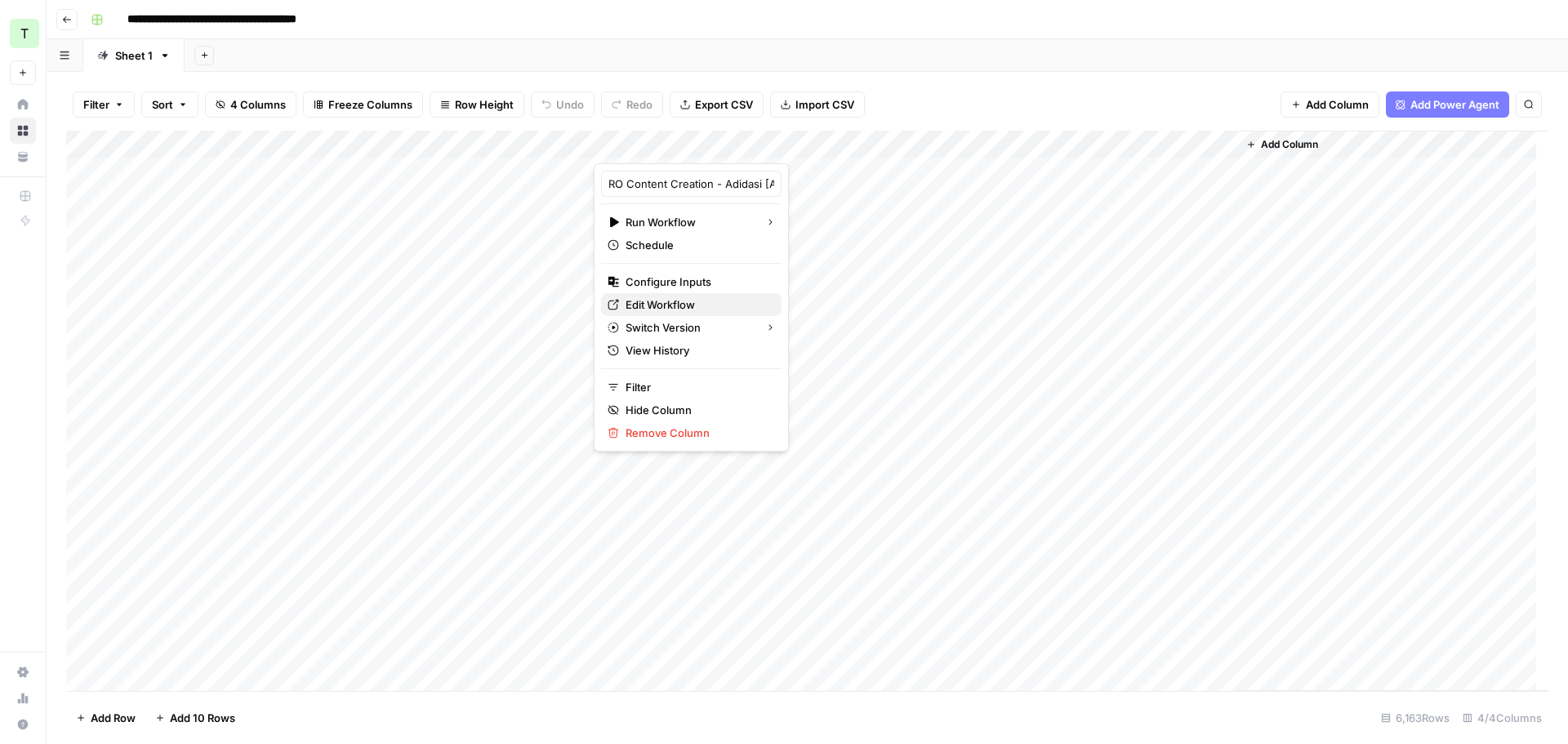
click at [653, 303] on span "Edit Workflow" at bounding box center [696, 305] width 143 height 16
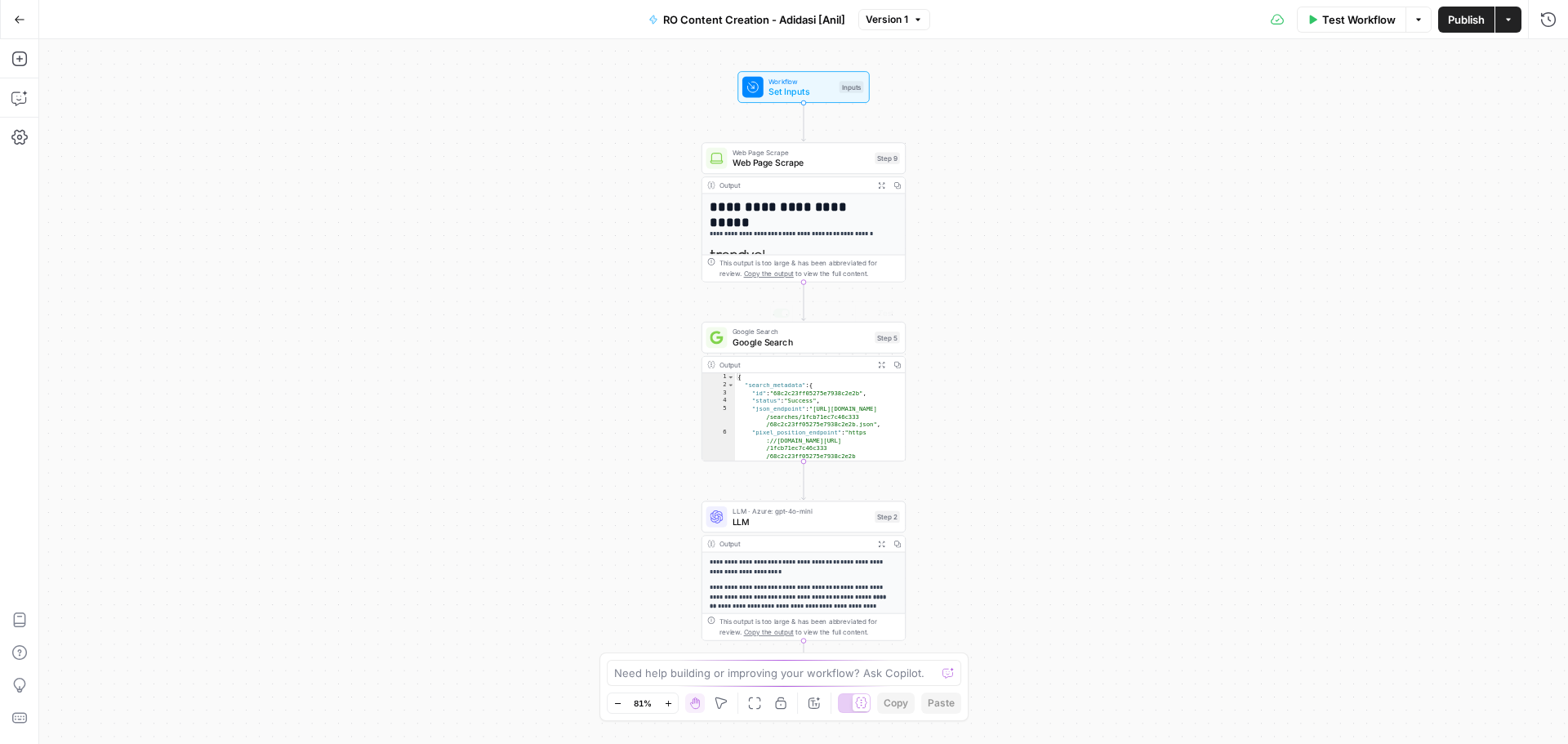
scroll to position [86, 0]
click at [801, 569] on p "**********" at bounding box center [798, 568] width 177 height 20
click at [811, 513] on span "LLM · Azure: gpt-4o-mini" at bounding box center [801, 511] width 137 height 11
